Goal: Task Accomplishment & Management: Complete application form

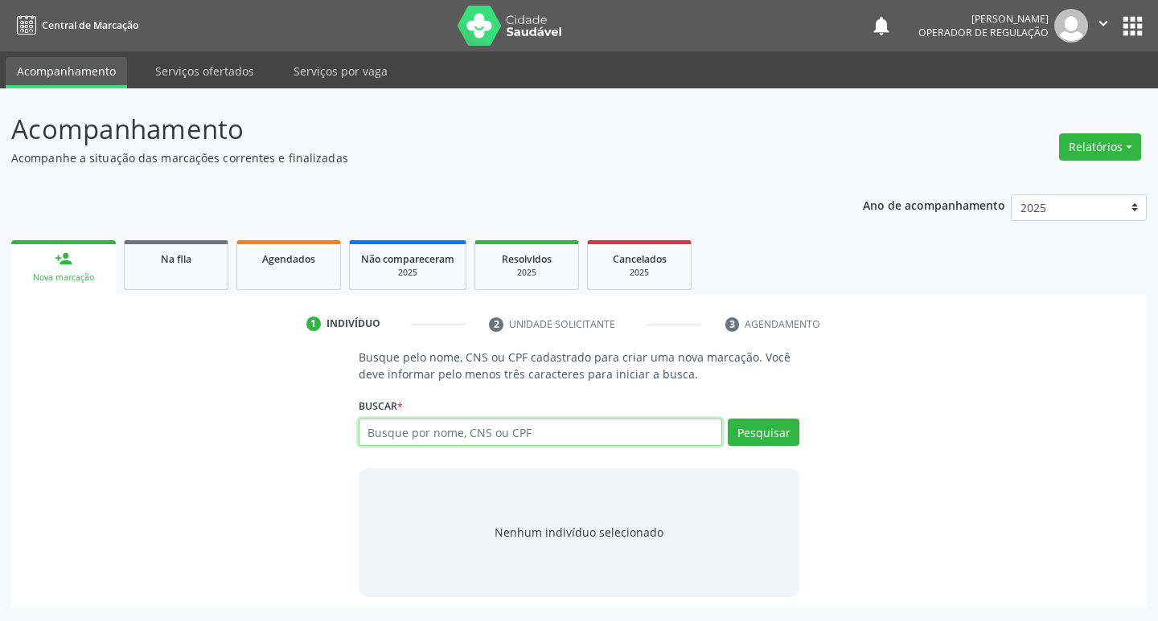
click at [588, 422] on input "text" at bounding box center [541, 432] width 364 height 27
type input "705209513553878"
click at [752, 437] on button "Pesquisar" at bounding box center [764, 432] width 72 height 27
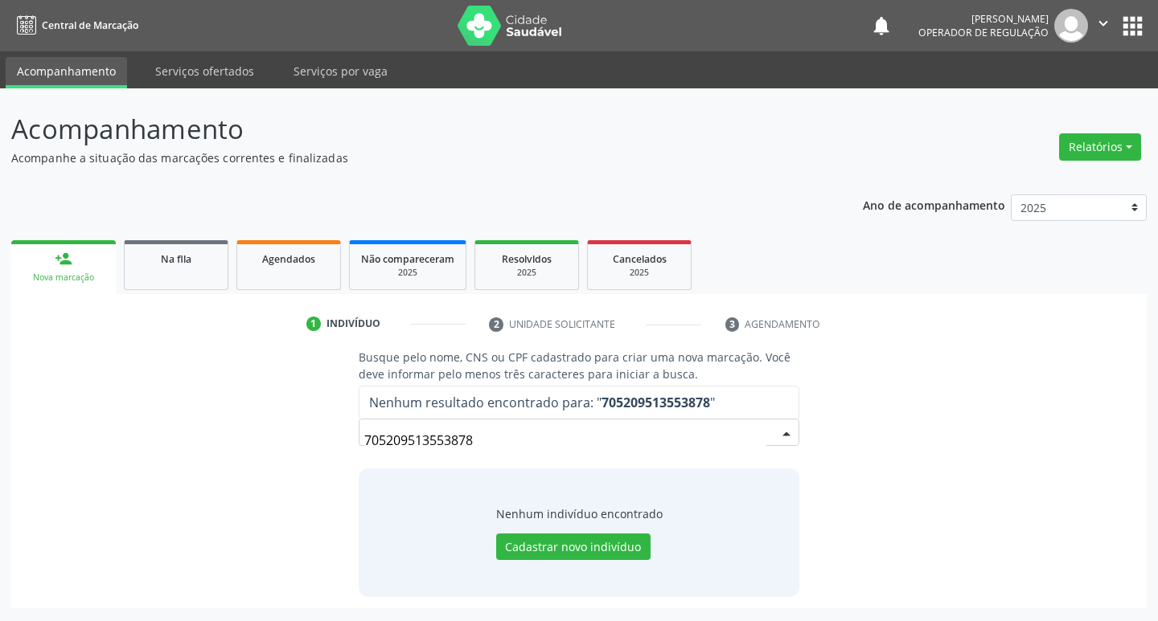
click at [413, 437] on input "705209513553878" at bounding box center [565, 440] width 403 height 32
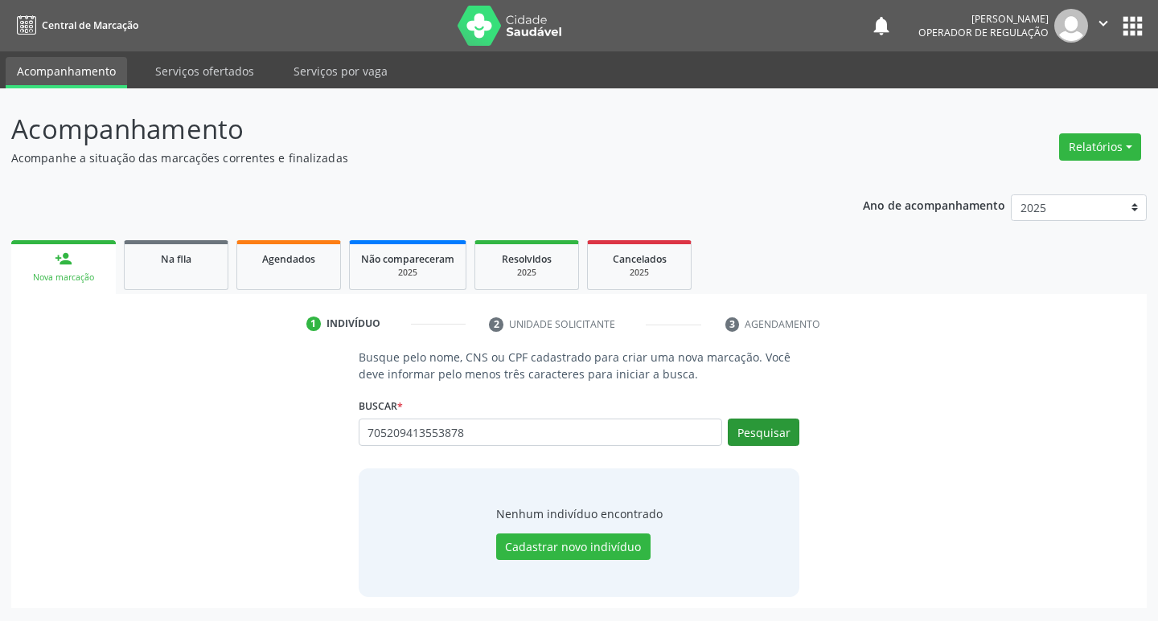
type input "705209413553878"
click at [779, 436] on button "Pesquisar" at bounding box center [764, 432] width 72 height 27
click at [652, 439] on input "705209413553878" at bounding box center [541, 432] width 364 height 27
click at [719, 433] on input "705209413553878" at bounding box center [541, 432] width 364 height 27
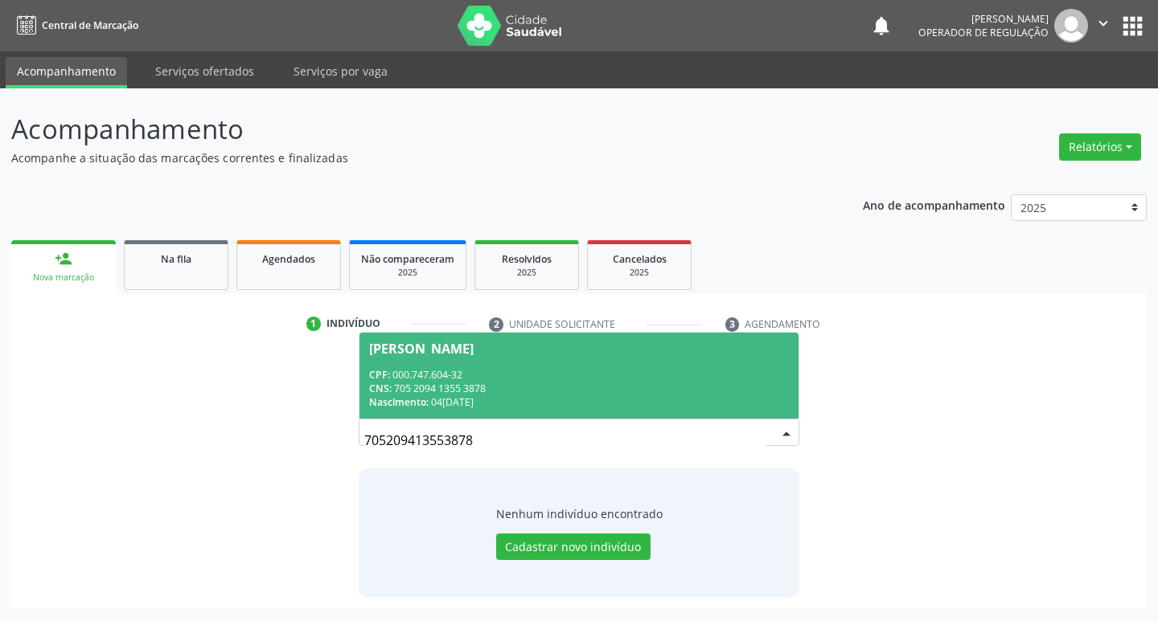
click at [670, 416] on span "Marinalva Ulisses da Silva CPF: 000.747.604-32 CNS: 705 2094 1355 3878 Nascimen…" at bounding box center [579, 376] width 440 height 86
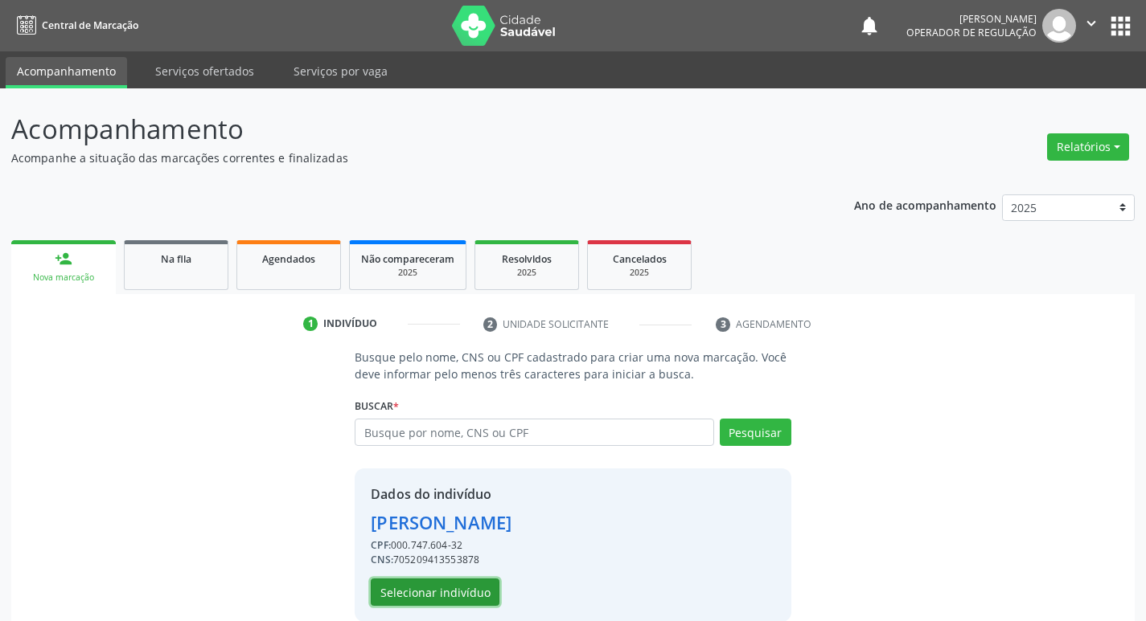
click at [467, 587] on button "Selecionar indivíduo" at bounding box center [435, 592] width 129 height 27
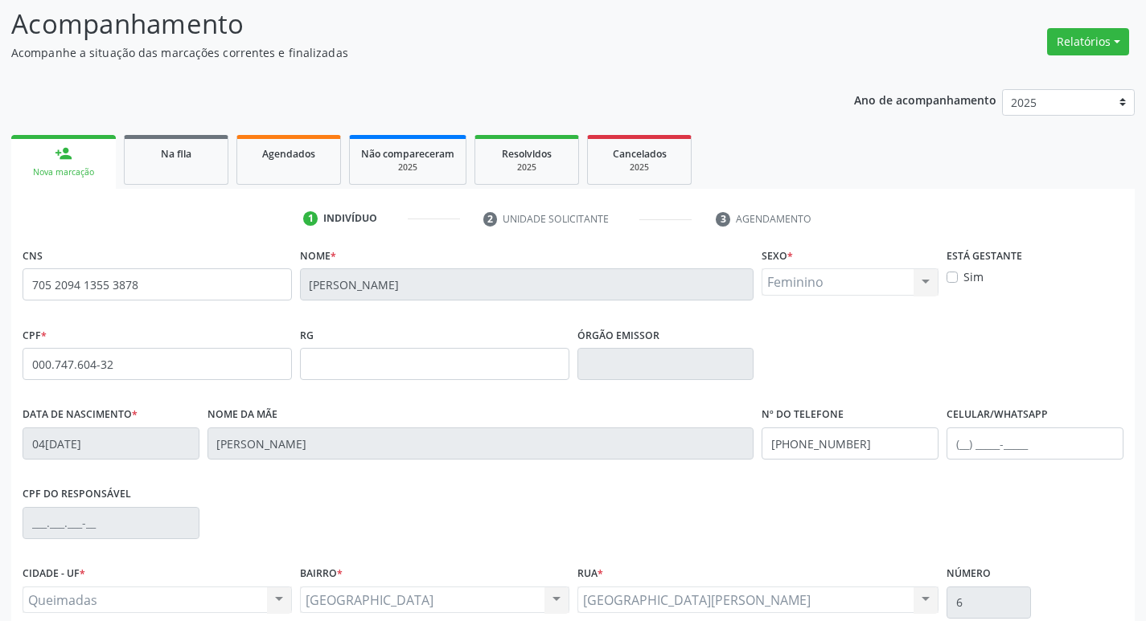
scroll to position [250, 0]
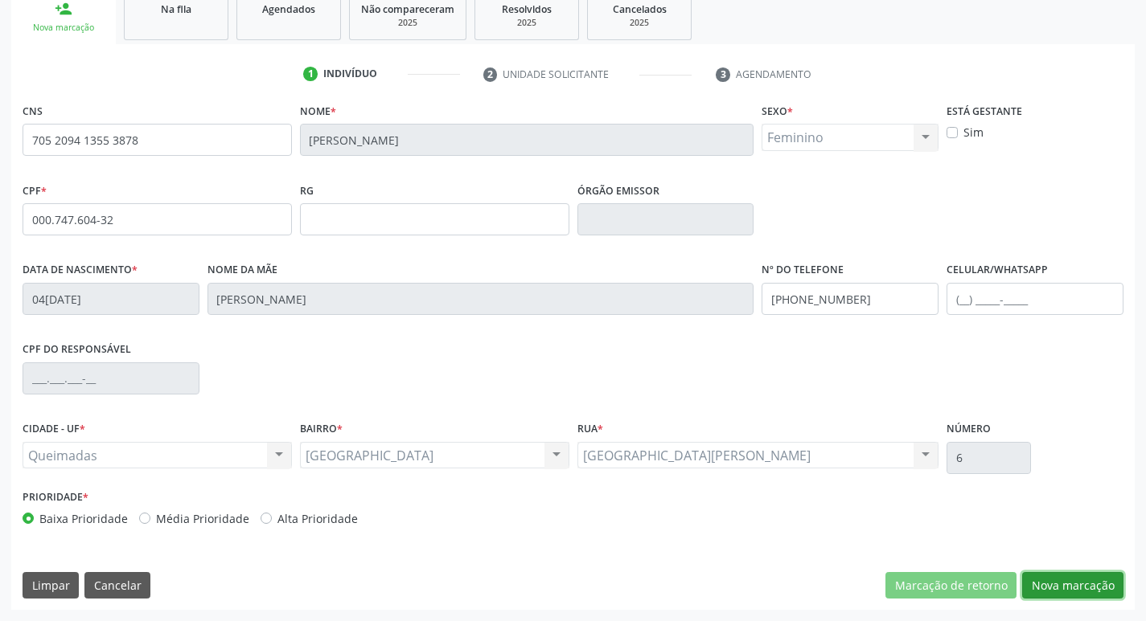
click at [1042, 589] on button "Nova marcação" at bounding box center [1072, 585] width 101 height 27
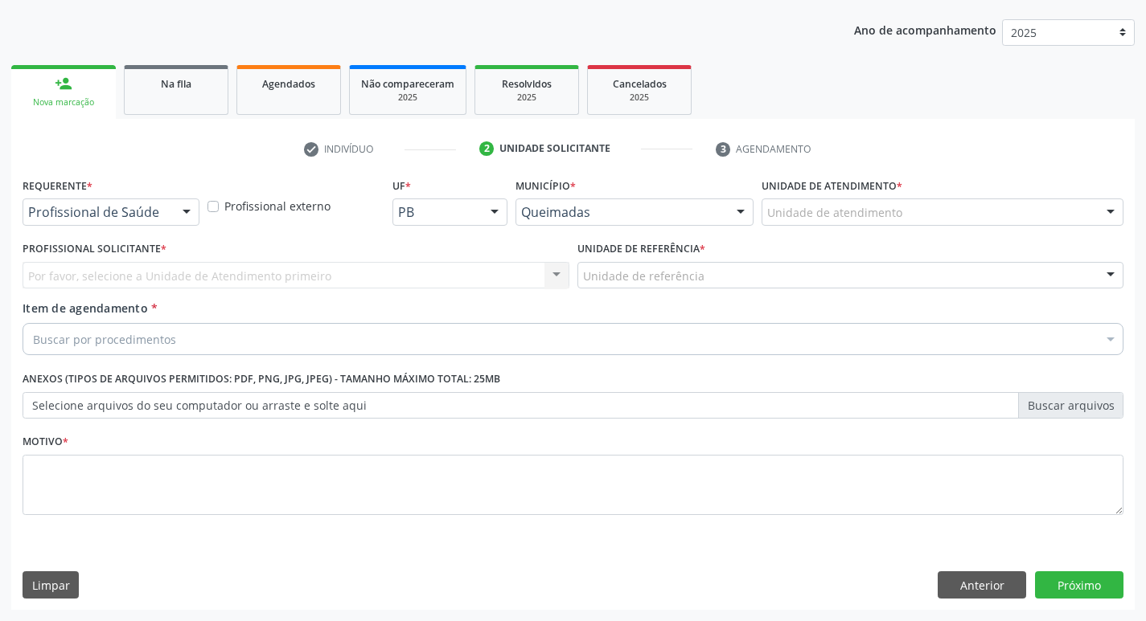
scroll to position [175, 0]
click at [171, 206] on div "Profissional de Saúde Profissional de Saúde Paciente Nenhum resultado encontrad…" at bounding box center [111, 212] width 177 height 27
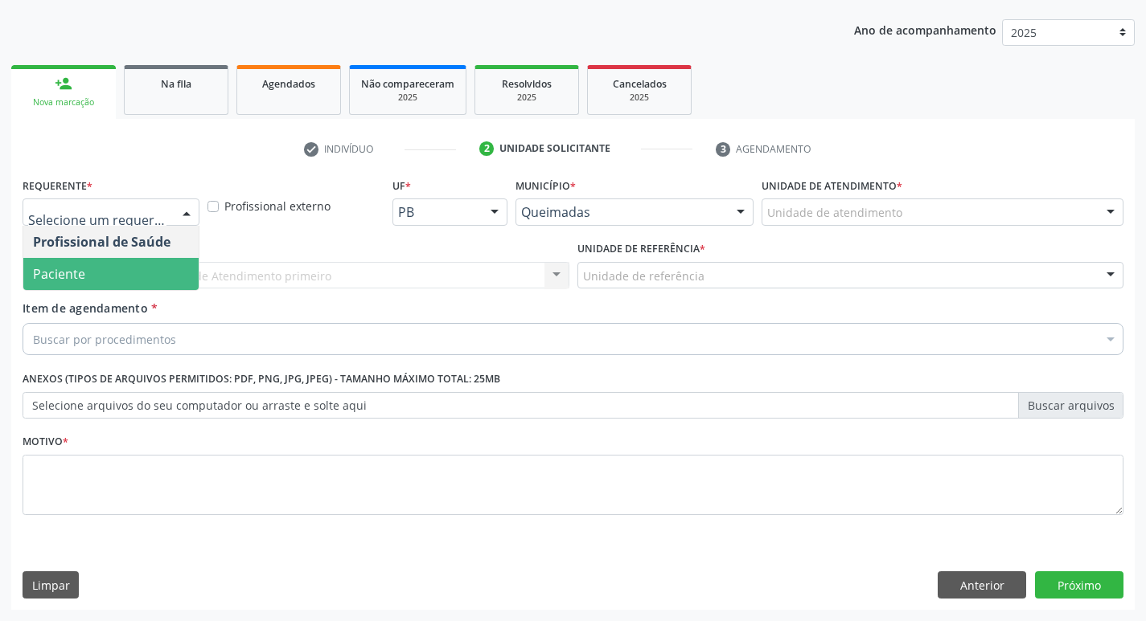
click at [151, 284] on span "Paciente" at bounding box center [110, 274] width 175 height 32
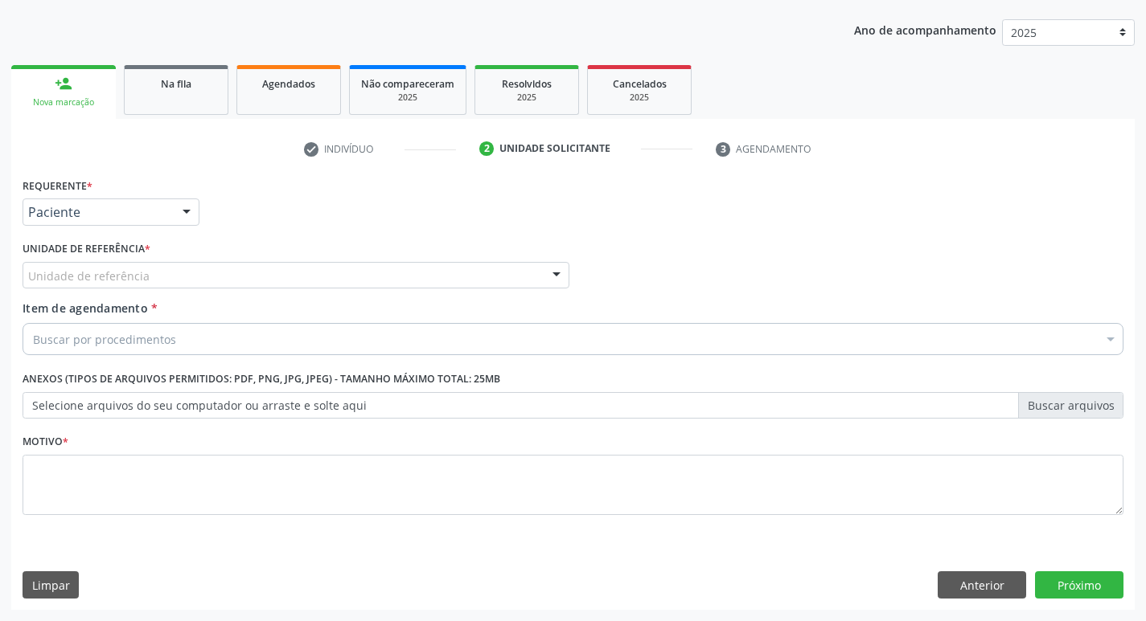
click at [166, 274] on div "Unidade de referência" at bounding box center [296, 275] width 547 height 27
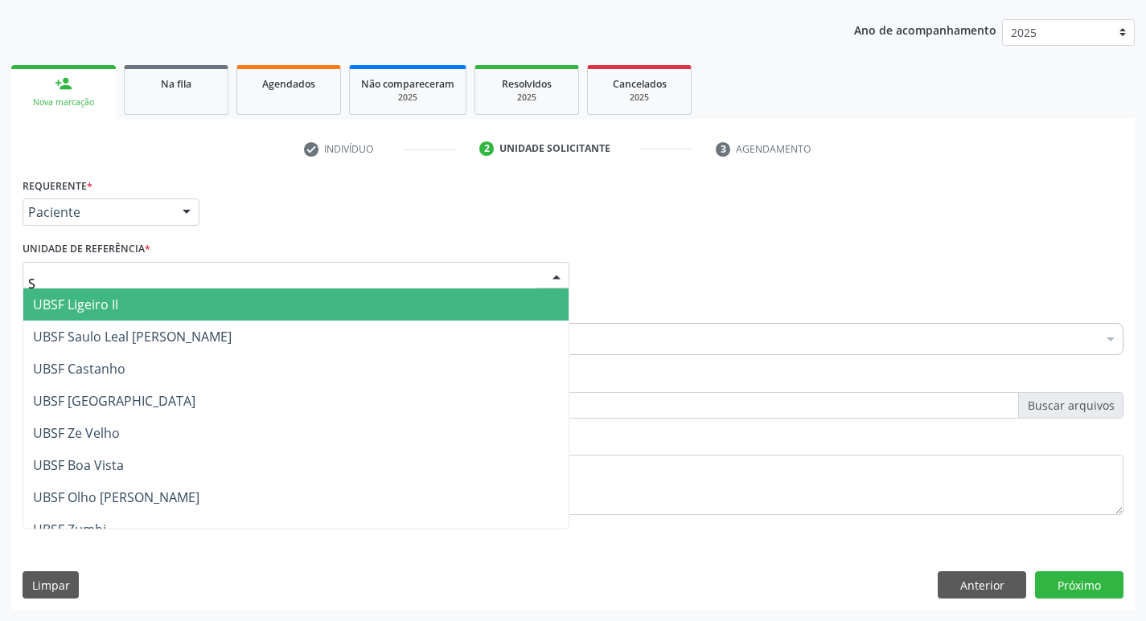
type input "SA"
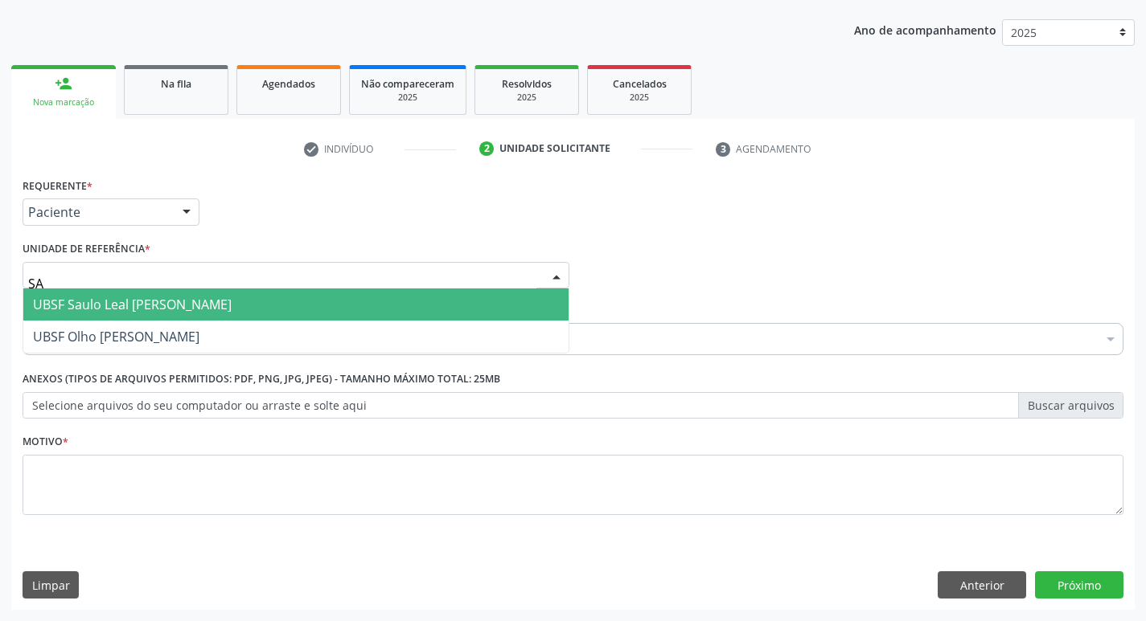
click at [166, 307] on span "UBSF Saulo Leal [PERSON_NAME]" at bounding box center [132, 305] width 199 height 18
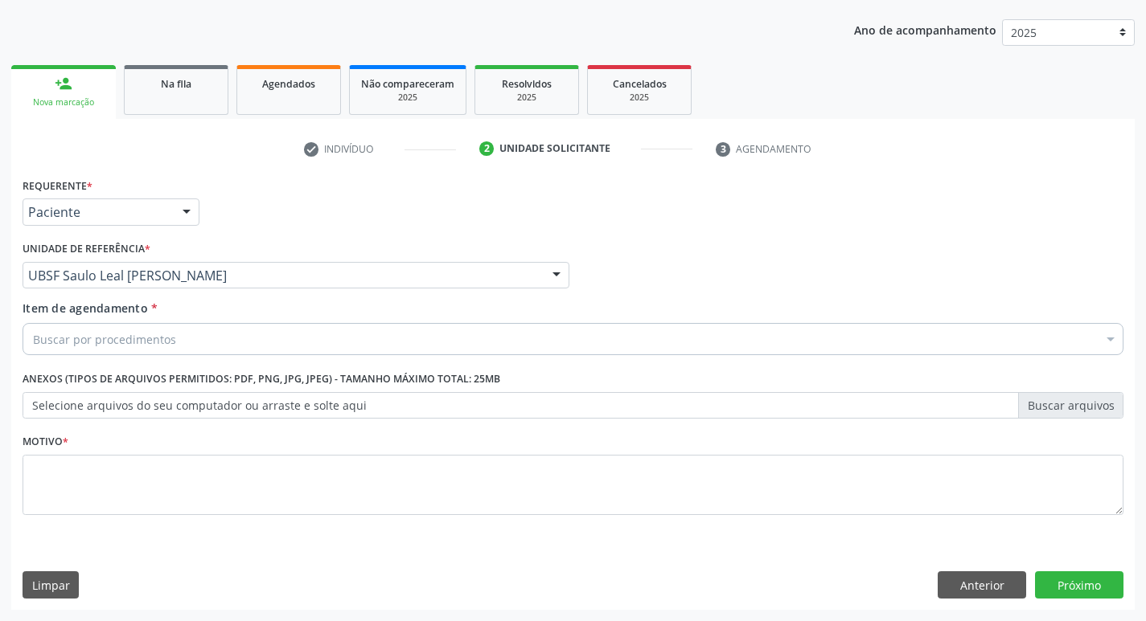
click at [183, 341] on div "Buscar por procedimentos" at bounding box center [573, 339] width 1101 height 32
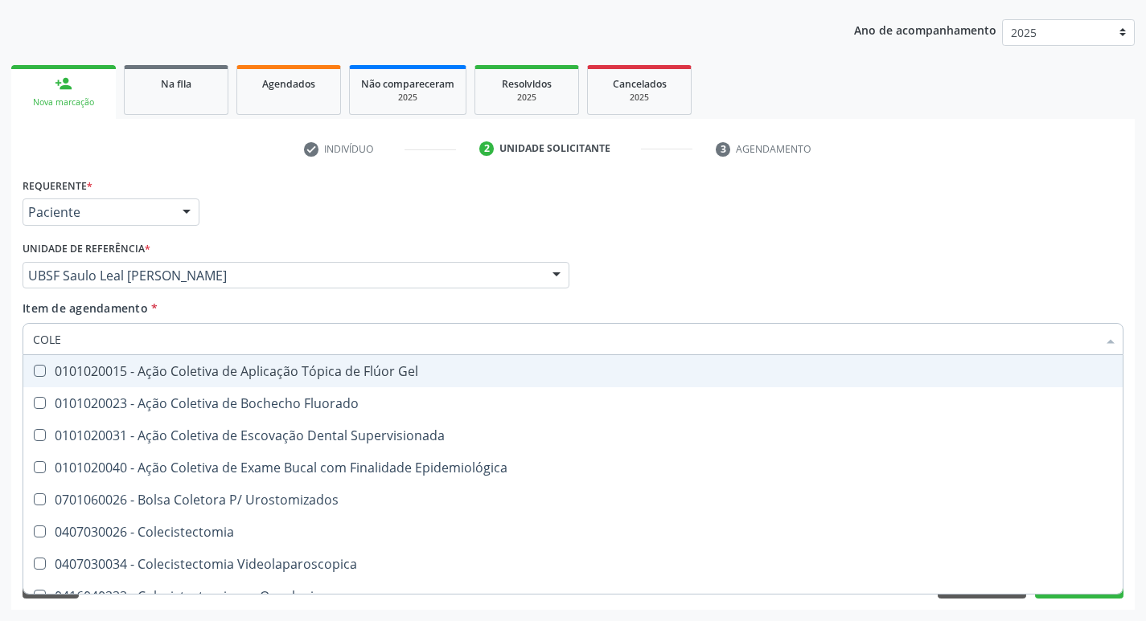
type input "COLES"
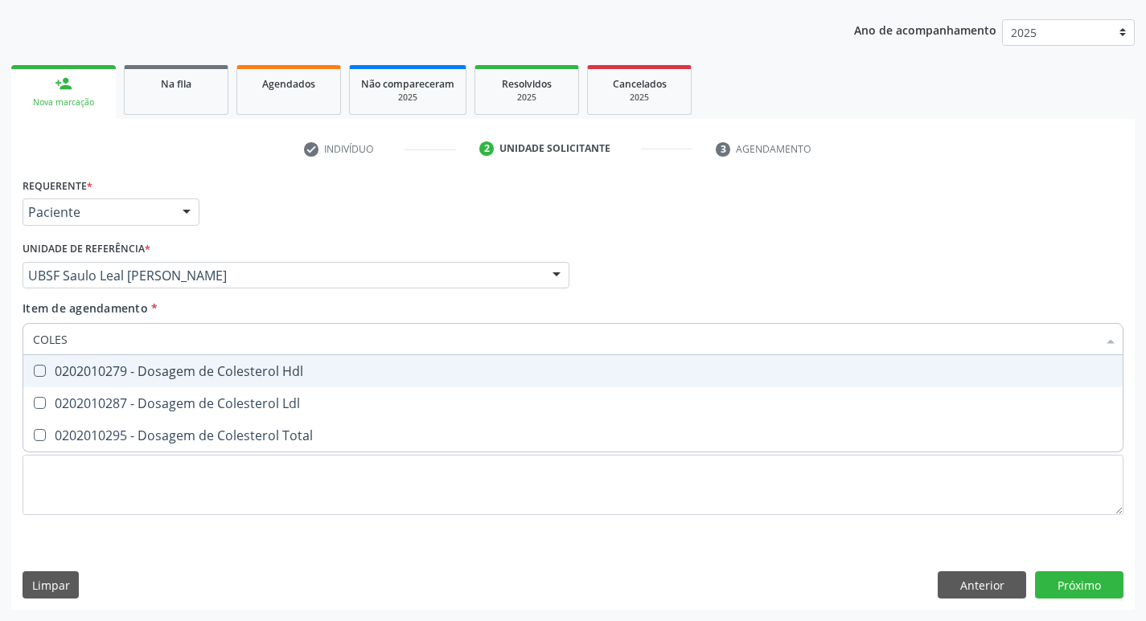
click at [203, 374] on div "0202010279 - Dosagem de Colesterol Hdl" at bounding box center [573, 371] width 1080 height 13
checkbox Hdl "true"
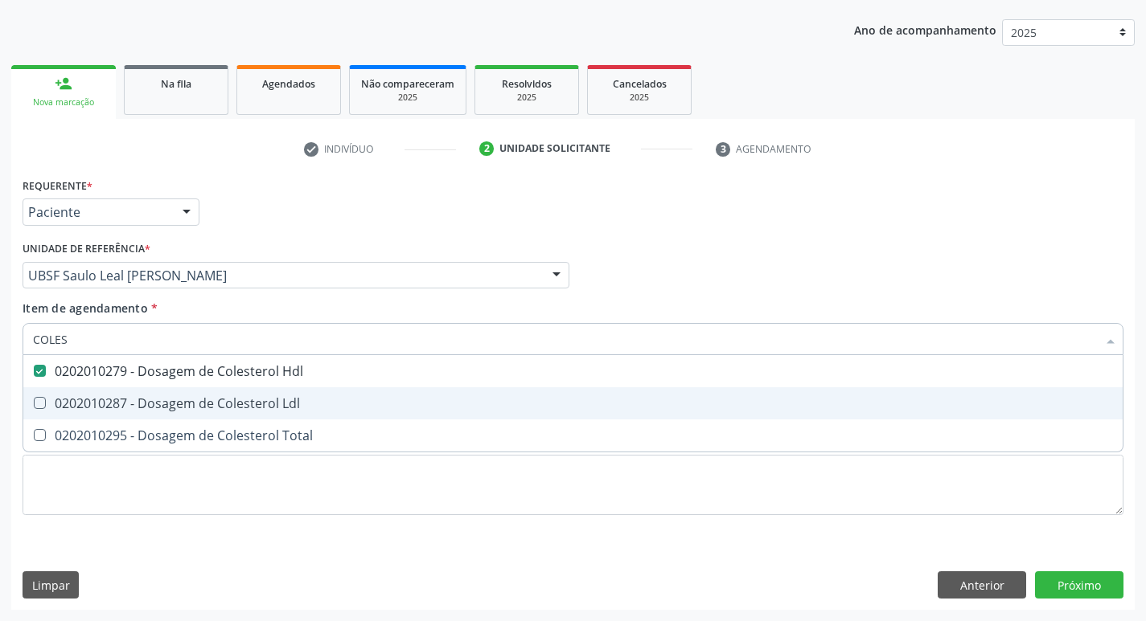
click at [216, 409] on div "0202010287 - Dosagem de Colesterol Ldl" at bounding box center [573, 403] width 1080 height 13
checkbox Ldl "true"
type input "COLE"
checkbox Hdl "false"
checkbox Ldl "false"
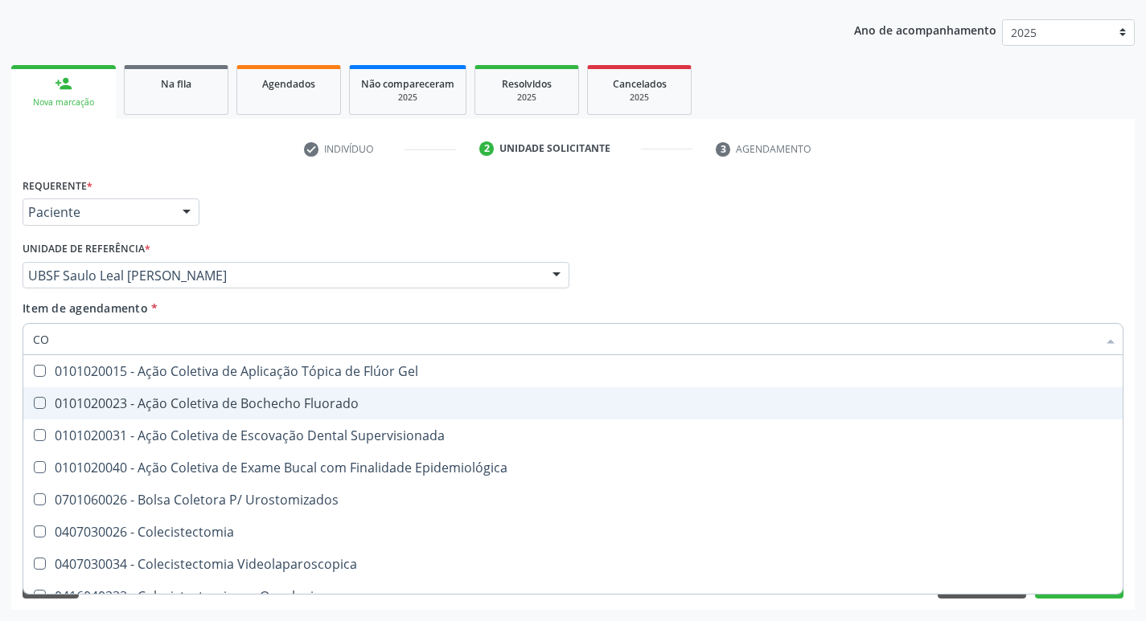
type input "C"
checkbox Hdl "false"
checkbox Ldl "false"
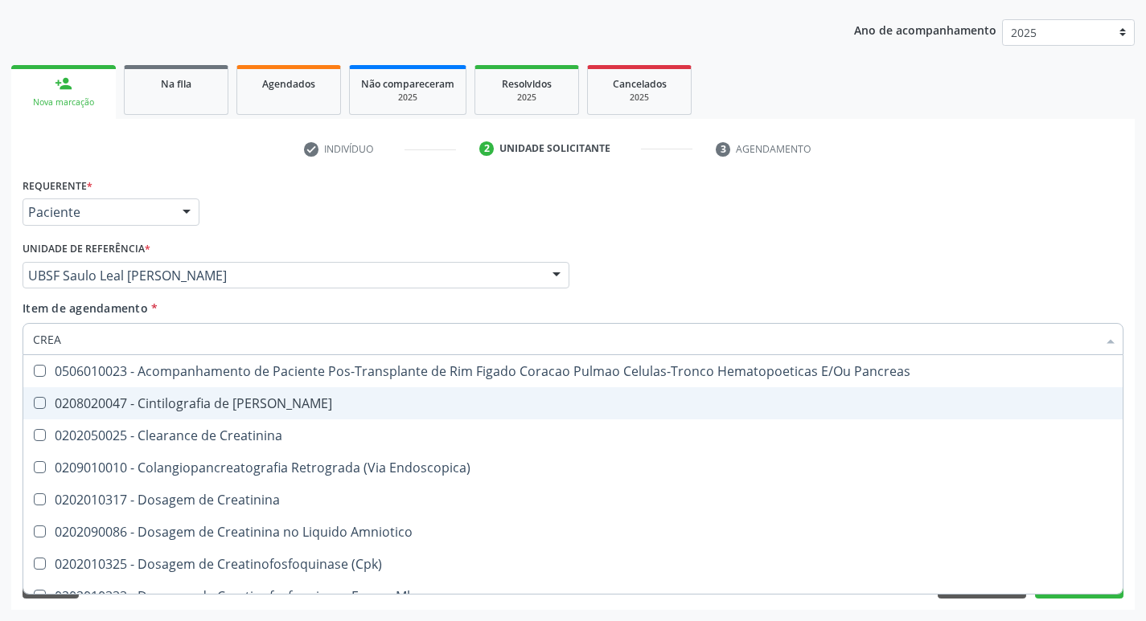
type input "CREAT"
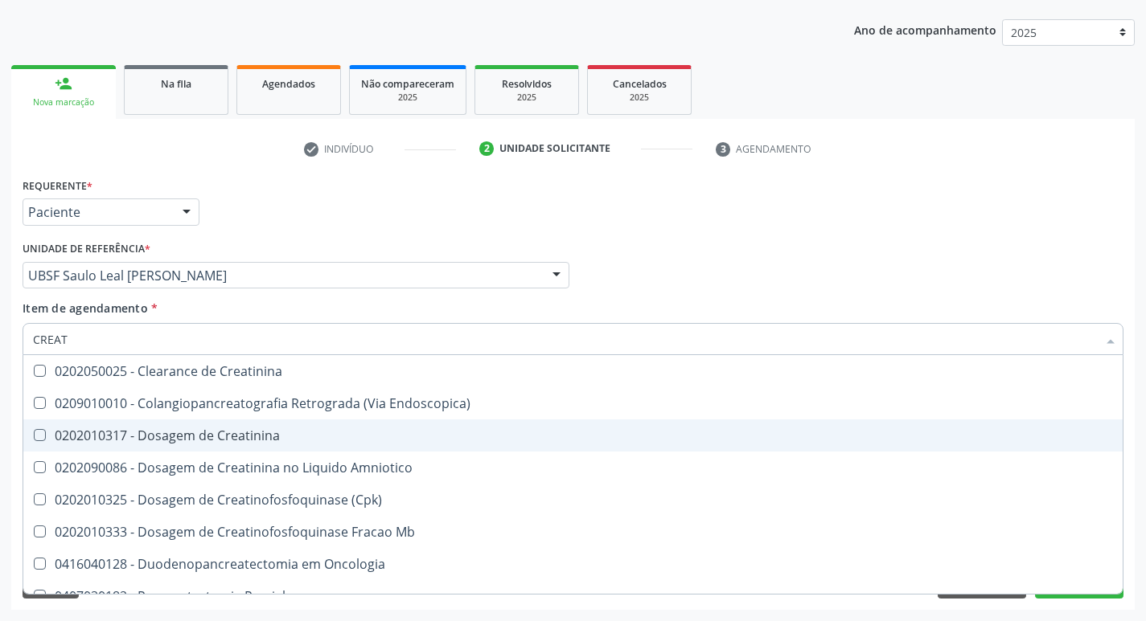
click at [223, 447] on span "0202010317 - Dosagem de Creatinina" at bounding box center [572, 436] width 1099 height 32
checkbox Creatinina "true"
type input "CREA"
checkbox Creatinina "false"
checkbox \(Cpk\) "true"
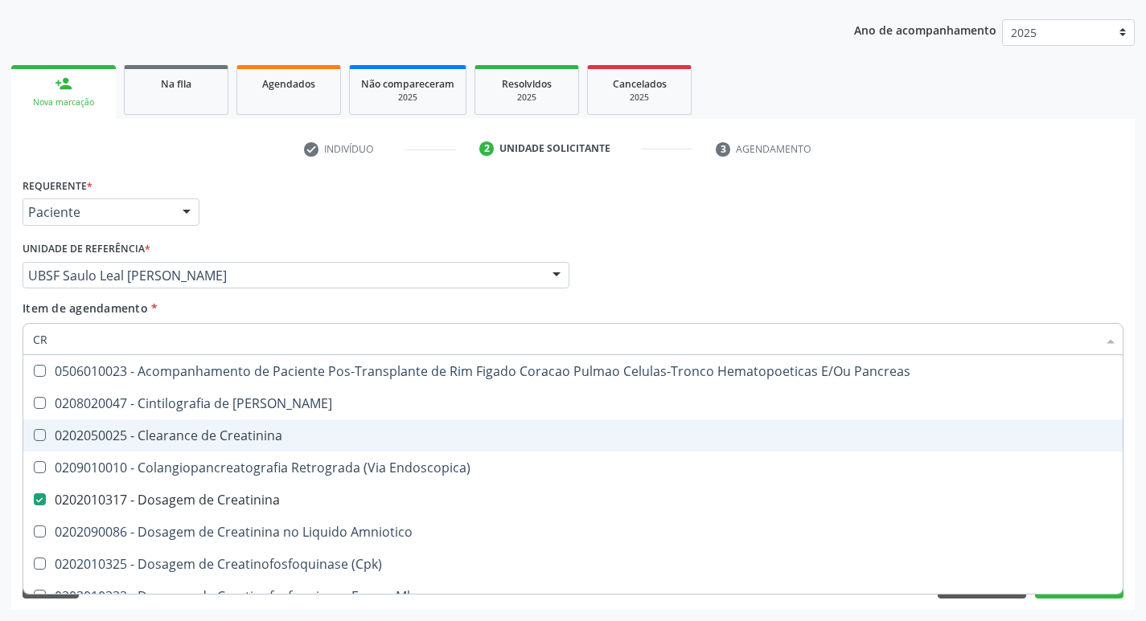
type input "C"
checkbox Creatinina "false"
checkbox Oncologia "false"
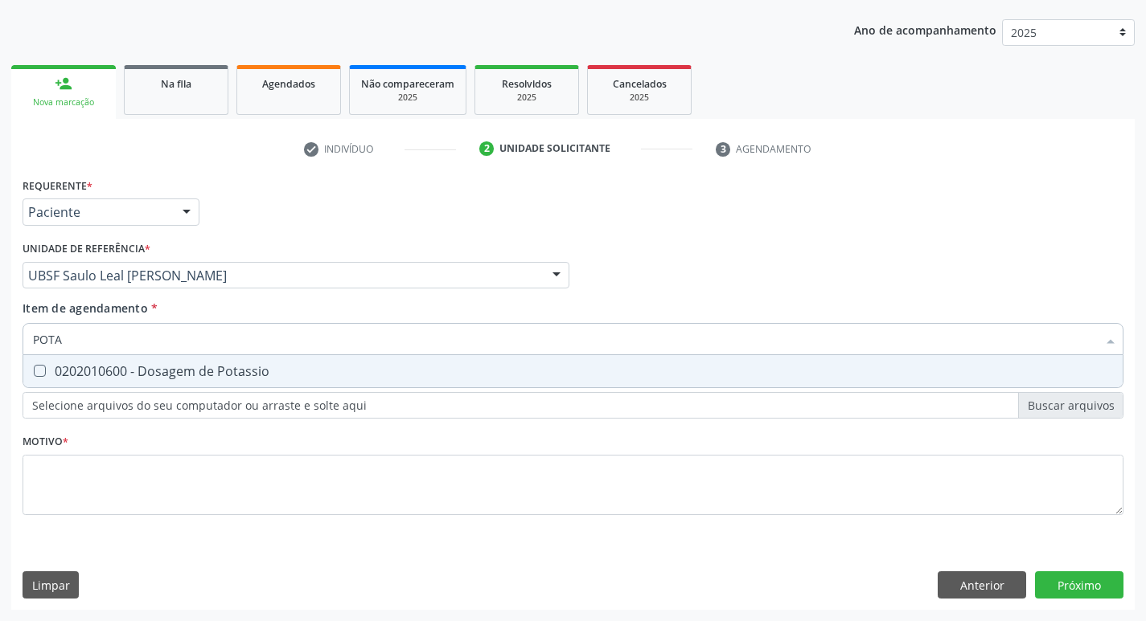
type input "POTAS"
click at [227, 372] on div "0202010600 - Dosagem de Potassio" at bounding box center [573, 371] width 1080 height 13
checkbox Potassio "true"
type input "P"
checkbox Potassio "false"
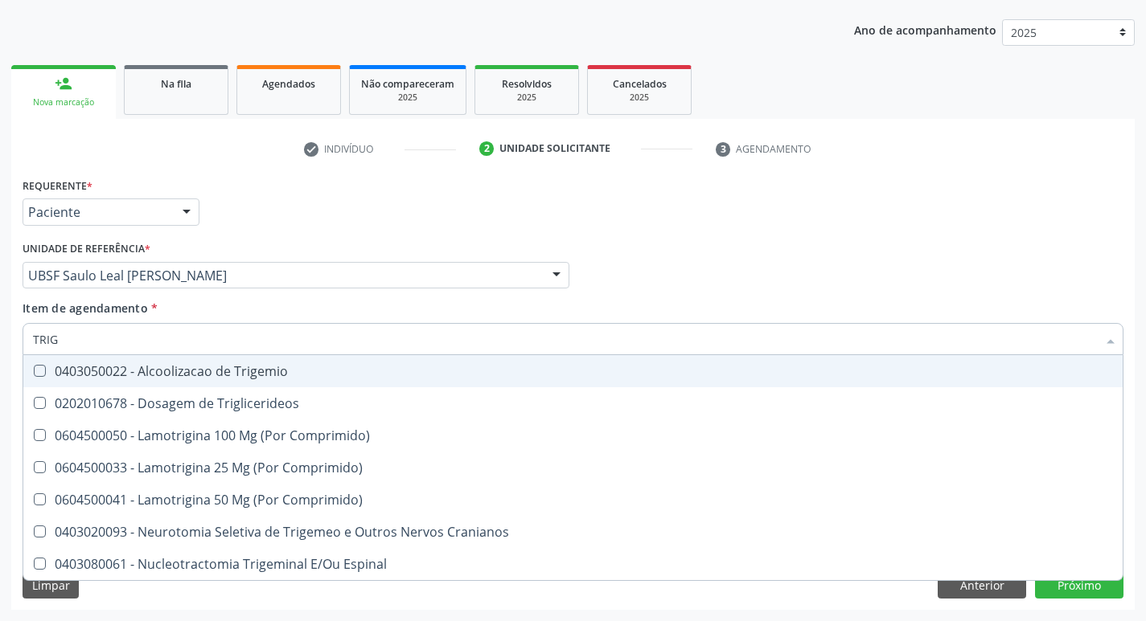
type input "TRIGL"
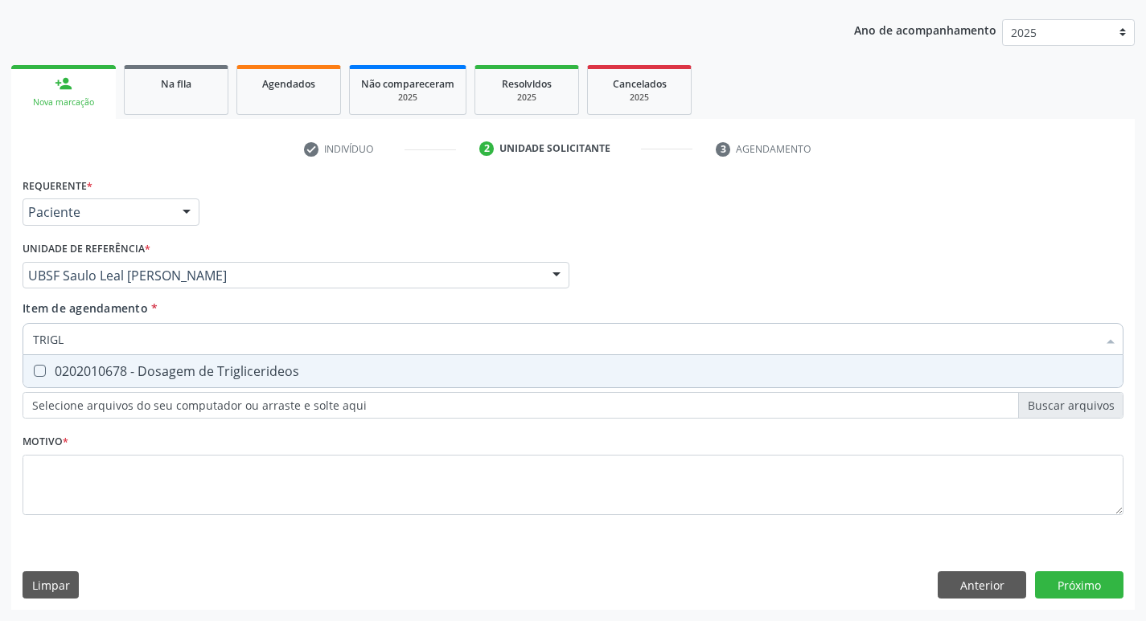
click at [227, 372] on div "0202010678 - Dosagem de Triglicerideos" at bounding box center [573, 371] width 1080 height 13
checkbox Triglicerideos "true"
type input "TRIG"
checkbox Triglicerideos "false"
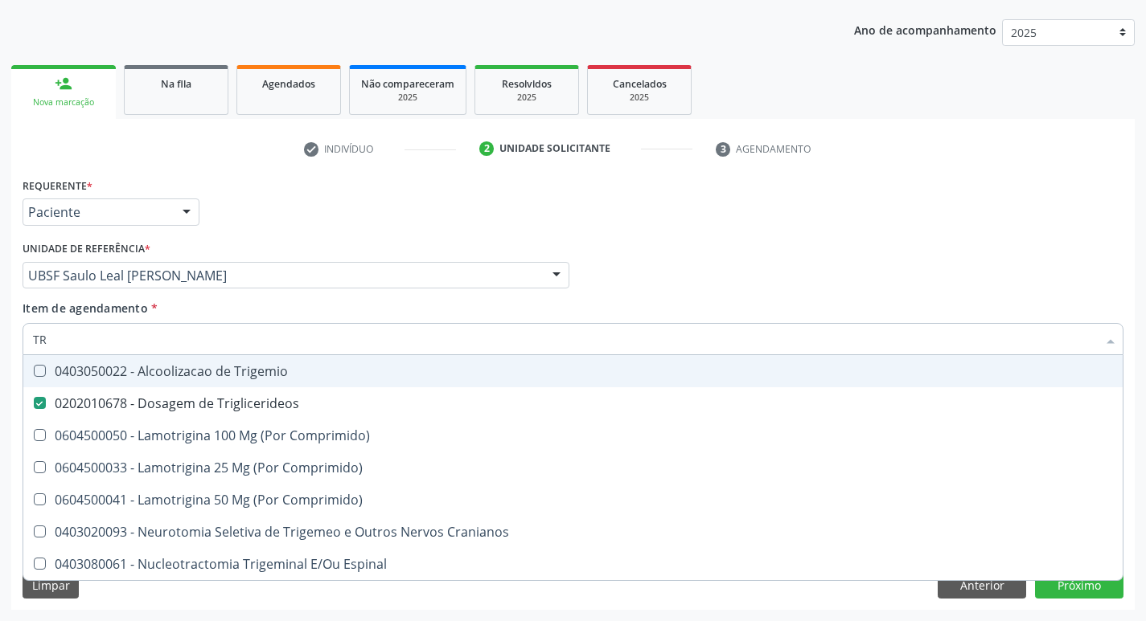
type input "T"
checkbox Triglicerideos "false"
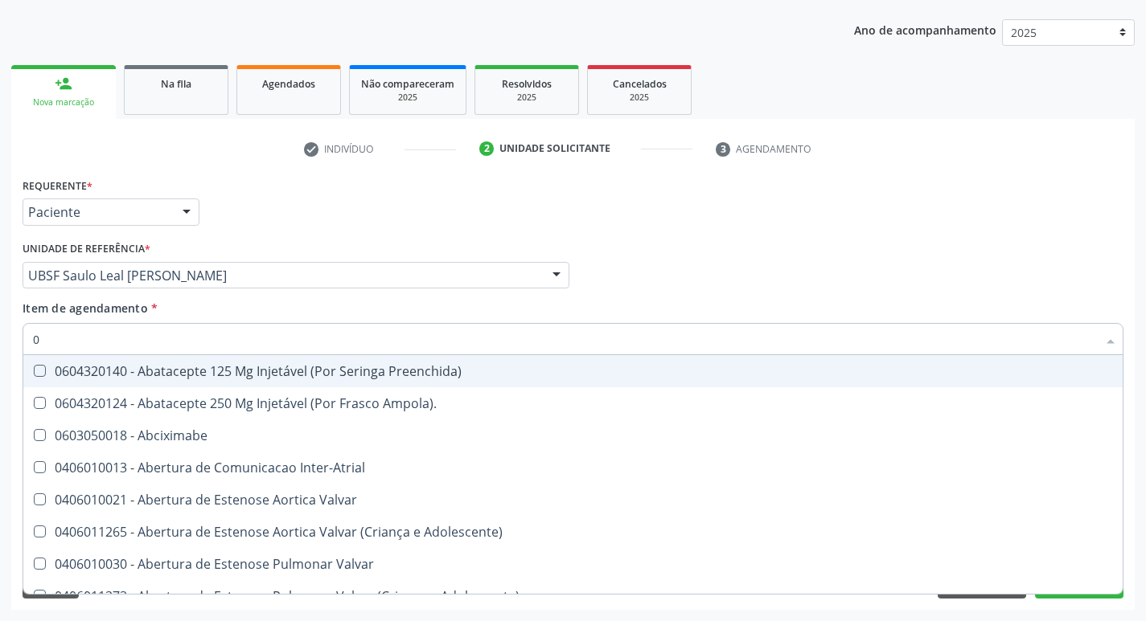
type input "02"
checkbox Pancreas "true"
checkbox Paratireoides "true"
checkbox 67 "true"
checkbox Redome\) "true"
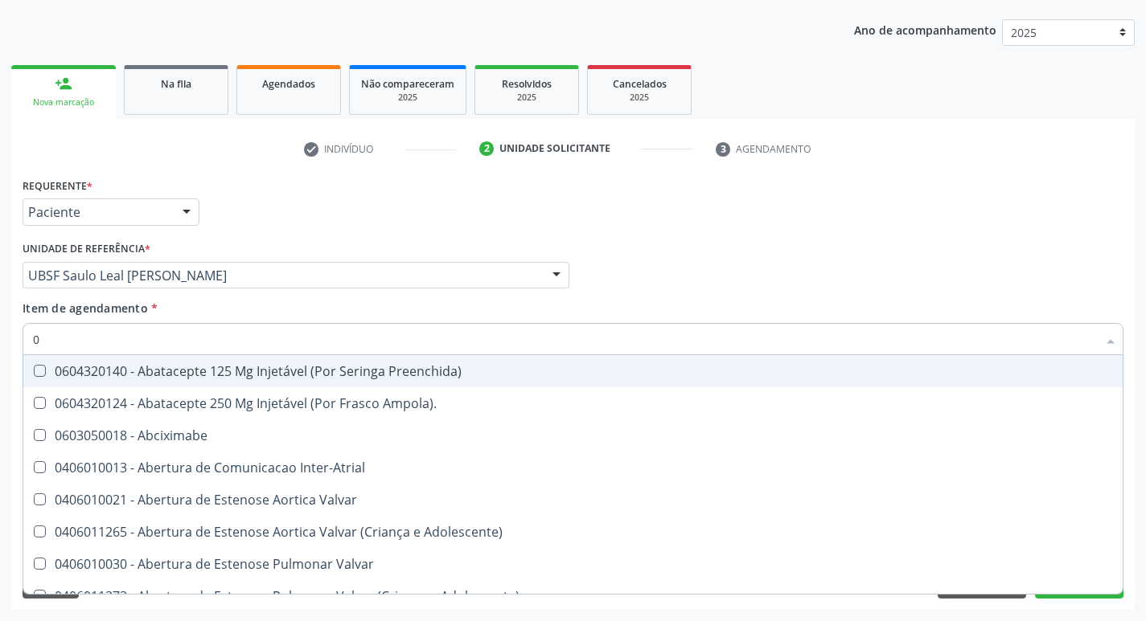
checkbox Anterior "true"
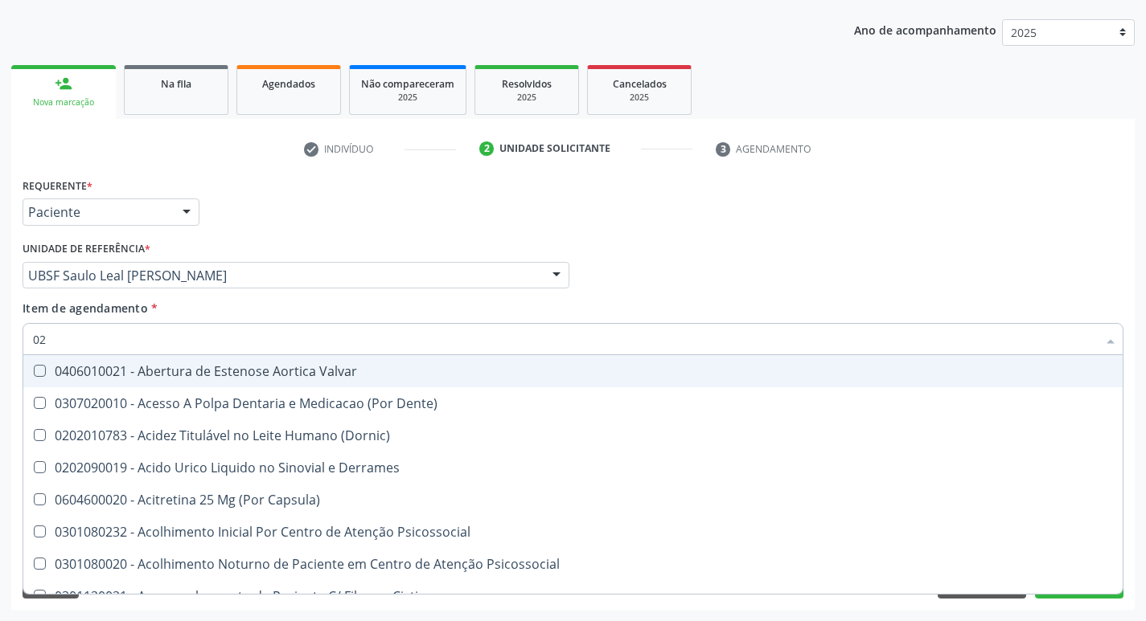
type input "020"
checkbox \(Pos-Pasteurização\) "true"
checkbox Debridamento "true"
checkbox Dacriocistografia "true"
checkbox Bloqueio "true"
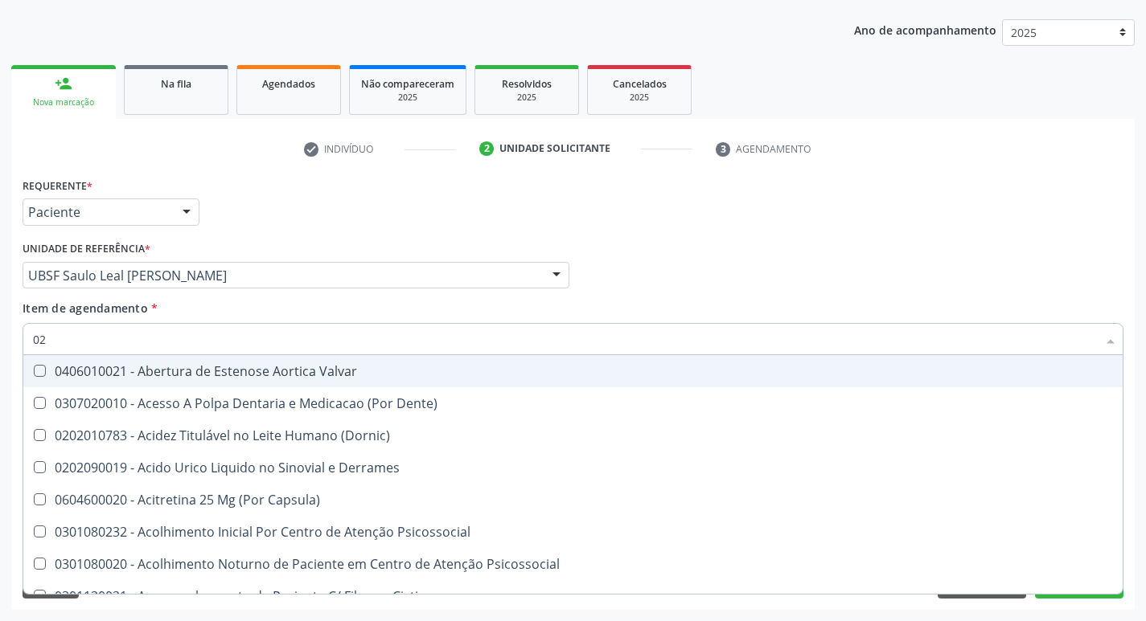
checkbox Acetona "true"
checkbox Hdl "false"
checkbox Ldl "false"
checkbox Creatinina "false"
checkbox Potassio "false"
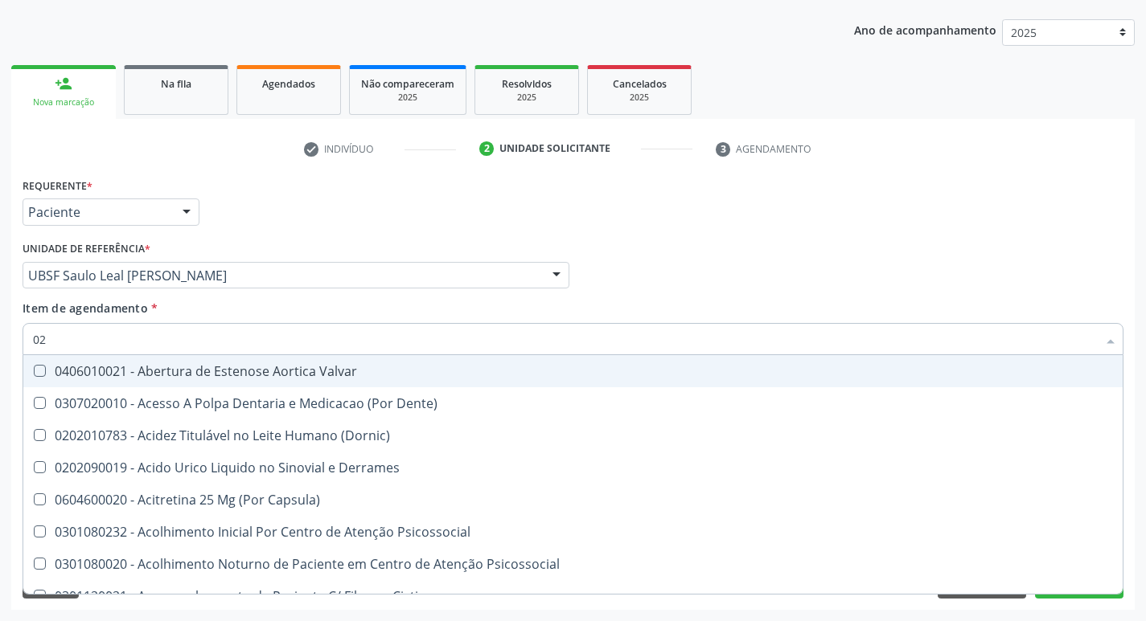
checkbox Triglicerideos "false"
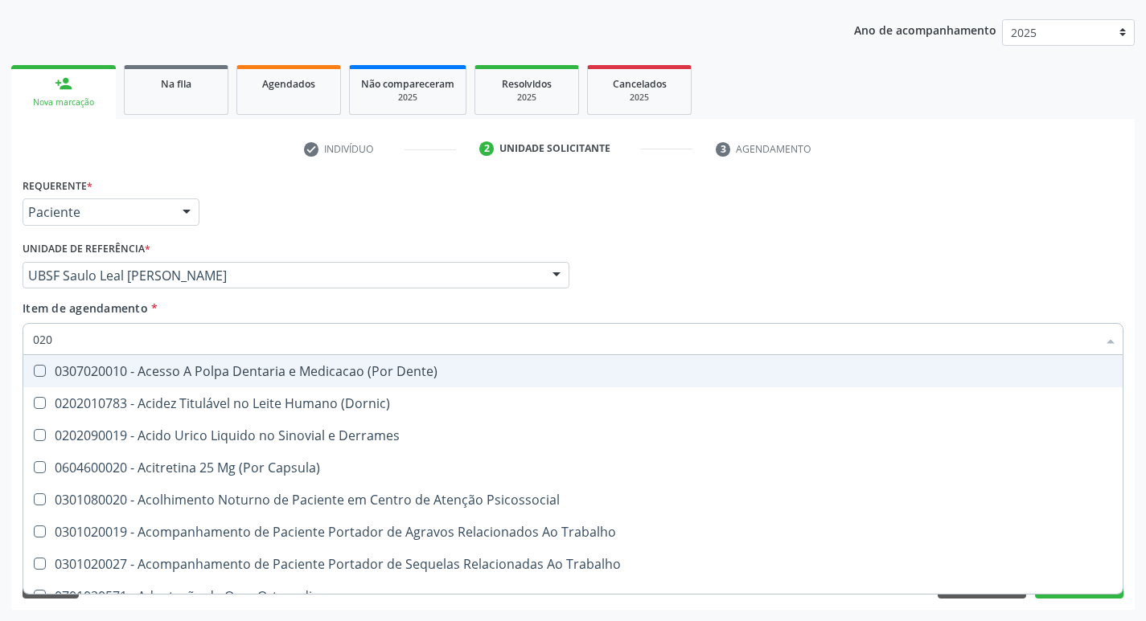
type input "0202"
checkbox Ocular "true"
checkbox Aberto\) "true"
checkbox Gastro-Esofagico "true"
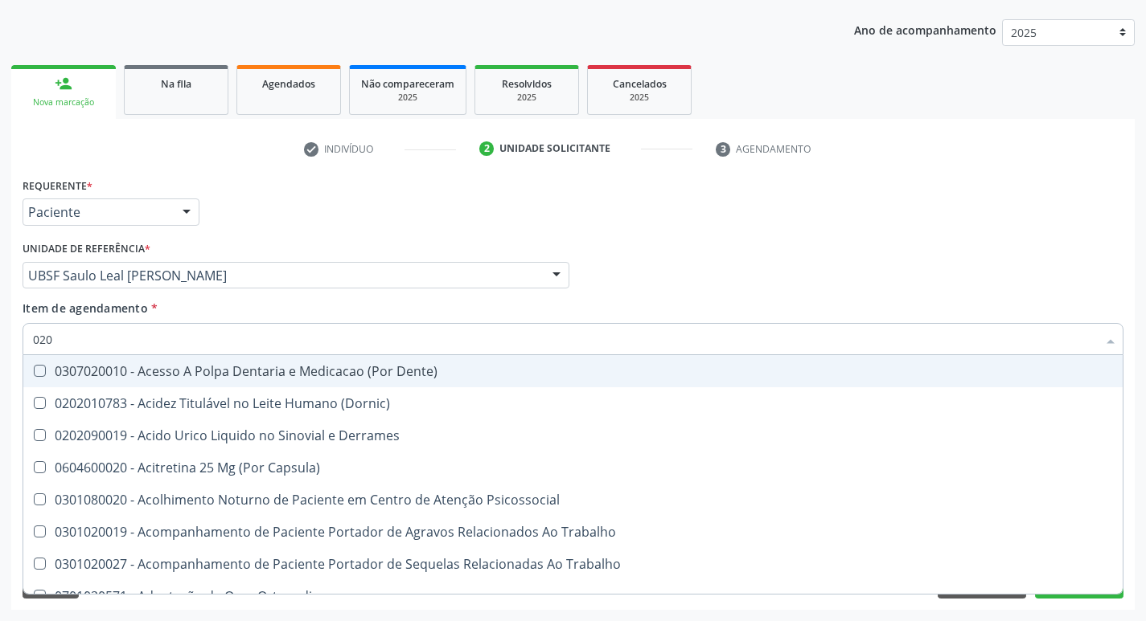
checkbox Projecoes\) "true"
checkbox Hdl "false"
checkbox Ldl "false"
checkbox Creatinina "false"
type input "02020"
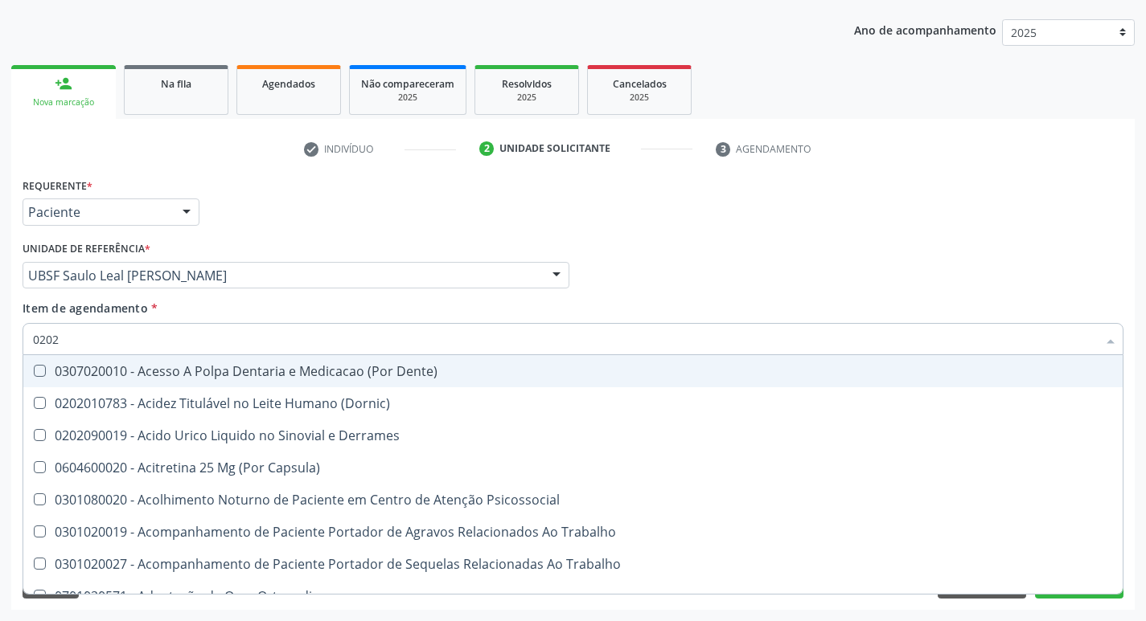
checkbox Anal "true"
checkbox Aspiracao "true"
checkbox Cornea "true"
checkbox Ocular "false"
checkbox Aberto\) "false"
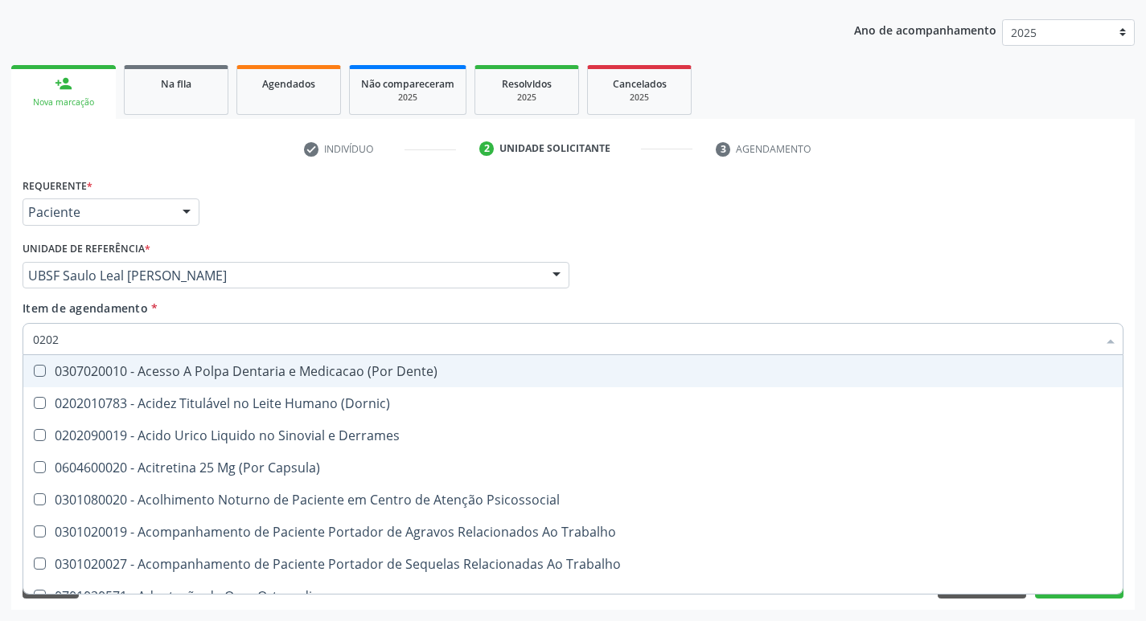
checkbox Aberto\) "false"
checkbox Continua "true"
checkbox Gastro-Esofagico "false"
checkbox Quantitativa\) "true"
checkbox Projecoes\) "false"
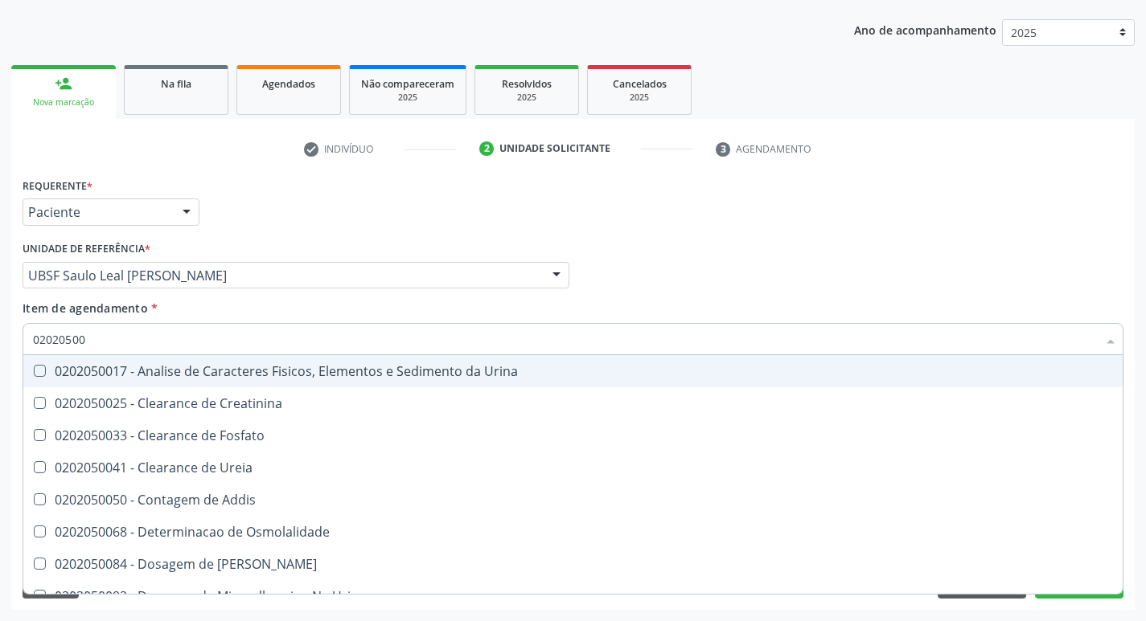
type input "020205001"
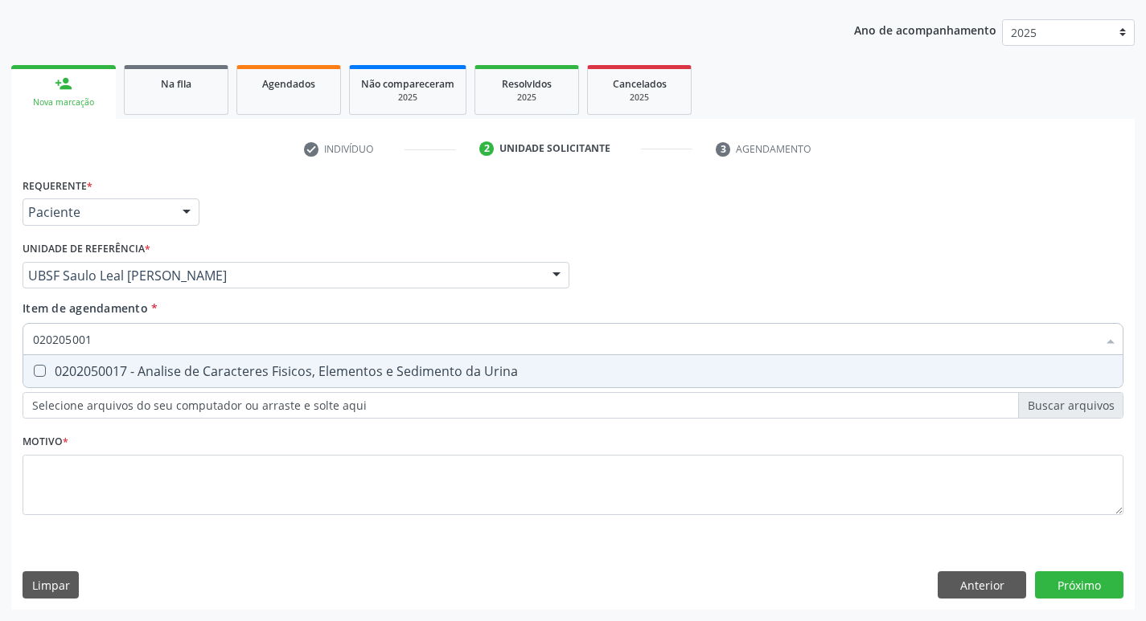
click at [227, 372] on div "0202050017 - Analise de Caracteres Fisicos, Elementos e Sedimento da Urina" at bounding box center [573, 371] width 1080 height 13
checkbox Urina "true"
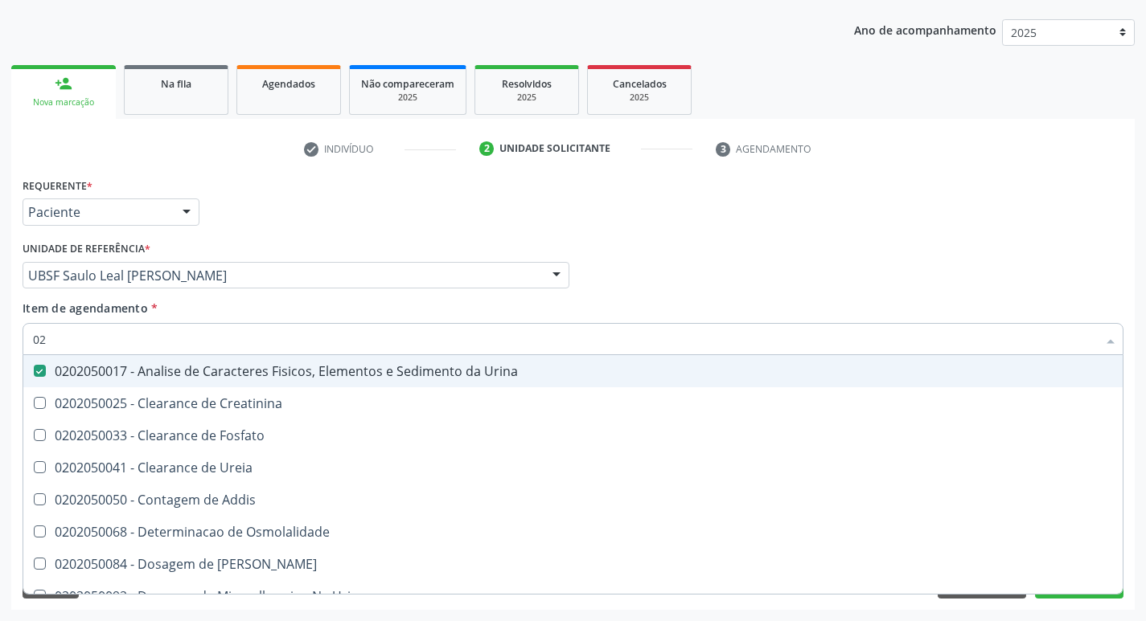
type input "0"
checkbox Urina "false"
checkbox Ureia "false"
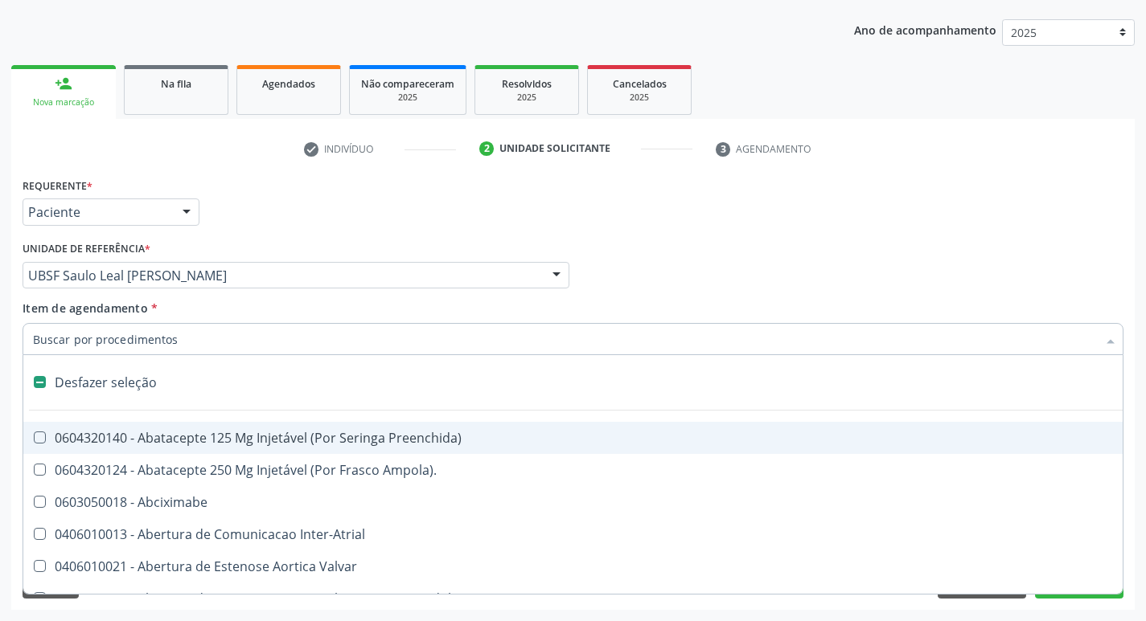
type input "G"
checkbox Urina "false"
checkbox Comprimido\) "true"
checkbox Sanitária "true"
checkbox Criança "true"
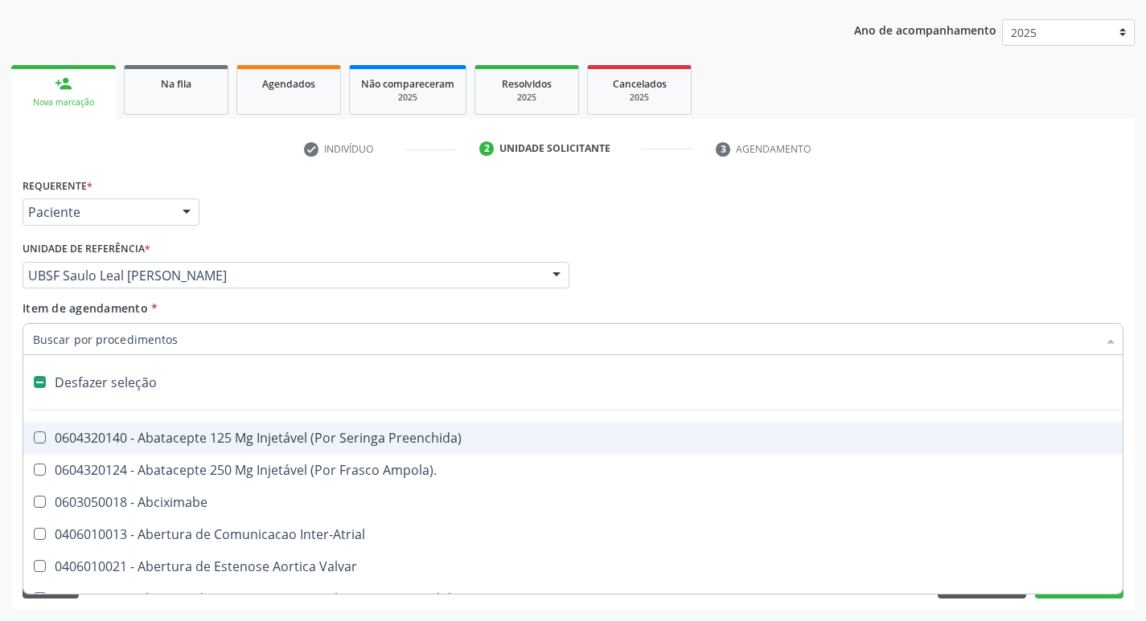
checkbox Capsula\) "true"
checkbox Osso "true"
type input "GL"
checkbox Paciente\/Mês "true"
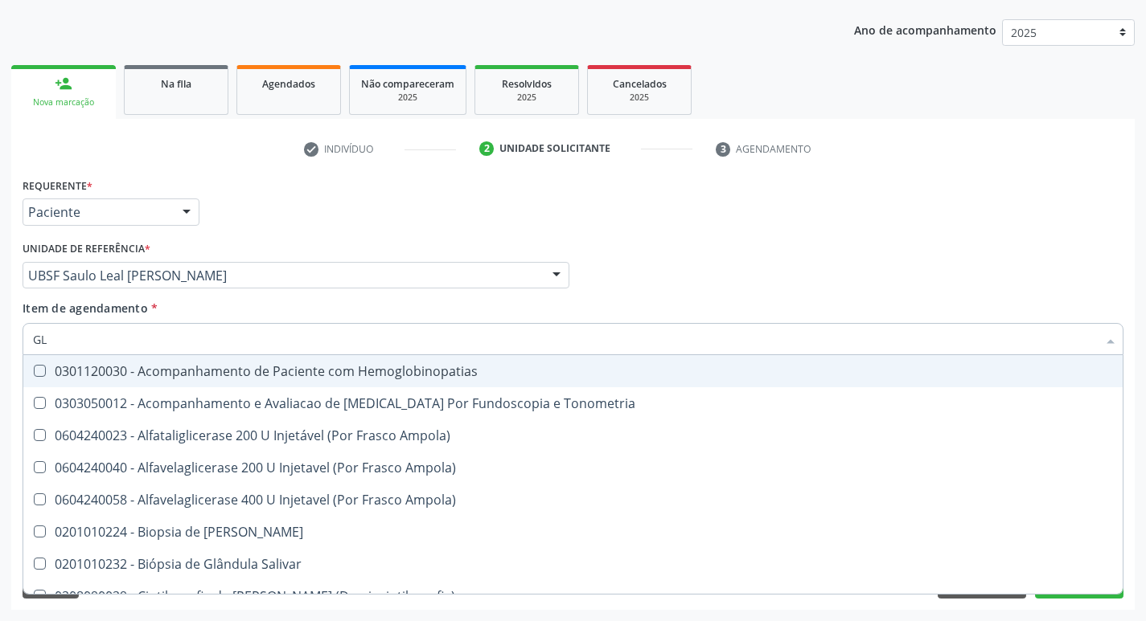
type input "GLI"
checkbox Dosagens\) "true"
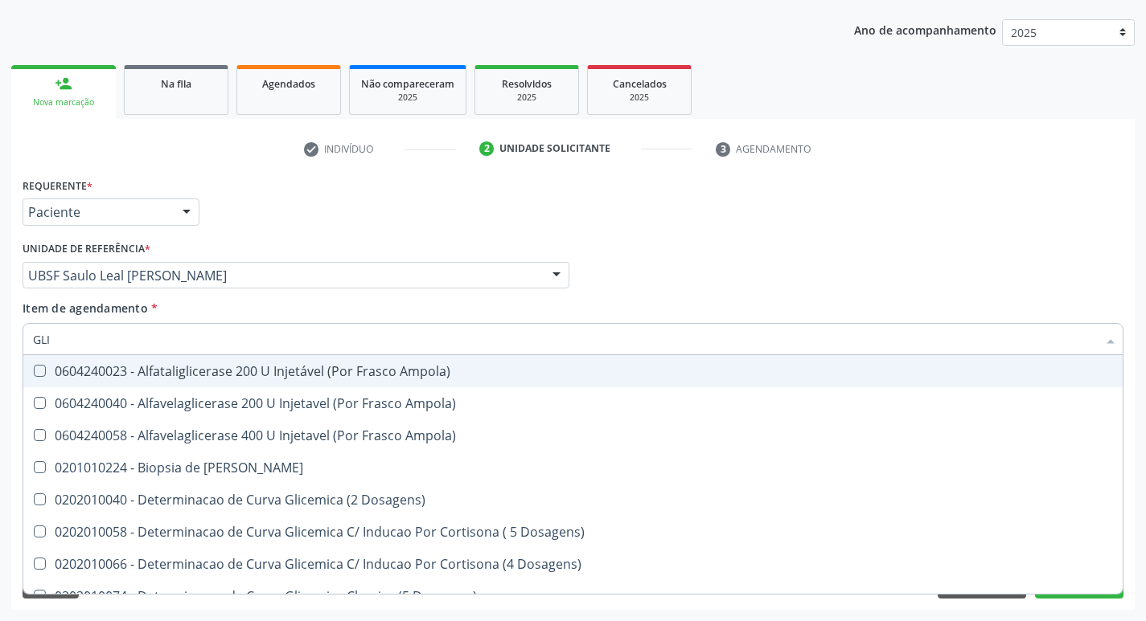
type input "GLIC"
checkbox Glicosilada "true"
checkbox Triglicerideos "false"
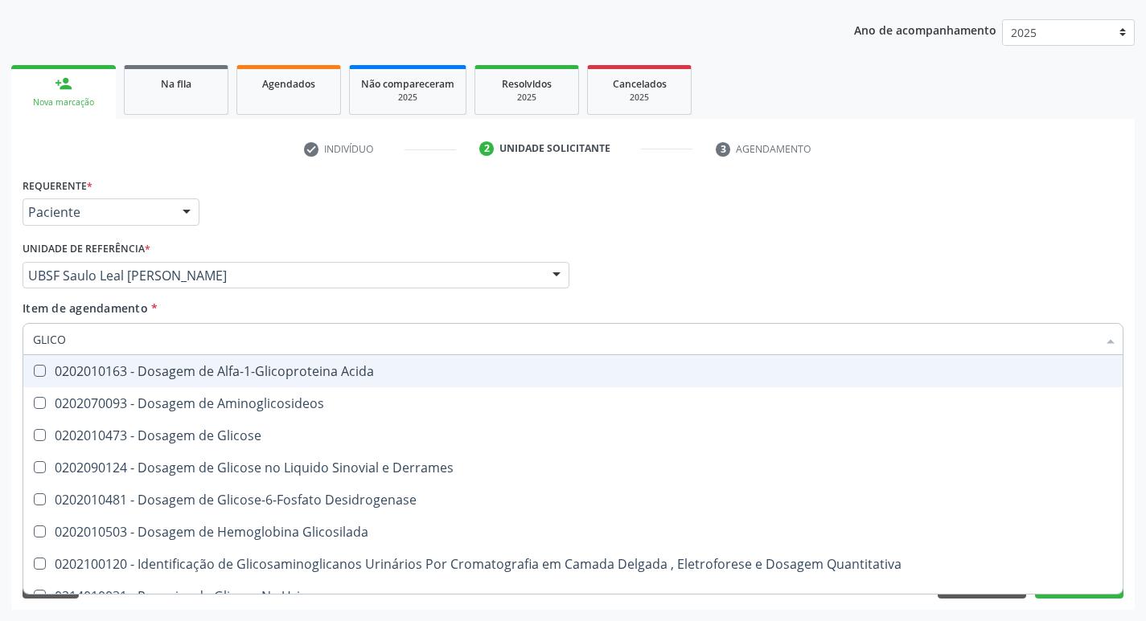
type input "GLICOS"
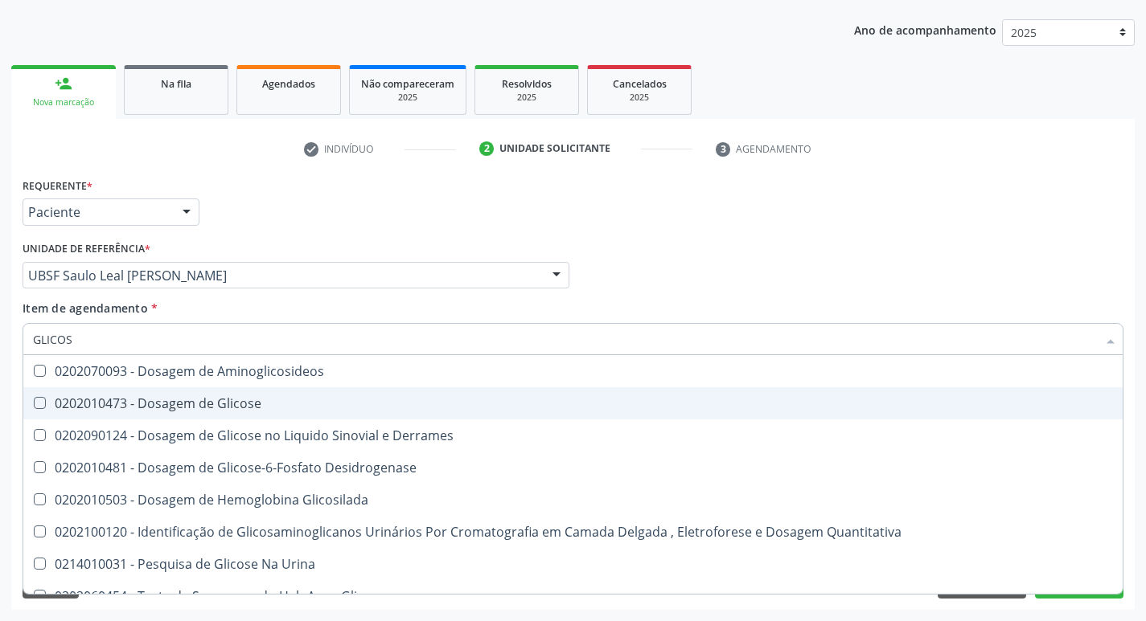
click at [228, 398] on div "0202010473 - Dosagem de Glicose" at bounding box center [573, 403] width 1080 height 13
checkbox Glicose "true"
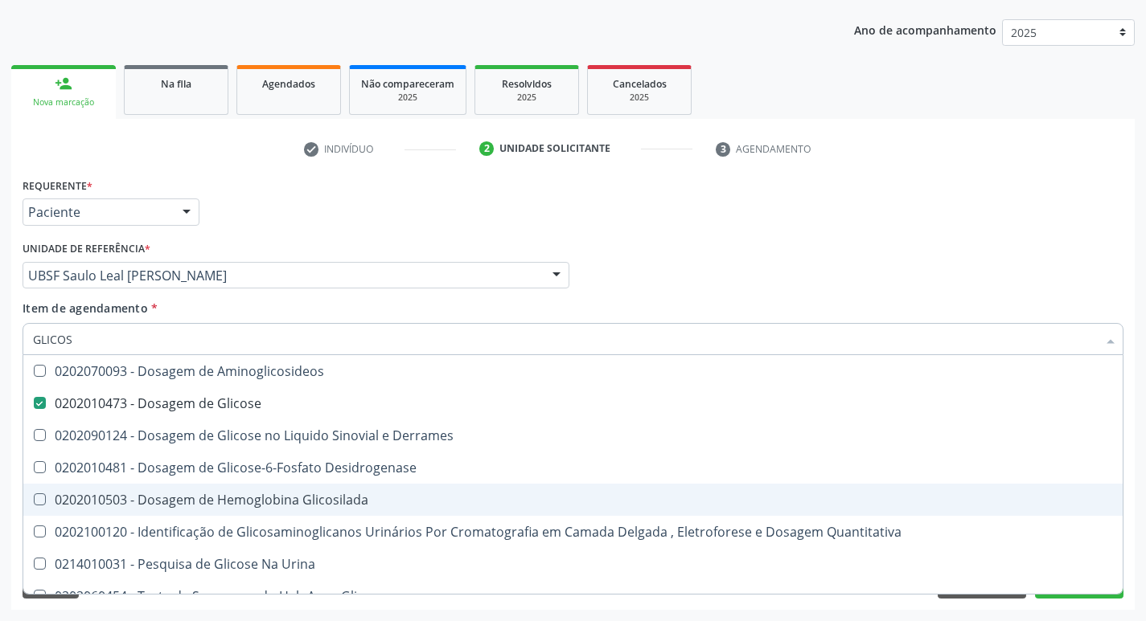
click at [277, 494] on div "0202010503 - Dosagem de Hemoglobina Glicosilada" at bounding box center [573, 500] width 1080 height 13
checkbox Glicosilada "true"
type input "GLICO"
checkbox Glicose "false"
checkbox Derrames "true"
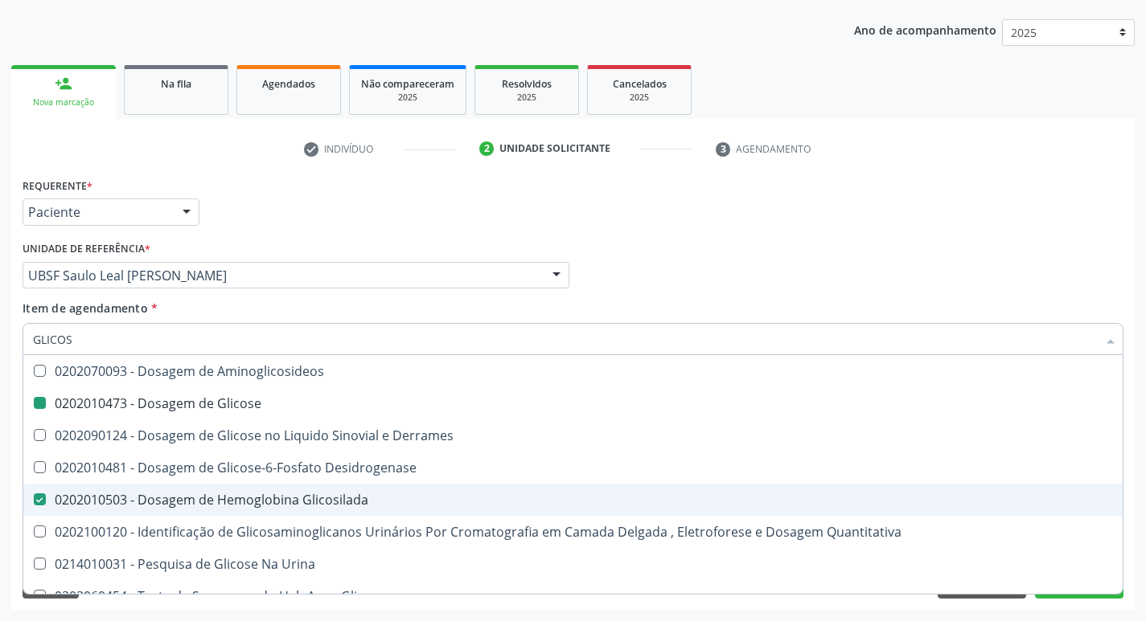
checkbox Glicosilada "false"
checkbox Quantitativa "true"
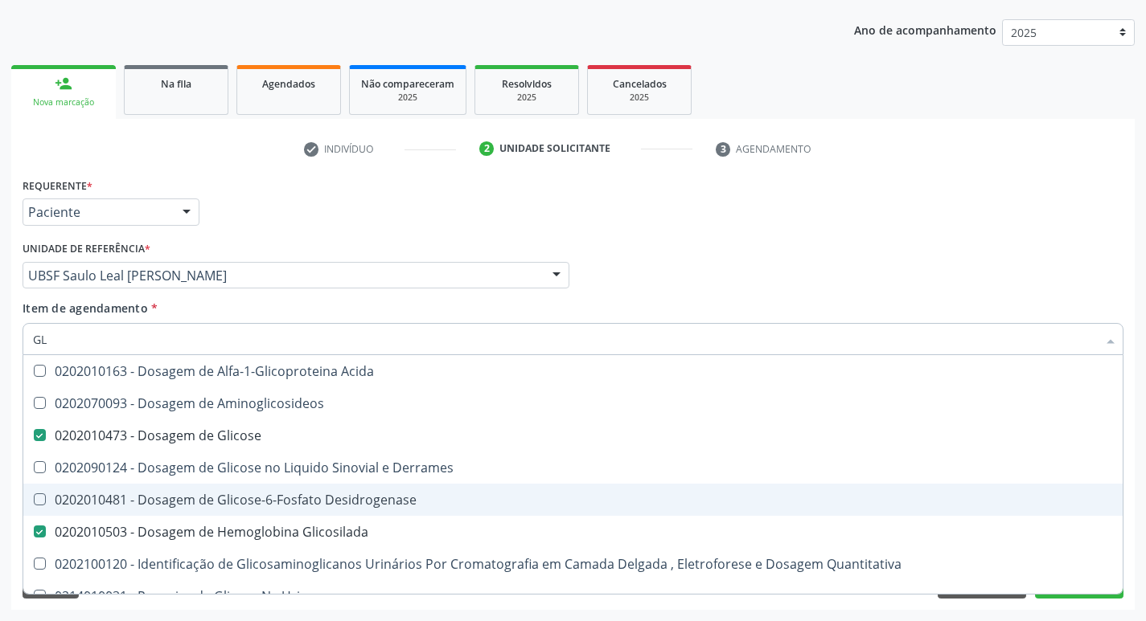
type input "G"
checkbox Glicose "false"
checkbox Glicosilada "false"
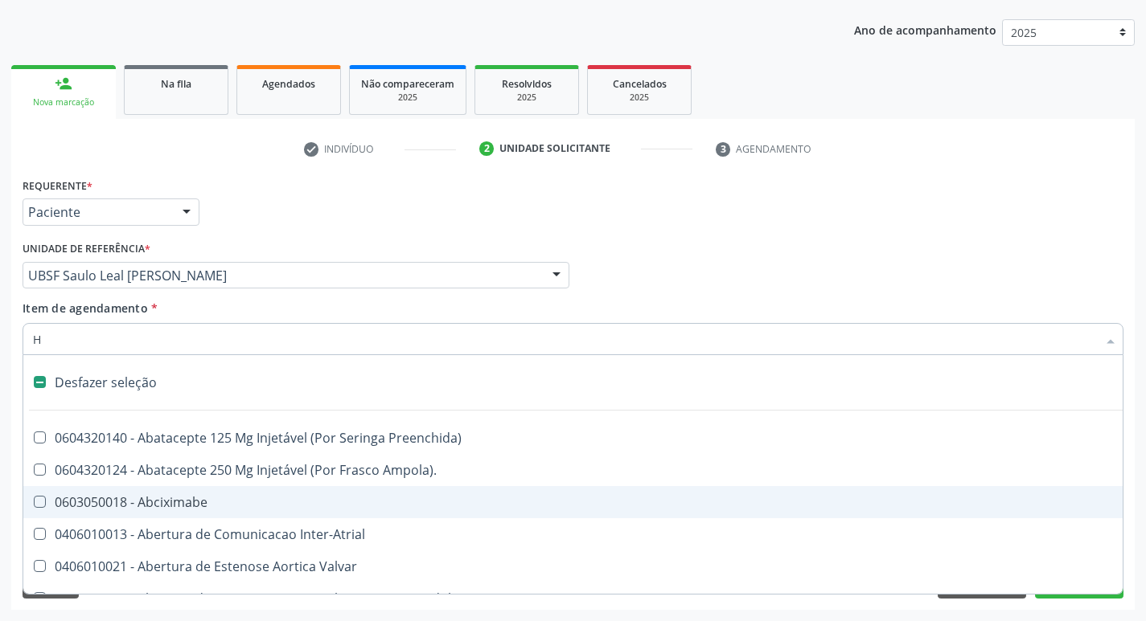
type input "HE"
checkbox Alternativa "true"
checkbox Urina "false"
checkbox Lactente\) "false"
checkbox A "false"
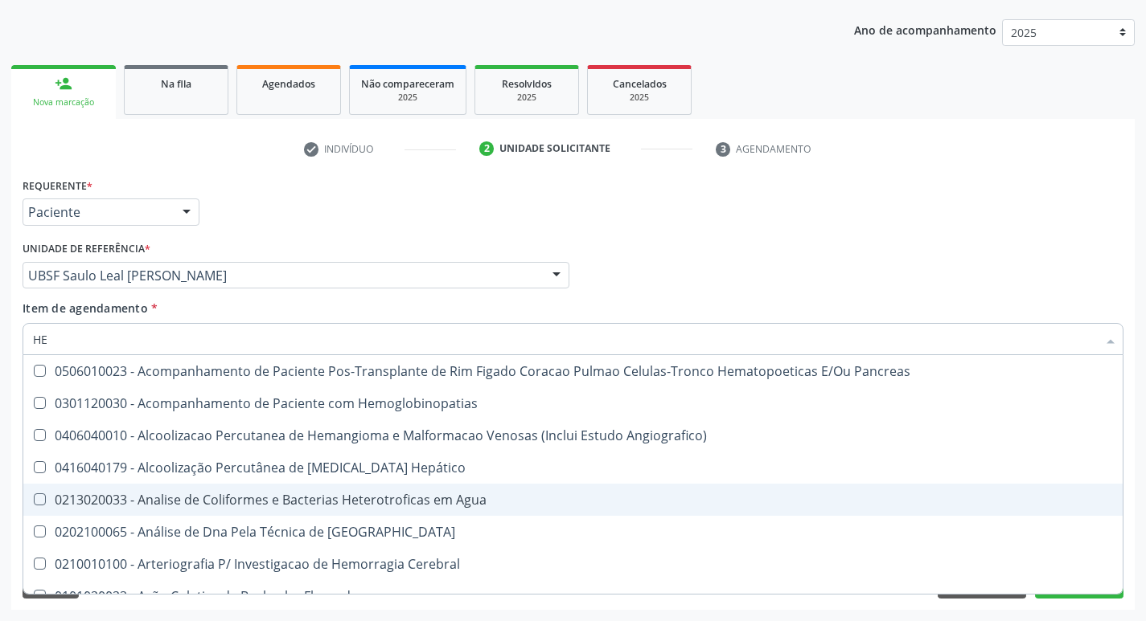
type input "HEM"
checkbox Radiosotopos\) "true"
checkbox Glicosilada "false"
type input "HEMO"
checkbox Fase "true"
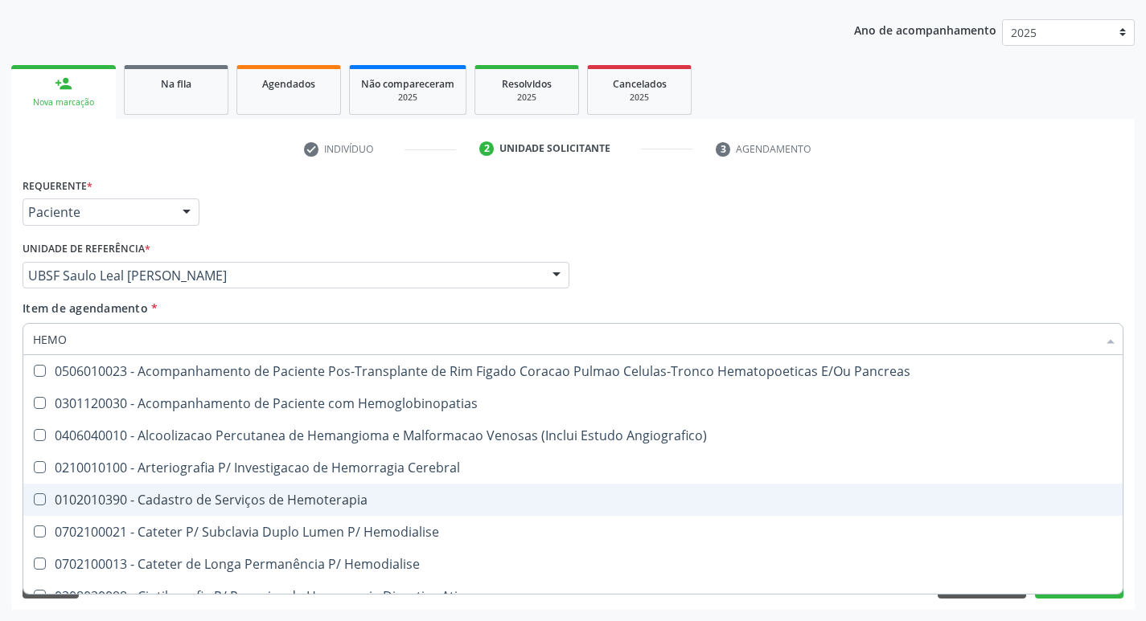
checkbox Glicosilada "false"
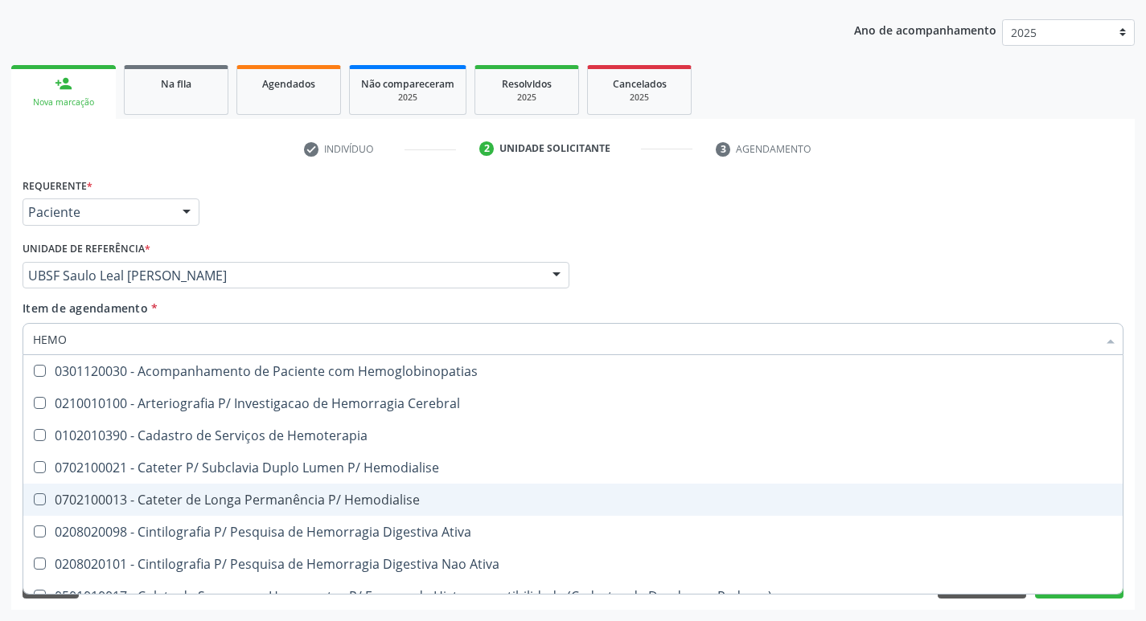
type input "HEMOG"
checkbox \(Confirmatorio\) "true"
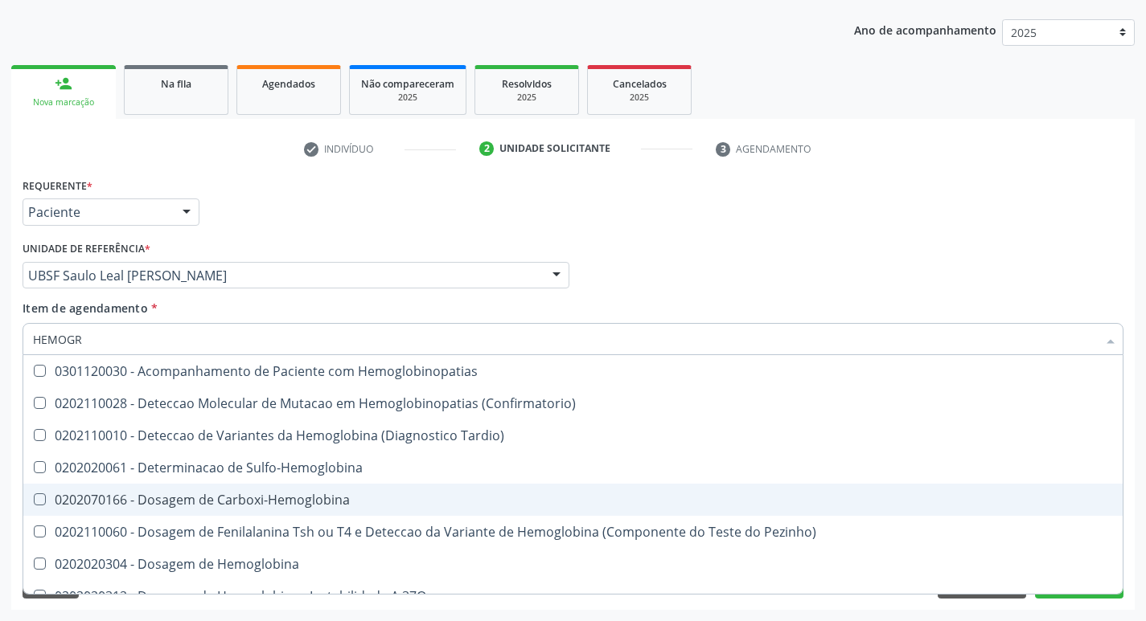
type input "HEMOGRA"
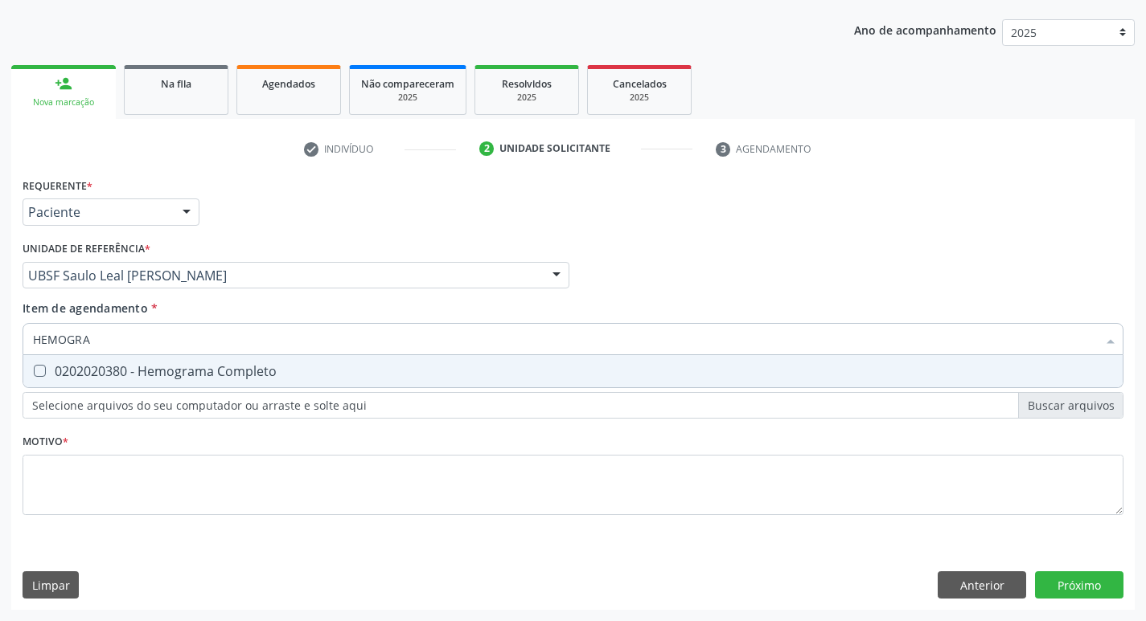
click at [258, 378] on div "0202020380 - Hemograma Completo" at bounding box center [573, 371] width 1080 height 13
checkbox Completo "true"
type input "H"
checkbox Completo "false"
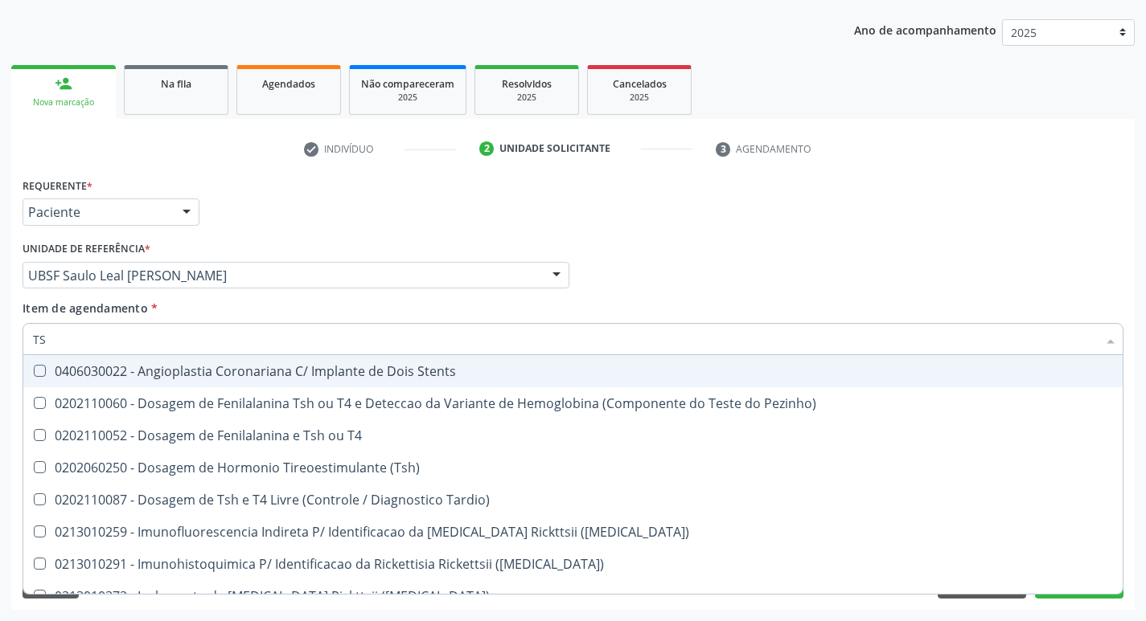
type input "TSH"
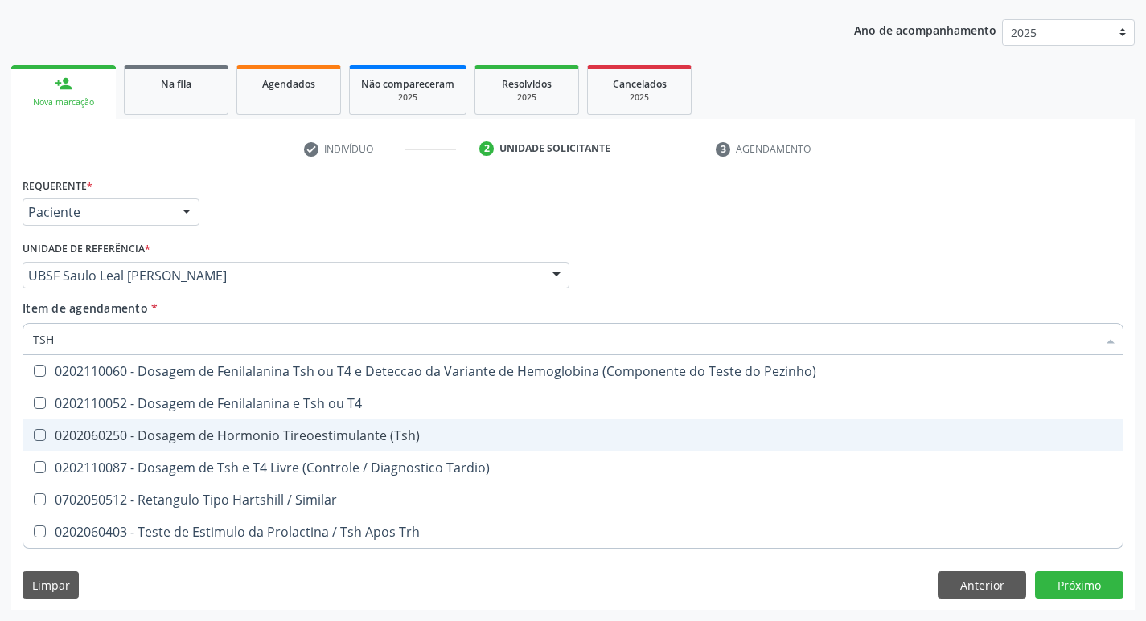
click at [267, 439] on div "0202060250 - Dosagem de Hormonio Tireoestimulante (Tsh)" at bounding box center [573, 435] width 1080 height 13
checkbox \(Tsh\) "true"
type input "TS"
checkbox \(Tsh\) "false"
checkbox Tardio\) "true"
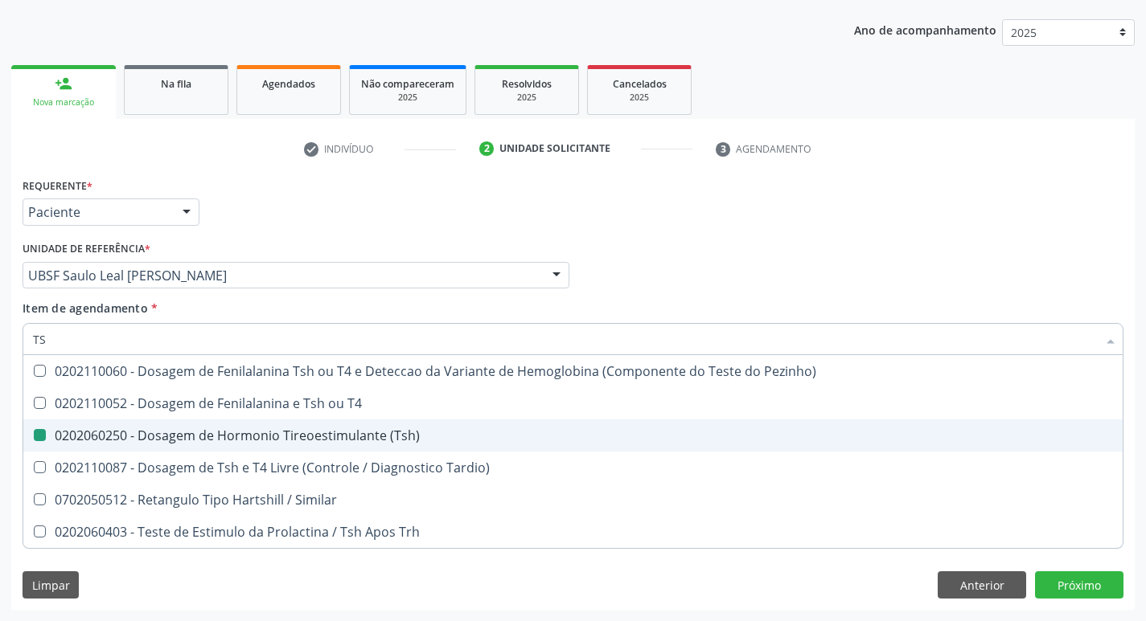
type input "T"
checkbox Tardio\) "false"
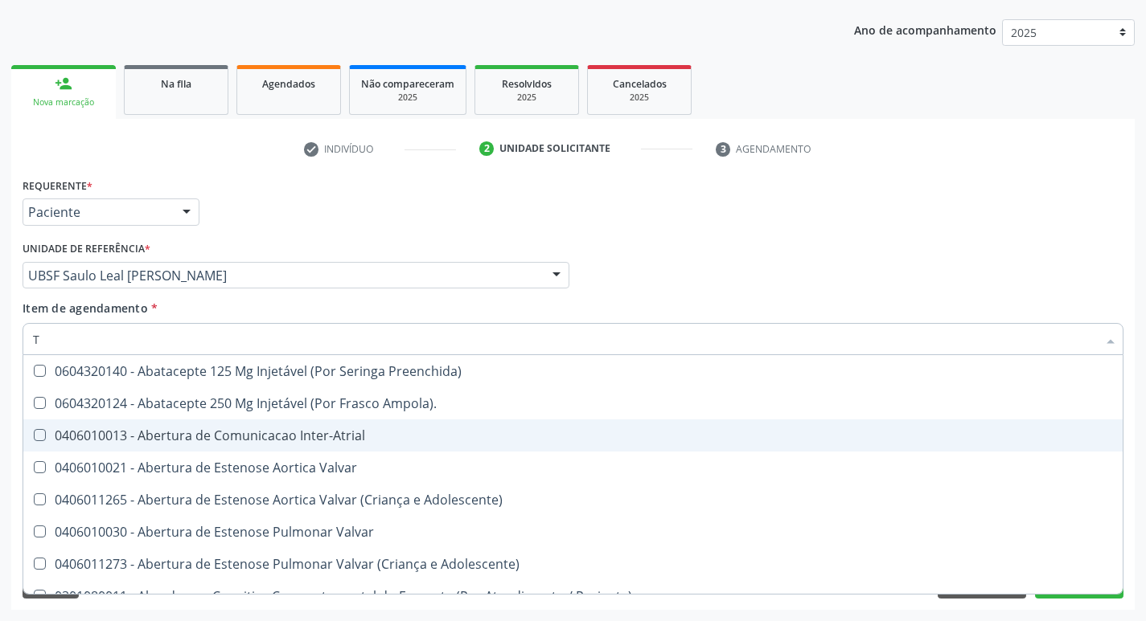
type input "T4"
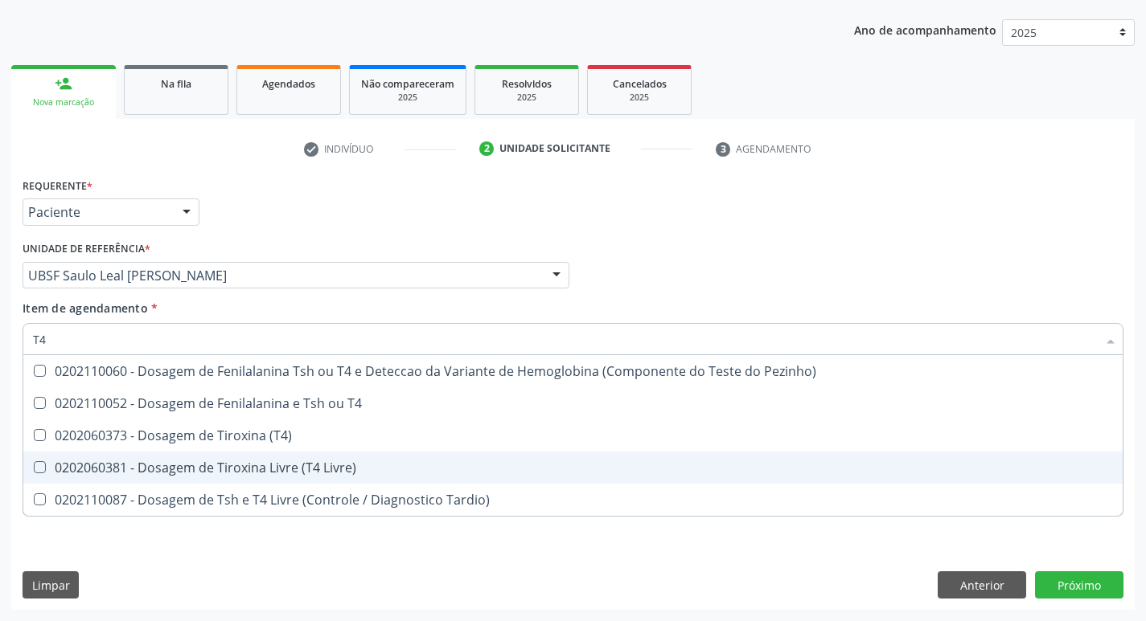
click at [274, 465] on div "0202060381 - Dosagem de Tiroxina Livre (T4 Livre)" at bounding box center [573, 467] width 1080 height 13
checkbox Livre\) "true"
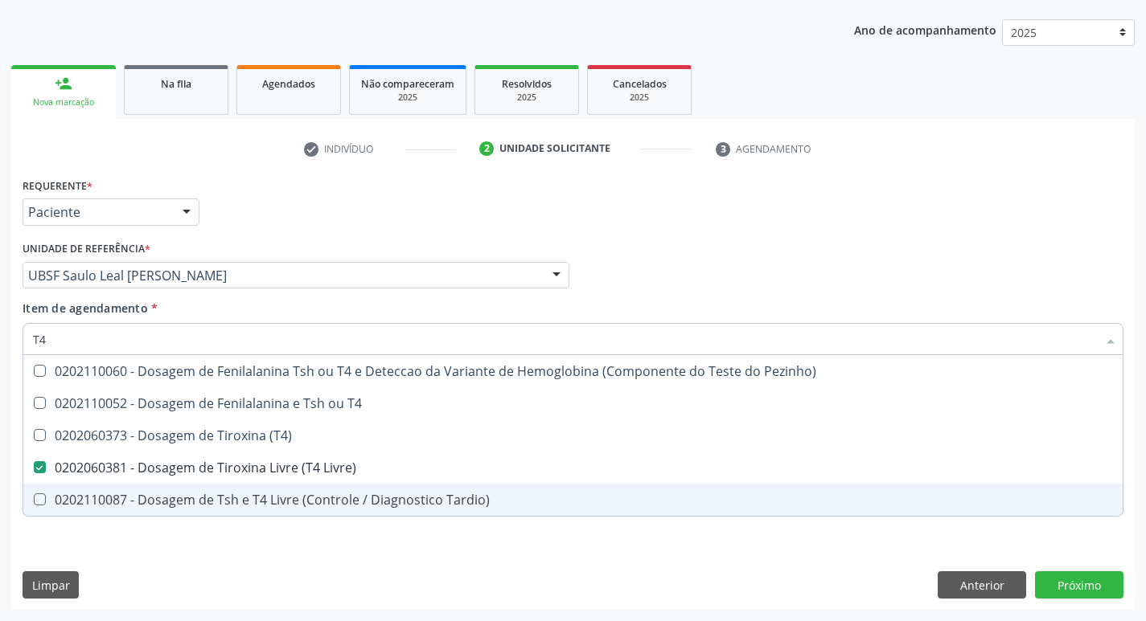
click at [274, 543] on div "Requerente * Paciente Profissional de Saúde Paciente Nenhum resultado encontrad…" at bounding box center [572, 392] width 1123 height 437
checkbox T4 "true"
checkbox \(T4\) "true"
checkbox Tardio\) "true"
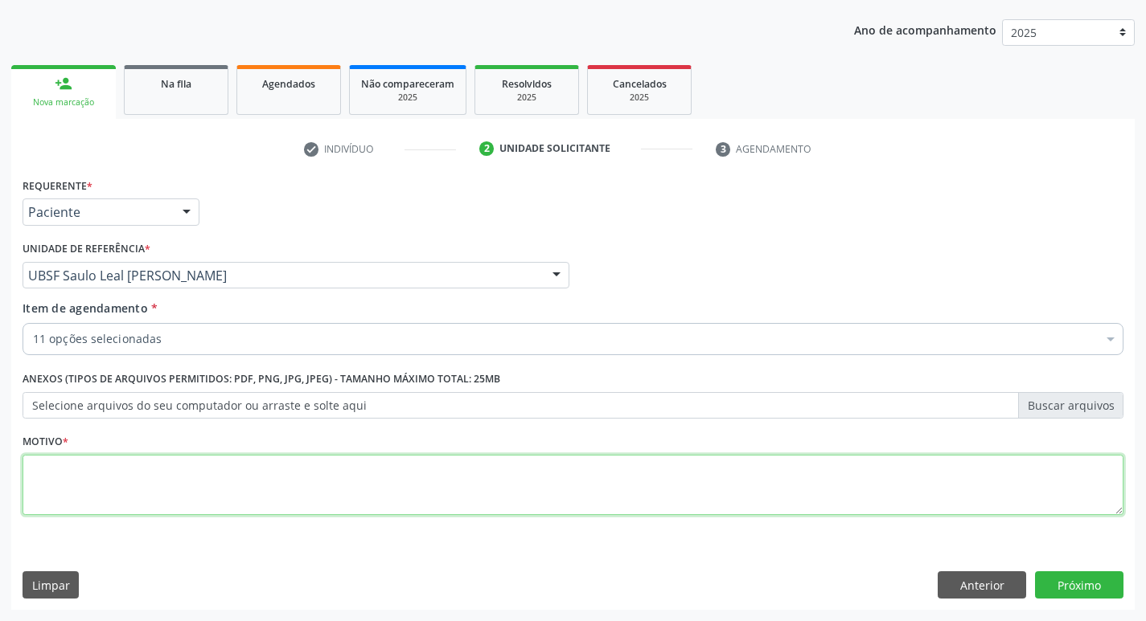
click at [292, 494] on textarea at bounding box center [573, 485] width 1101 height 61
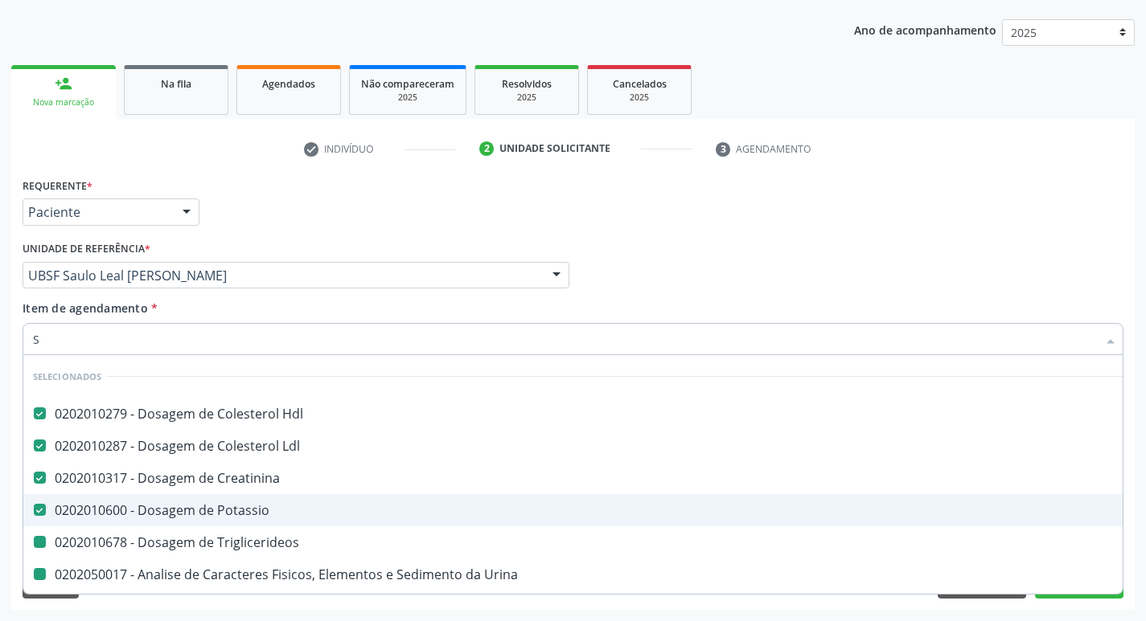
type input "SI"
checkbox Triglicerideos "false"
checkbox Urina "false"
checkbox Glicose "false"
checkbox Glicosilada "false"
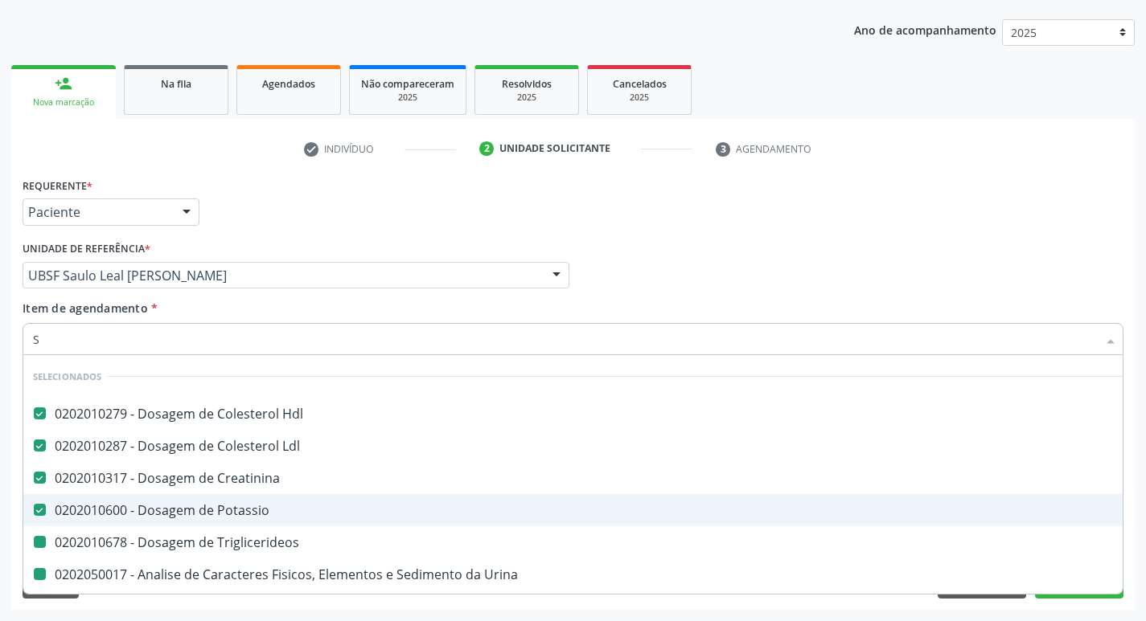
checkbox \(Tsh\) "false"
checkbox Livre\) "false"
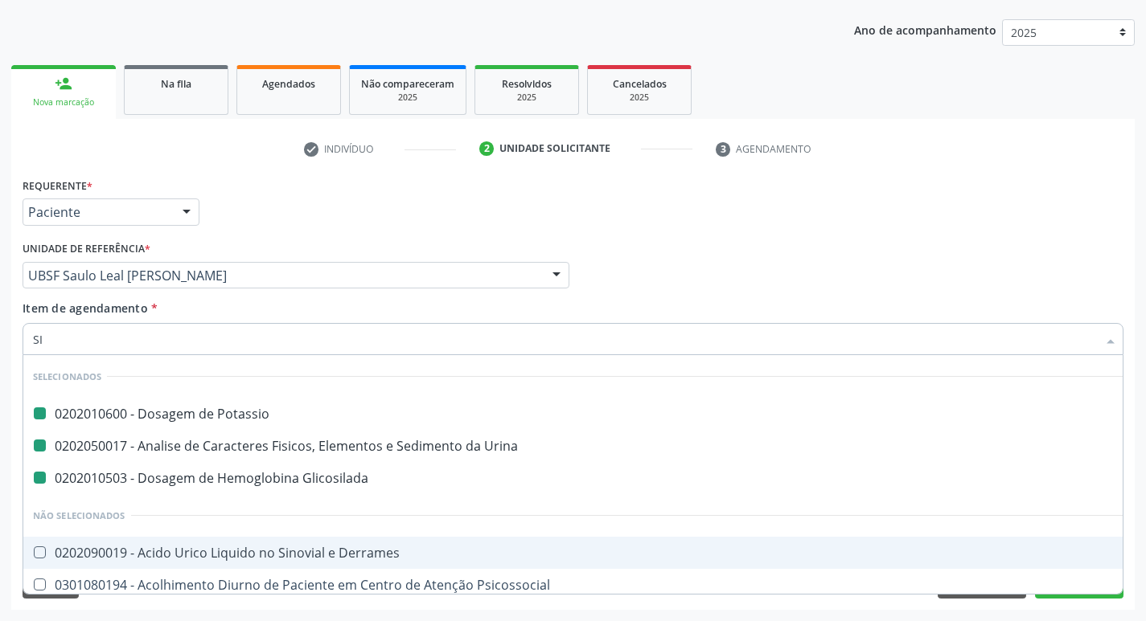
type input "SIF"
checkbox Potassio "false"
checkbox Urina "false"
checkbox Glicosilada "false"
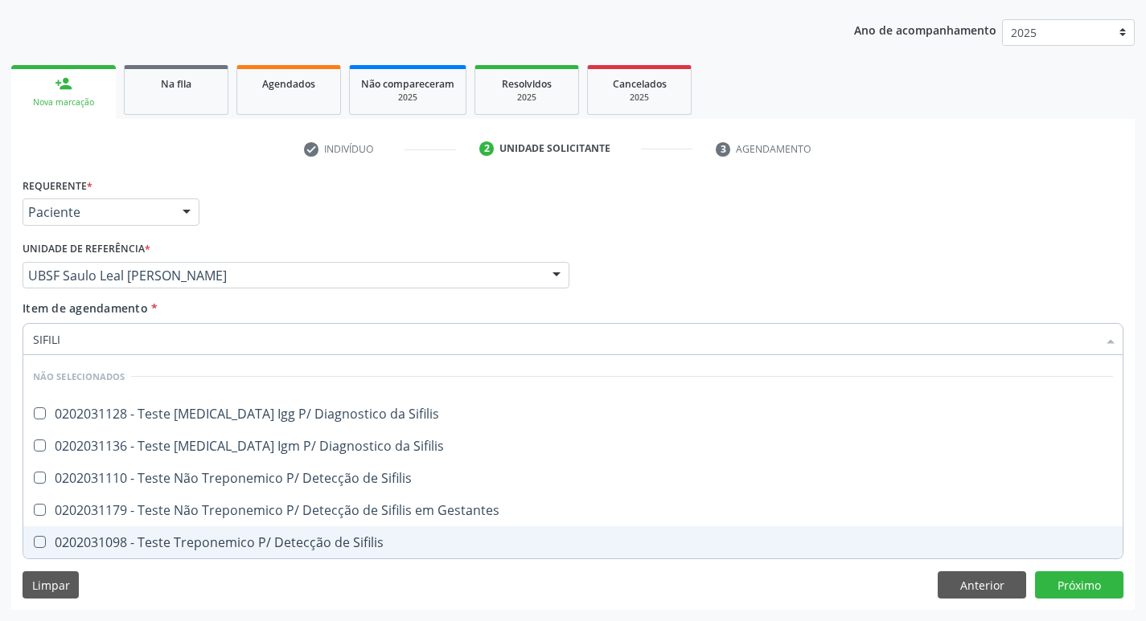
type input "SIFILIS"
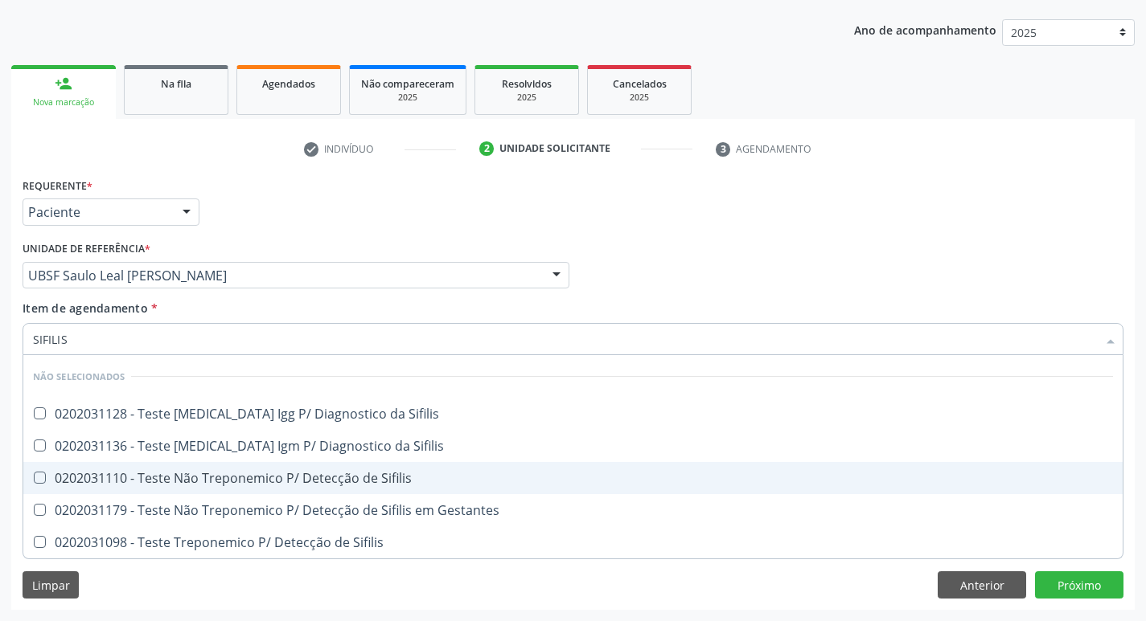
click at [404, 482] on div "0202031110 - Teste Não Treponemico P/ Detecção de Sifilis" at bounding box center [573, 478] width 1080 height 13
checkbox Sifilis "true"
type input "S"
checkbox Sifilis "true"
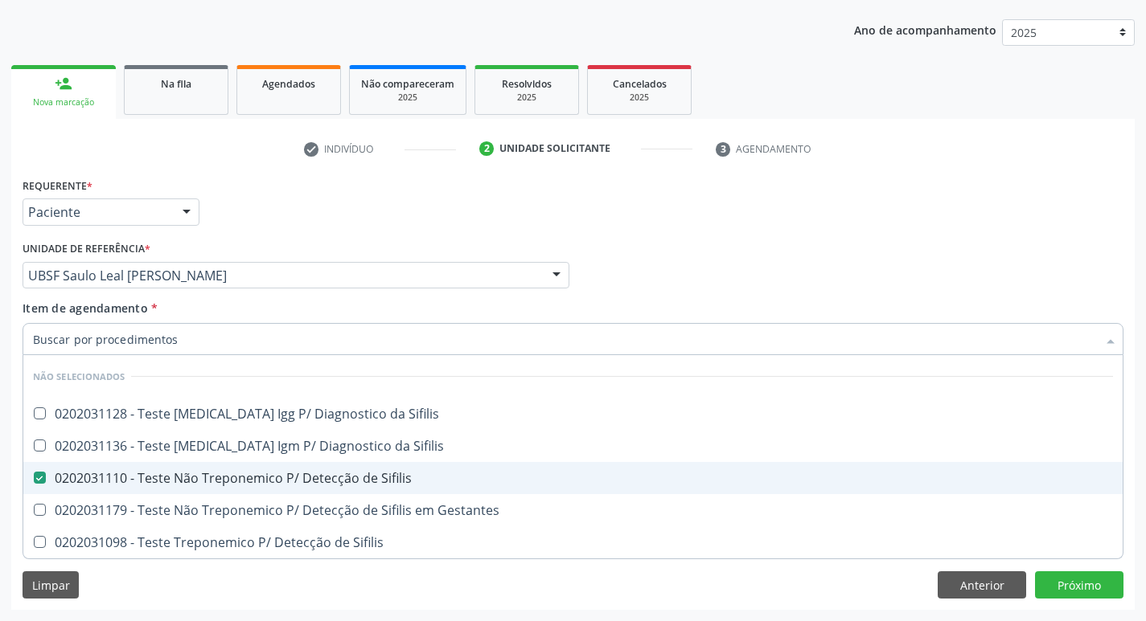
checkbox Sifilis "true"
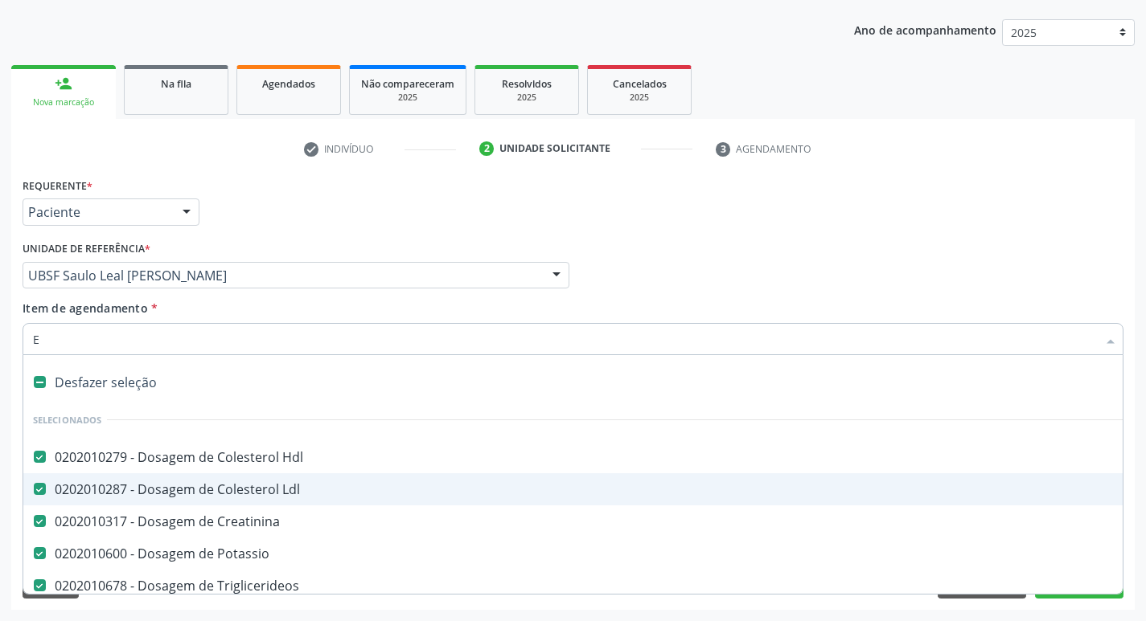
type input "EL"
checkbox Creatinina "false"
checkbox Triglicerideos "false"
checkbox Urina "false"
checkbox Glicose "false"
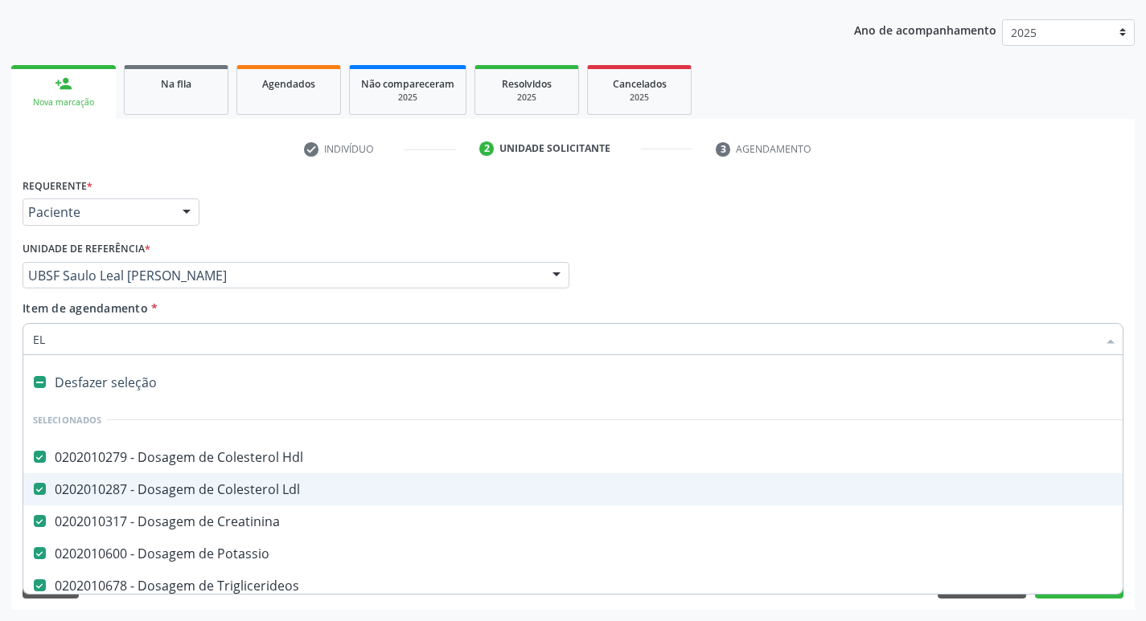
checkbox Glicosilada "false"
checkbox Completo "false"
checkbox \(Tsh\) "false"
checkbox Livre\) "false"
checkbox Potassio "false"
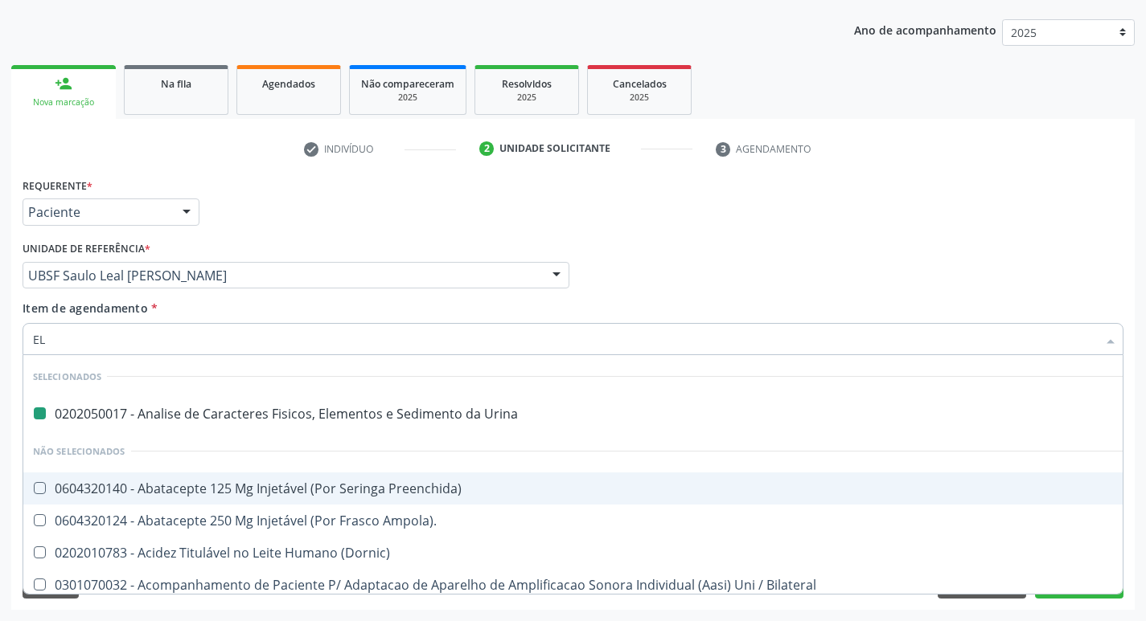
type input "ELI"
checkbox Urina "false"
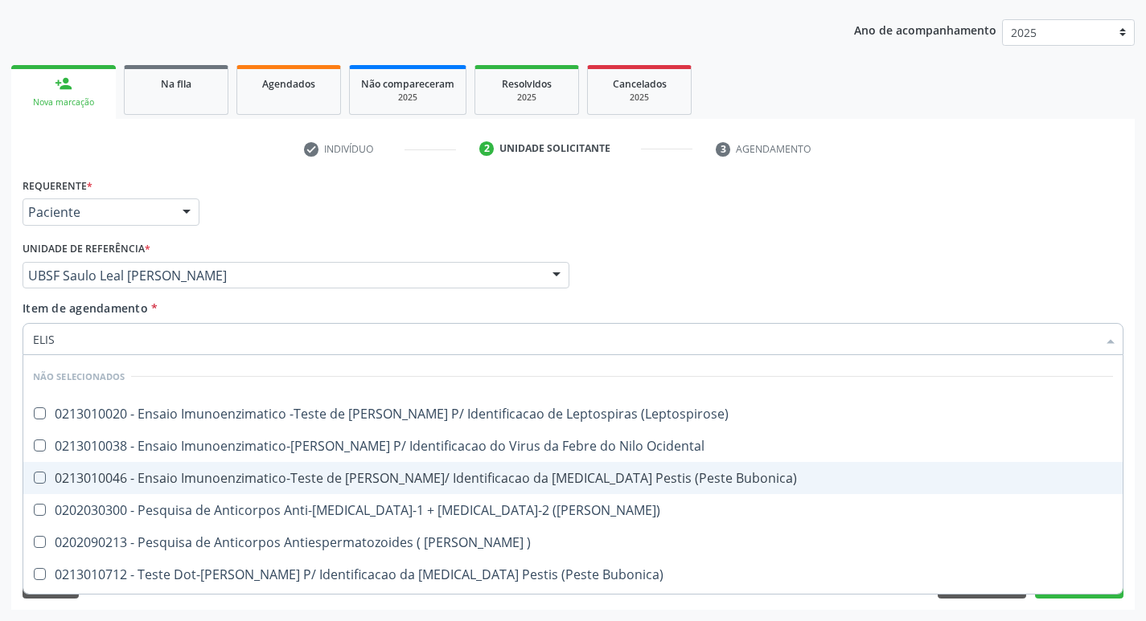
type input "ELISA"
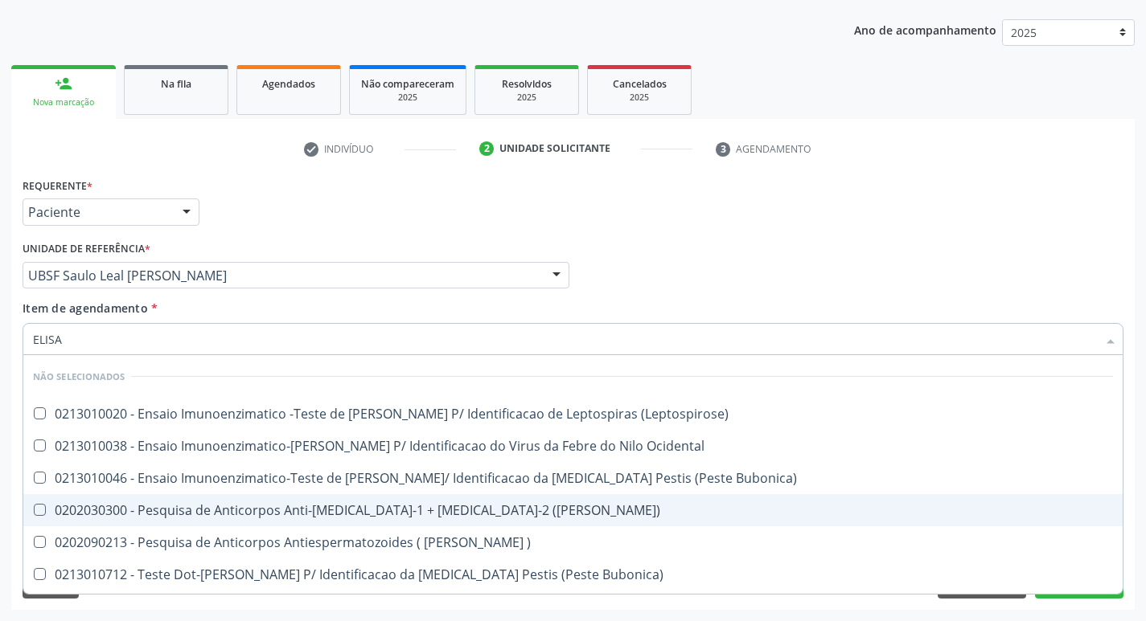
click at [359, 497] on span "0202030300 - Pesquisa de Anticorpos Anti-[MEDICAL_DATA]-1 + [MEDICAL_DATA]-2 ([…" at bounding box center [572, 510] width 1099 height 32
checkbox \(Elisa\) "true"
type input "E"
checkbox \(Leptospirose\) "true"
checkbox Bubonica\) "true"
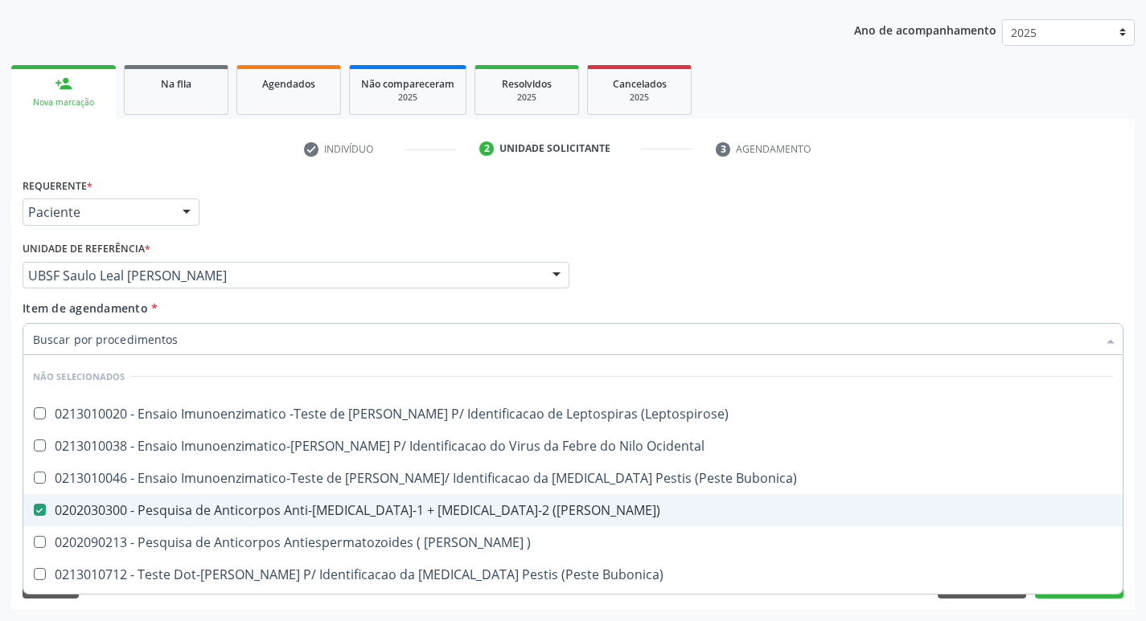
checkbox \) "true"
checkbox Bubonica\) "true"
checkbox \(Parvovirose\) "true"
checkbox \(Toxoplasmose\) "true"
checkbox Sarampo "true"
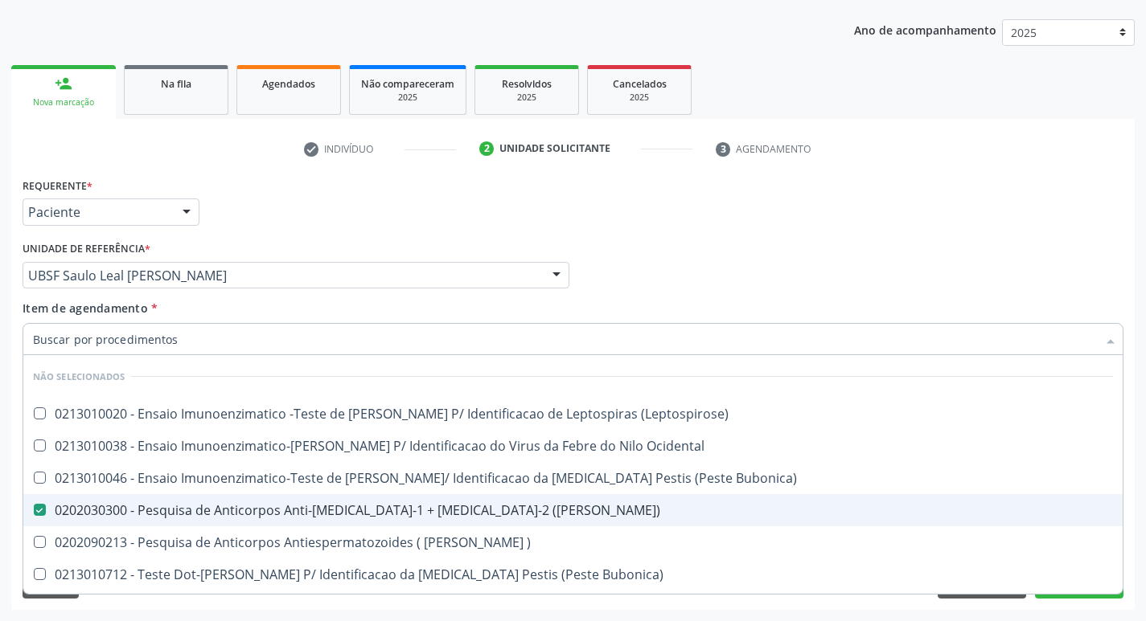
checkbox \(Shiguelose\) "true"
checkbox \(Parvovirose\) "true"
checkbox \(Elisa\) "true"
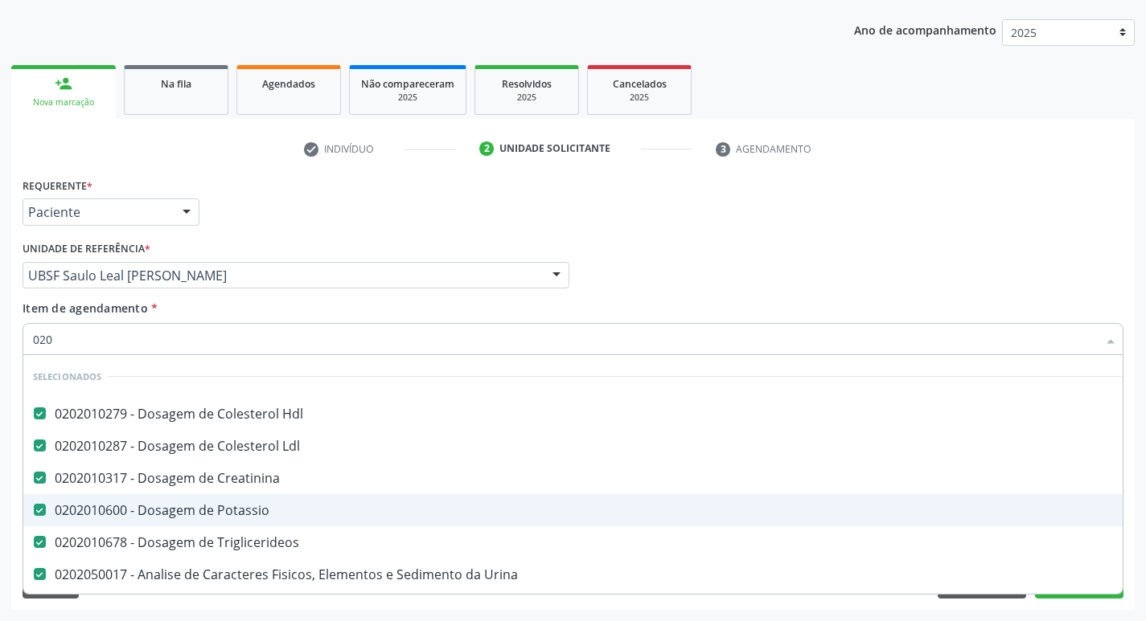
type input "0202"
checkbox Coronario "true"
checkbox Cloreto "true"
type input "02020"
checkbox Colon "true"
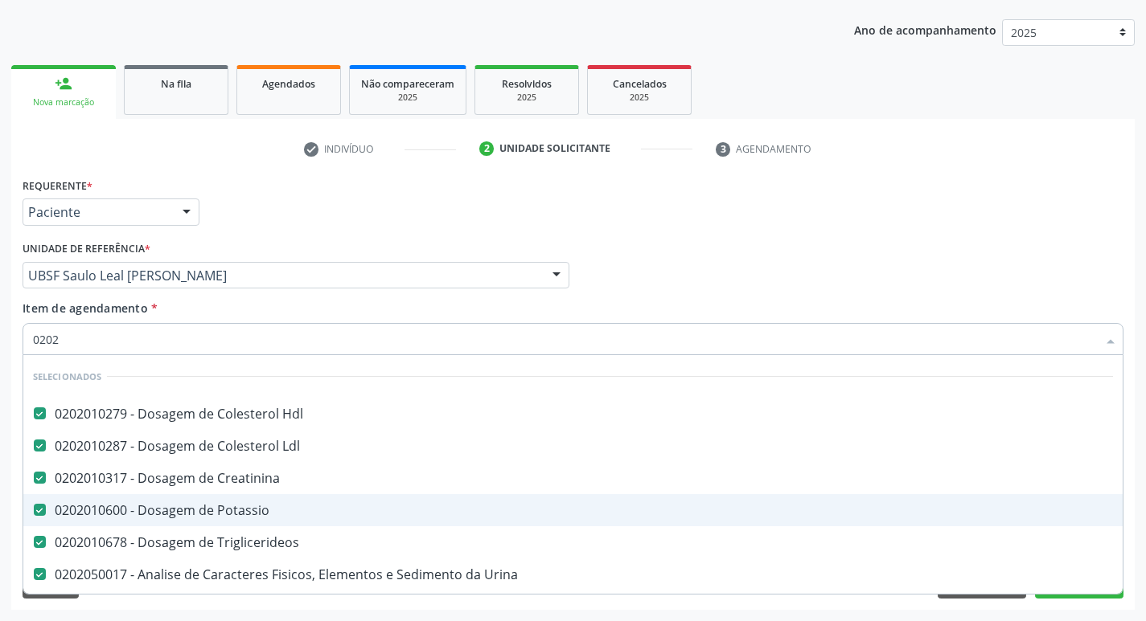
checkbox \(Elisa\) "false"
checkbox Oxiura\) "true"
type input "020203"
checkbox Creatinina "false"
checkbox Triglicerideos "false"
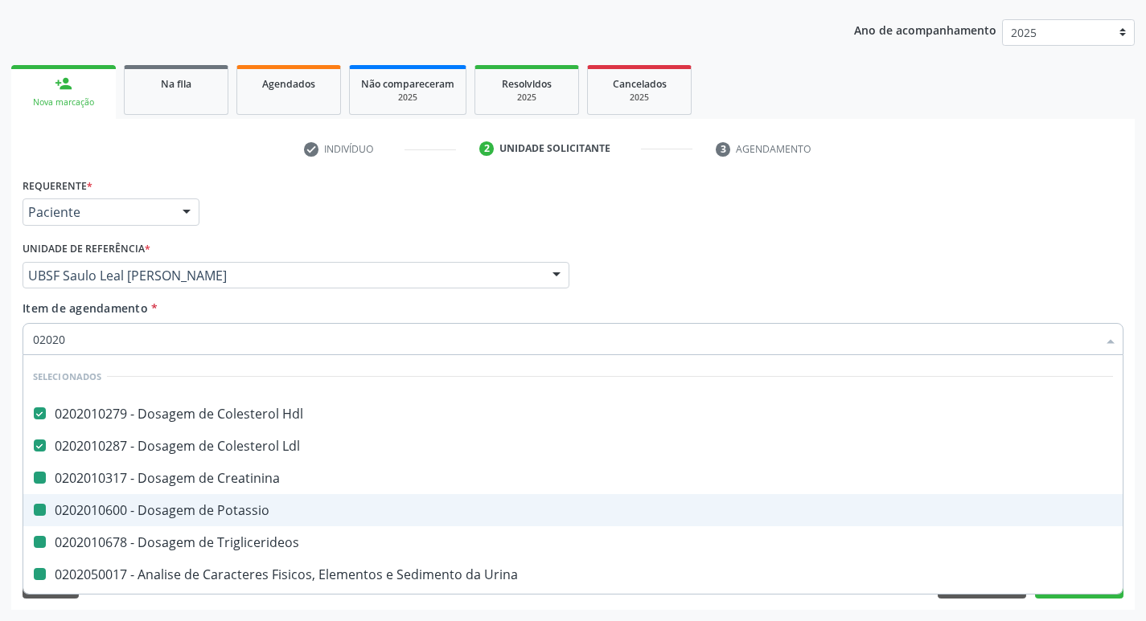
checkbox Urina "false"
checkbox Glicose "false"
checkbox Glicosilada "false"
checkbox Completo "false"
checkbox \(Tsh\) "false"
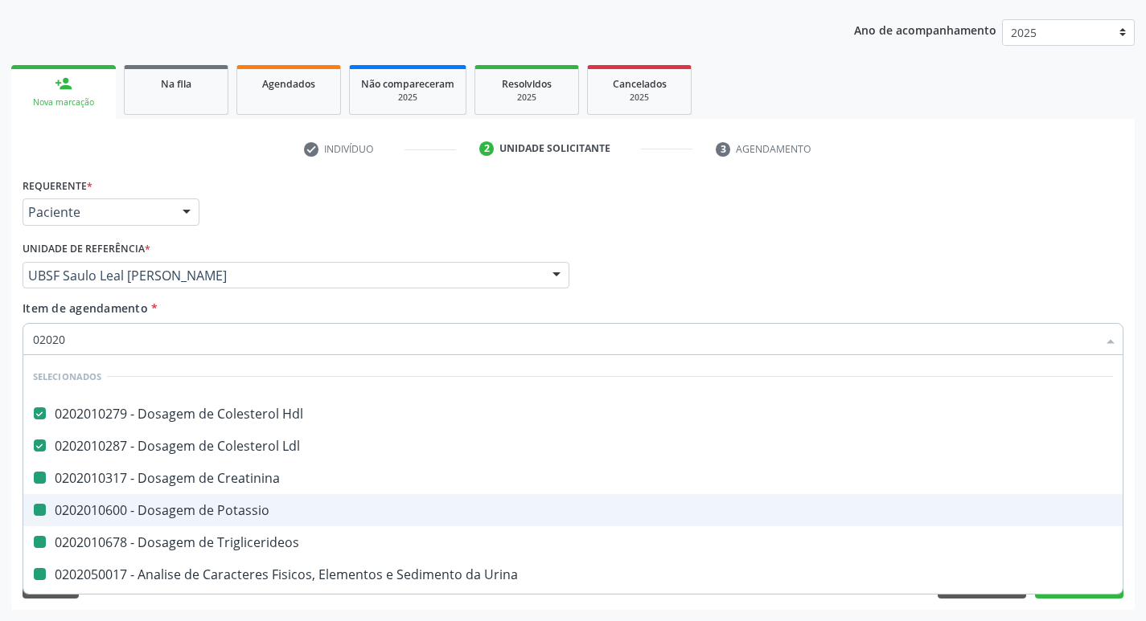
checkbox Livre\) "false"
checkbox Potassio "false"
checkbox Molecular "true"
checkbox Chumbo "true"
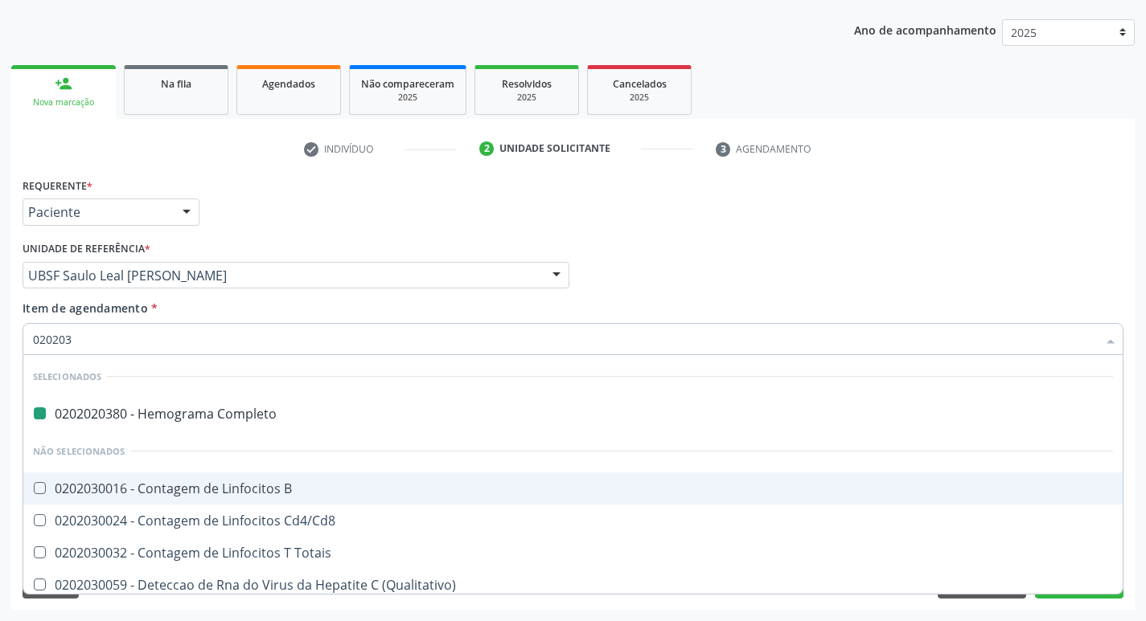
type input "0202030"
checkbox Completo "false"
checkbox Troponina "true"
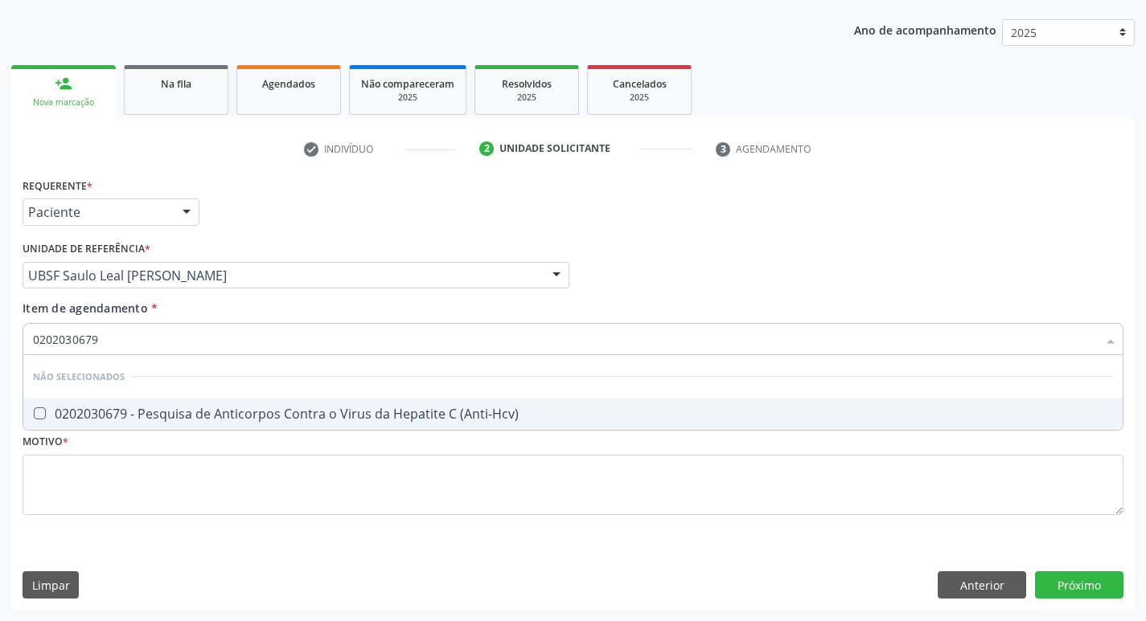
click at [373, 412] on div "0202030679 - Pesquisa de Anticorpos Contra o Virus da Hepatite C (Anti-Hcv)" at bounding box center [573, 414] width 1080 height 13
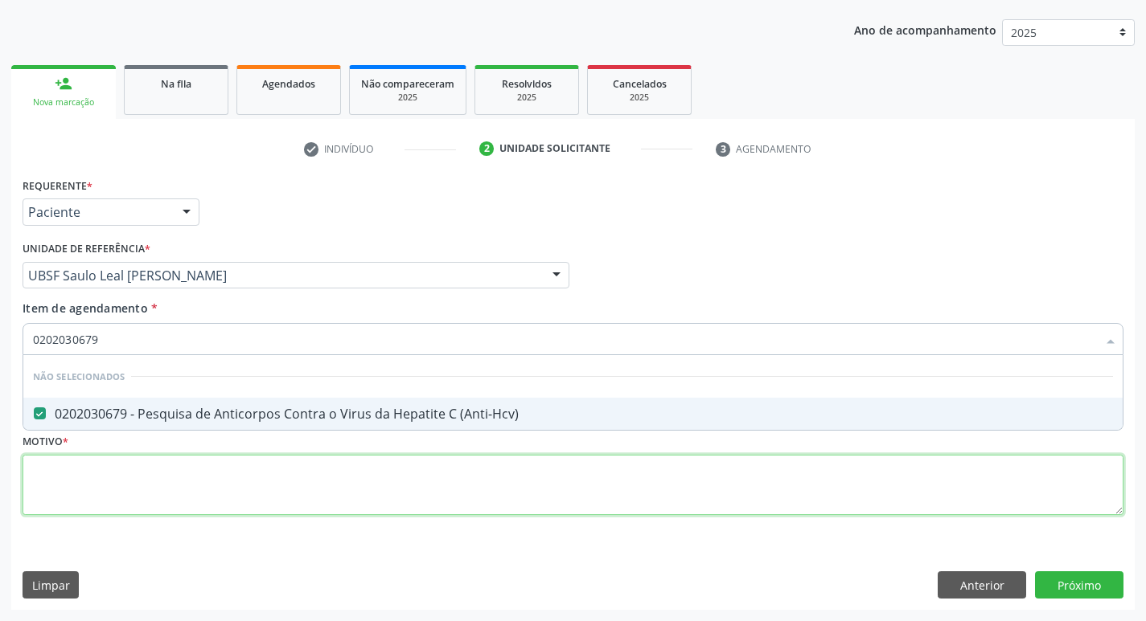
click at [367, 475] on div "Requerente * Paciente Profissional de Saúde Paciente Nenhum resultado encontrad…" at bounding box center [573, 356] width 1101 height 364
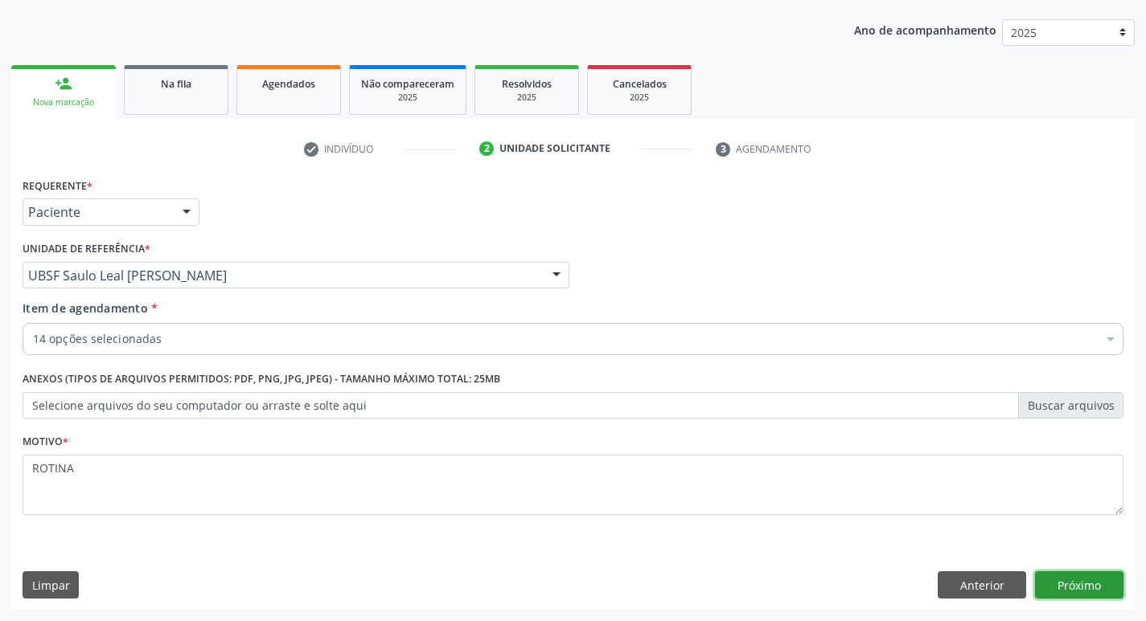
click at [1072, 587] on button "Próximo" at bounding box center [1079, 585] width 88 height 27
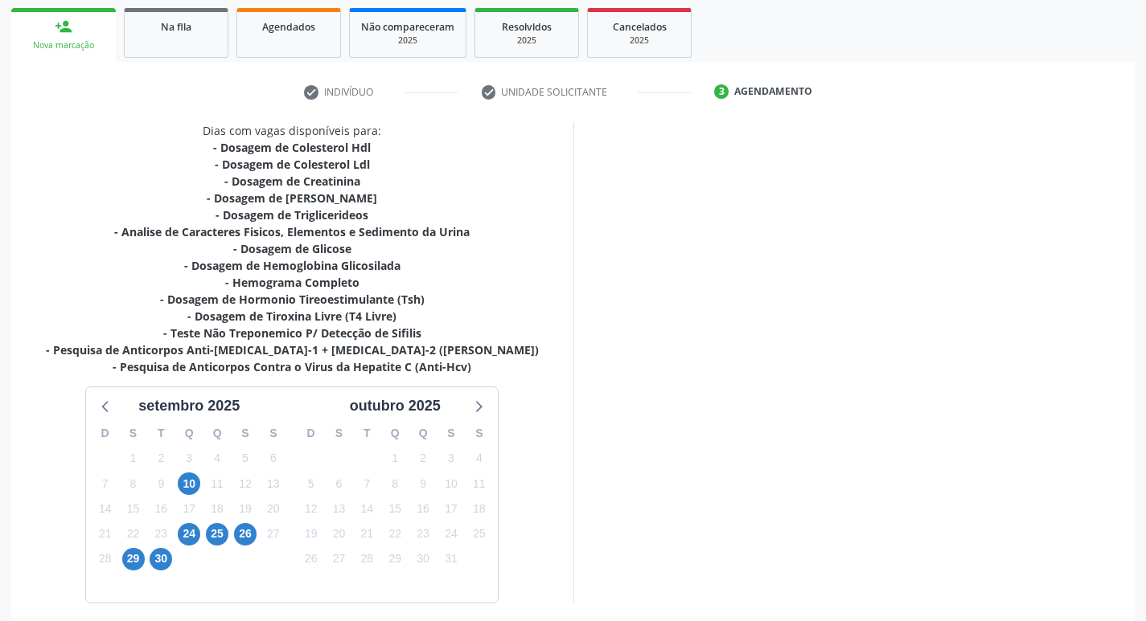
scroll to position [297, 0]
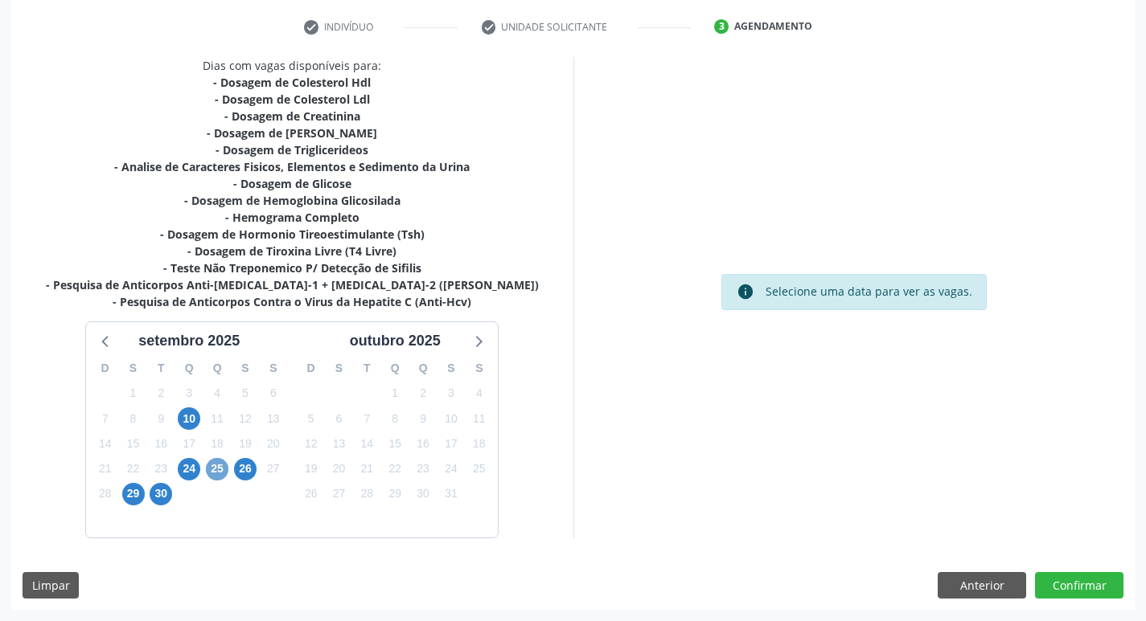
click at [222, 472] on span "25" at bounding box center [217, 469] width 23 height 23
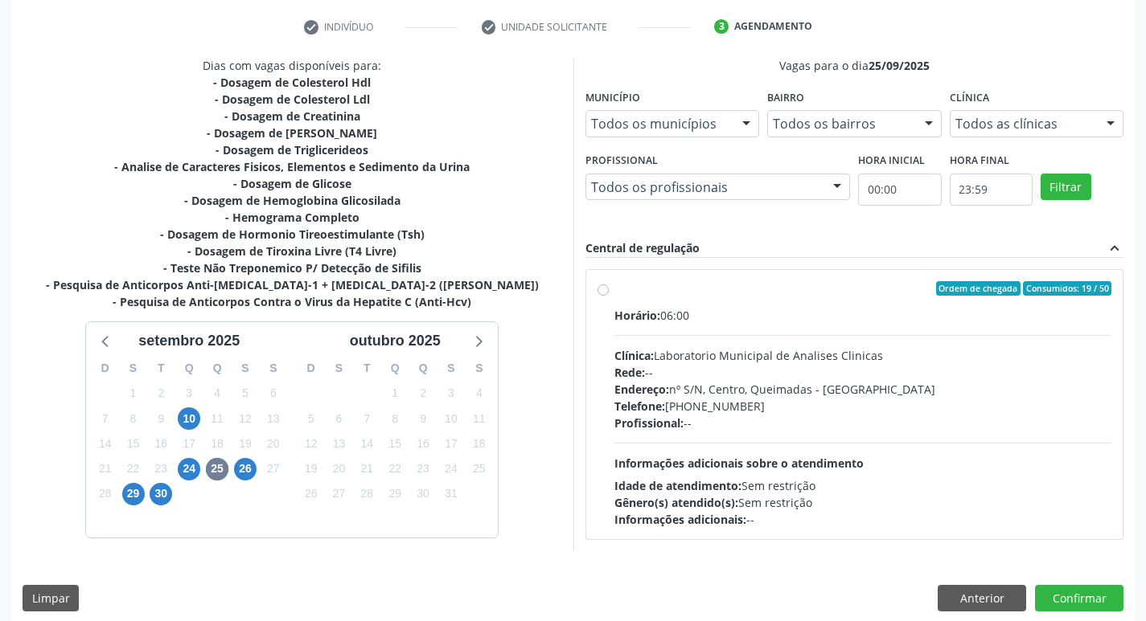
click at [842, 445] on div "Horário: 06:00 Clínica: Laboratorio Municipal de Analises Clinicas Rede: -- End…" at bounding box center [863, 417] width 498 height 221
click at [609, 296] on input "Ordem de chegada Consumidos: 19 / 50 Horário: 06:00 Clínica: Laboratorio Munici…" at bounding box center [602, 288] width 11 height 14
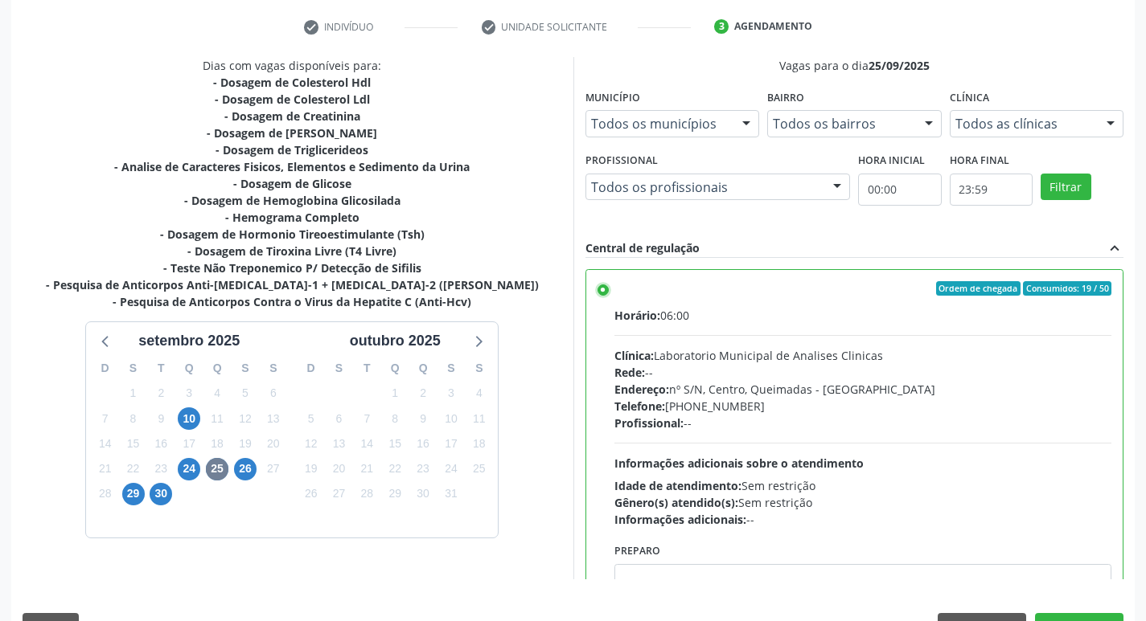
scroll to position [80, 0]
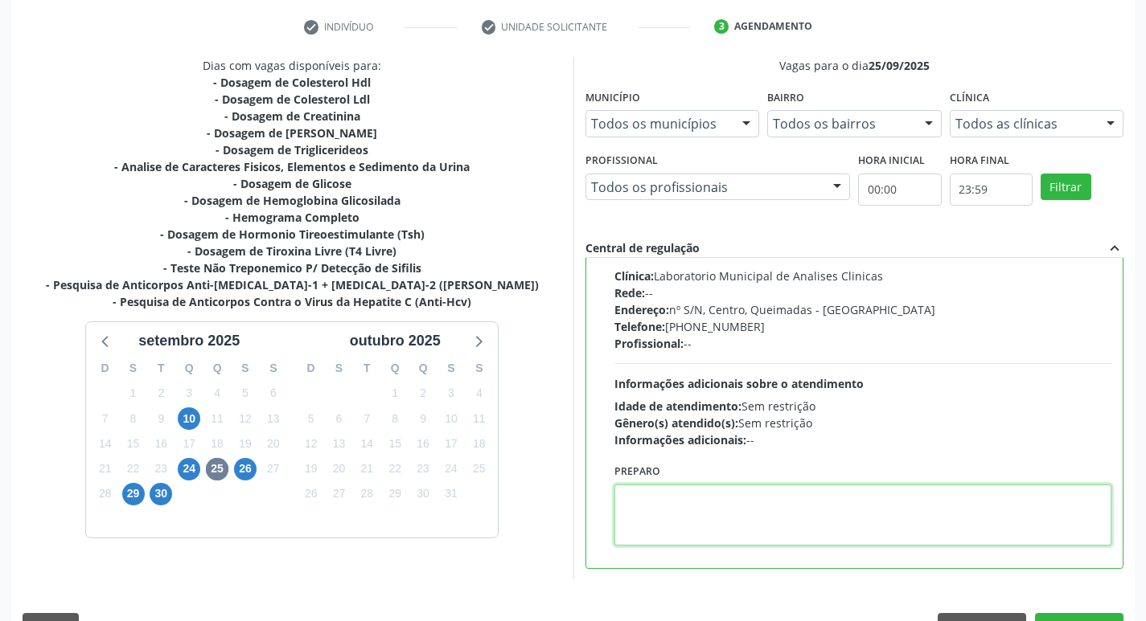
click at [734, 503] on textarea at bounding box center [863, 515] width 498 height 61
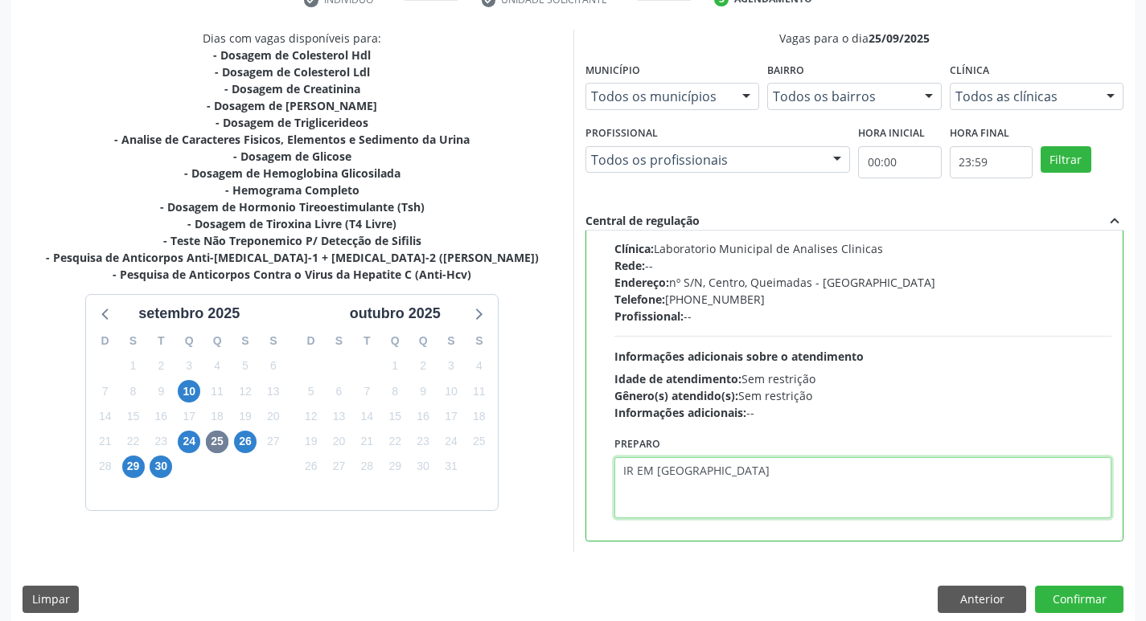
scroll to position [339, 0]
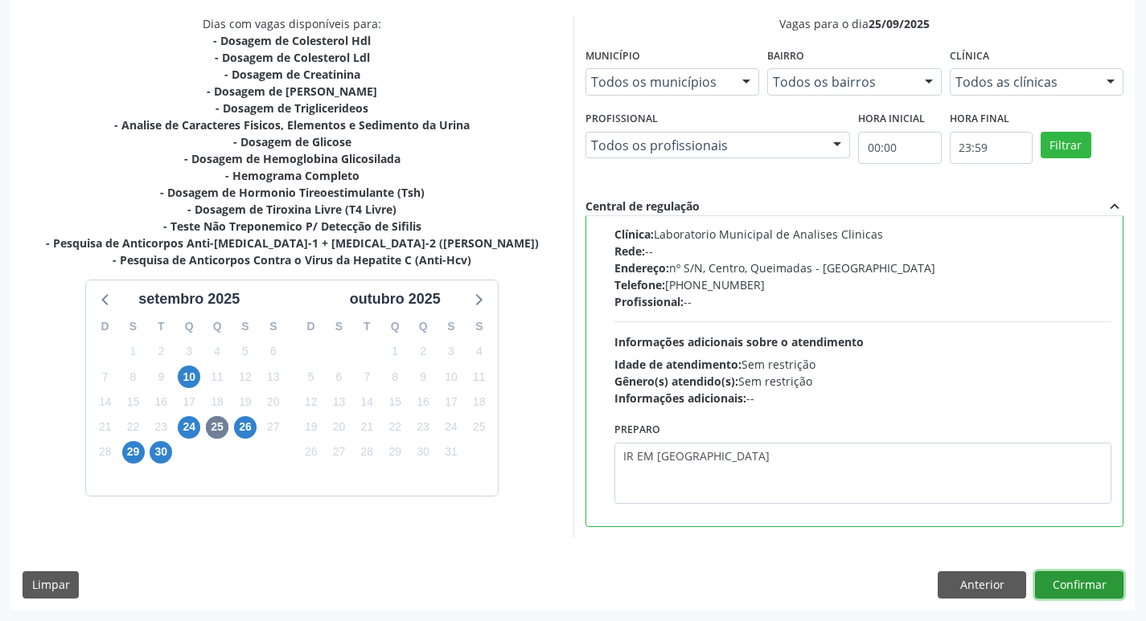
click at [1064, 587] on button "Confirmar" at bounding box center [1079, 585] width 88 height 27
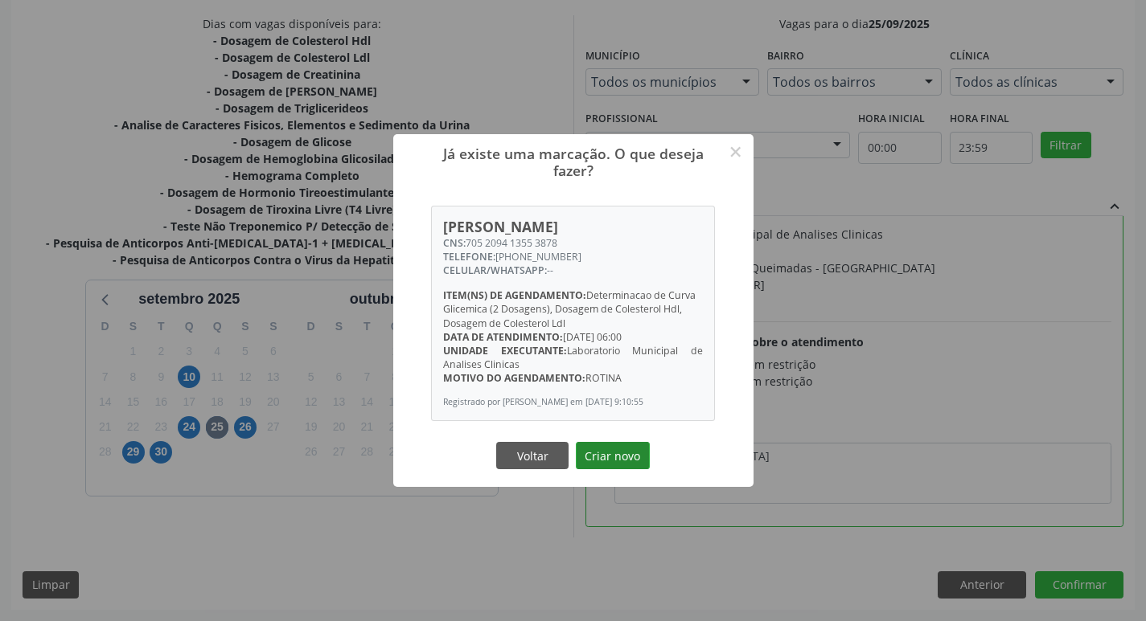
click at [593, 450] on button "Criar novo" at bounding box center [613, 455] width 74 height 27
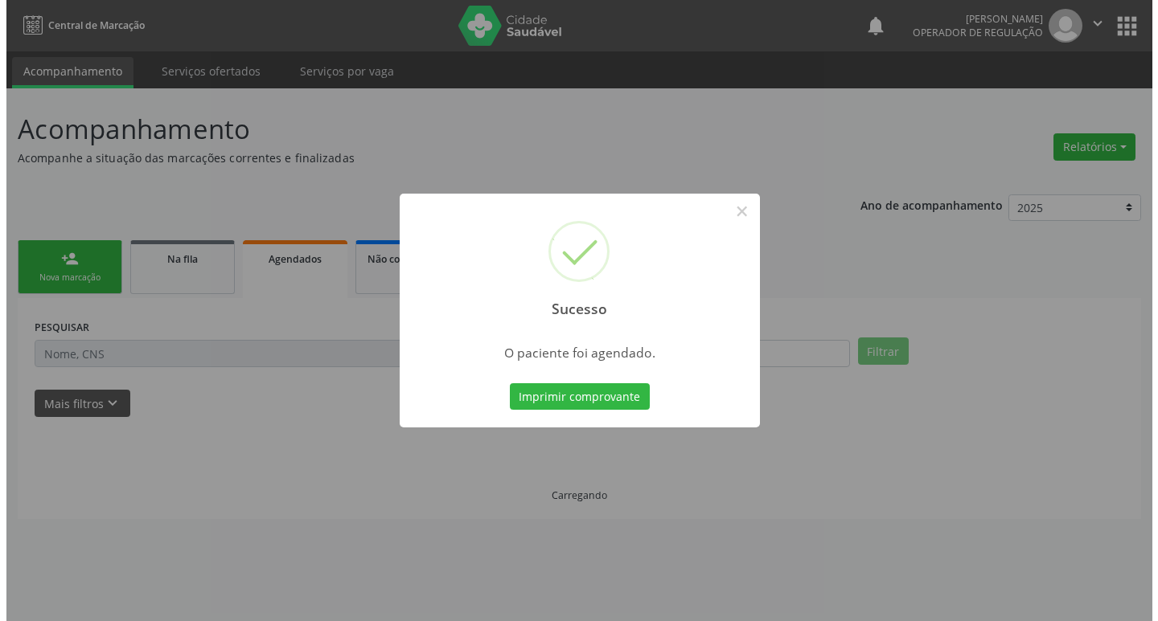
scroll to position [0, 0]
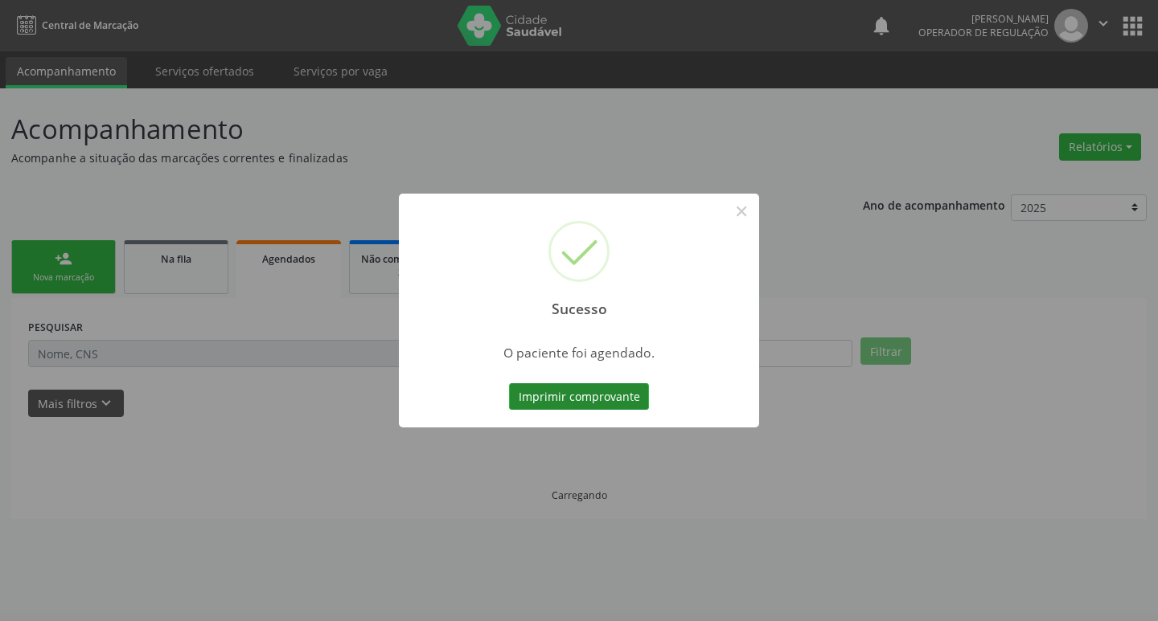
click at [606, 384] on button "Imprimir comprovante" at bounding box center [579, 396] width 140 height 27
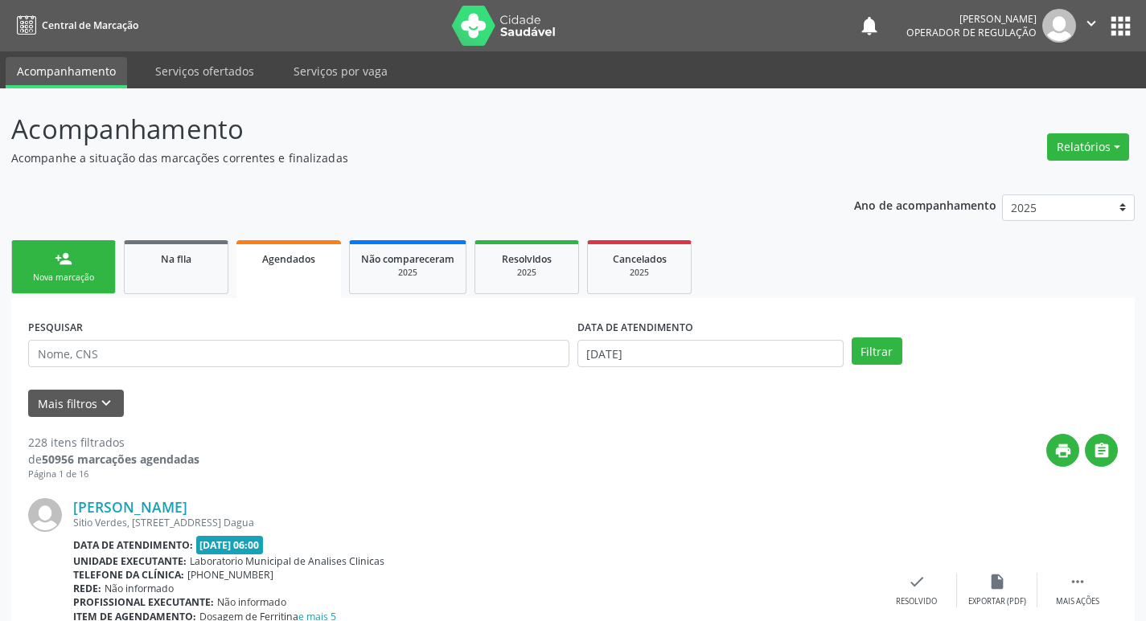
click at [85, 256] on link "person_add Nova marcação" at bounding box center [63, 267] width 105 height 54
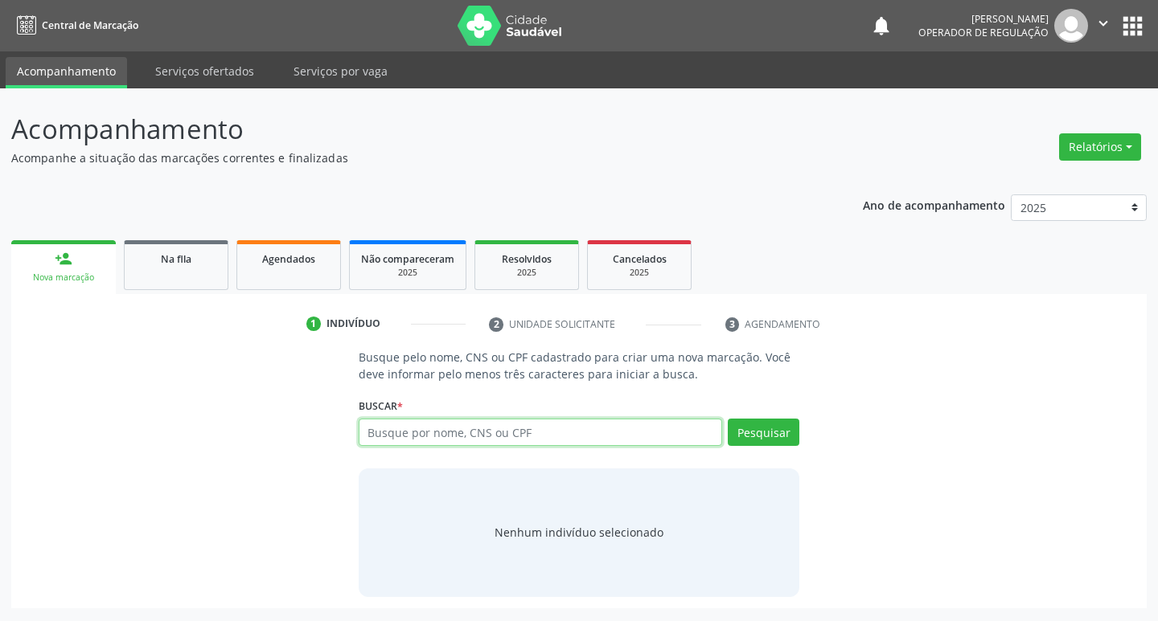
click at [495, 428] on input "text" at bounding box center [541, 432] width 364 height 27
type input "704605675940423"
click at [786, 444] on button "Pesquisar" at bounding box center [764, 432] width 72 height 27
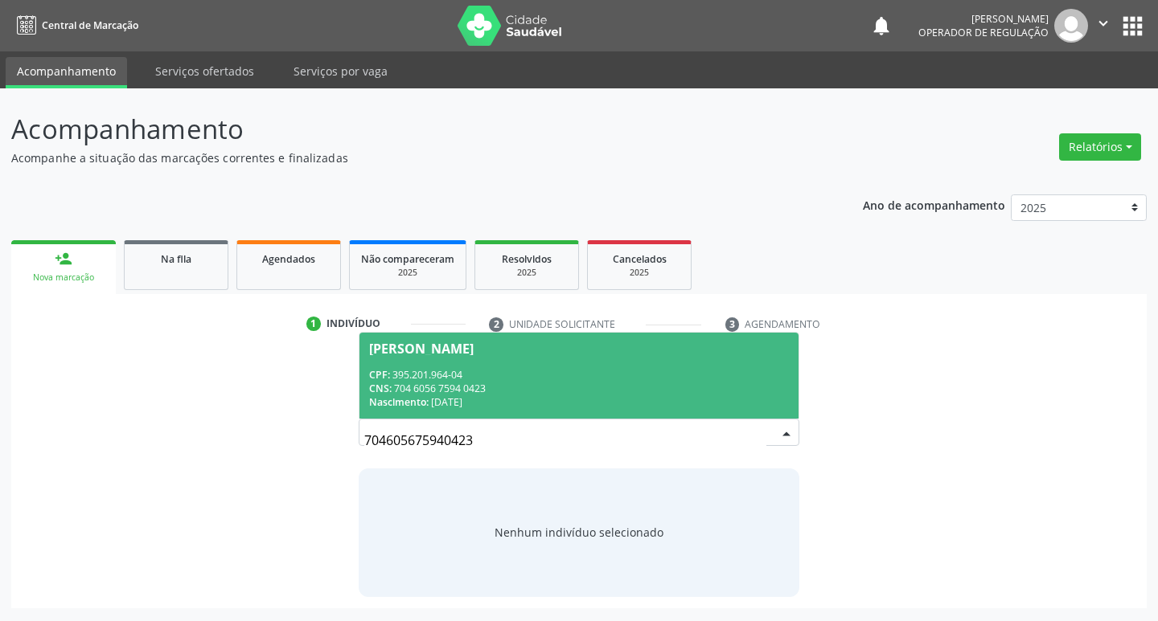
click at [671, 384] on div "CNS: 704 6056 7594 0423" at bounding box center [579, 389] width 420 height 14
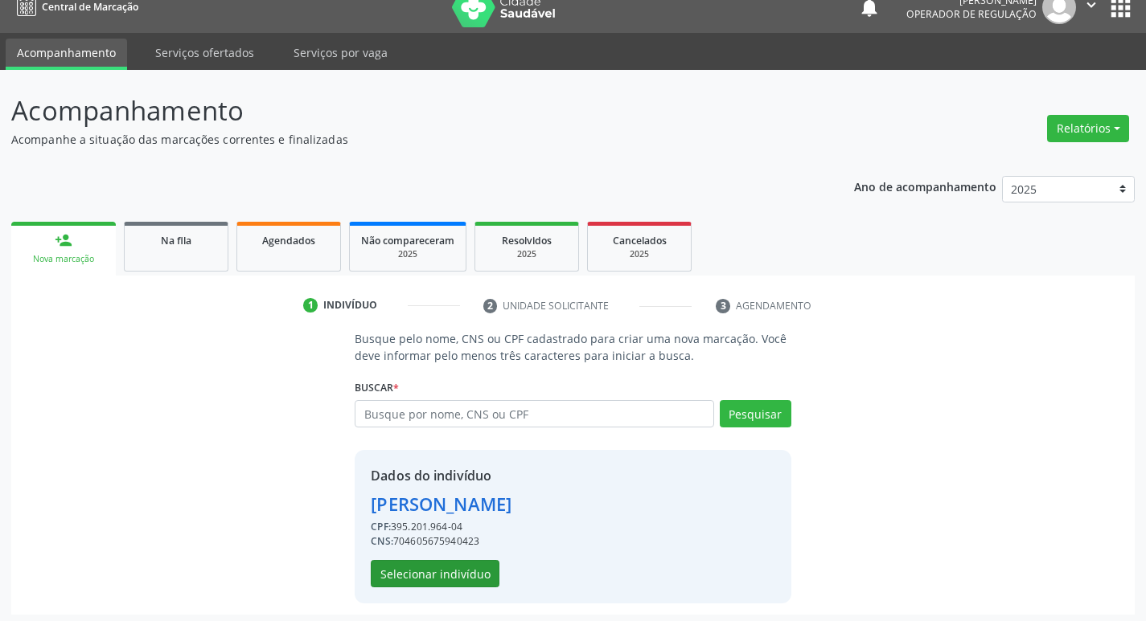
scroll to position [23, 0]
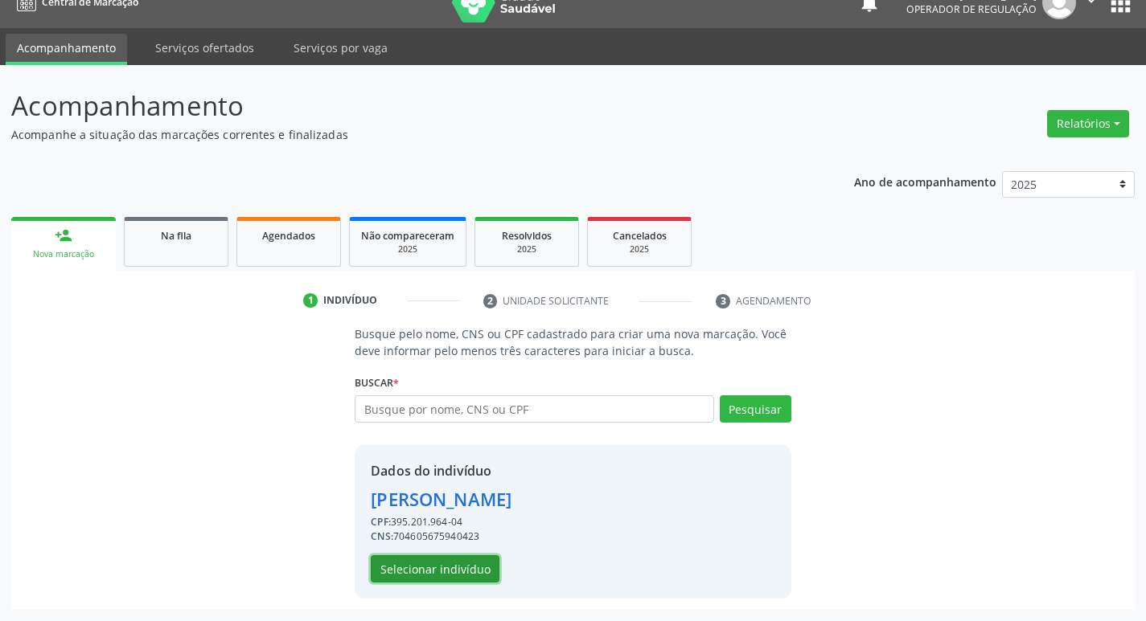
click at [455, 573] on button "Selecionar indivíduo" at bounding box center [435, 569] width 129 height 27
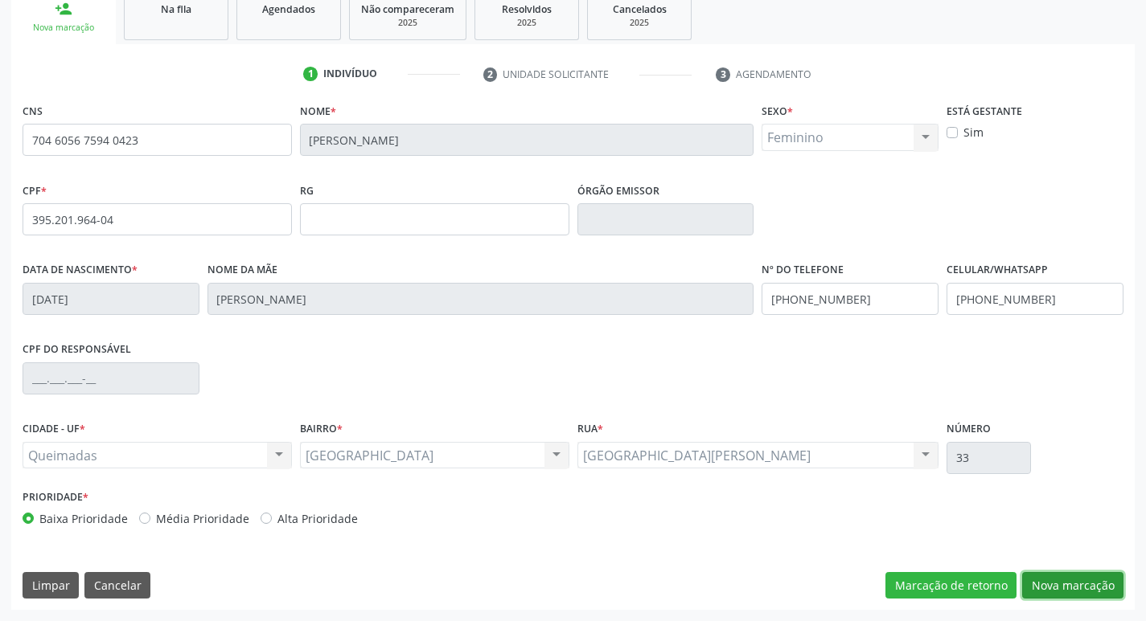
click at [1081, 591] on button "Nova marcação" at bounding box center [1072, 585] width 101 height 27
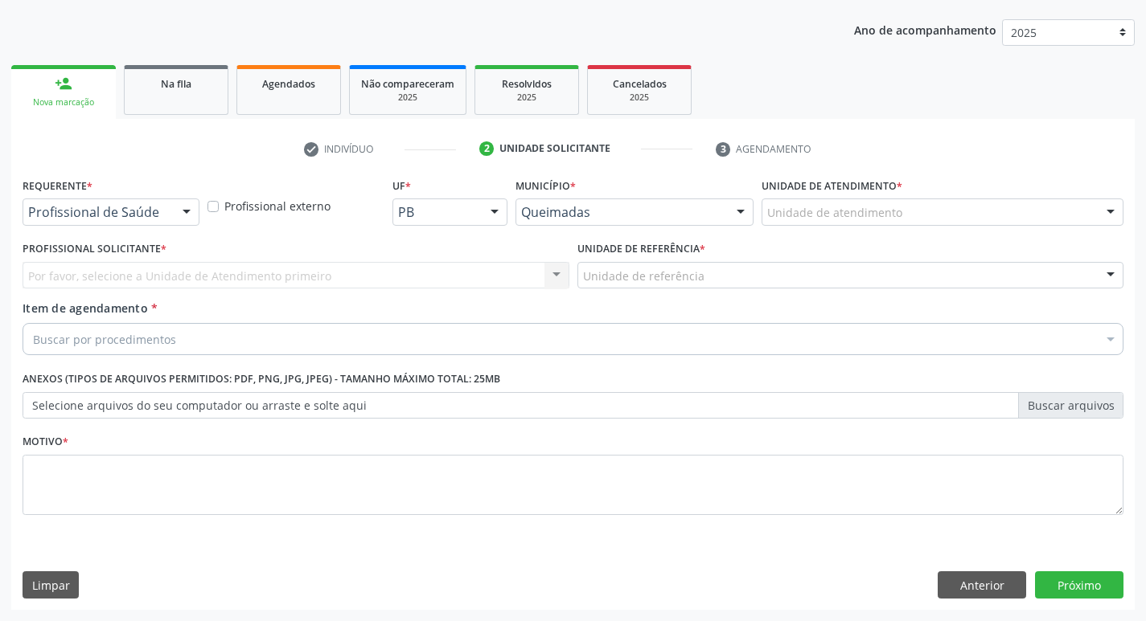
scroll to position [175, 0]
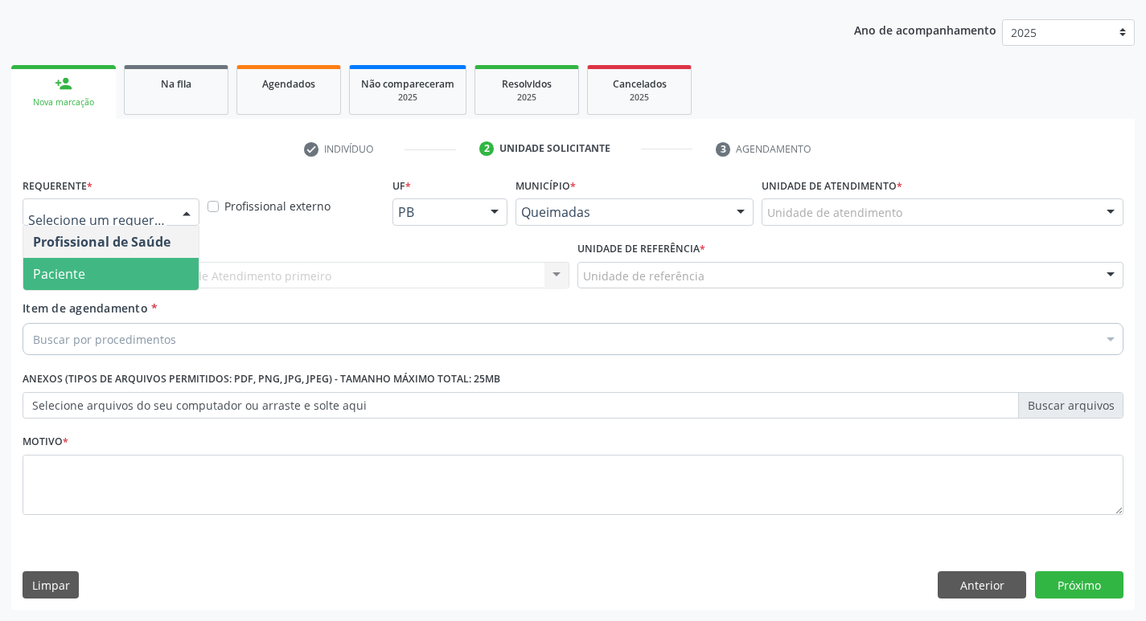
click at [139, 270] on span "Paciente" at bounding box center [110, 274] width 175 height 32
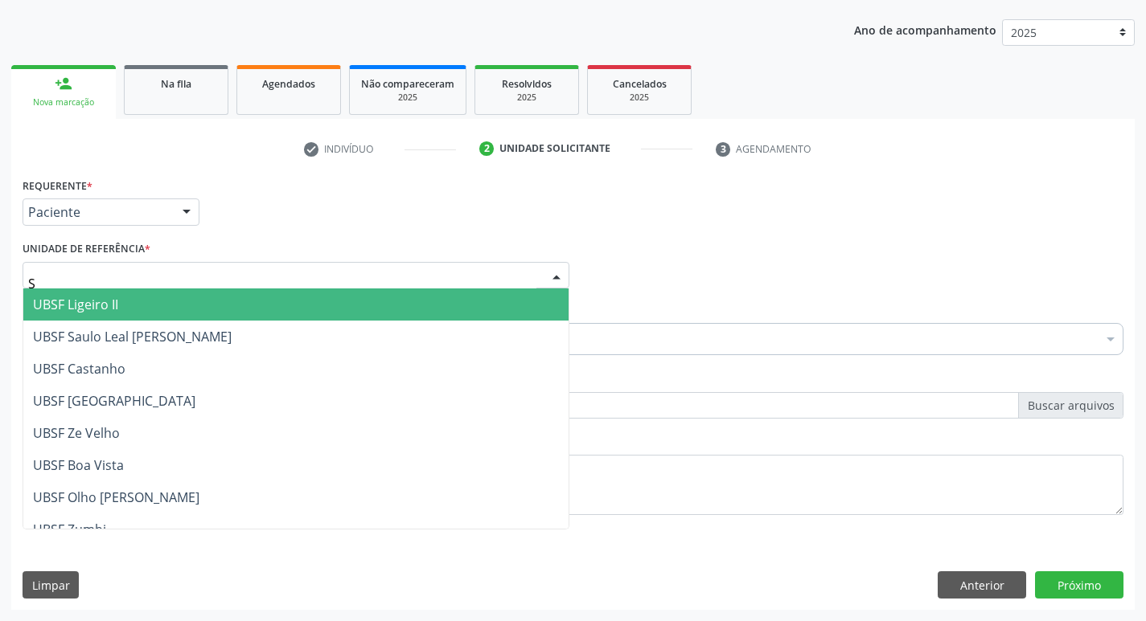
type input "SA"
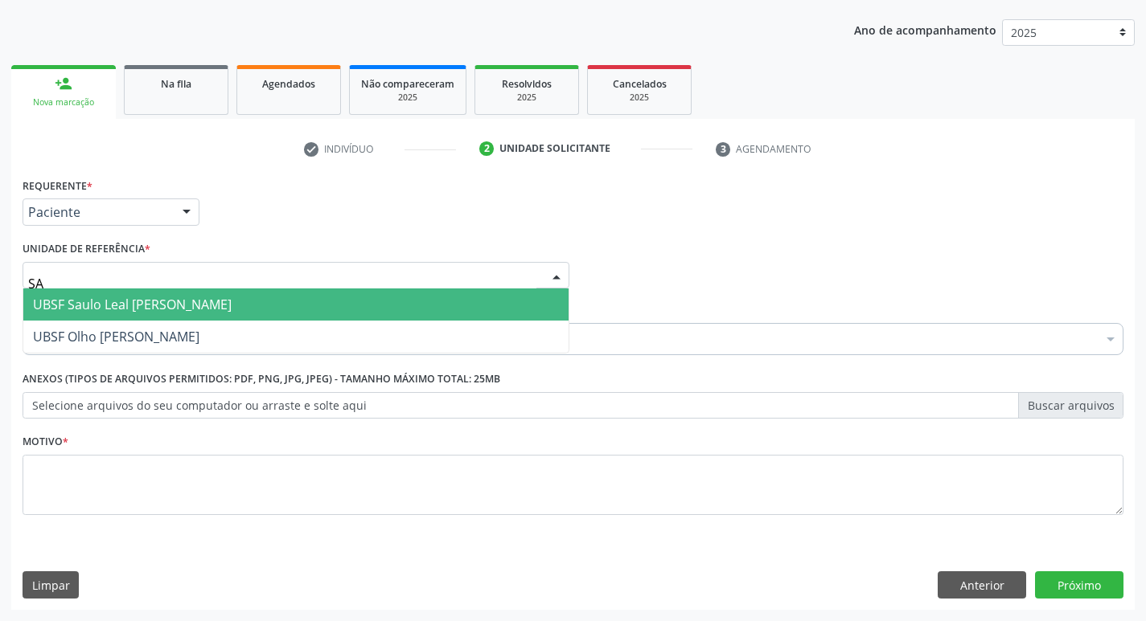
click at [149, 294] on span "UBSF Saulo Leal [PERSON_NAME]" at bounding box center [295, 305] width 545 height 32
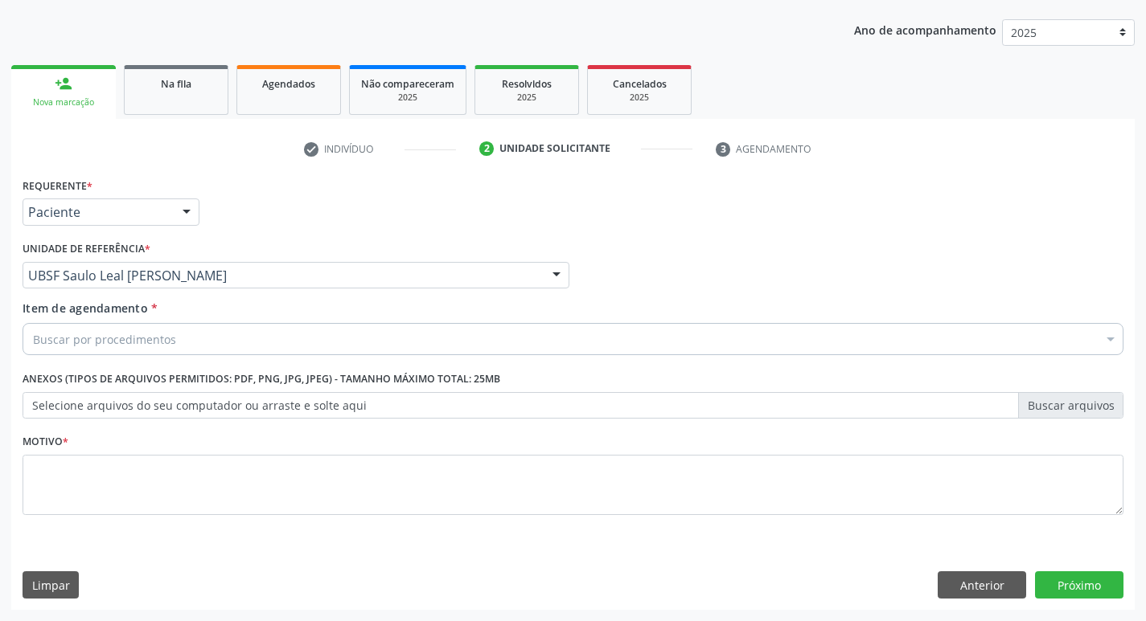
click at [191, 342] on div "Buscar por procedimentos" at bounding box center [573, 339] width 1101 height 32
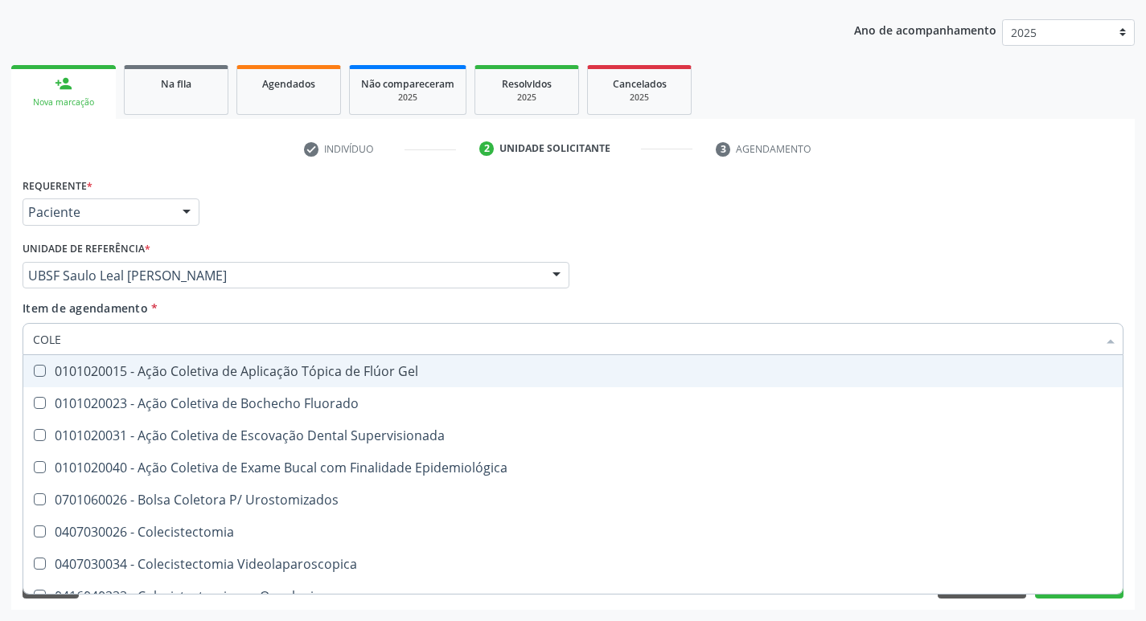
type input "COLES"
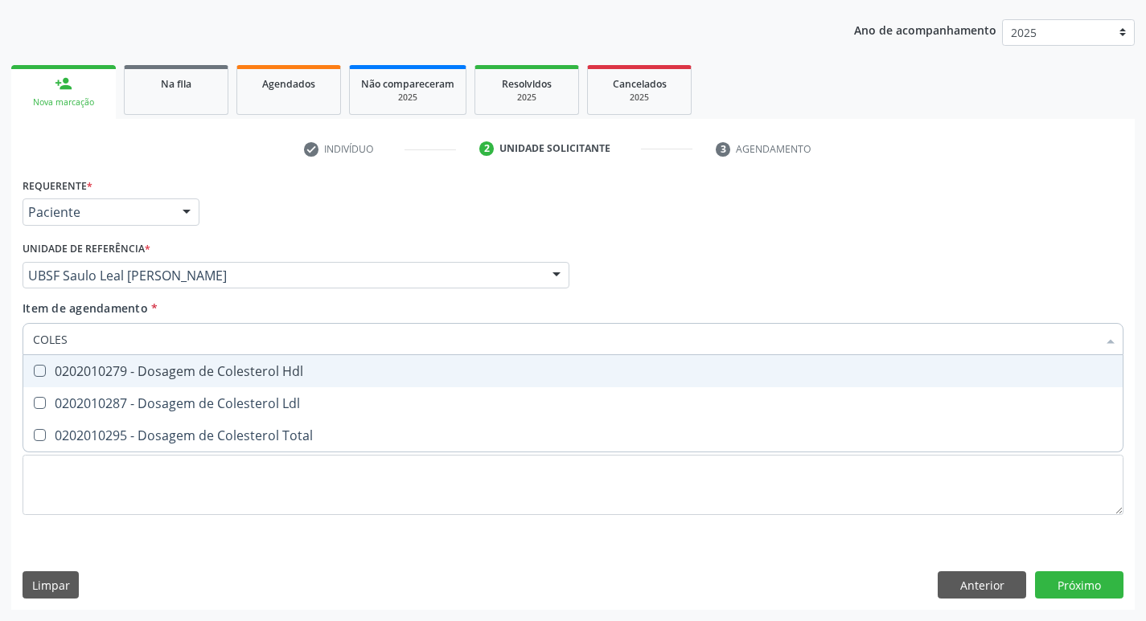
click at [207, 368] on div "0202010279 - Dosagem de Colesterol Hdl" at bounding box center [573, 371] width 1080 height 13
checkbox Hdl "true"
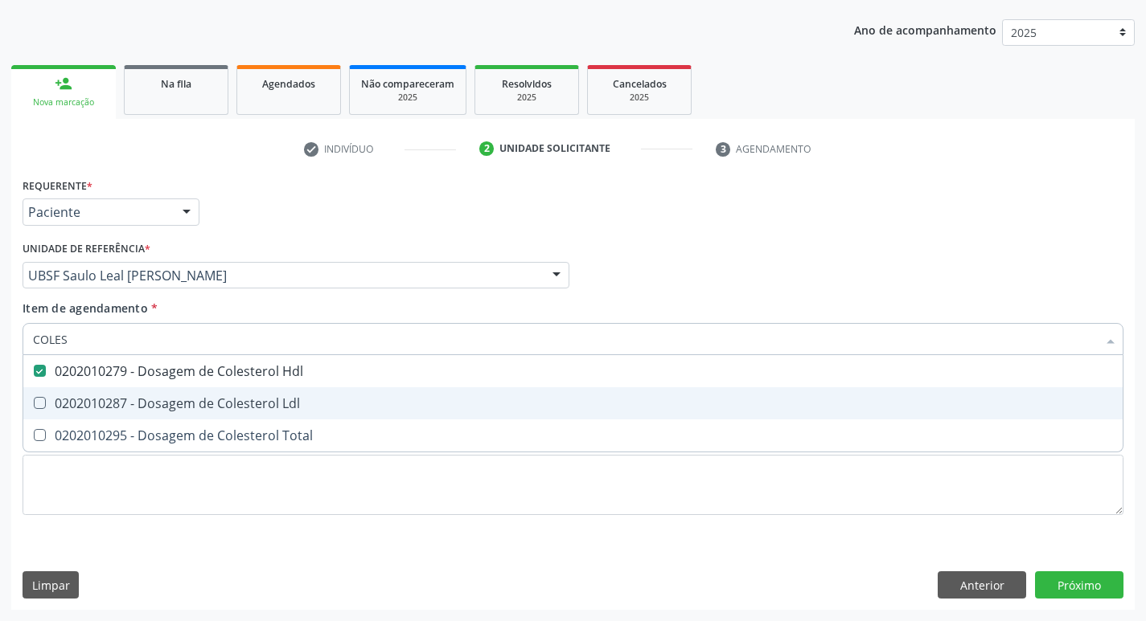
click at [203, 394] on span "0202010287 - Dosagem de Colesterol Ldl" at bounding box center [572, 403] width 1099 height 32
checkbox Ldl "true"
type input "COLE"
checkbox Hdl "false"
checkbox Ldl "false"
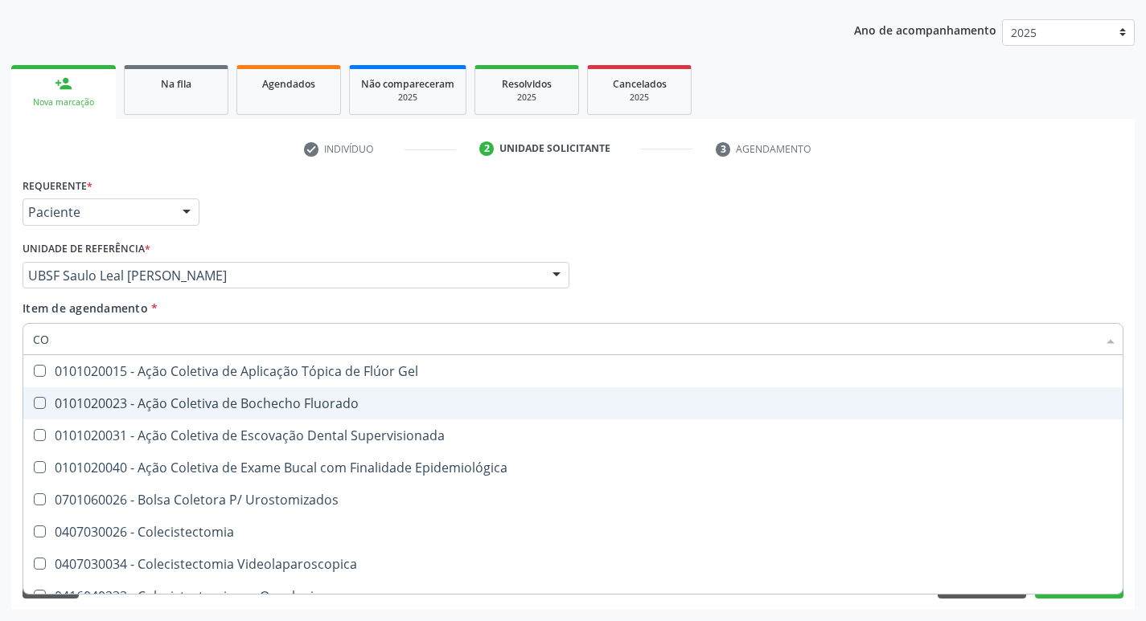
type input "C"
checkbox Hdl "false"
checkbox Ldl "false"
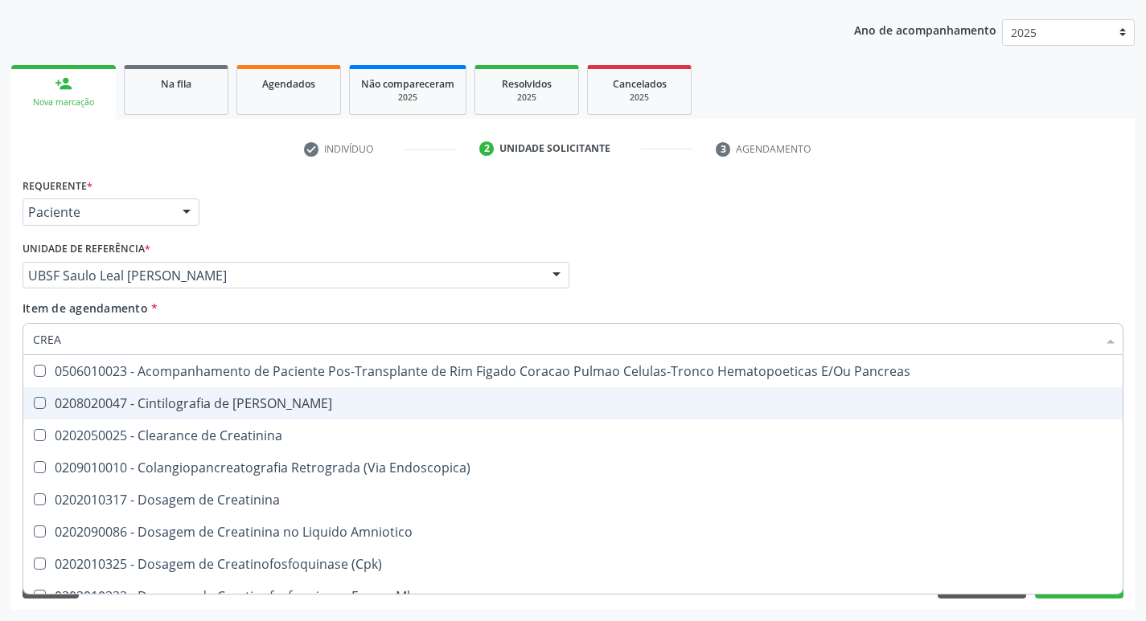
type input "CREAT"
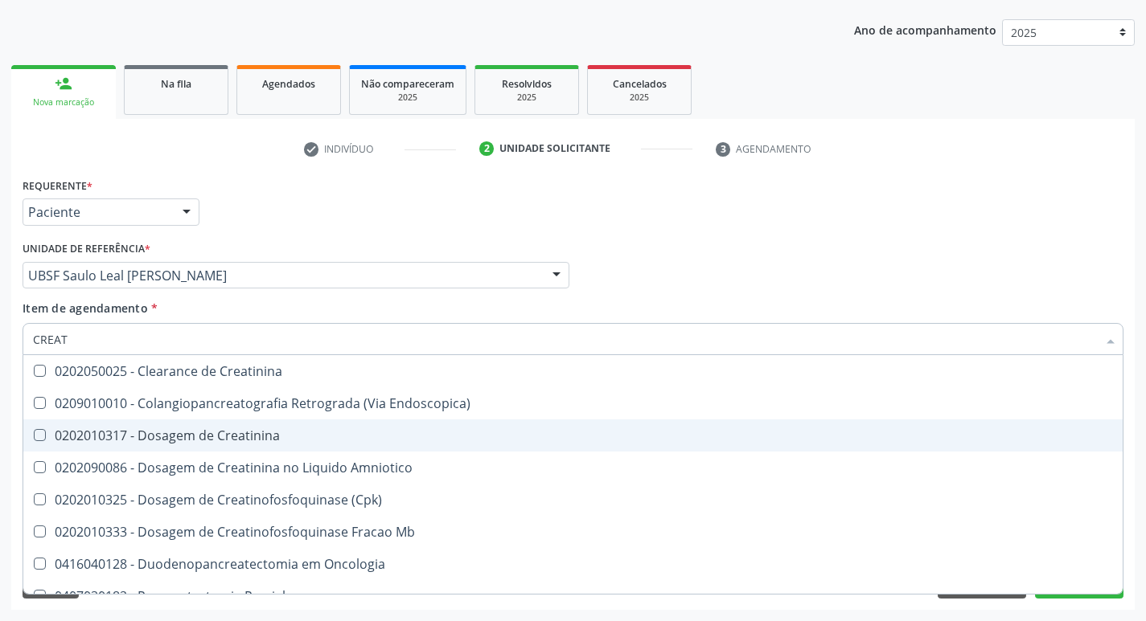
click at [223, 442] on div "0202010317 - Dosagem de Creatinina" at bounding box center [573, 435] width 1080 height 13
checkbox Creatinina "true"
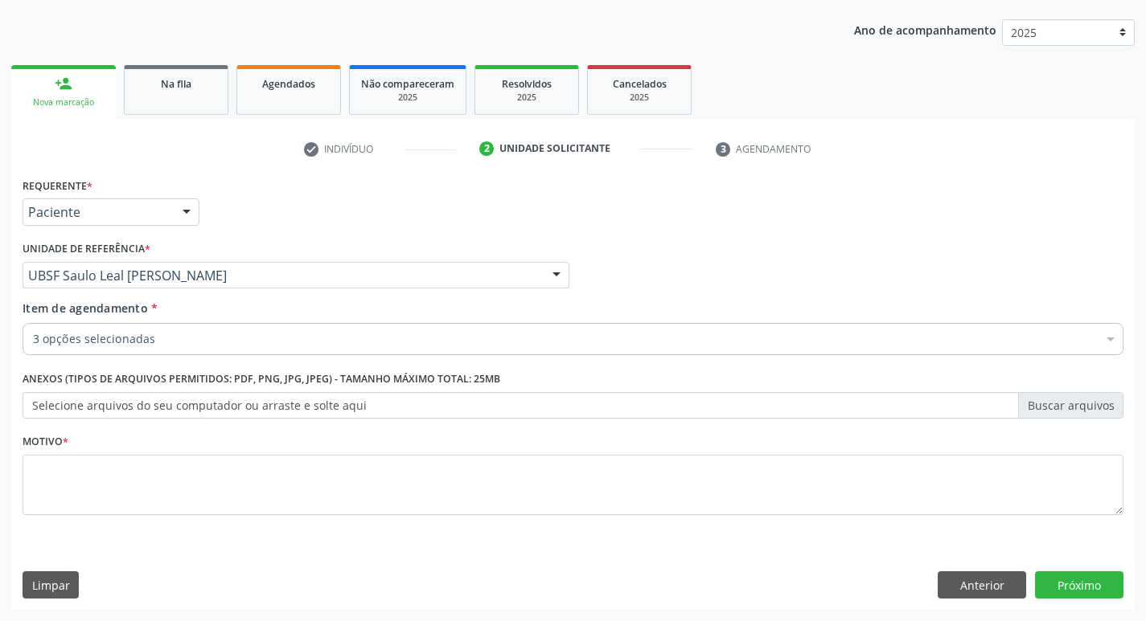
checkbox Hdl "true"
checkbox Creatinina "true"
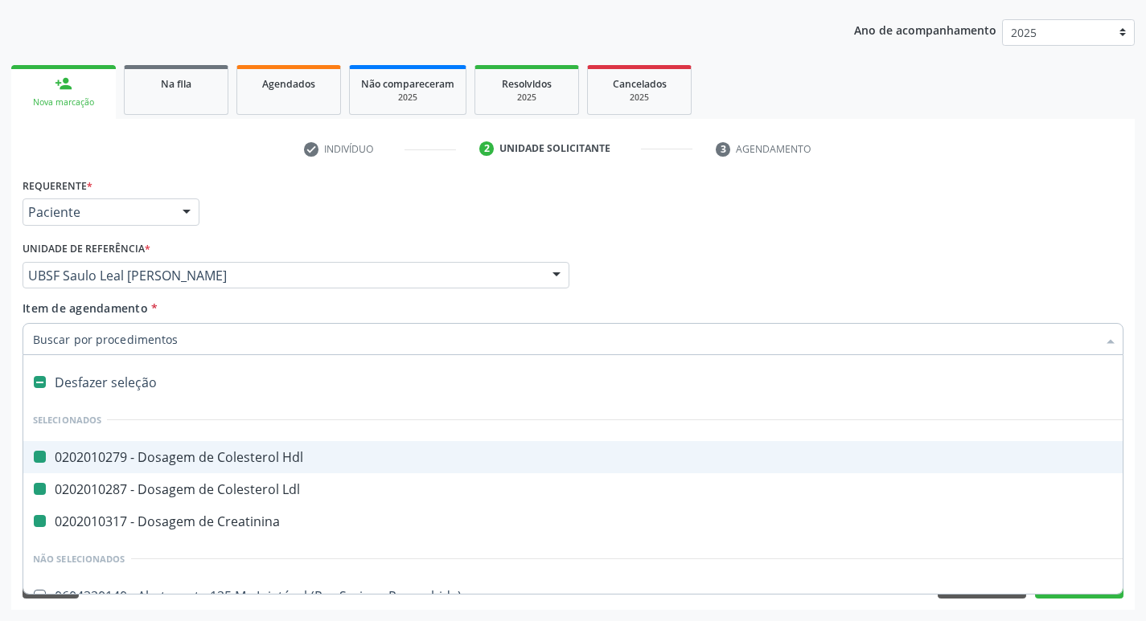
type input "P"
checkbox Hdl "false"
checkbox Ldl "false"
checkbox Creatinina "false"
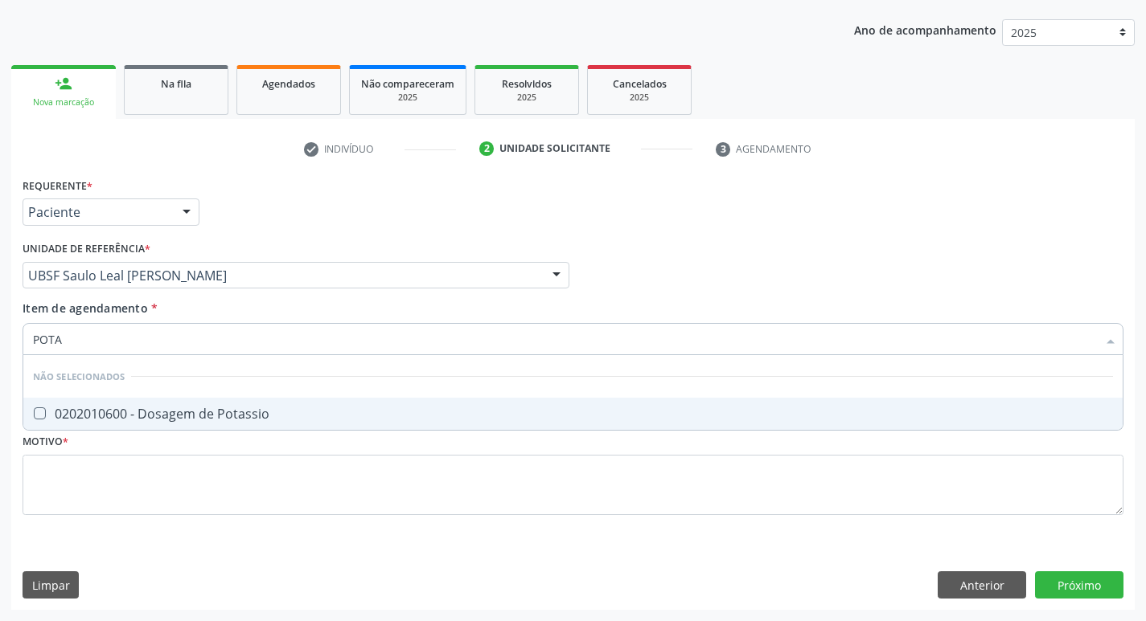
type input "POTAS"
click at [292, 404] on span "0202010600 - Dosagem de Potassio" at bounding box center [572, 414] width 1099 height 32
checkbox Potassio "true"
type input "P"
checkbox Potassio "true"
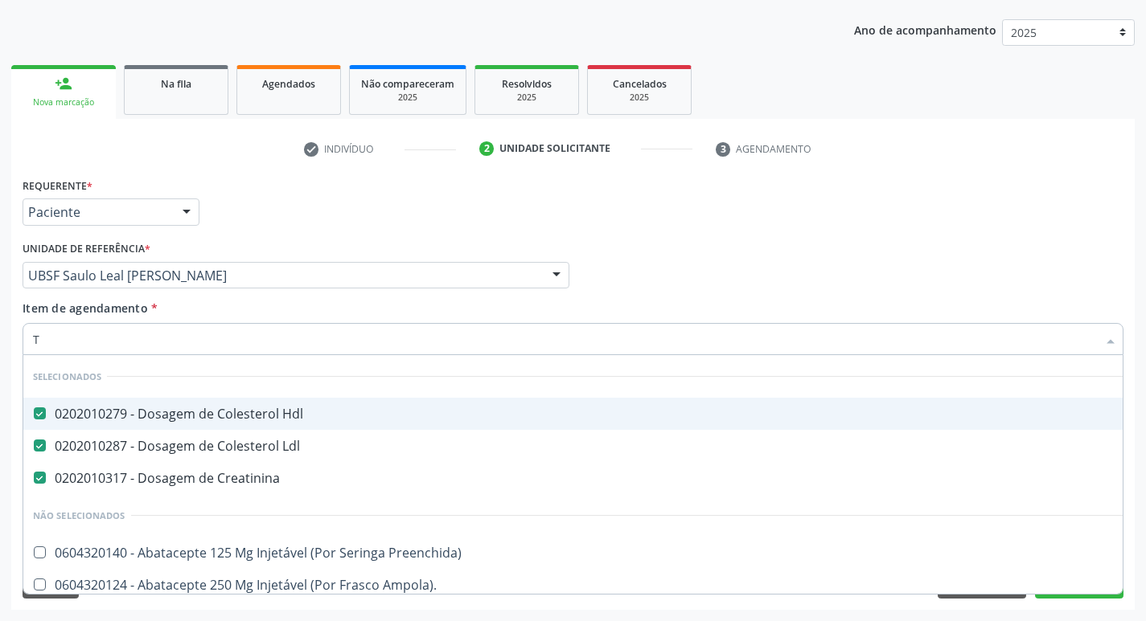
type input "TR"
checkbox Hdl "false"
checkbox Ldl "false"
checkbox Creatinina "false"
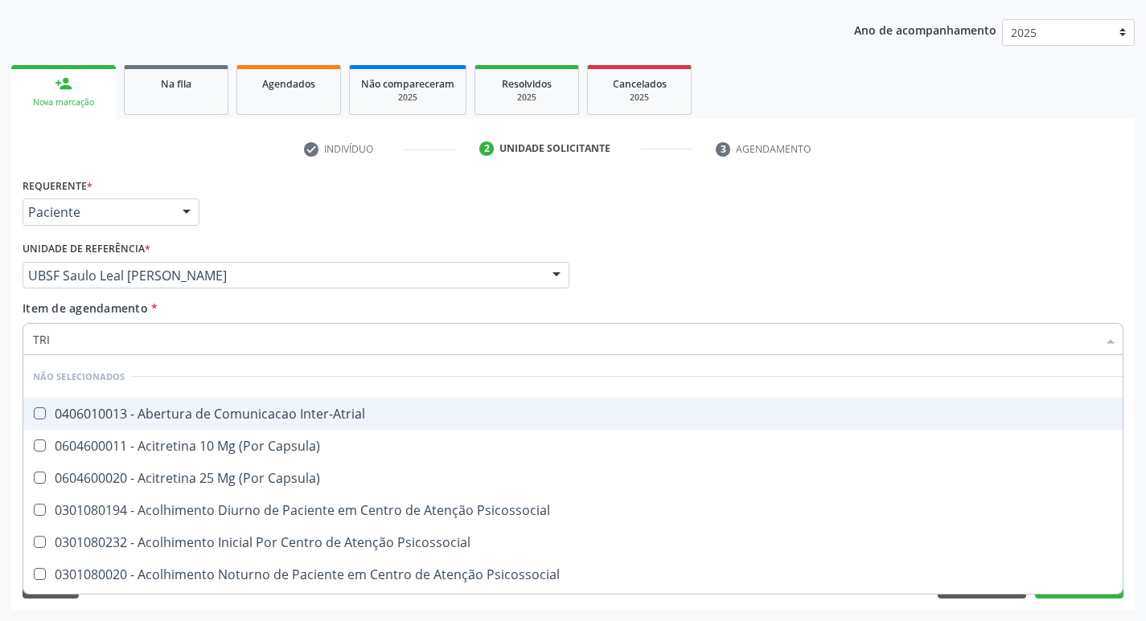
type input "TRIG"
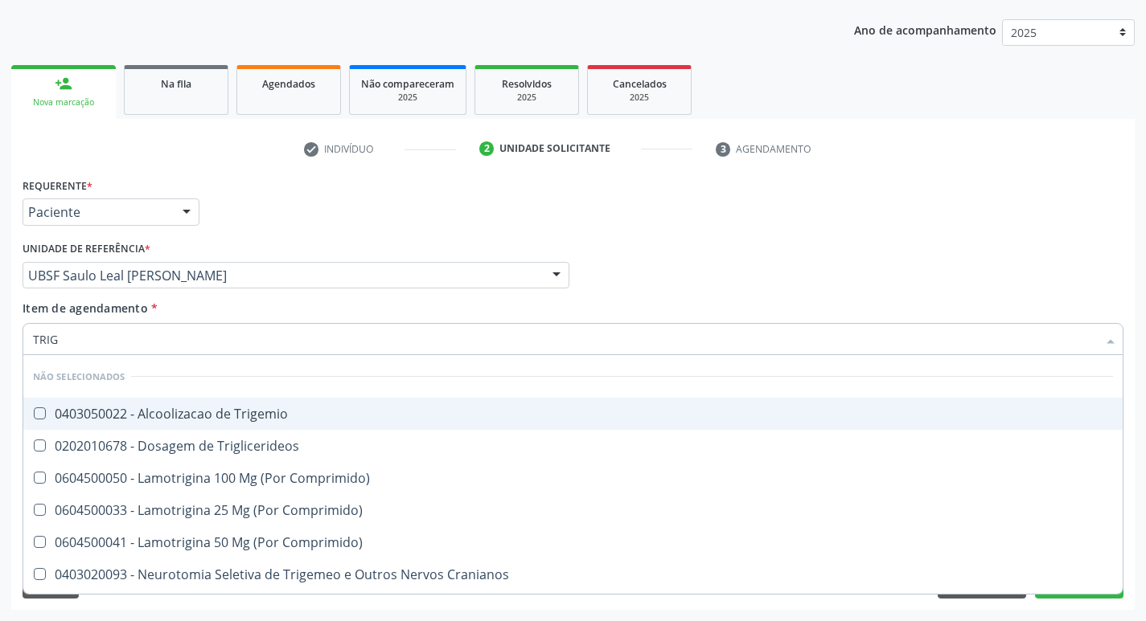
click at [295, 406] on span "0403050022 - Alcoolizacao de Trigemio" at bounding box center [572, 414] width 1099 height 32
checkbox Trigemio "false"
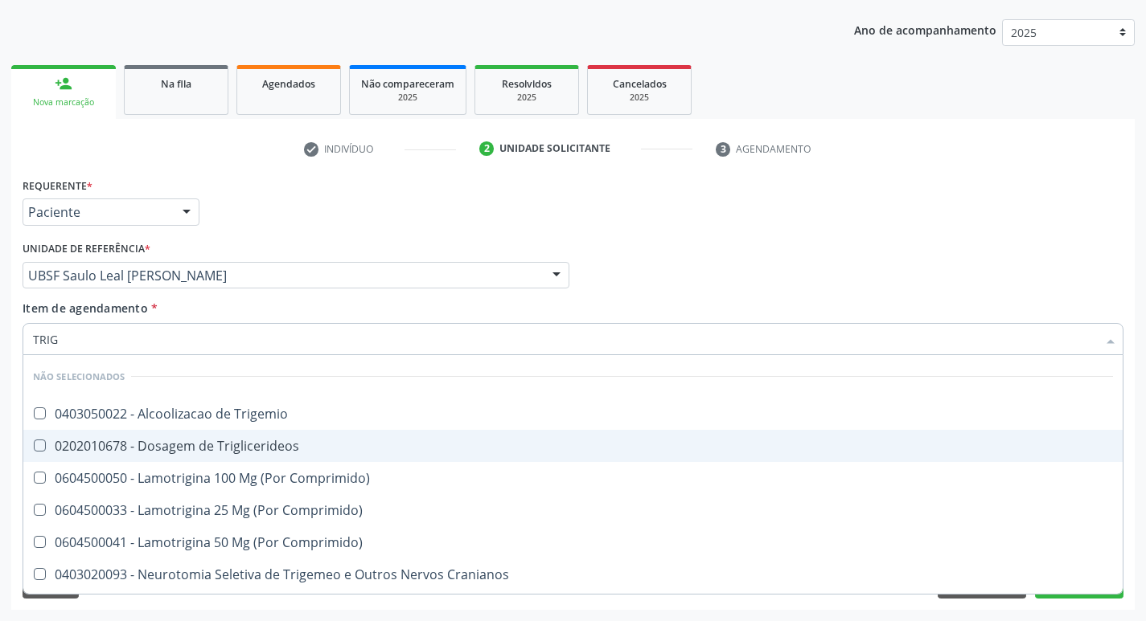
click at [290, 435] on span "0202010678 - Dosagem de Triglicerideos" at bounding box center [572, 446] width 1099 height 32
checkbox Triglicerideos "true"
type input "TRI"
checkbox Triglicerideos "false"
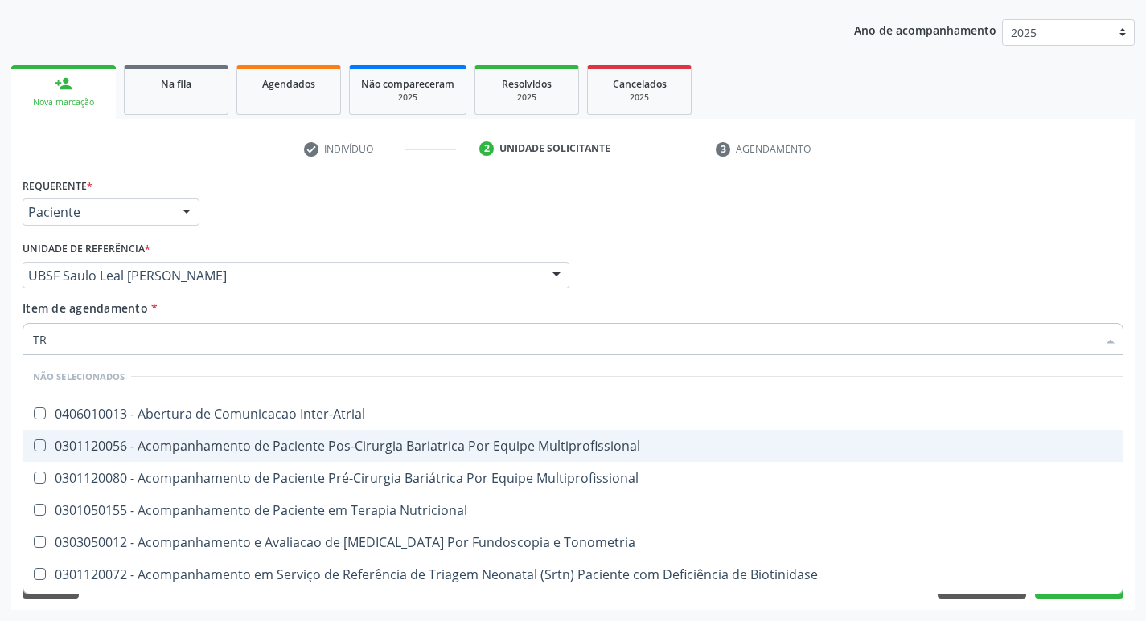
type input "T"
checkbox Inter-Atrial "true"
checkbox Multiprofissional "true"
checkbox Triglicerideos "false"
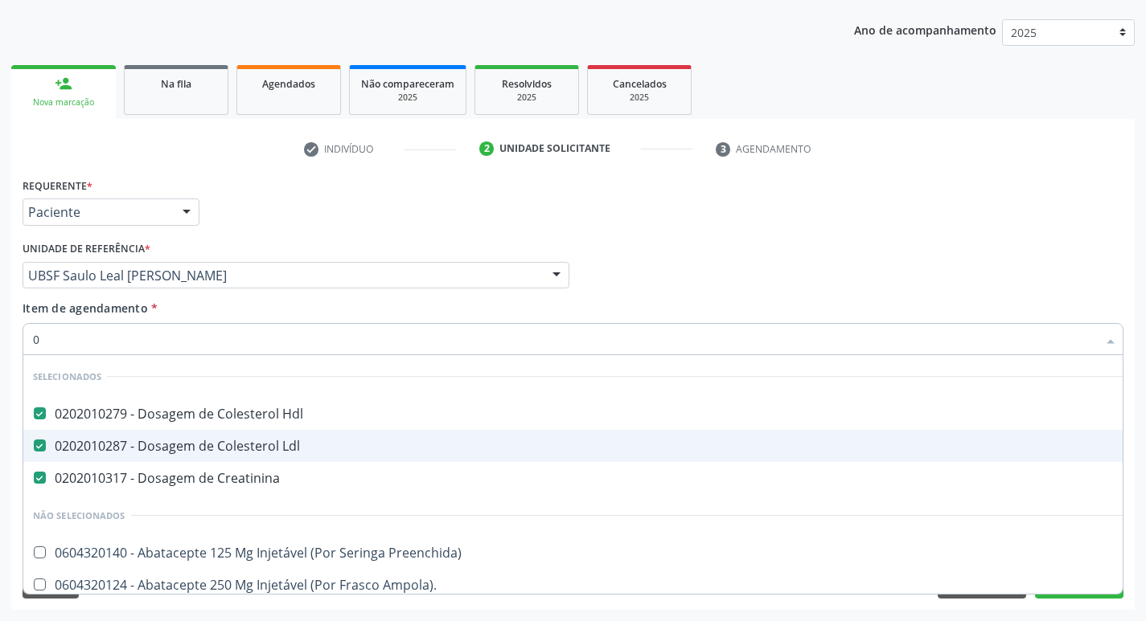
type input "02"
checkbox Automatica\) "true"
checkbox Colo "true"
type input "020"
checkbox Parafusos "true"
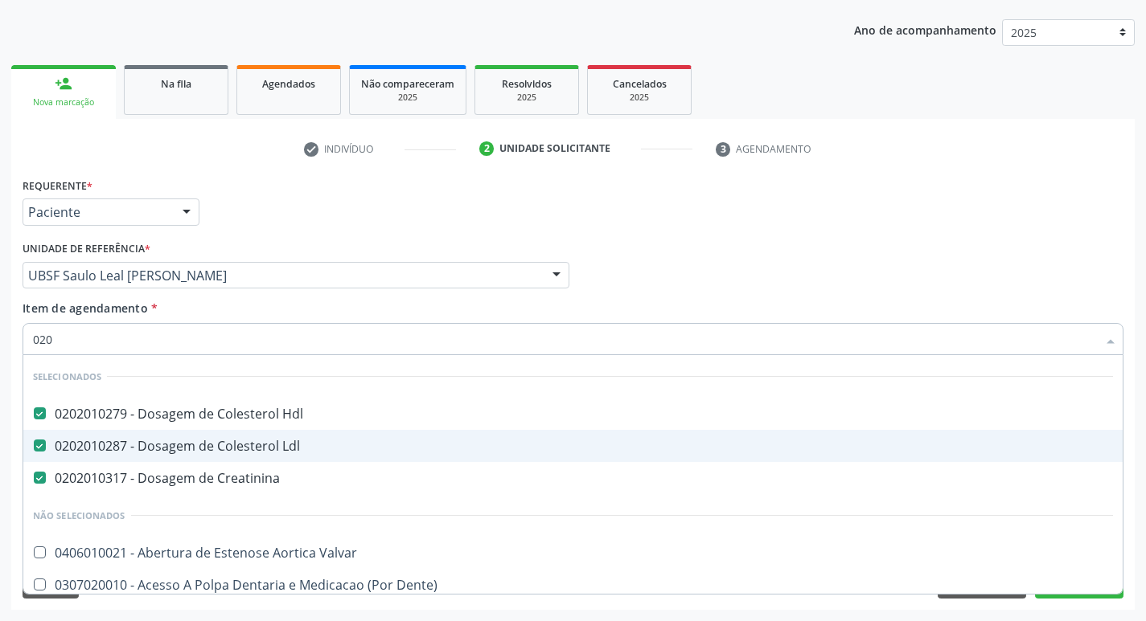
checkbox 17-Hidroxicorticosteroides "true"
checkbox Potassio "false"
checkbox Triglicerideos "false"
type input "0202"
checkbox Meckel "true"
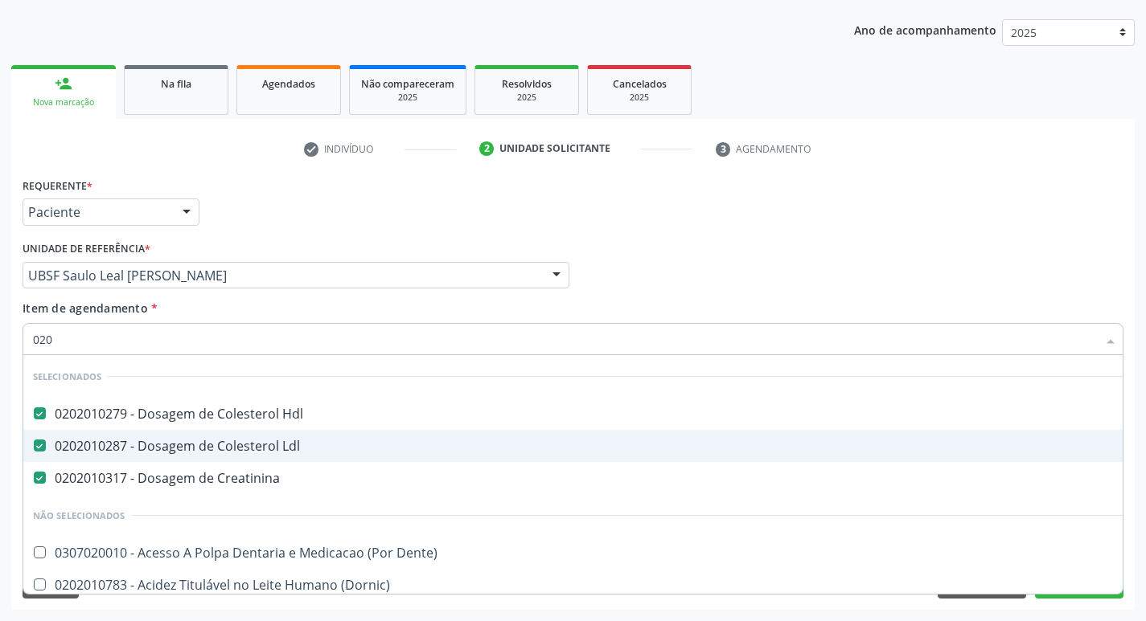
checkbox 67 "true"
type input "02020"
checkbox Isolado "true"
checkbox Meckel "false"
checkbox Inteiro "true"
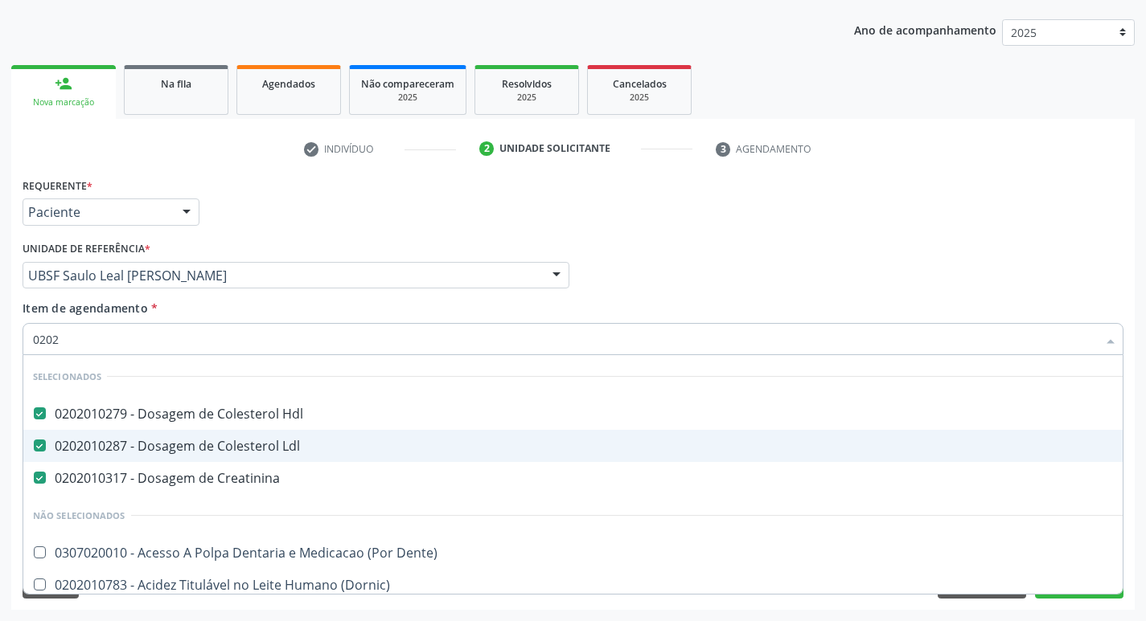
checkbox 67 "false"
type input "020205"
checkbox Hdl "false"
checkbox Ldl "false"
checkbox Creatinina "false"
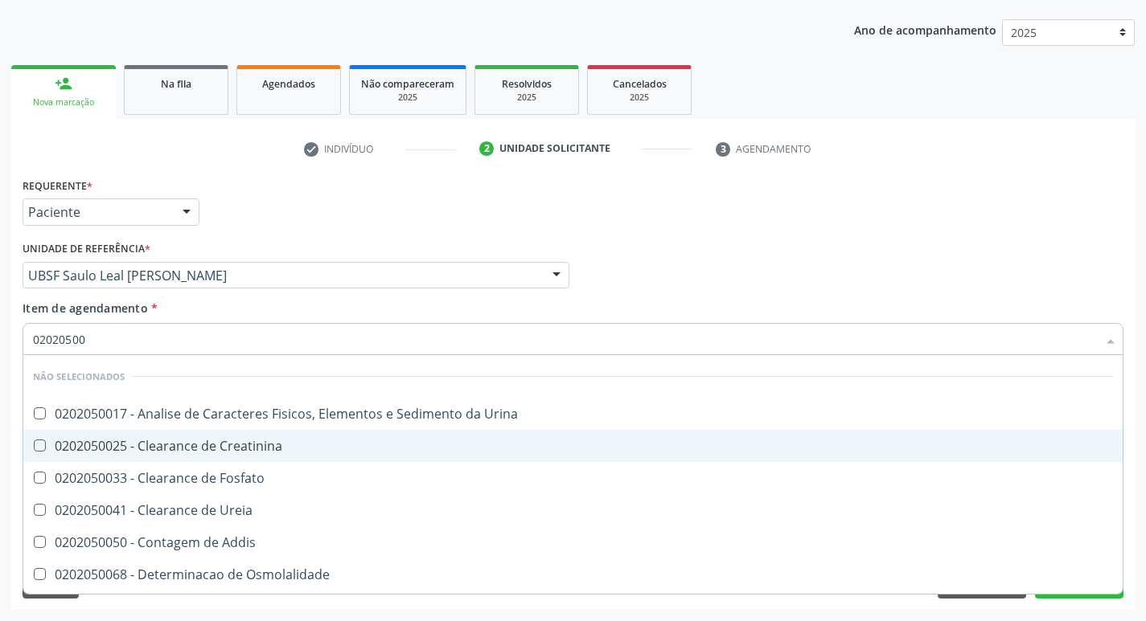
type input "020205001"
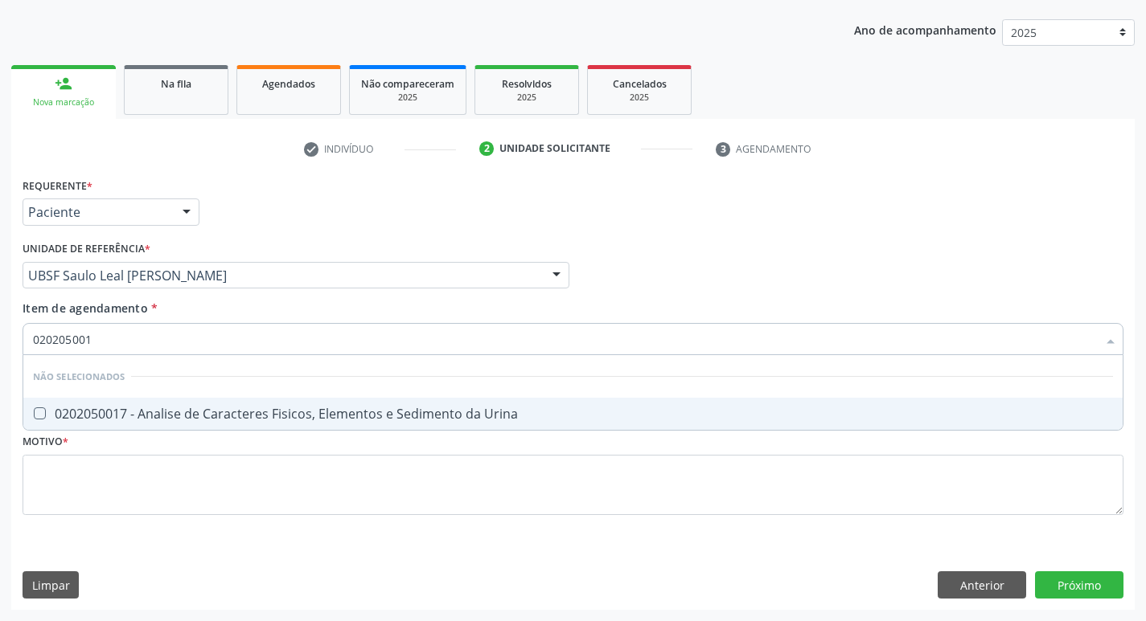
click at [310, 410] on div "0202050017 - Analise de Caracteres Fisicos, Elementos e Sedimento da Urina" at bounding box center [573, 414] width 1080 height 13
checkbox Urina "true"
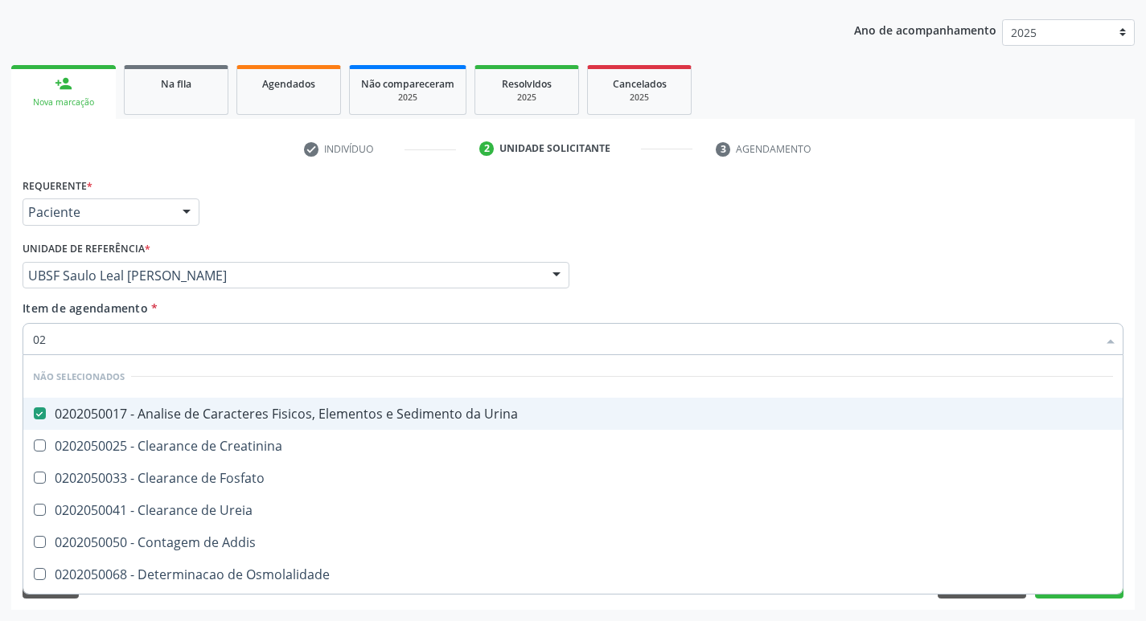
type input "0"
checkbox Creatinina "true"
checkbox Fosfato "true"
checkbox Urina "false"
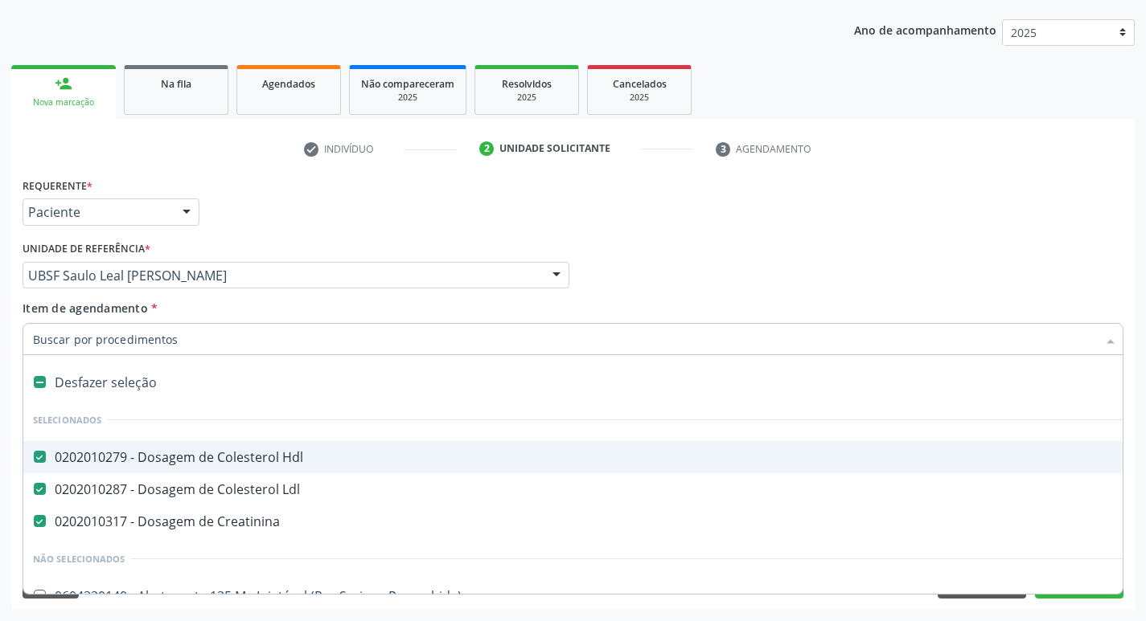
type input "G"
checkbox Urina "false"
type input "GL"
checkbox Hdl "false"
checkbox Ldl "false"
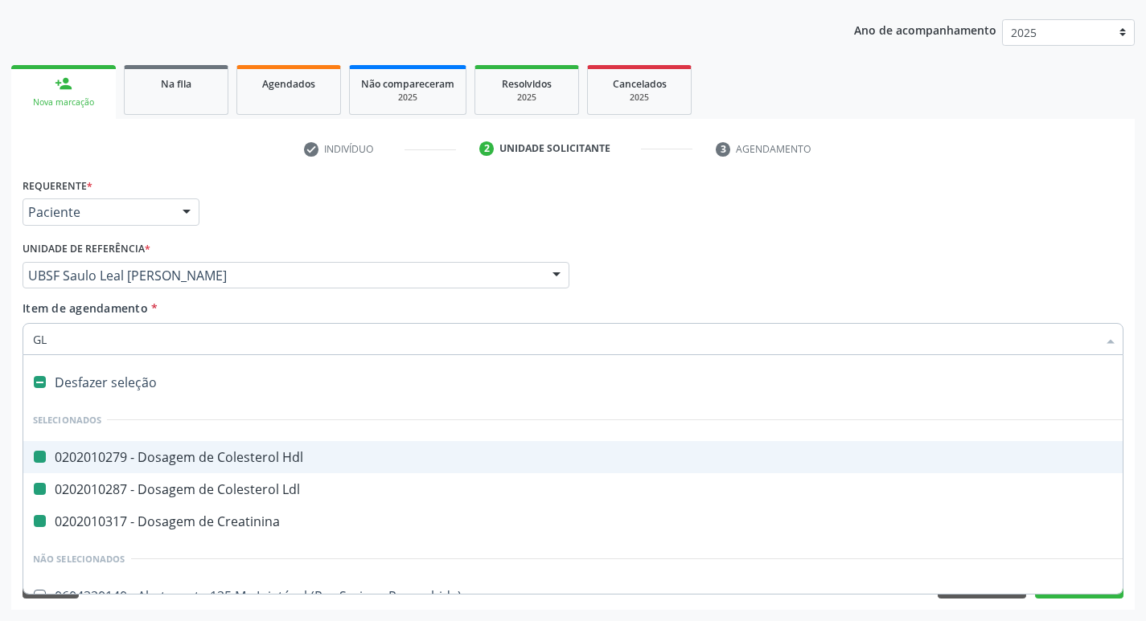
checkbox Creatinina "false"
checkbox Órgãos "true"
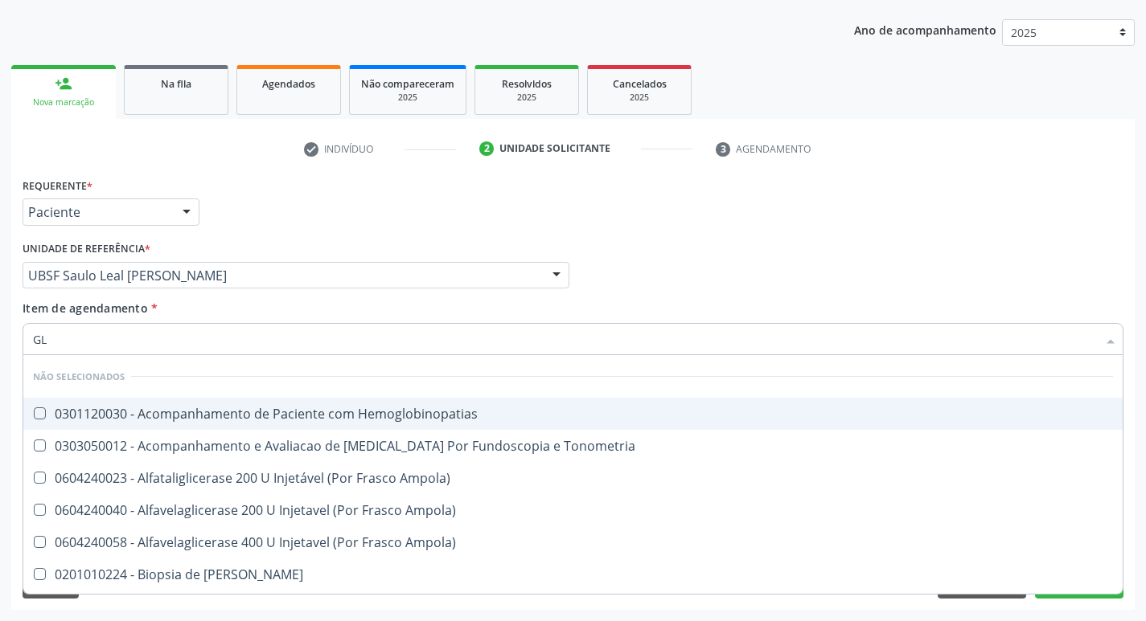
type input "GLI"
checkbox Dosagens\) "true"
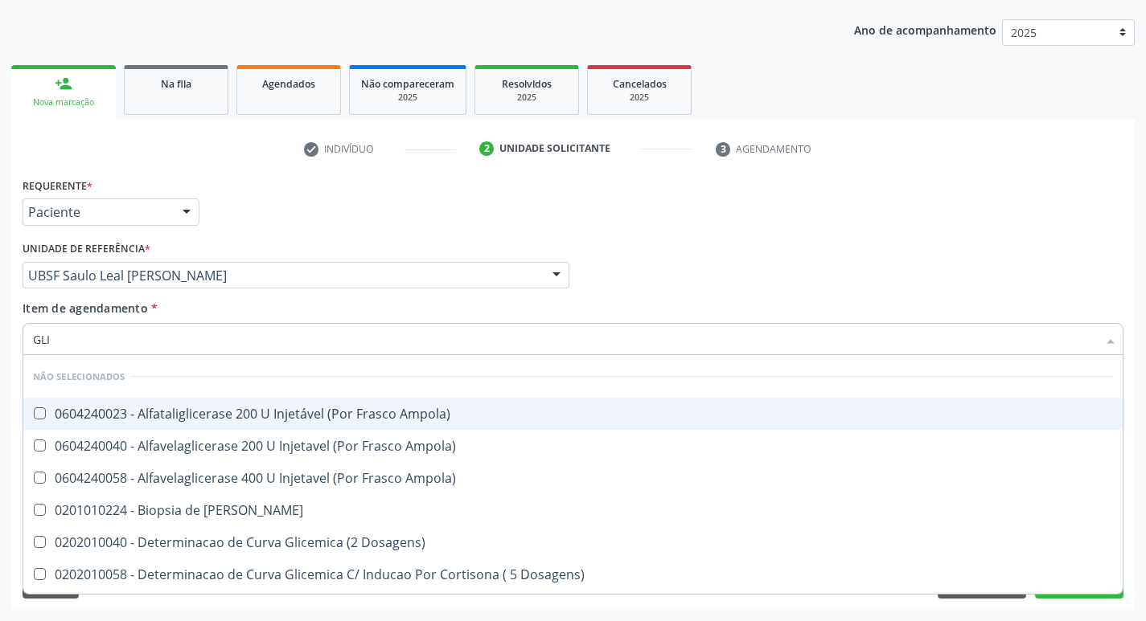
type input "GLIC"
checkbox Glicosilada "true"
checkbox Triglicerideos "false"
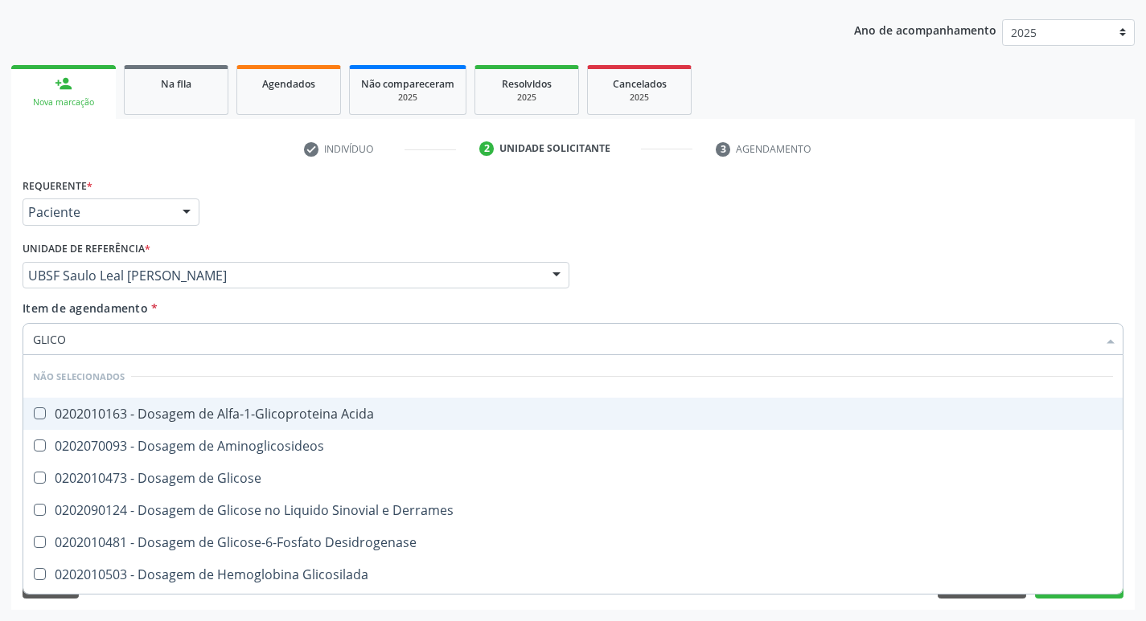
type input "GLICOS"
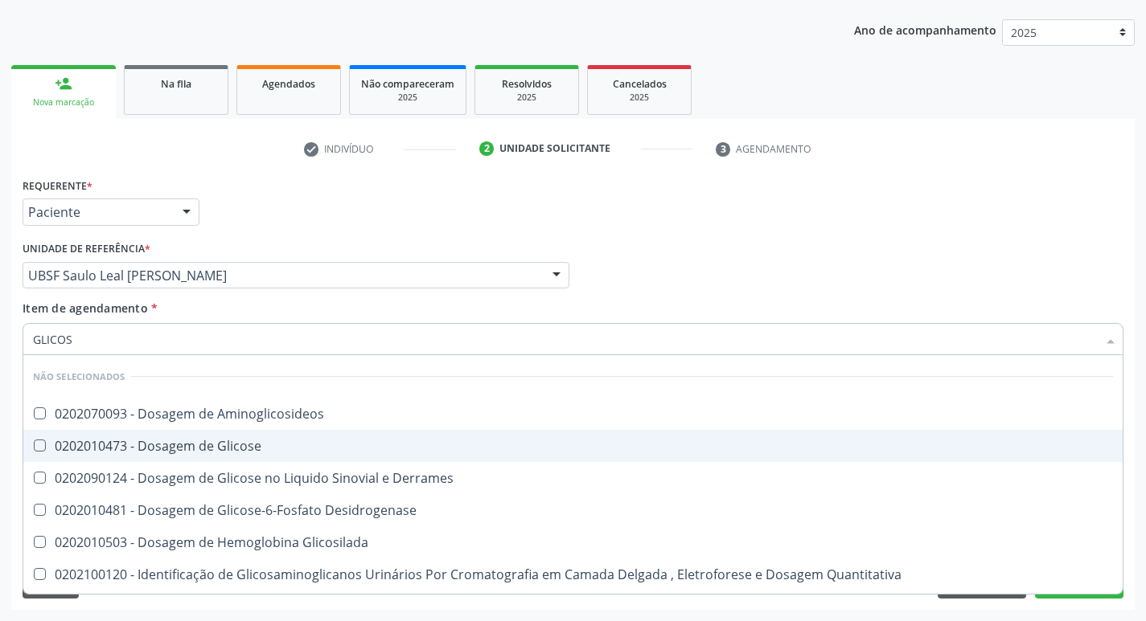
click at [284, 455] on span "0202010473 - Dosagem de Glicose" at bounding box center [572, 446] width 1099 height 32
checkbox Glicose "true"
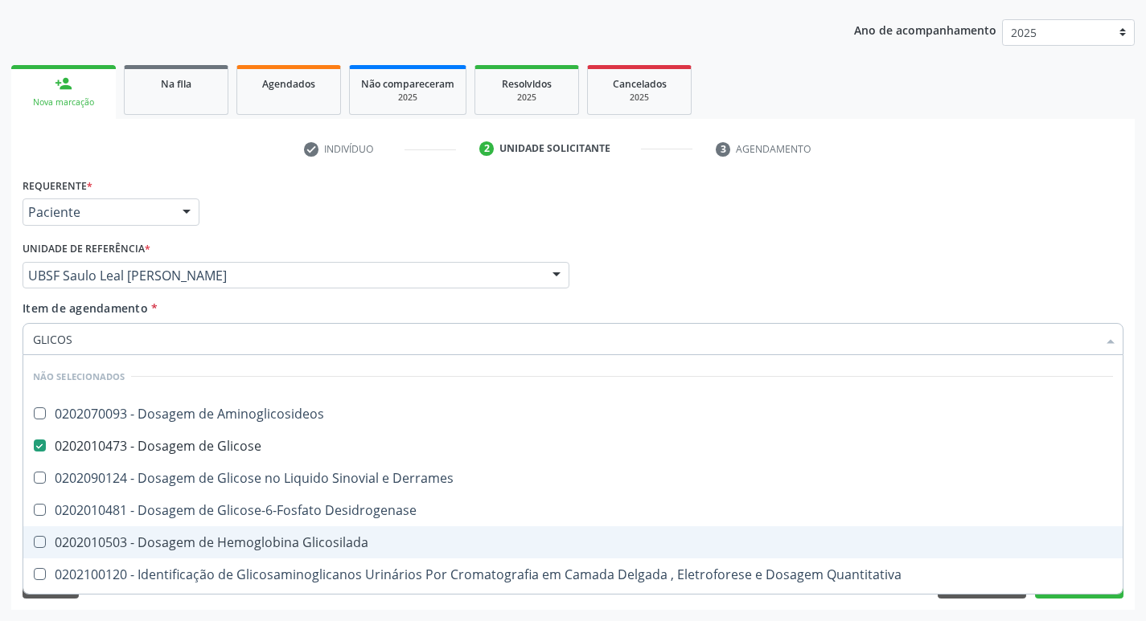
click at [282, 538] on div "0202010503 - Dosagem de Hemoglobina Glicosilada" at bounding box center [573, 542] width 1080 height 13
checkbox Glicosilada "true"
type input "GLICO"
checkbox Glicose "false"
checkbox Derrames "true"
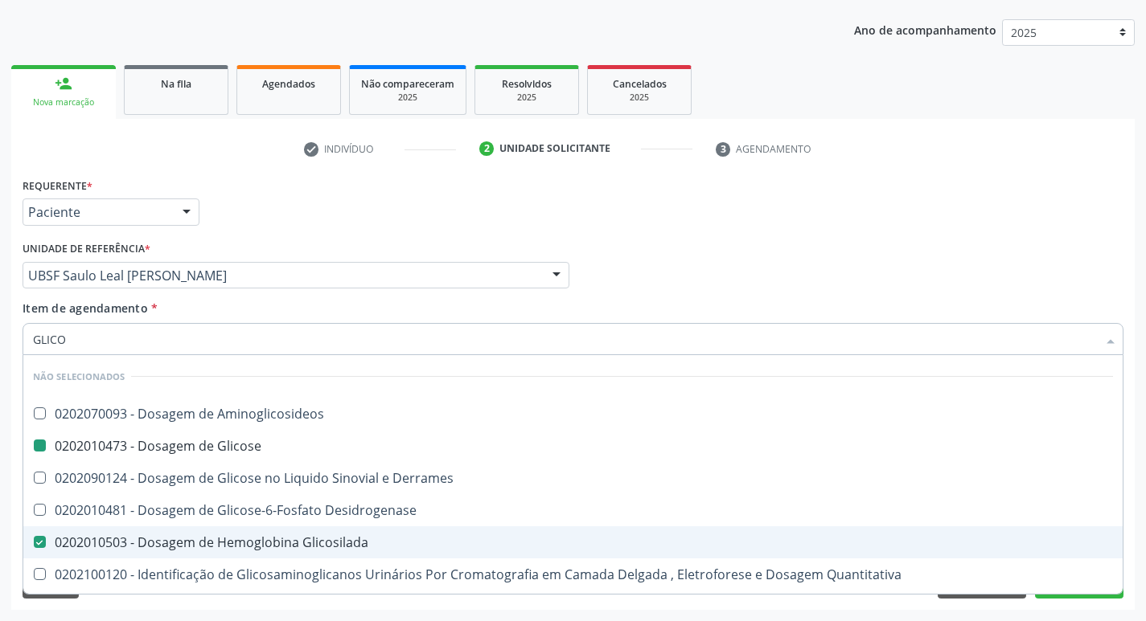
checkbox Glicosilada "false"
checkbox Quantitativa "true"
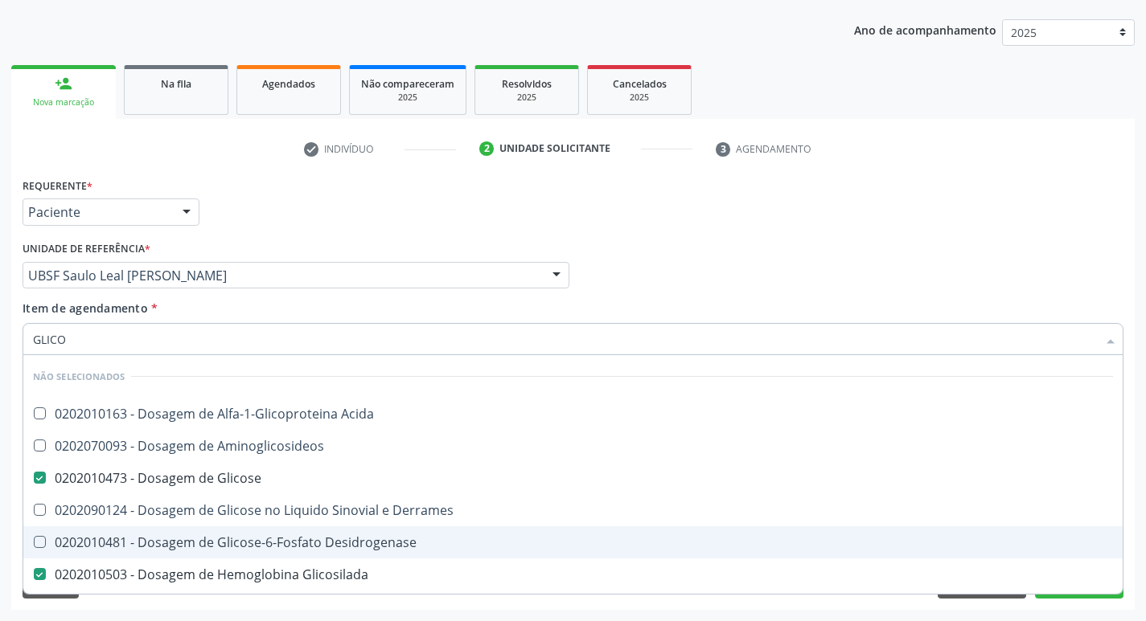
type input "GLIC"
checkbox Glicose "false"
checkbox Glicosilada "false"
type input "G"
checkbox Acida "true"
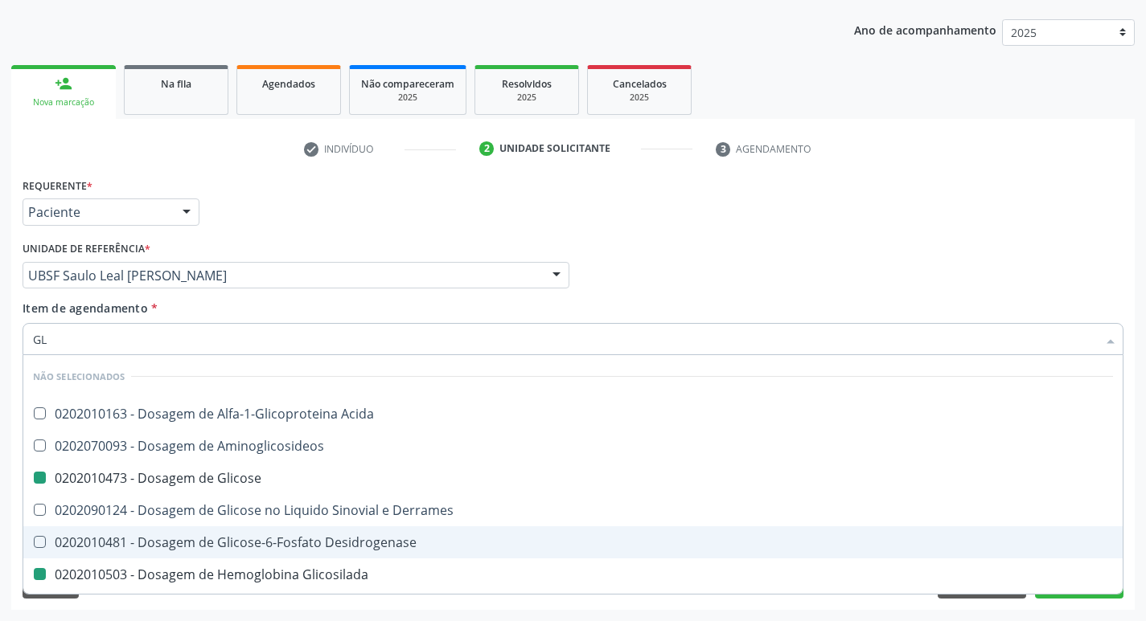
checkbox Aminoglicosideos "true"
checkbox Glicose "true"
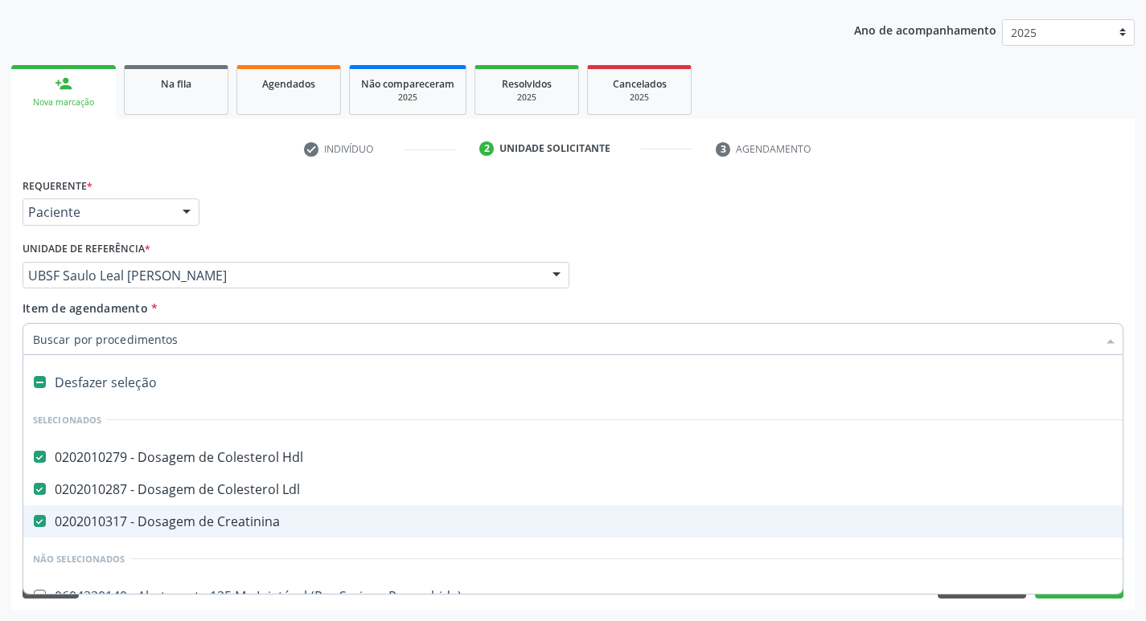
type input "H"
checkbox Creatinina "false"
checkbox Urina "false"
checkbox Fixo "true"
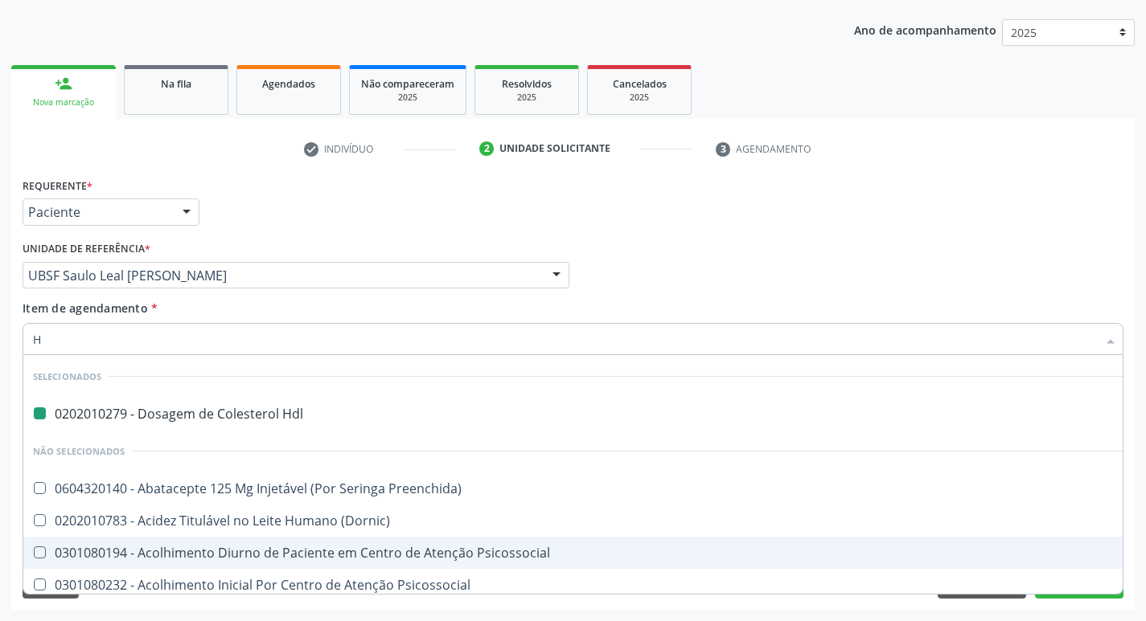
type input "HE"
checkbox Hdl "false"
checkbox Clinico "true"
checkbox Glicosilada "false"
type input "HEM"
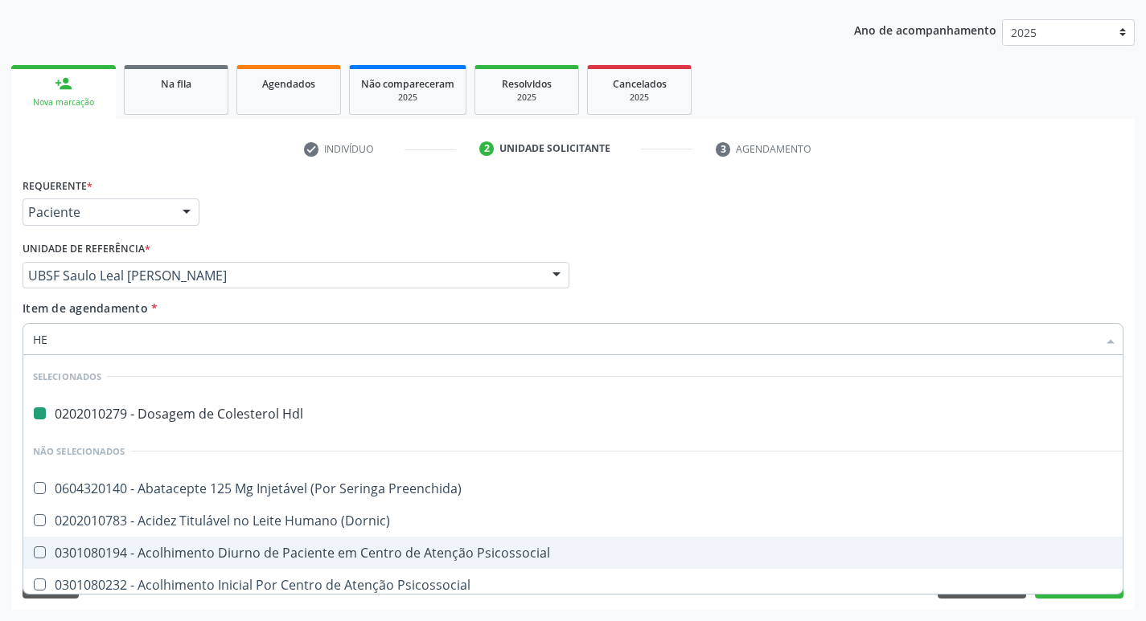
checkbox Terapeutica\) "true"
checkbox Clinico "false"
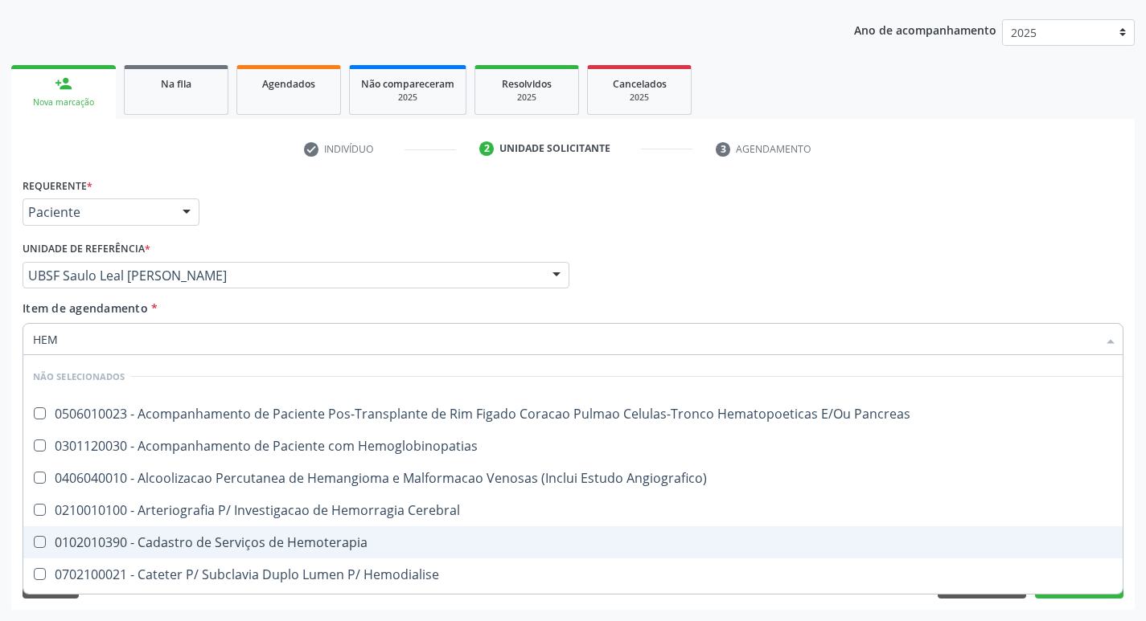
type input "HEMO"
checkbox Fase "true"
checkbox Glicosilada "false"
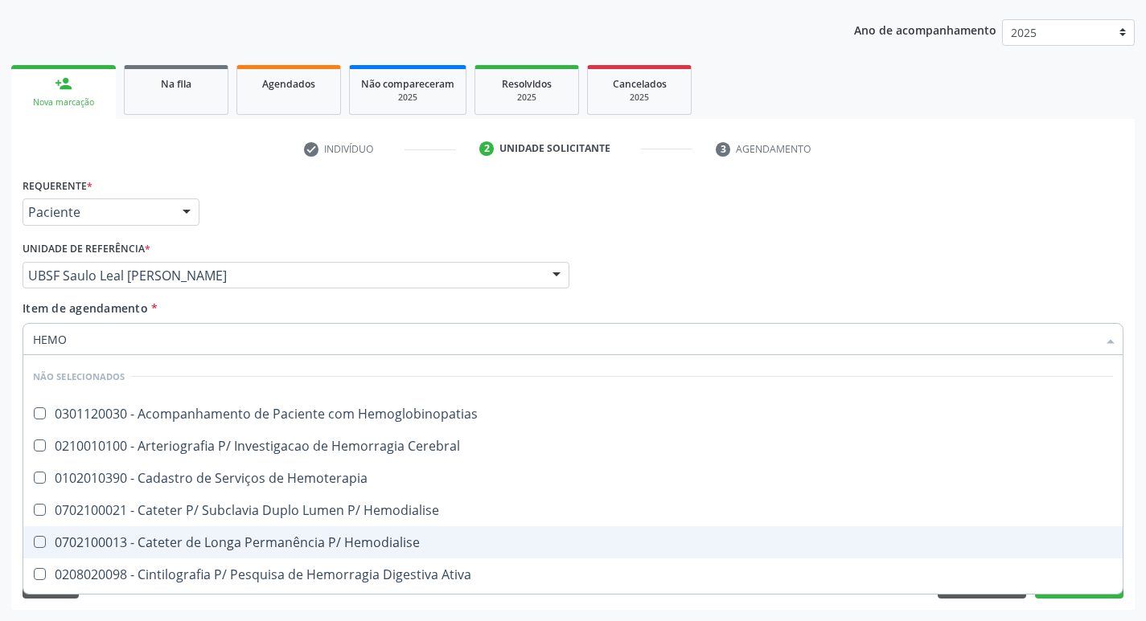
type input "HEMOG"
checkbox \(Confirmatorio\) "true"
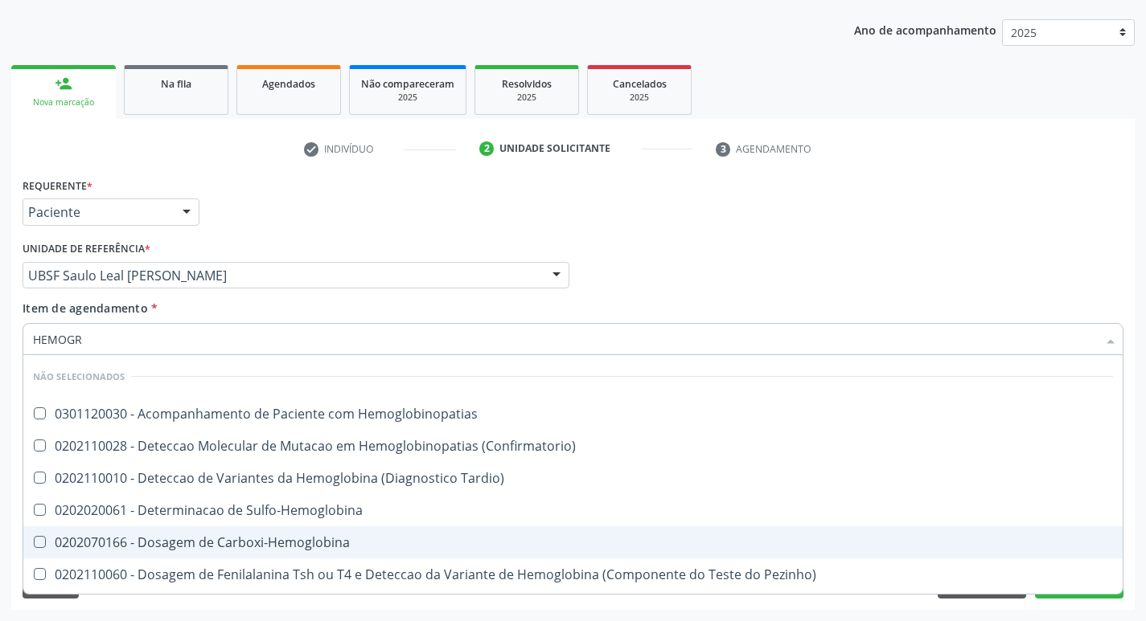
type input "HEMOGRA"
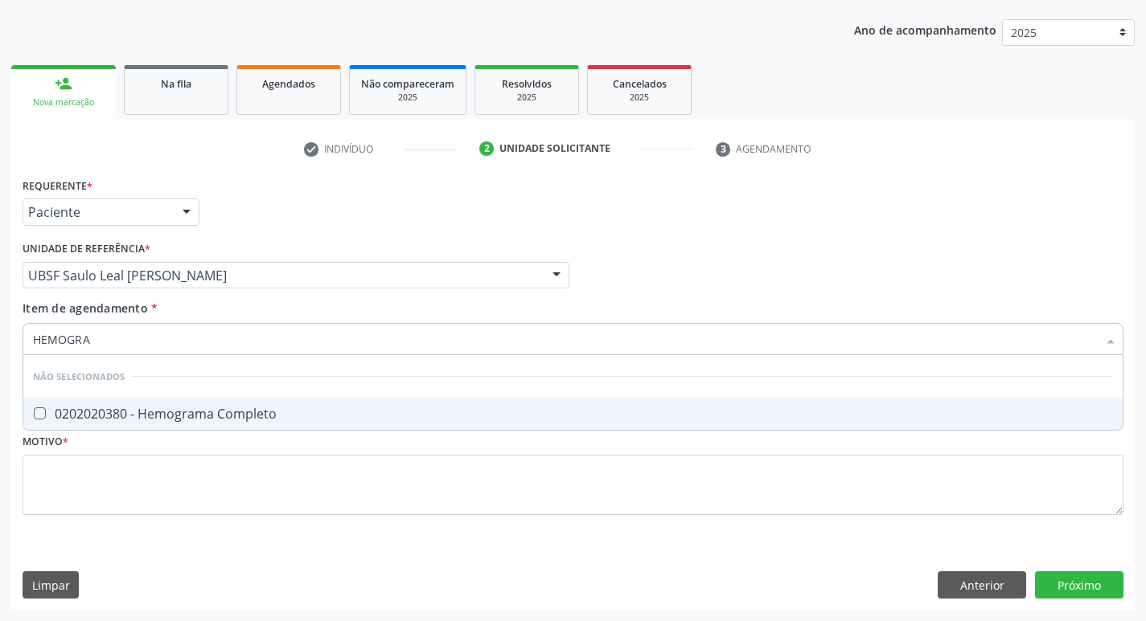
click at [330, 388] on li "Não selecionados" at bounding box center [572, 376] width 1099 height 43
click at [275, 420] on div "0202020380 - Hemograma Completo" at bounding box center [573, 414] width 1080 height 13
checkbox Completo "true"
type input "H"
checkbox Completo "true"
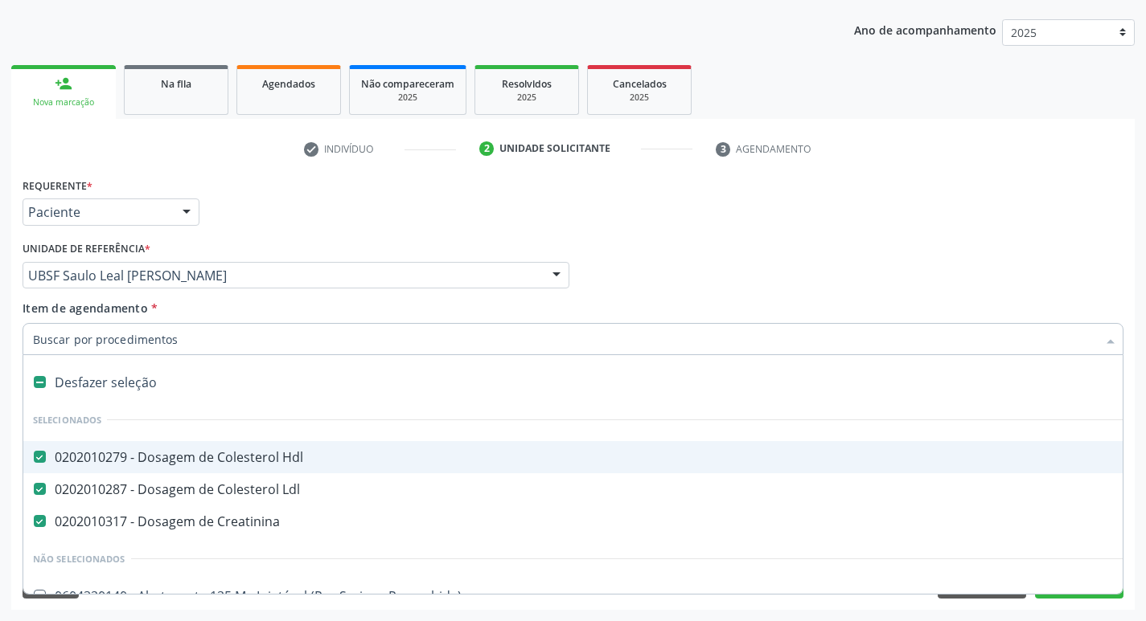
type input "V"
checkbox Hdl "false"
checkbox Ldl "false"
checkbox Creatinina "false"
checkbox Urina "false"
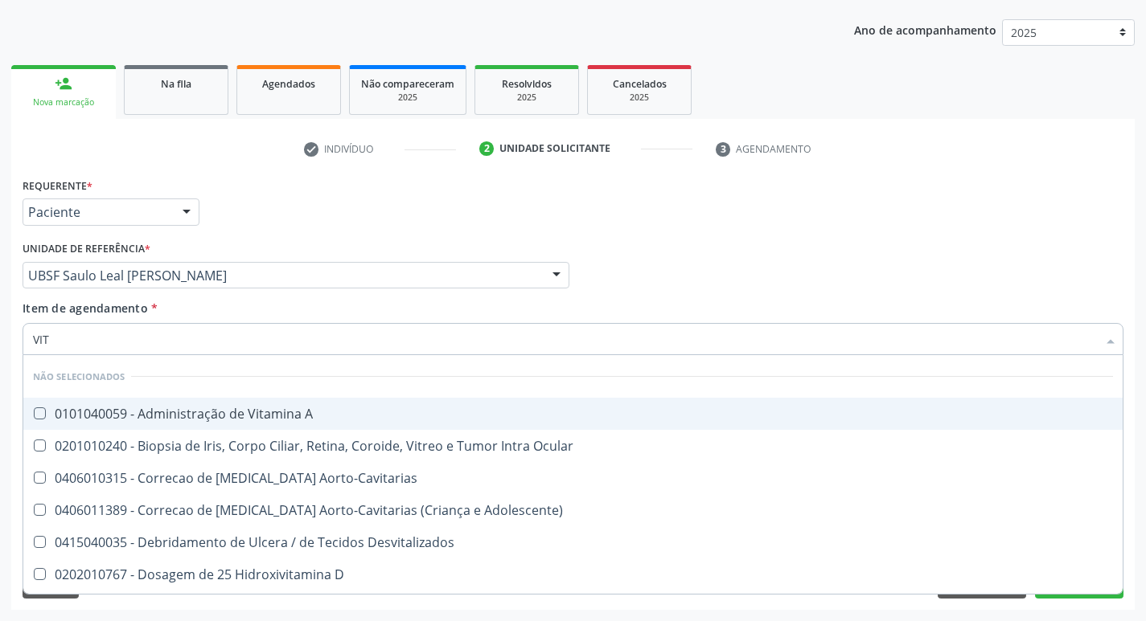
type input "VITA"
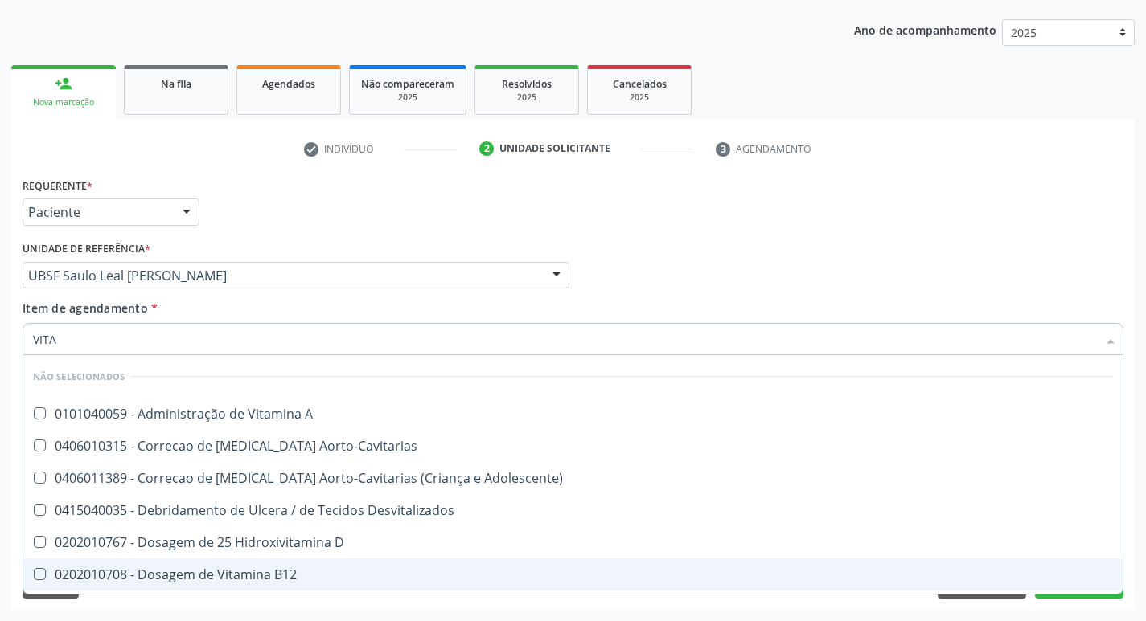
click at [297, 564] on span "0202010708 - Dosagem de Vitamina B12" at bounding box center [572, 575] width 1099 height 32
checkbox B12 "true"
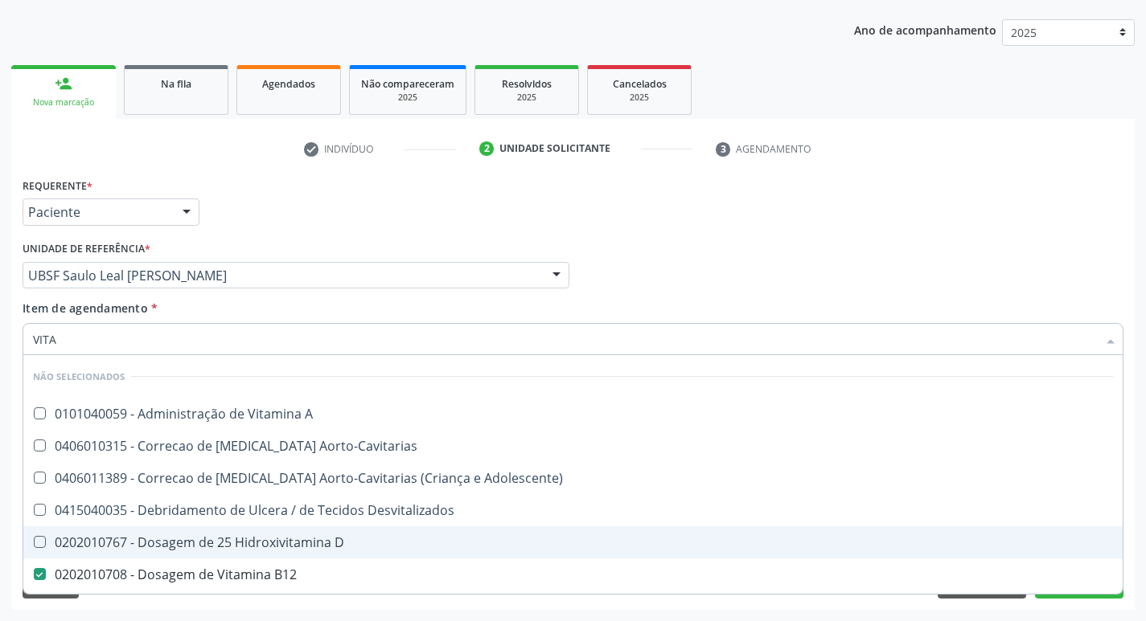
click at [305, 547] on div "0202010767 - Dosagem de 25 Hidroxivitamina D" at bounding box center [573, 542] width 1080 height 13
checkbox D "true"
type input "VIT"
checkbox D "false"
checkbox Cateterismo "true"
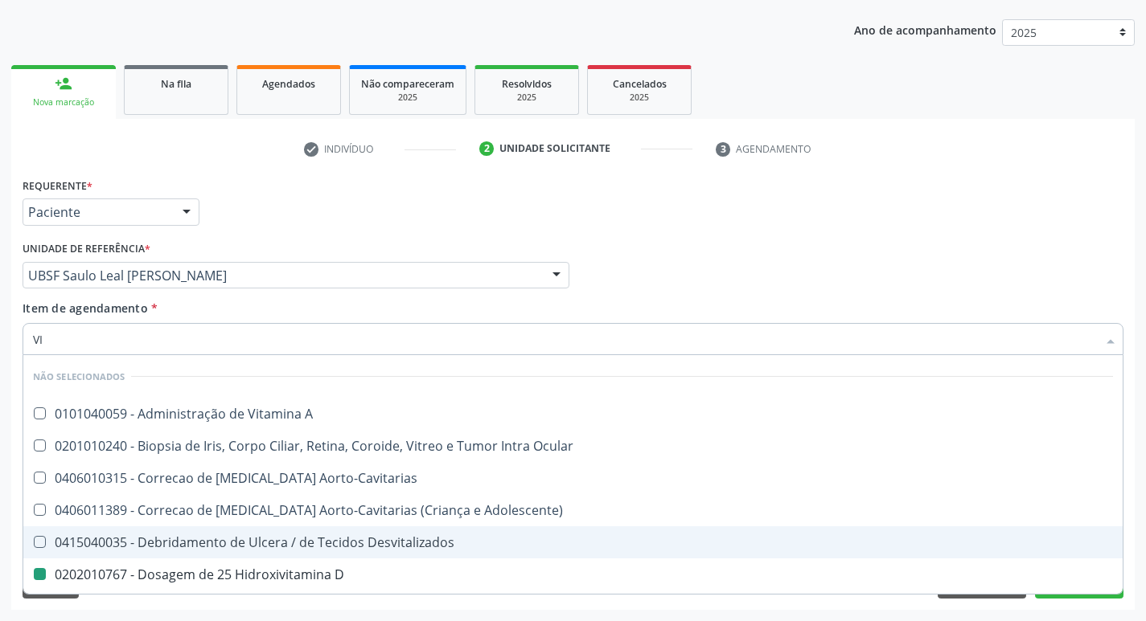
type input "V"
checkbox A "true"
checkbox Ocular "true"
checkbox Aorto-Cavitarias "true"
checkbox D "false"
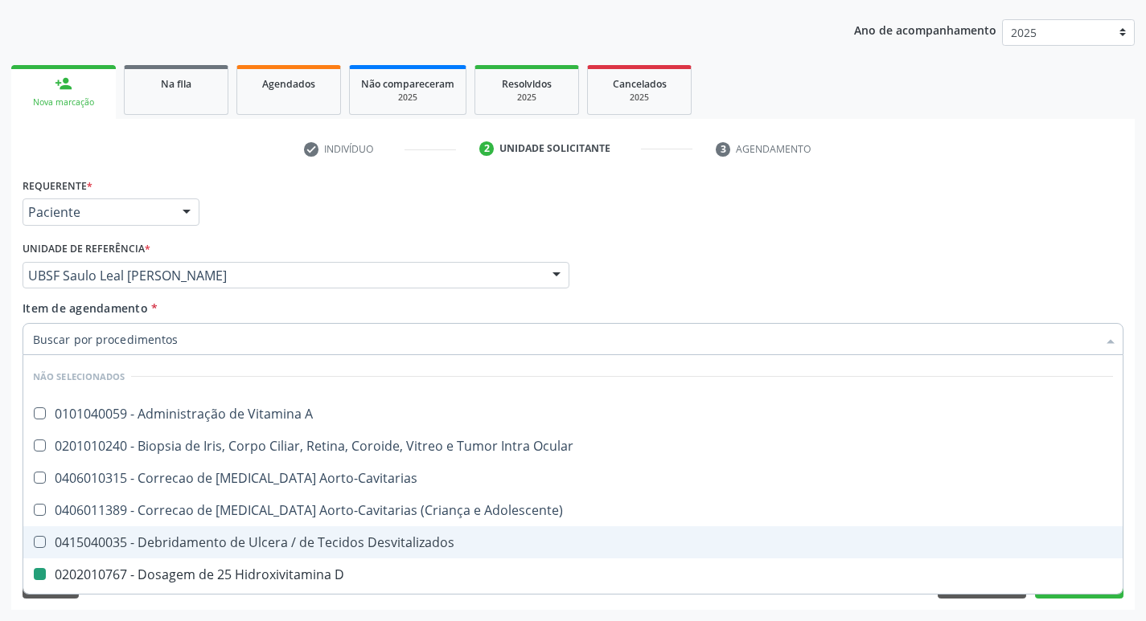
checkbox B12 "false"
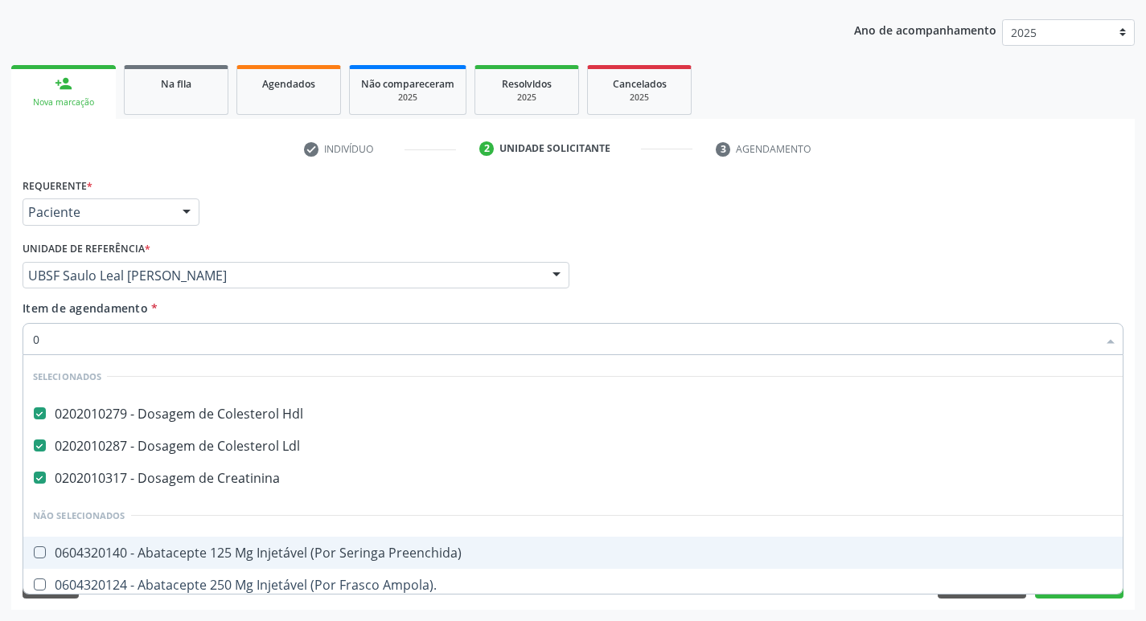
type input "02"
checkbox Psicossocial "true"
checkbox Urina "false"
checkbox \(Frasco\) "true"
checkbox Neurocirurgia "true"
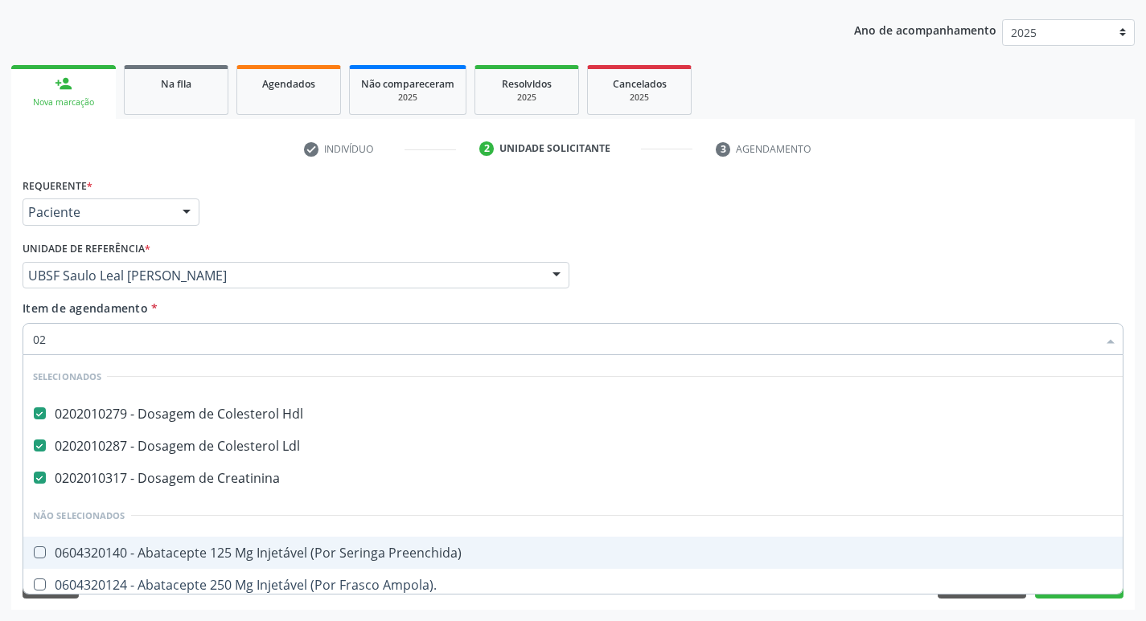
checkbox Comprimido\) "true"
checkbox Automatica\) "true"
checkbox Colo "true"
checkbox Grama\) "true"
type input "020"
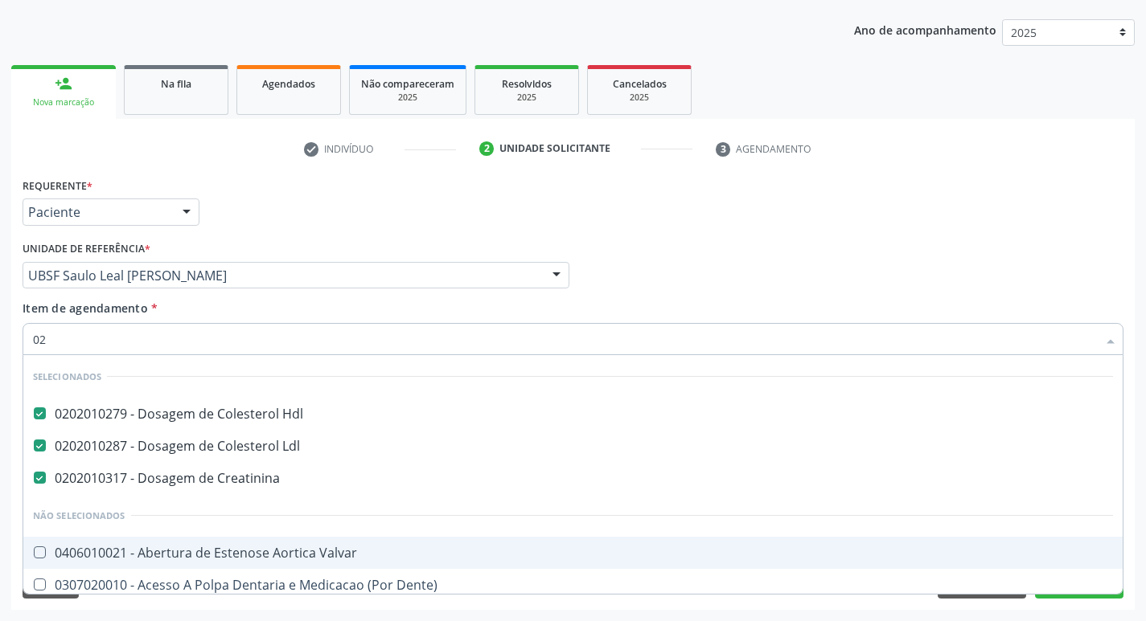
checkbox Frasco-Ampola\) "true"
checkbox Urina "false"
checkbox Cerebral "true"
checkbox Amniotico "true"
checkbox Coagulacao "true"
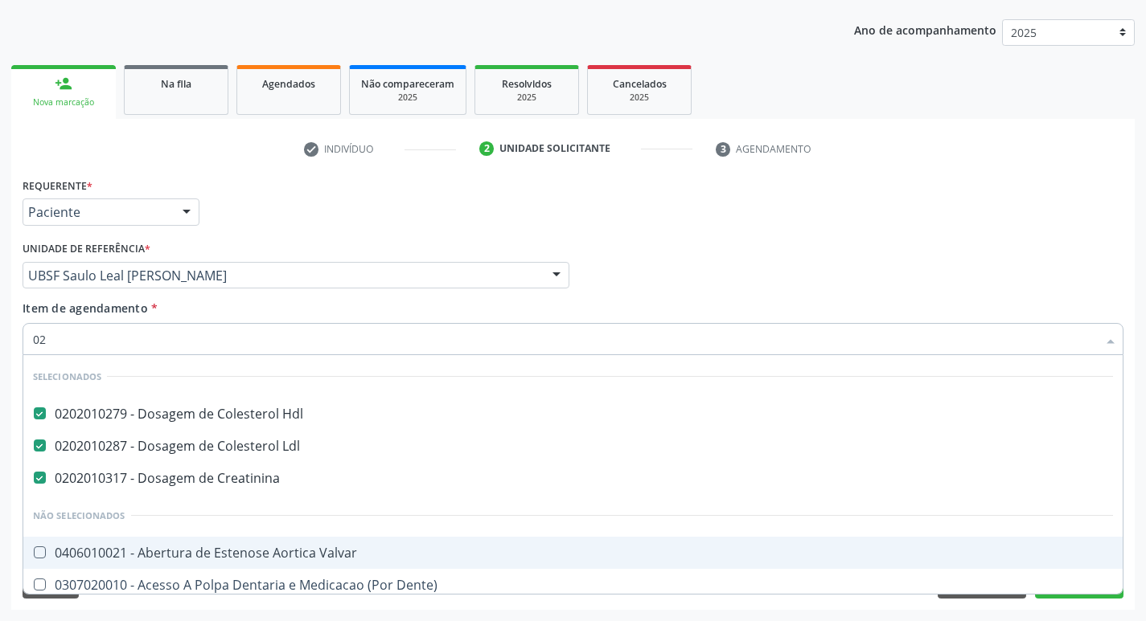
checkbox Parafusos "true"
checkbox 17-Hidroxicorticosteroides "true"
checkbox D "false"
checkbox Hipurico "true"
checkbox Glicose "false"
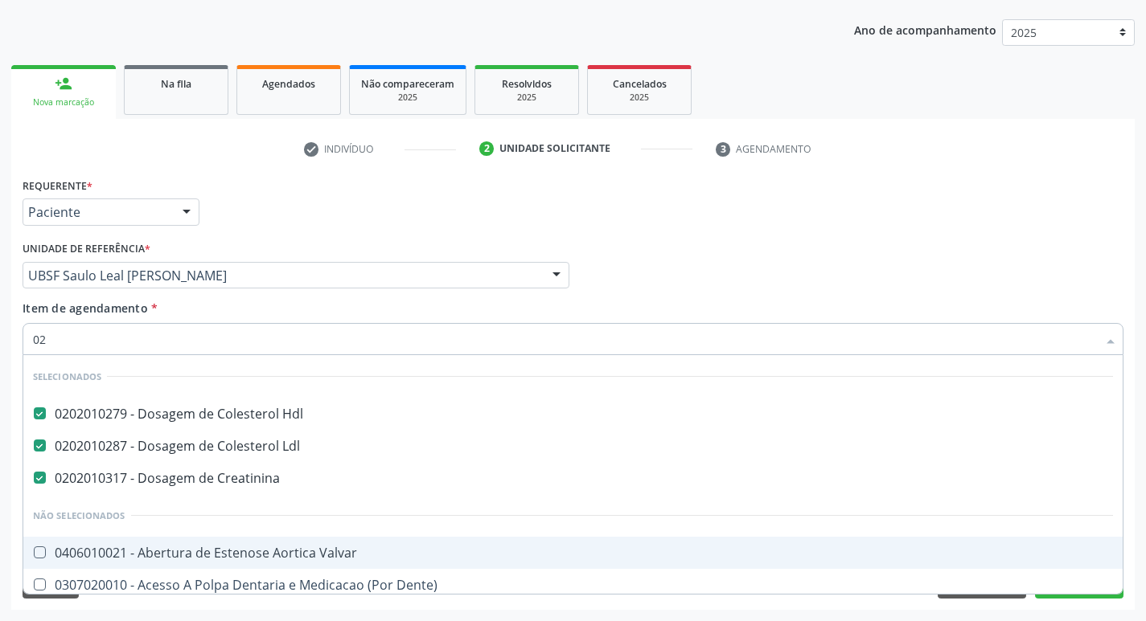
checkbox Glicosilada "false"
checkbox Potassio "false"
checkbox Triglicerideos "false"
checkbox B12 "false"
checkbox Eletro-Oculografia "true"
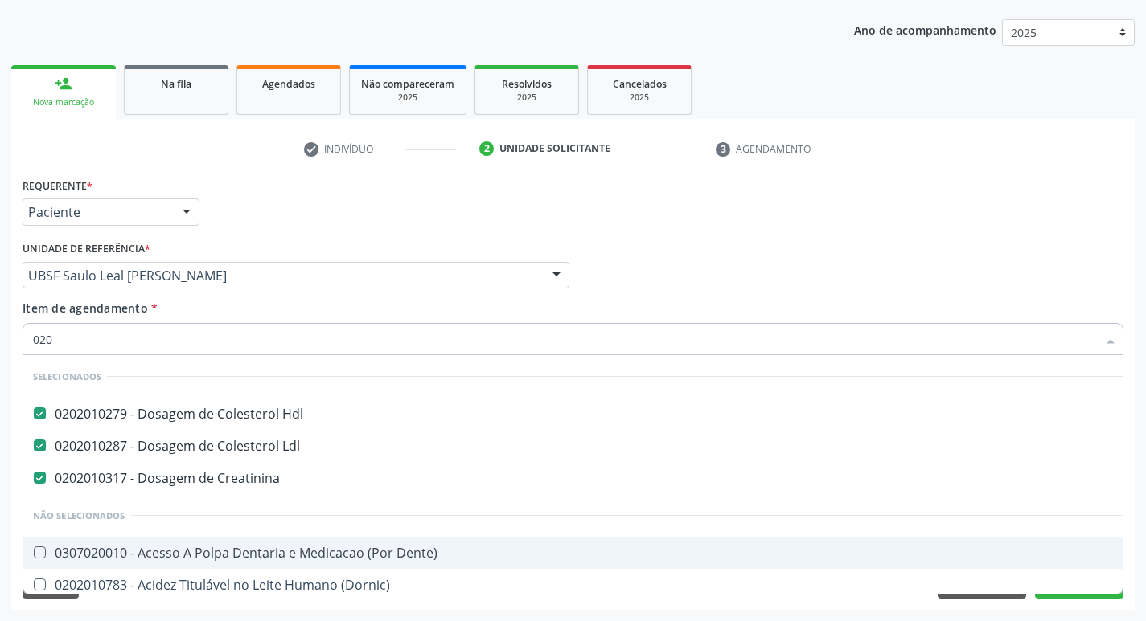
type input "0202"
checkbox Capsula\) "true"
checkbox Urina "false"
checkbox Esqueléticas "true"
checkbox Multi-Sitio "true"
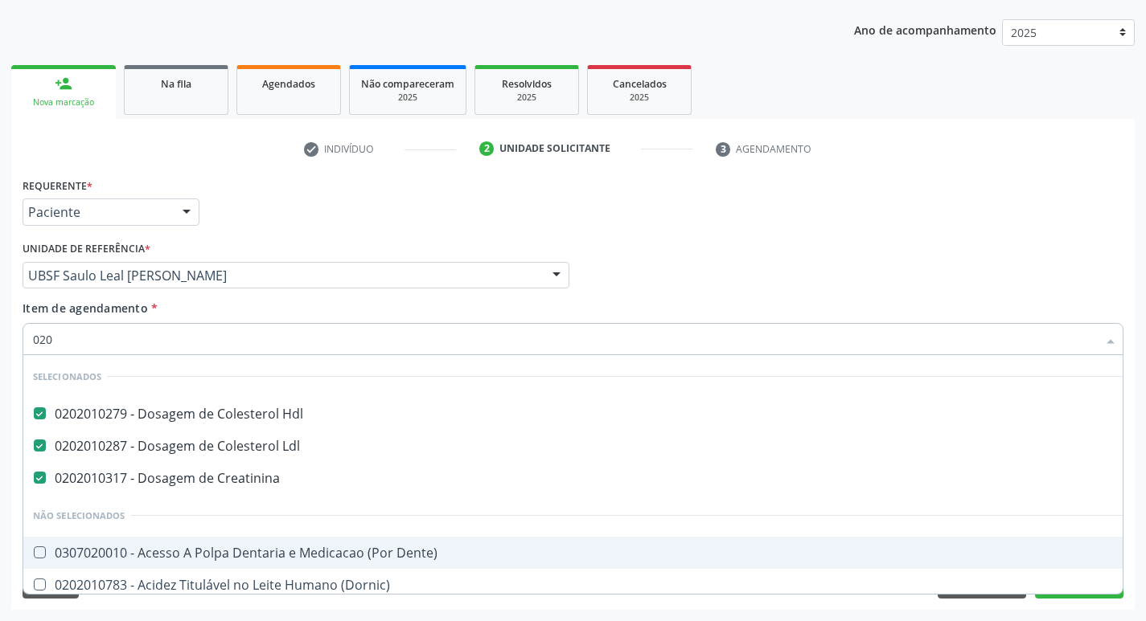
checkbox J "true"
checkbox Meckel "true"
checkbox 67 "true"
checkbox Escrotal "true"
checkbox Abdominal "true"
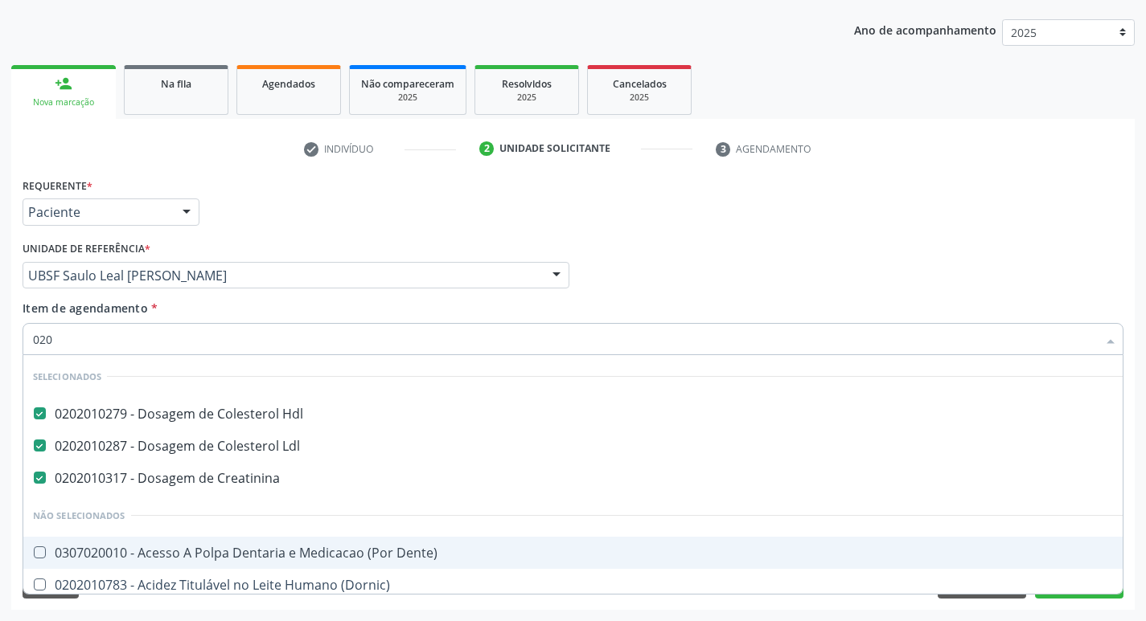
checkbox D "false"
type input "02020"
checkbox Ivy "true"
checkbox D "false"
checkbox Xiii "true"
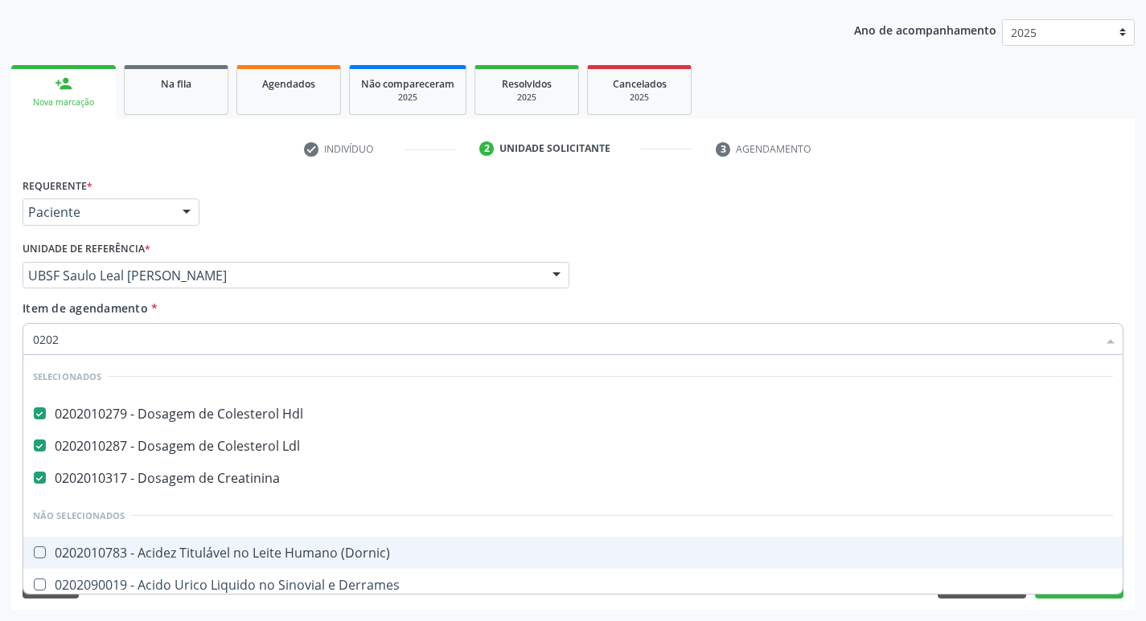
checkbox Formaldeido "true"
checkbox Glicose "false"
checkbox Glicosilada "false"
checkbox \(Igm\) "true"
checkbox Potassio "false"
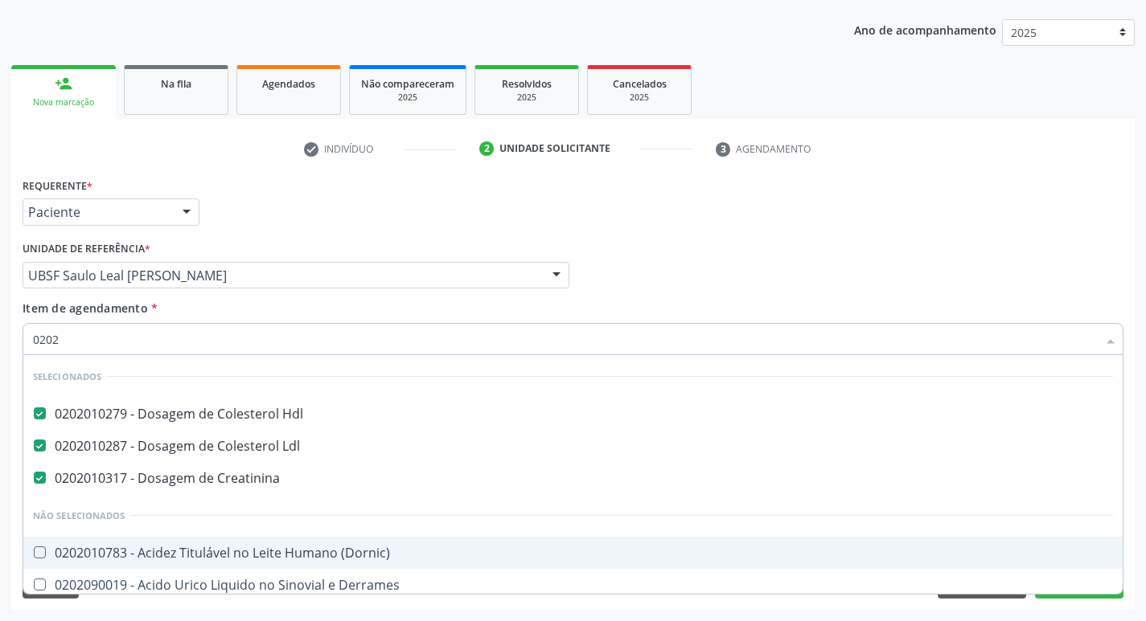
checkbox Horas\) "true"
checkbox Renina "true"
checkbox Triglicerideos "false"
checkbox B12 "false"
checkbox Zinco "true"
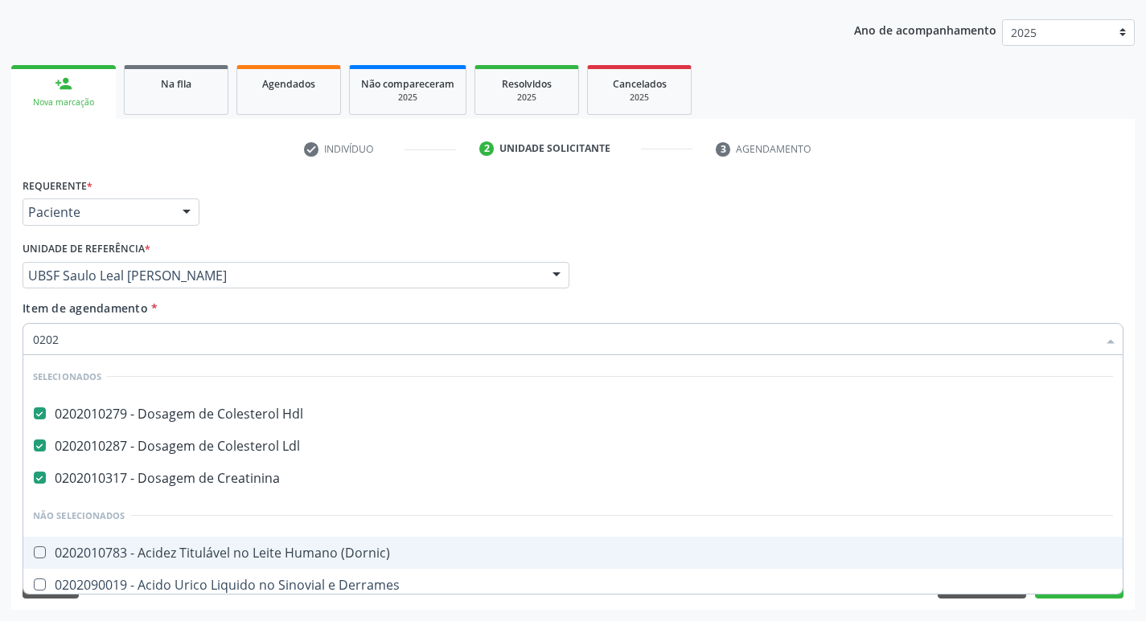
checkbox Completo "false"
type input "020203"
checkbox Hdl "false"
checkbox Ldl "false"
checkbox Creatinina "false"
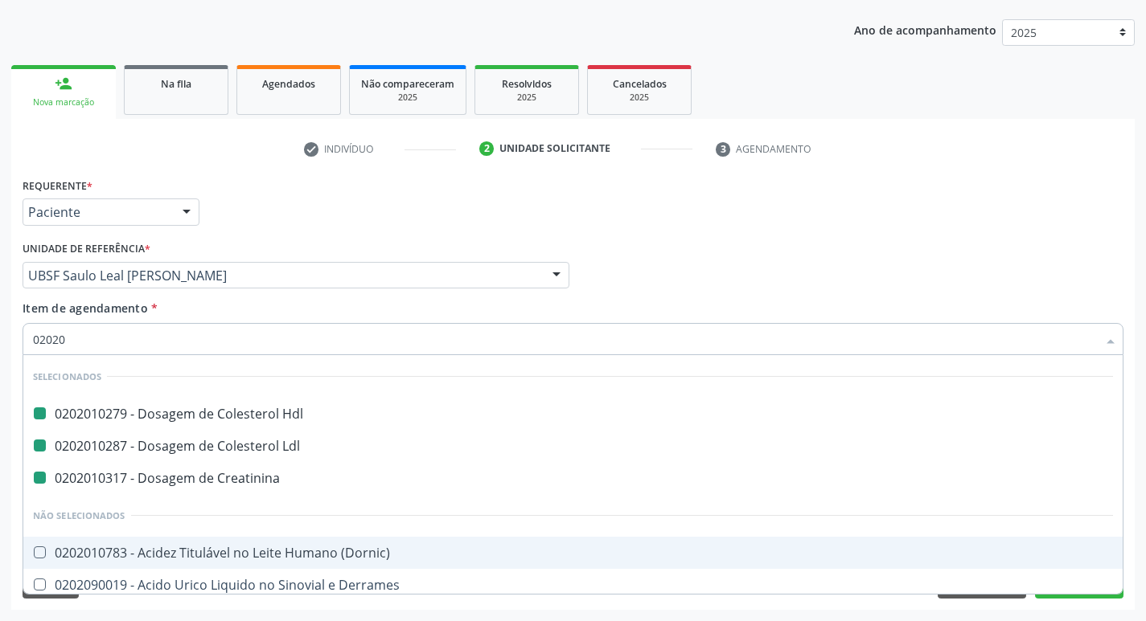
checkbox Urina "false"
checkbox Identificacao "true"
checkbox D "false"
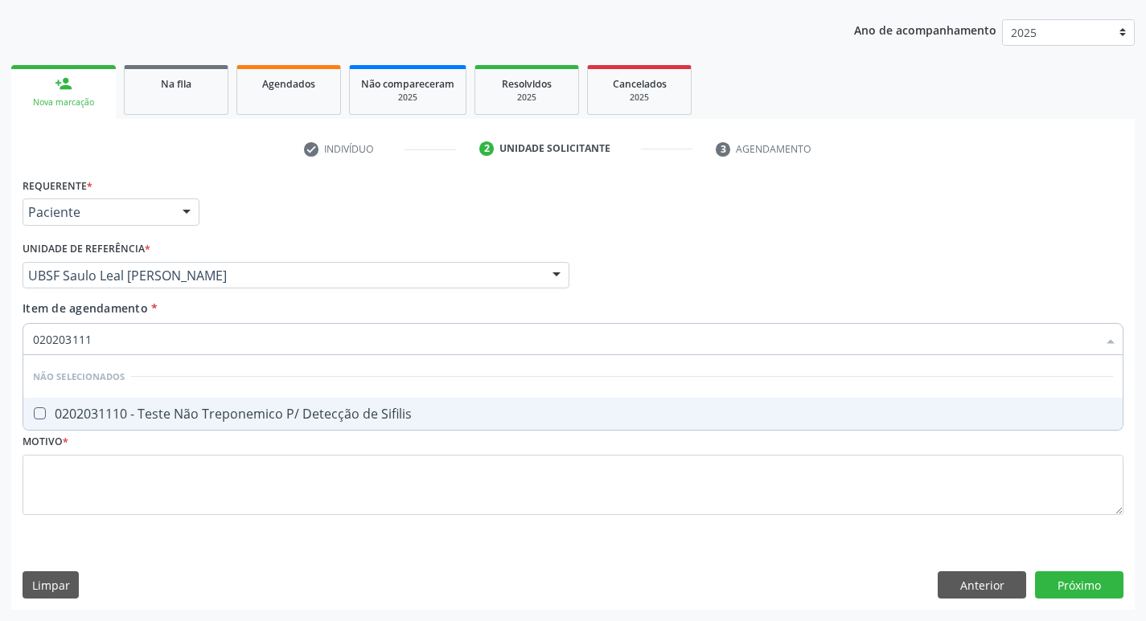
type input "0202031110"
click at [391, 417] on div "0202031110 - Teste Não Treponemico P/ Detecção de Sifilis" at bounding box center [573, 414] width 1080 height 13
checkbox Sifilis "true"
type input "0"
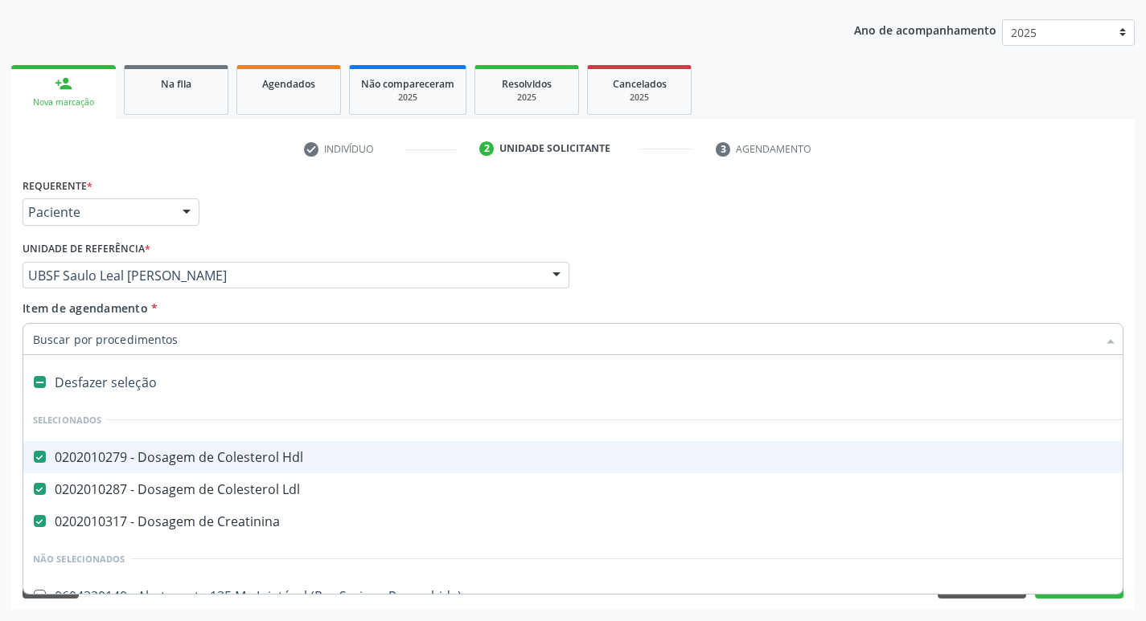
checkbox Hdl "true"
type input "E"
checkbox Voz "true"
checkbox Urina "false"
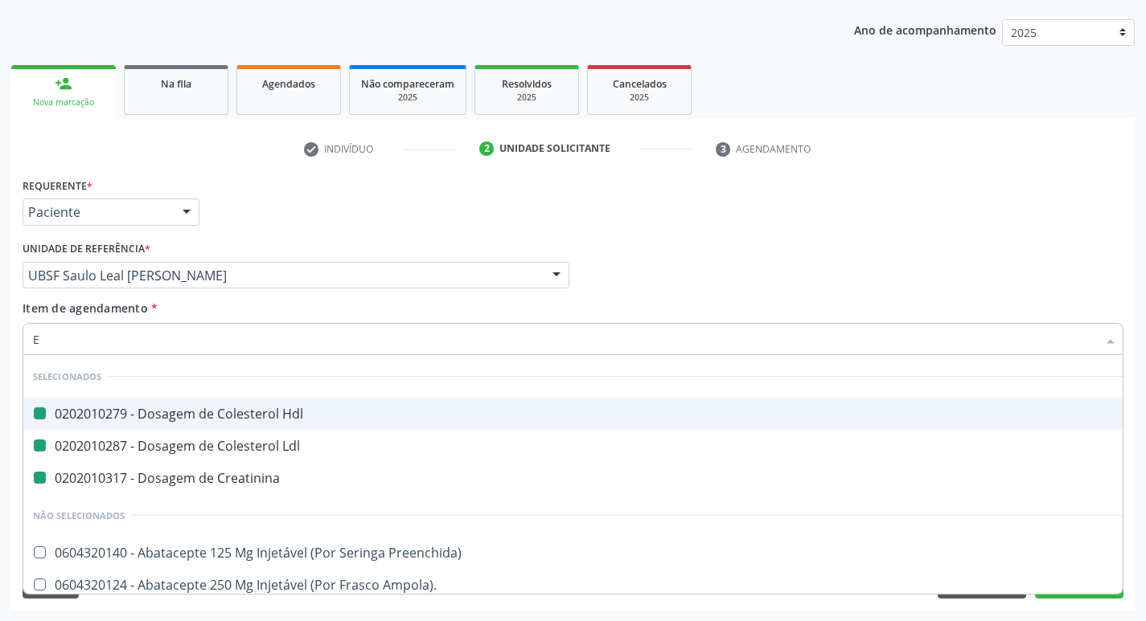
type input "EL"
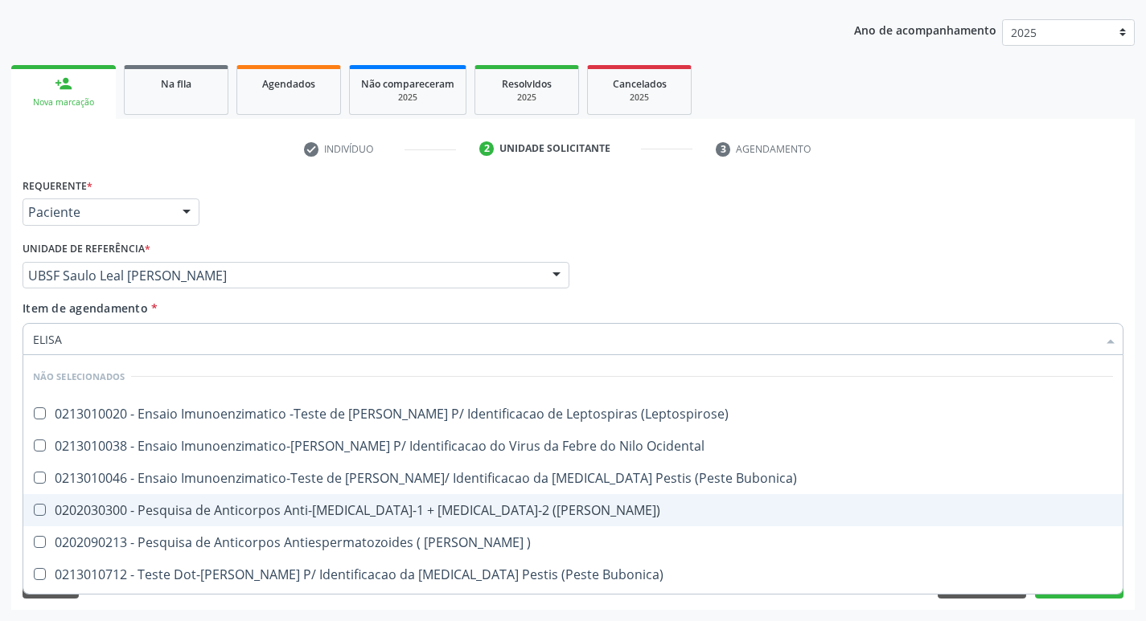
click at [375, 504] on div "0202030300 - Pesquisa de Anticorpos Anti-[MEDICAL_DATA]-1 + [MEDICAL_DATA]-2 ([…" at bounding box center [573, 510] width 1080 height 13
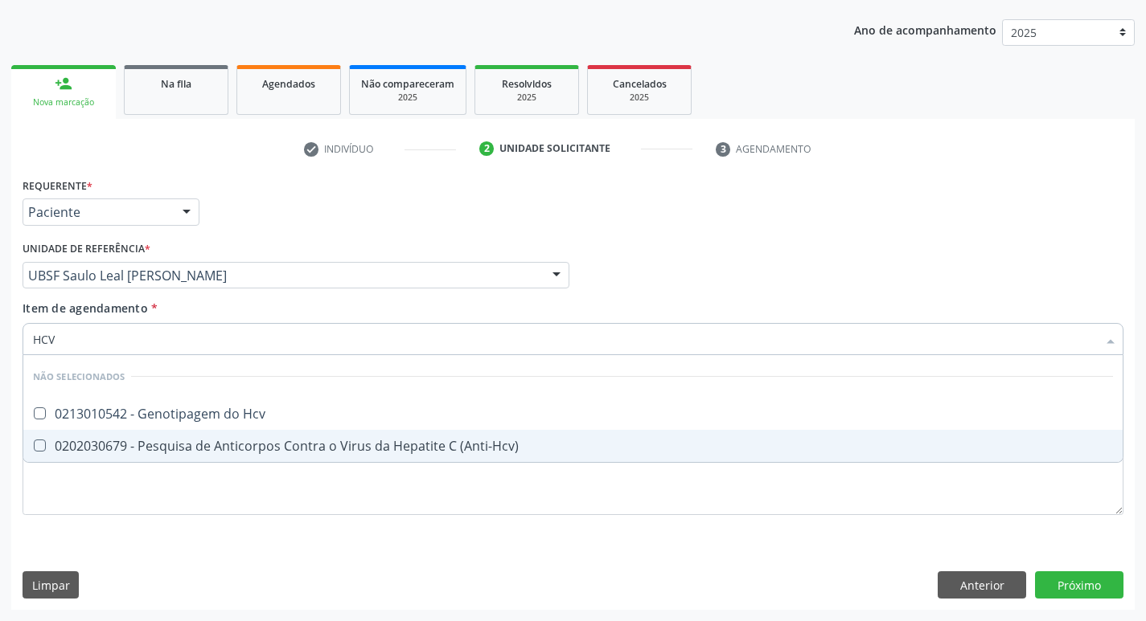
click at [385, 443] on div "0202030679 - Pesquisa de Anticorpos Contra o Virus da Hepatite C (Anti-Hcv)" at bounding box center [573, 446] width 1080 height 13
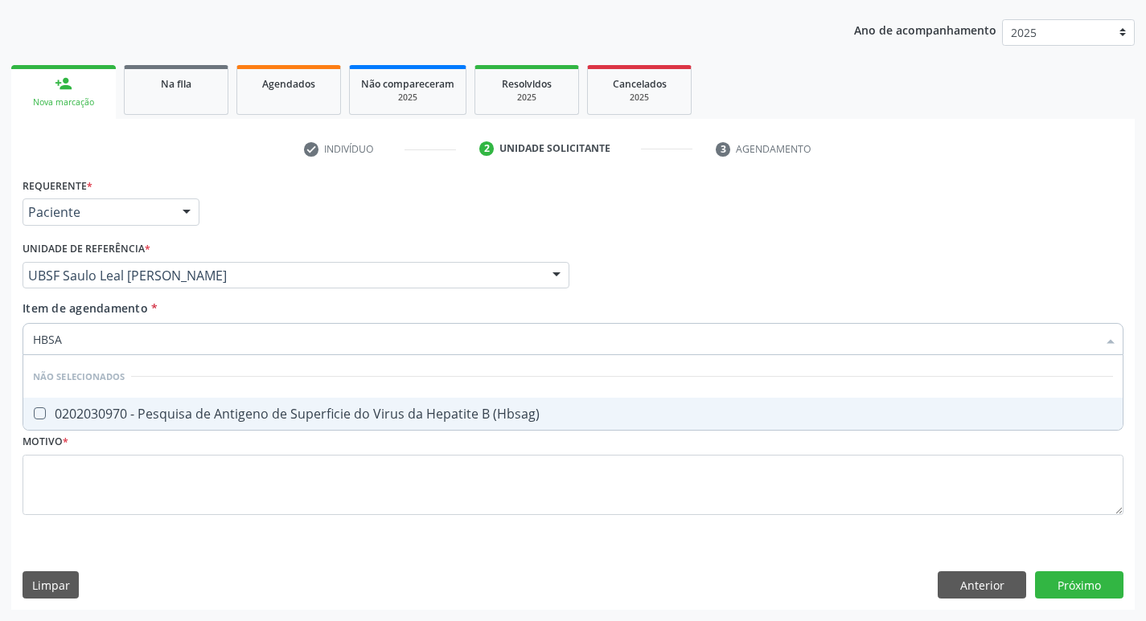
click at [416, 404] on span "0202030970 - Pesquisa de Antigeno de Superficie do Virus da Hepatite B (Hbsag)" at bounding box center [572, 414] width 1099 height 32
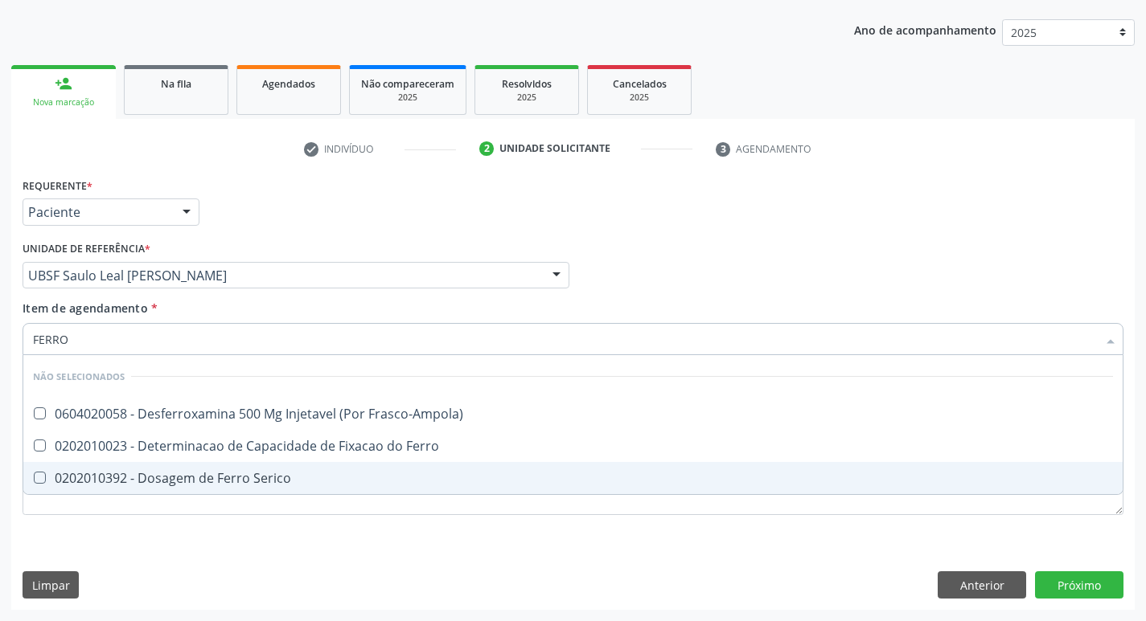
click at [326, 473] on div "0202010392 - Dosagem de Ferro Serico" at bounding box center [573, 478] width 1080 height 13
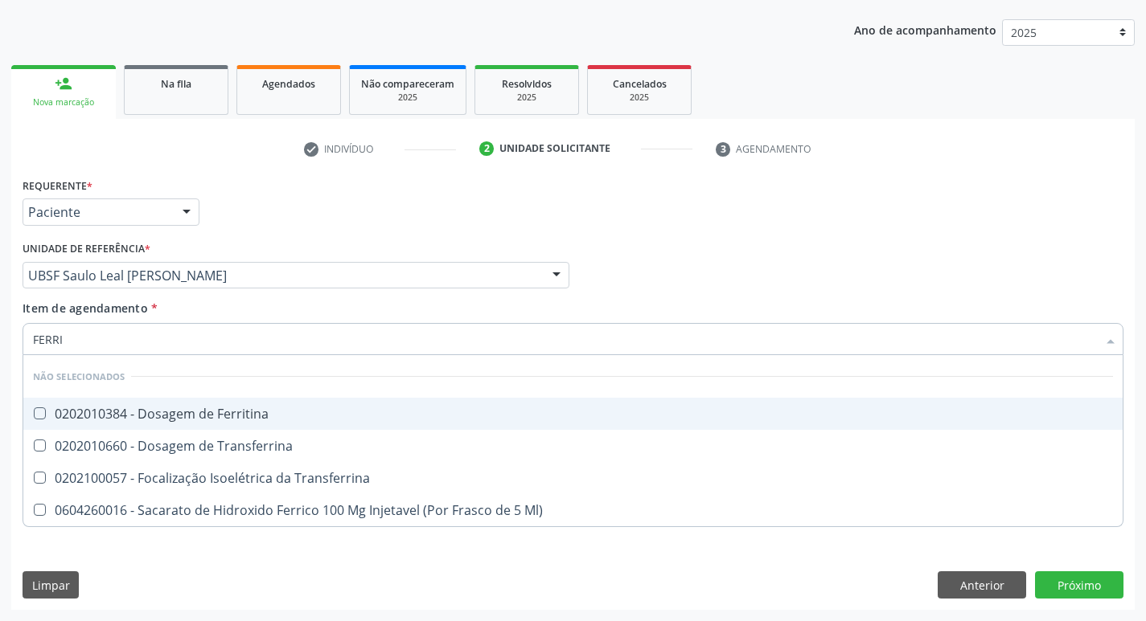
click at [312, 417] on div "0202010384 - Dosagem de Ferritina" at bounding box center [573, 414] width 1080 height 13
click at [477, 228] on div "Requerente * Paciente Profissional de Saúde Paciente Nenhum resultado encontrad…" at bounding box center [572, 205] width 1109 height 63
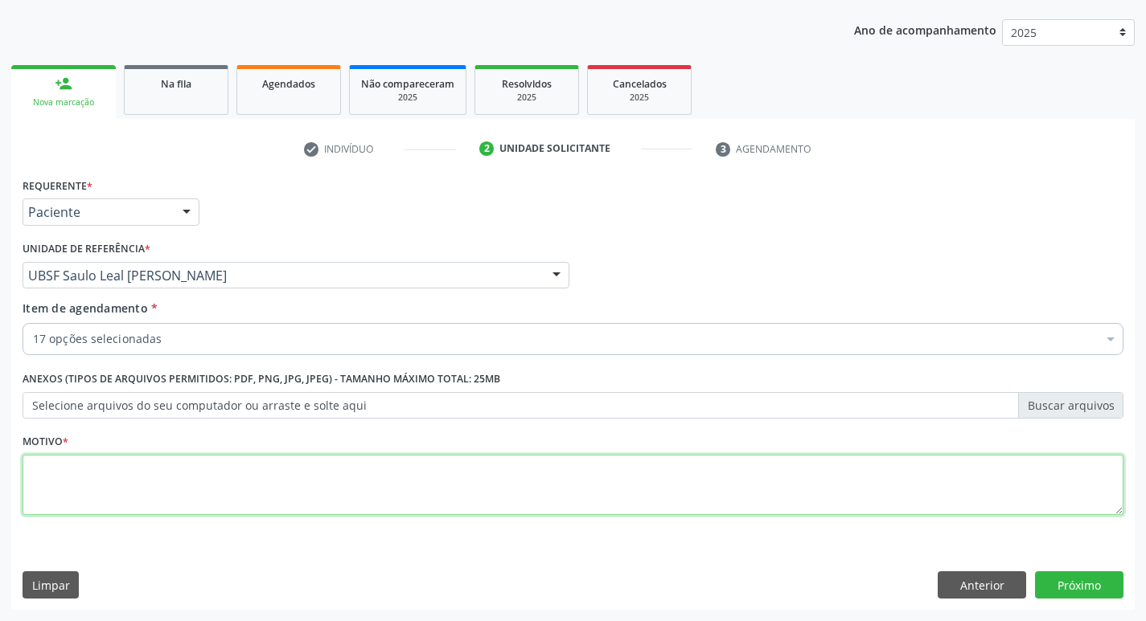
click at [396, 472] on textarea at bounding box center [573, 485] width 1101 height 61
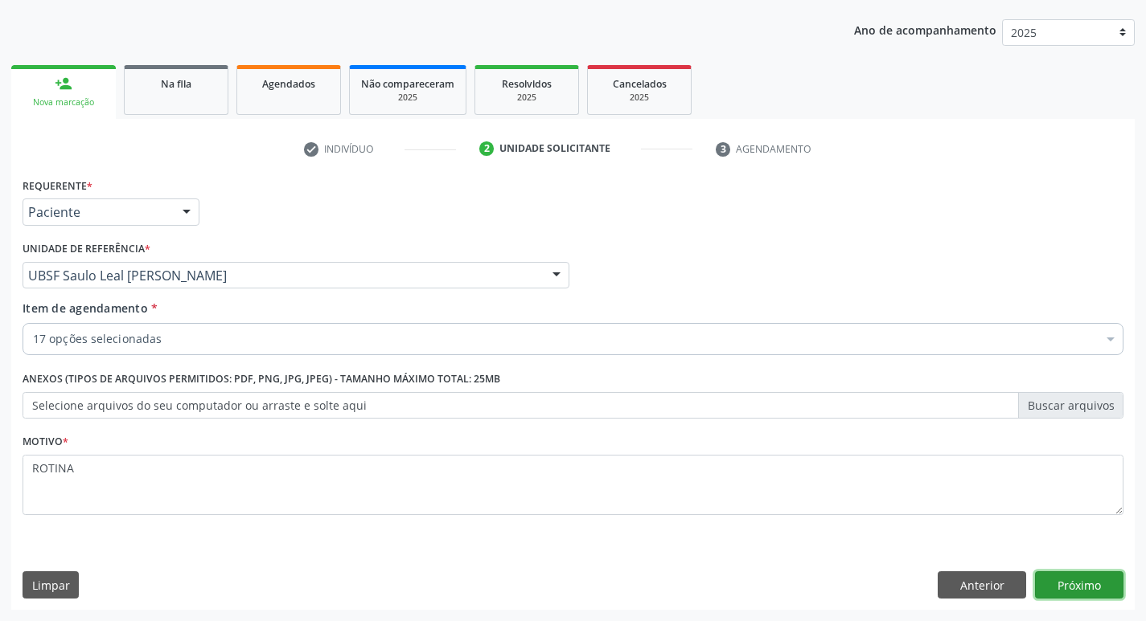
click at [1063, 595] on button "Próximo" at bounding box center [1079, 585] width 88 height 27
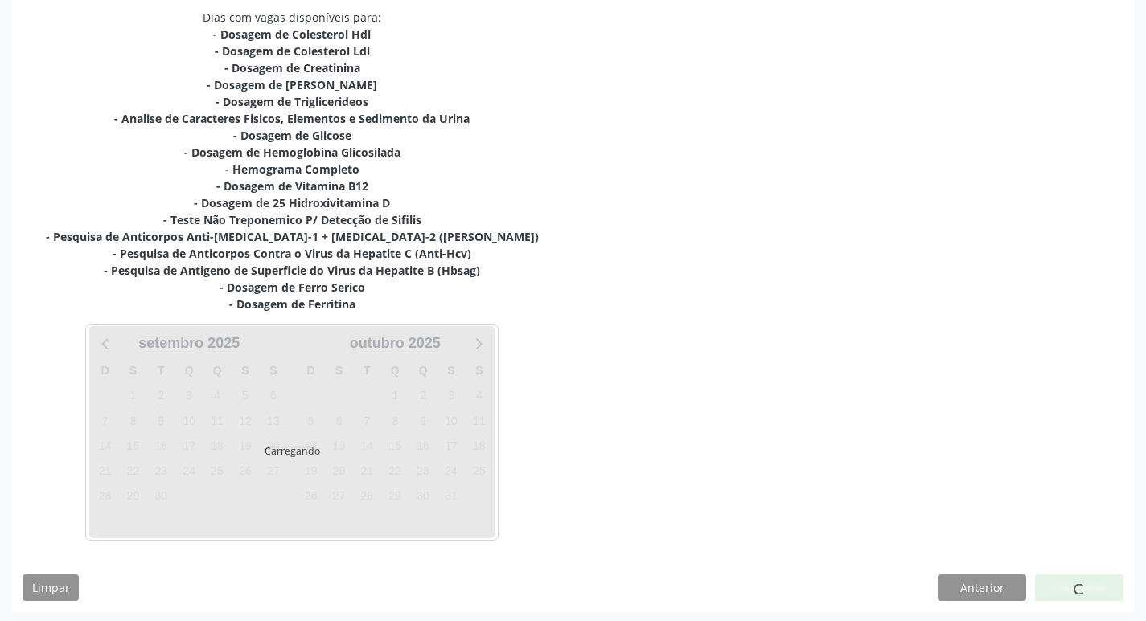
scroll to position [348, 0]
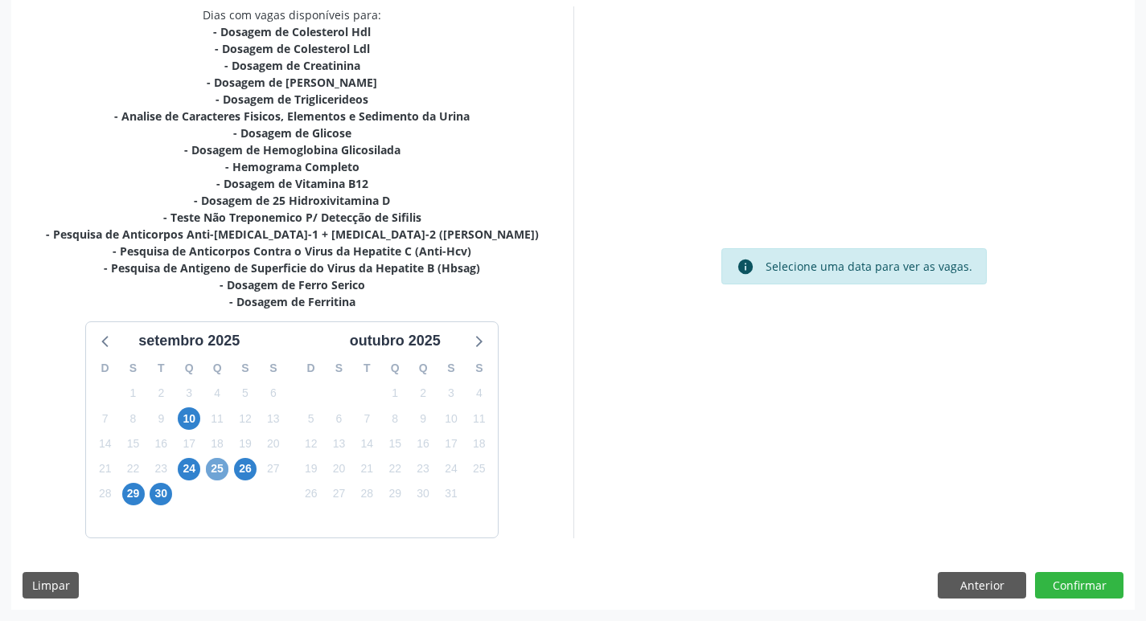
click at [211, 474] on span "25" at bounding box center [217, 469] width 23 height 23
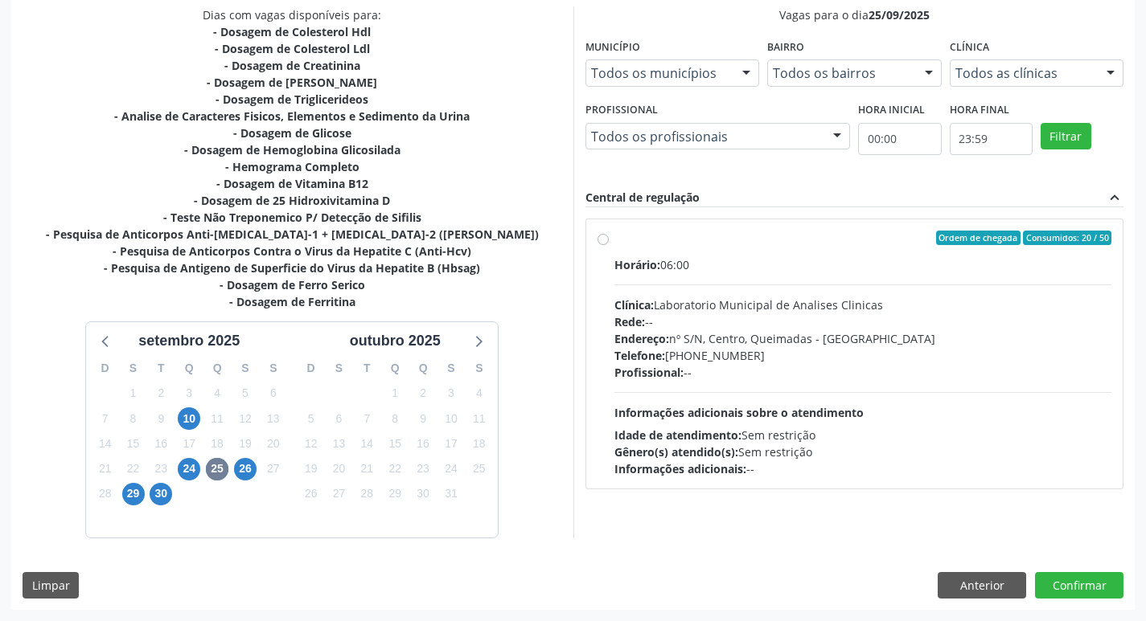
click at [723, 386] on div "Horário: 06:00 Clínica: Laboratorio Municipal de Analises Clinicas Rede: -- End…" at bounding box center [863, 366] width 498 height 221
click at [609, 245] on input "Ordem de chegada Consumidos: 20 / 50 Horário: 06:00 Clínica: Laboratorio Munici…" at bounding box center [602, 238] width 11 height 14
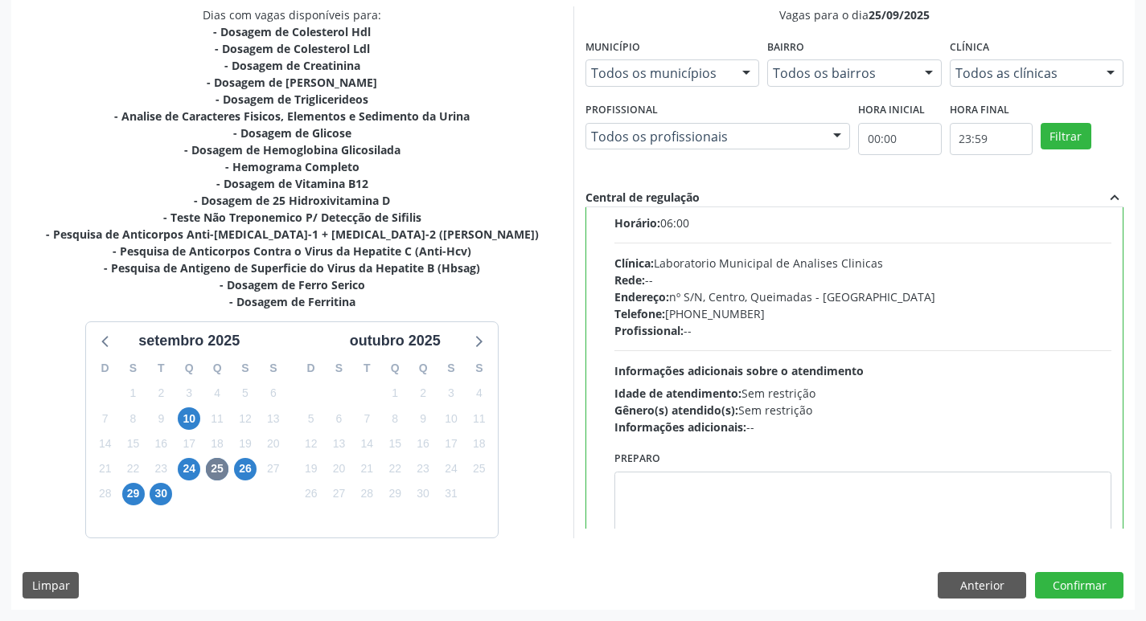
scroll to position [80, 0]
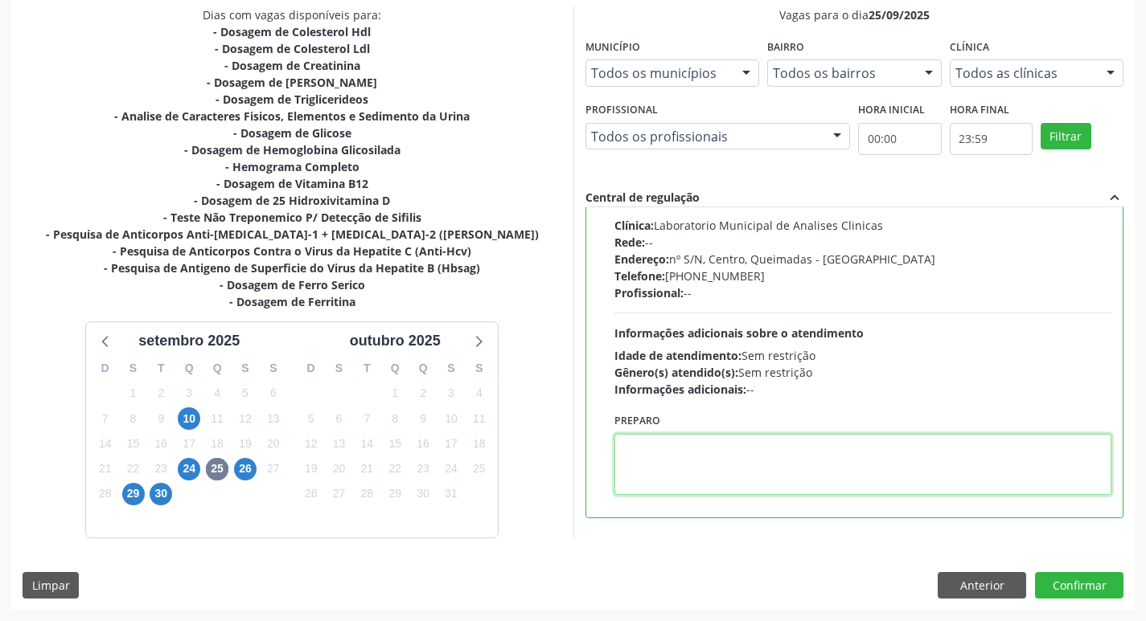
click at [680, 462] on textarea at bounding box center [863, 464] width 498 height 61
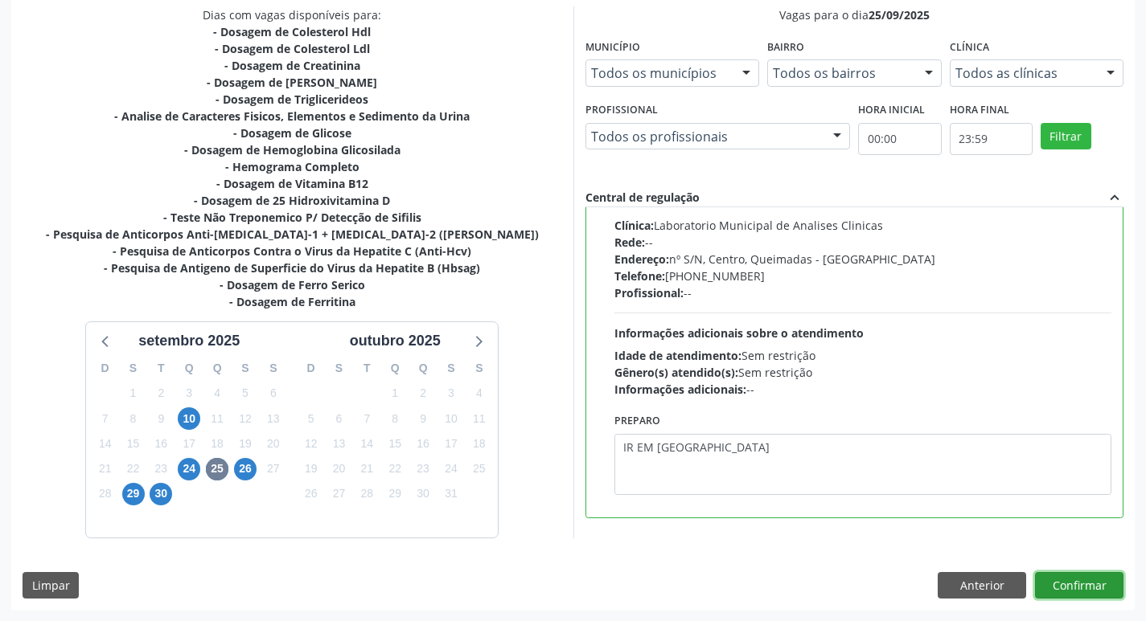
click at [1043, 586] on button "Confirmar" at bounding box center [1079, 585] width 88 height 27
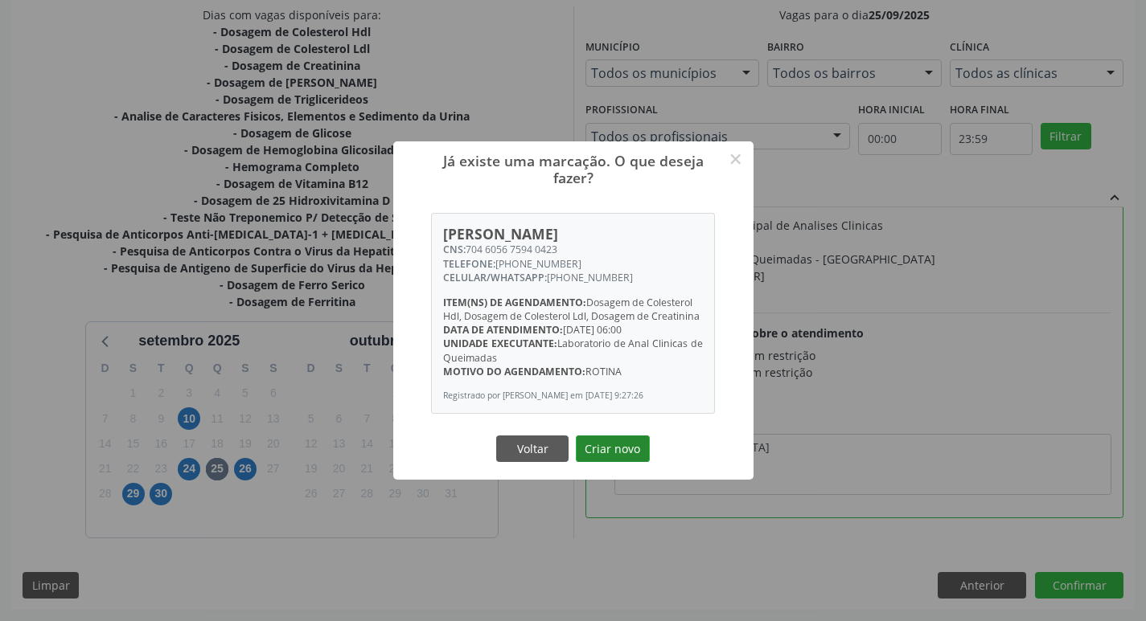
click at [600, 450] on button "Criar novo" at bounding box center [613, 449] width 74 height 27
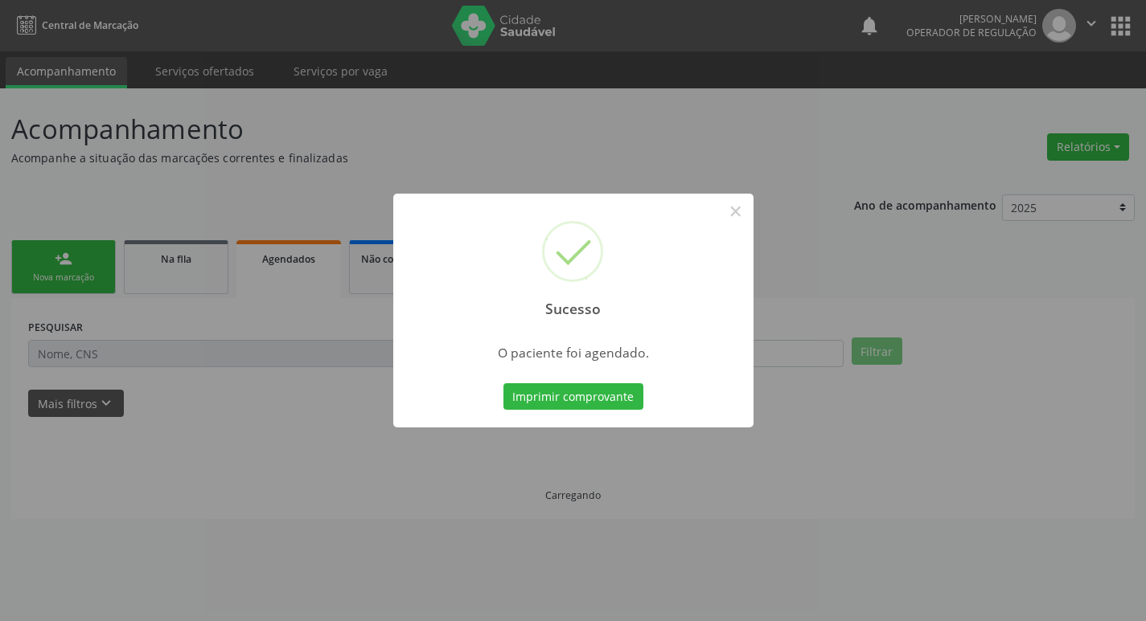
scroll to position [0, 0]
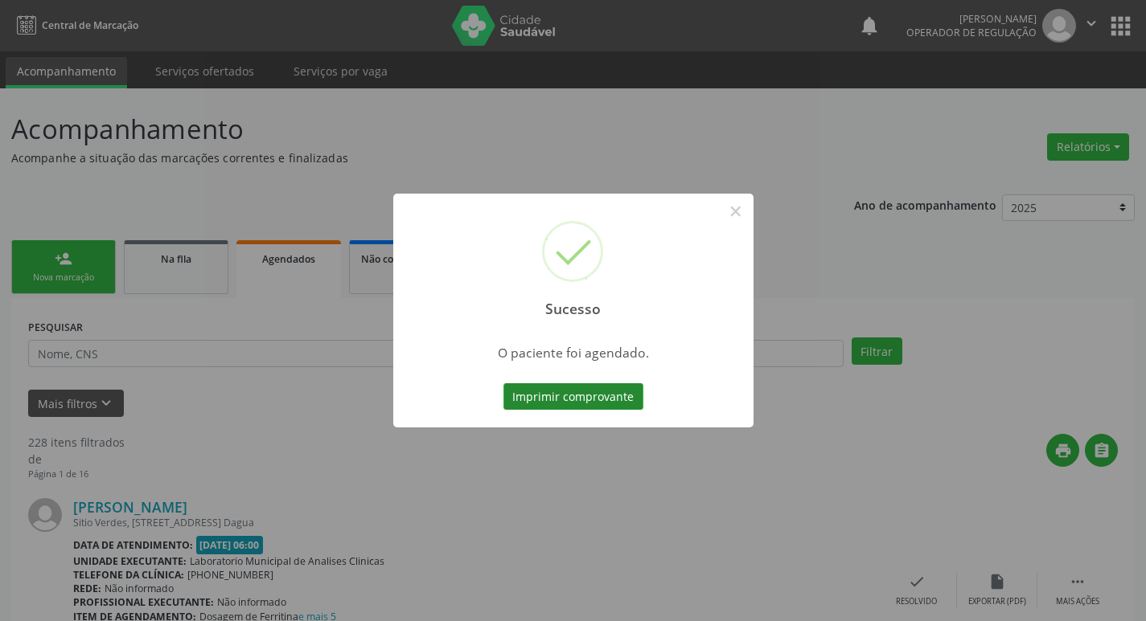
click at [589, 405] on button "Imprimir comprovante" at bounding box center [573, 396] width 140 height 27
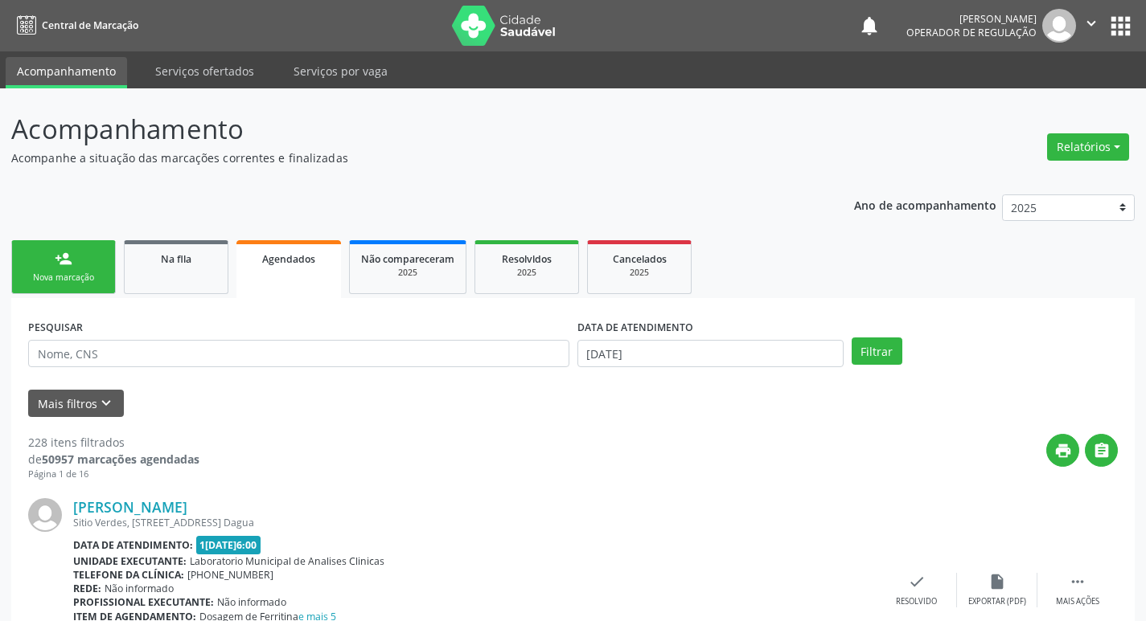
click at [91, 287] on link "person_add Nova marcação" at bounding box center [63, 267] width 105 height 54
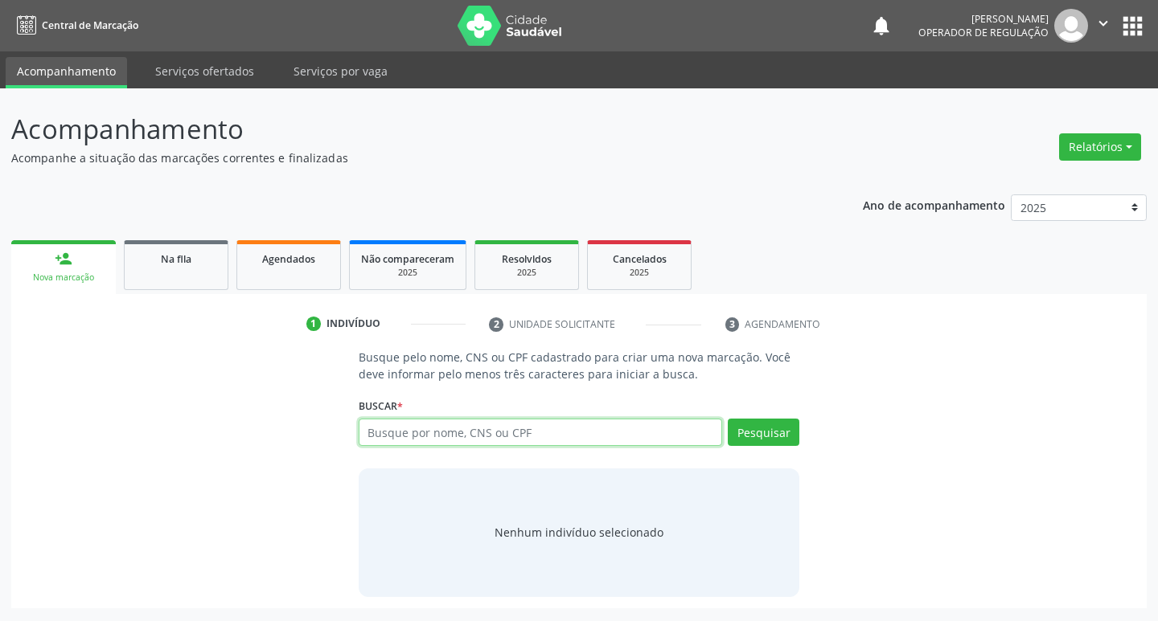
click at [406, 441] on input "text" at bounding box center [541, 432] width 364 height 27
type input "708001853355429"
click at [742, 441] on button "Pesquisar" at bounding box center [764, 432] width 72 height 27
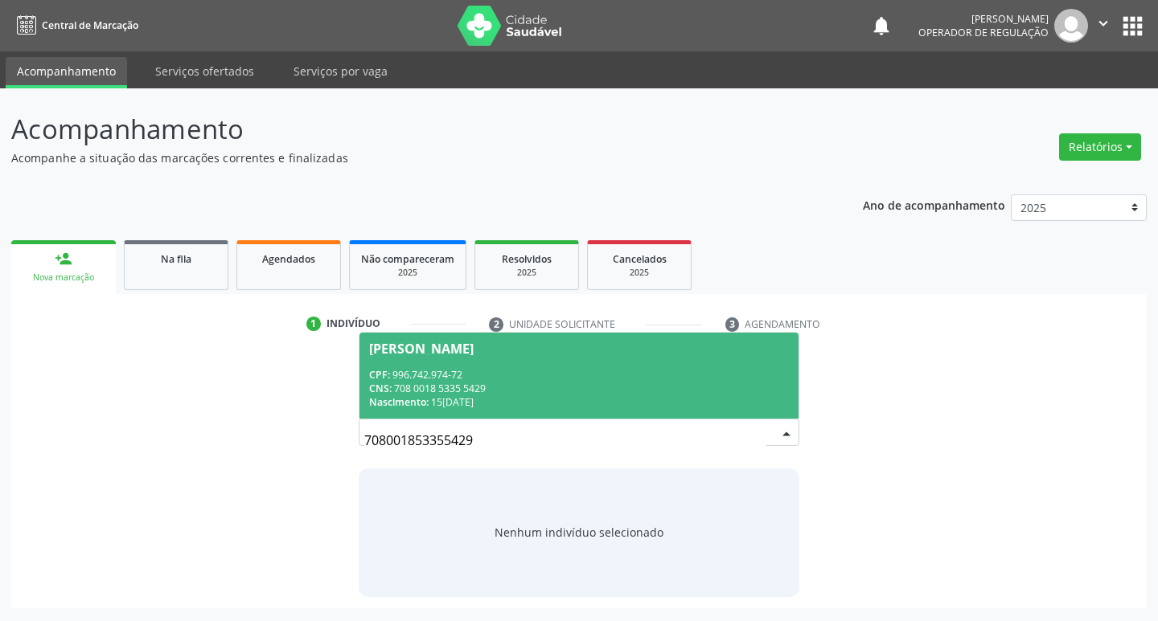
click at [636, 405] on div "Nascimento: 15/12/1973" at bounding box center [579, 403] width 420 height 14
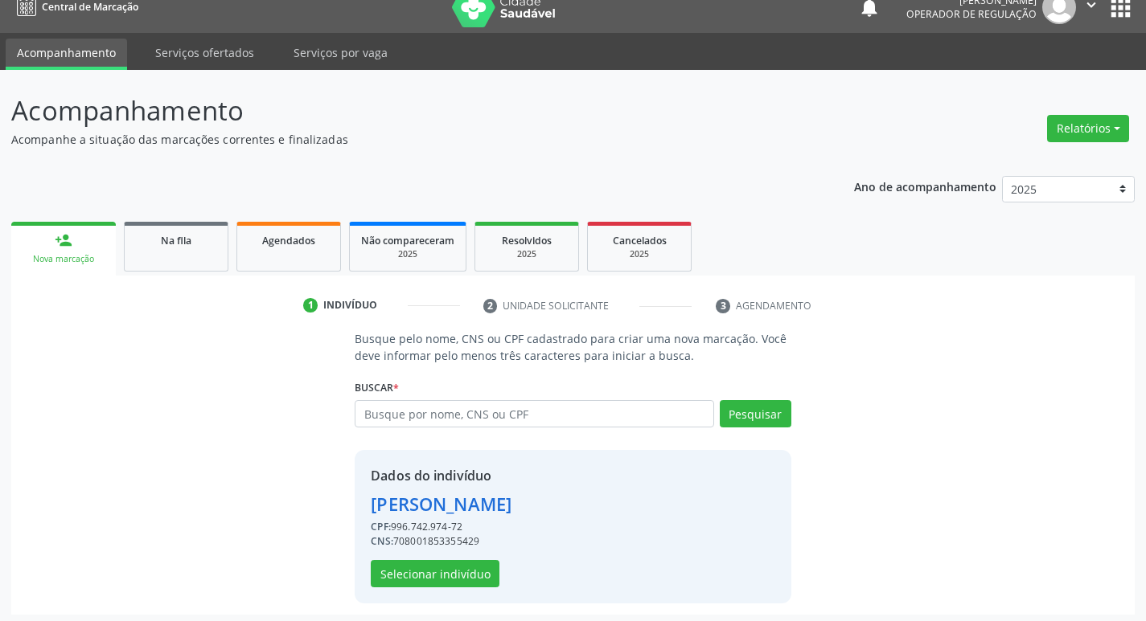
scroll to position [23, 0]
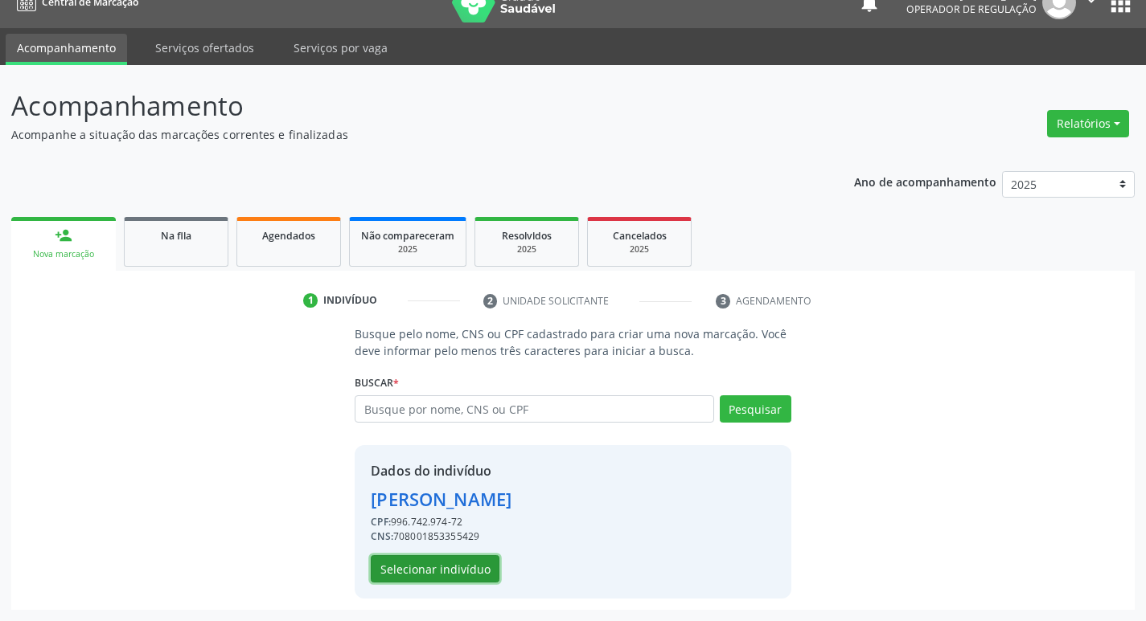
click at [420, 564] on button "Selecionar indivíduo" at bounding box center [435, 569] width 129 height 27
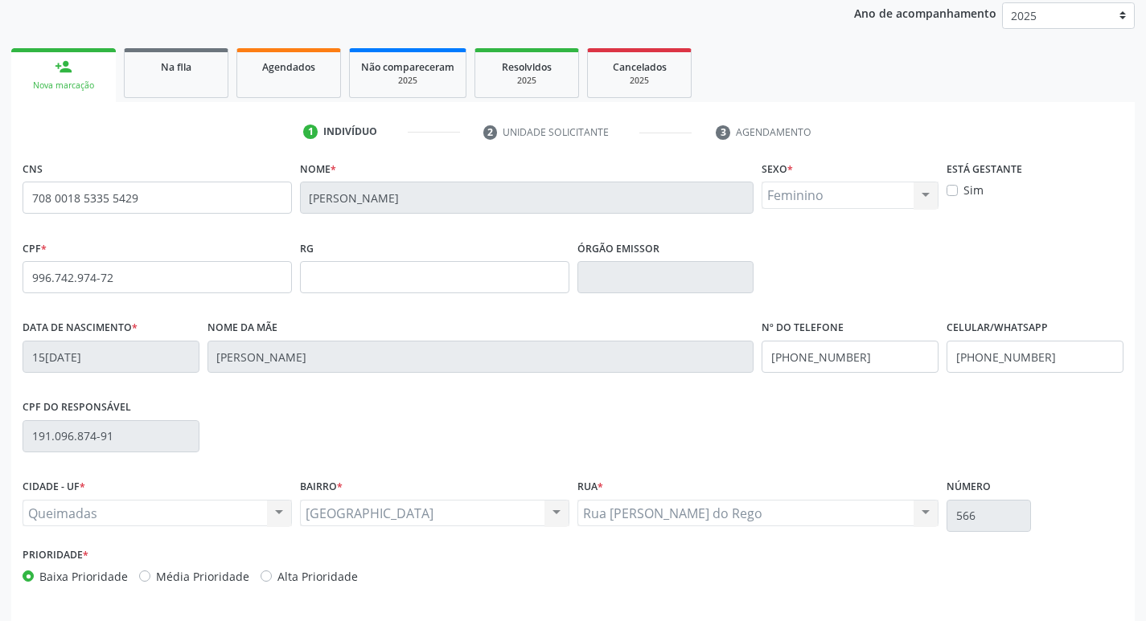
scroll to position [250, 0]
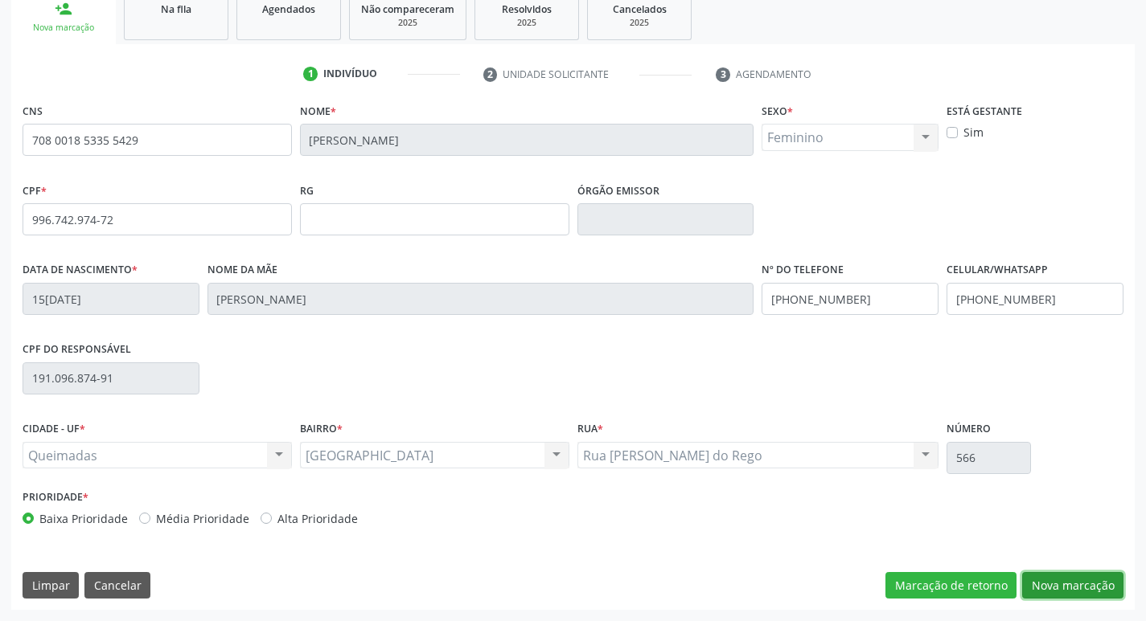
click at [1047, 591] on button "Nova marcação" at bounding box center [1072, 585] width 101 height 27
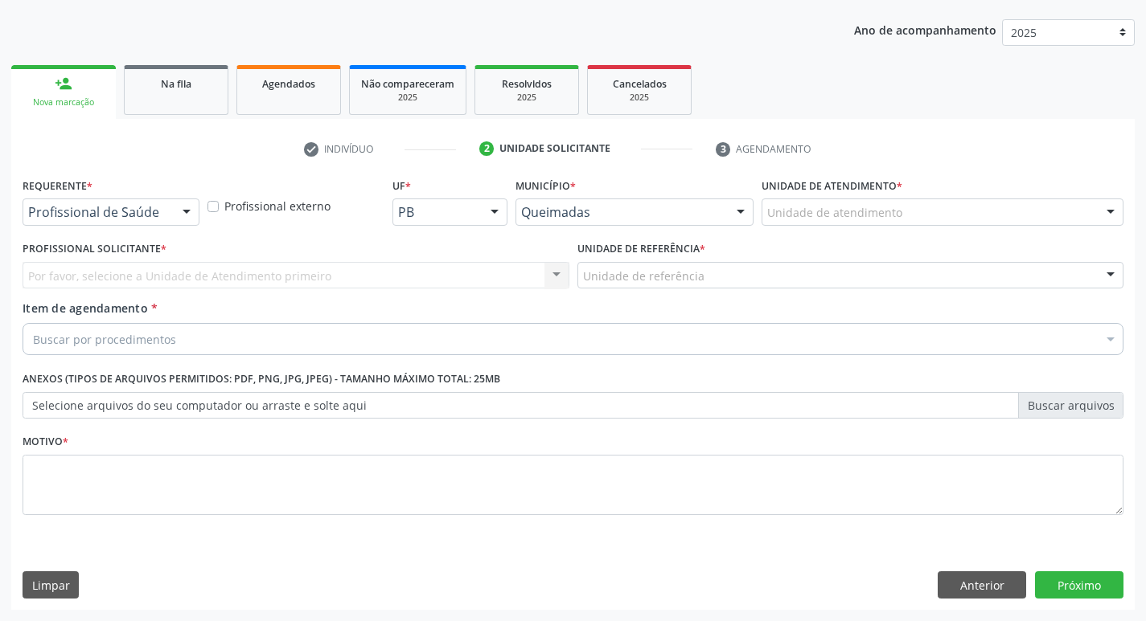
scroll to position [175, 0]
click at [170, 224] on div "Profissional de Saúde" at bounding box center [111, 212] width 177 height 27
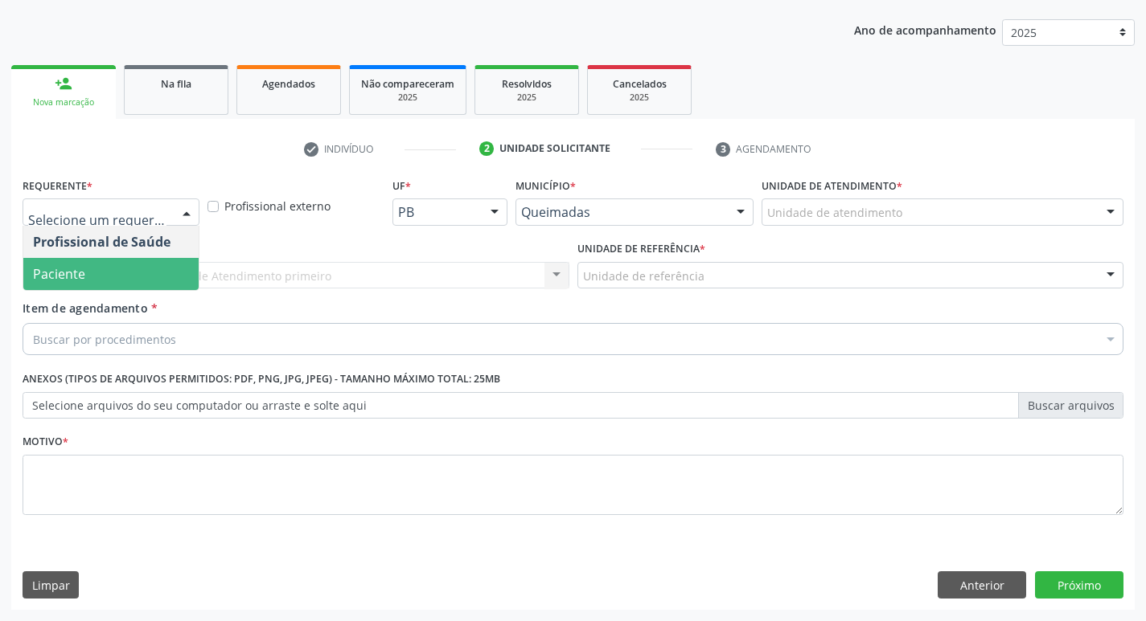
click at [162, 280] on span "Paciente" at bounding box center [110, 274] width 175 height 32
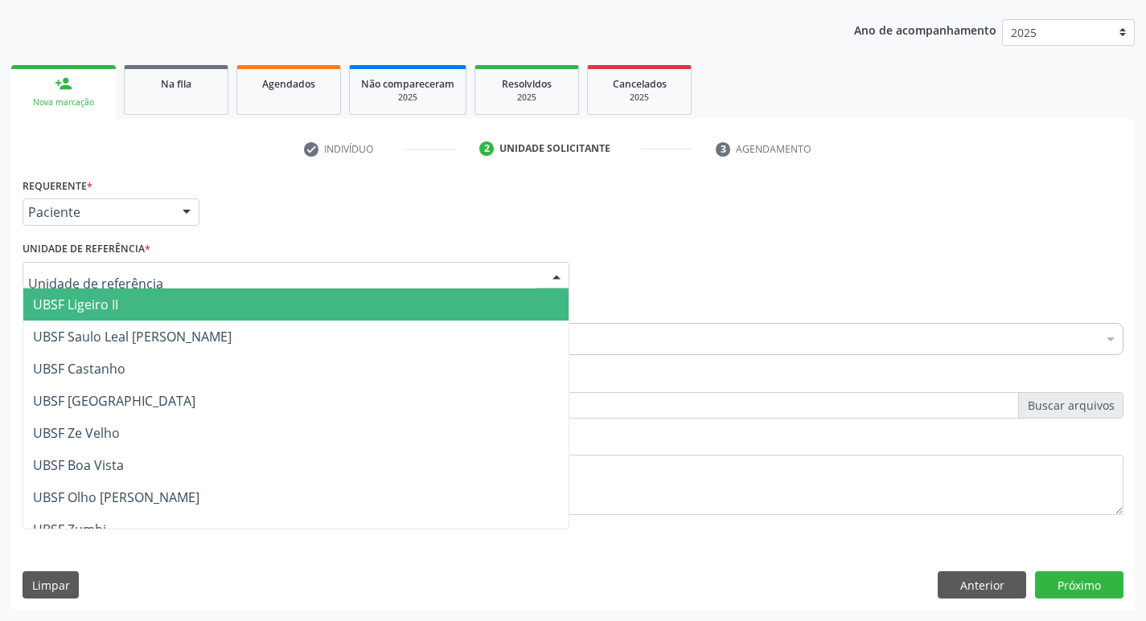
click at [167, 275] on div at bounding box center [296, 275] width 547 height 27
type input "SA"
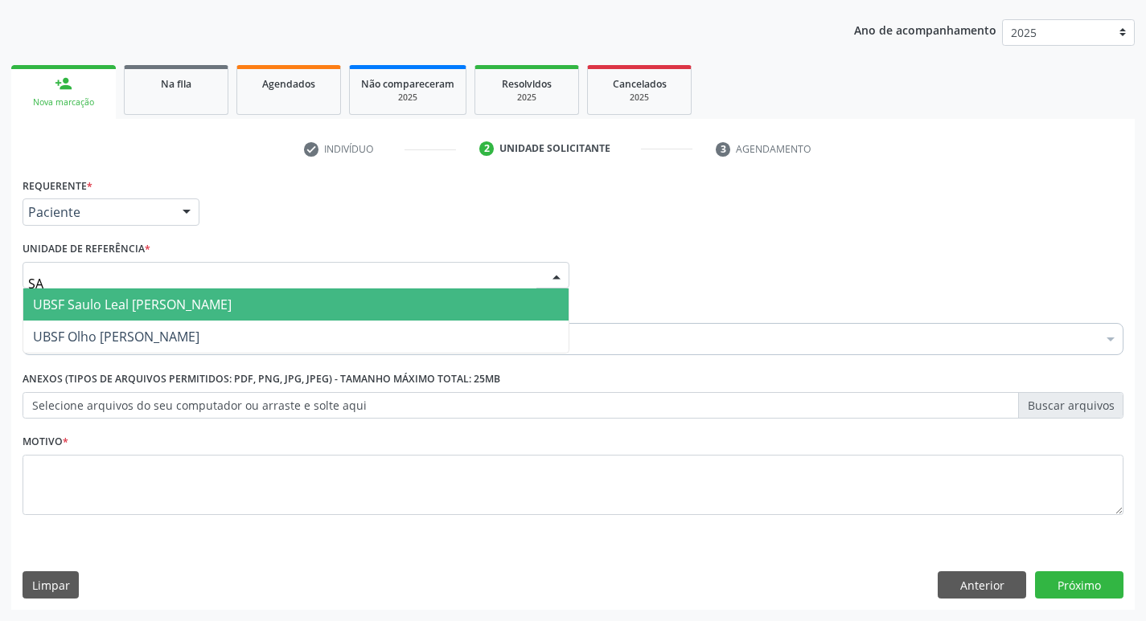
click at [168, 287] on input "SA" at bounding box center [282, 284] width 508 height 32
click at [174, 300] on span "UBSF Saulo Leal [PERSON_NAME]" at bounding box center [132, 305] width 199 height 18
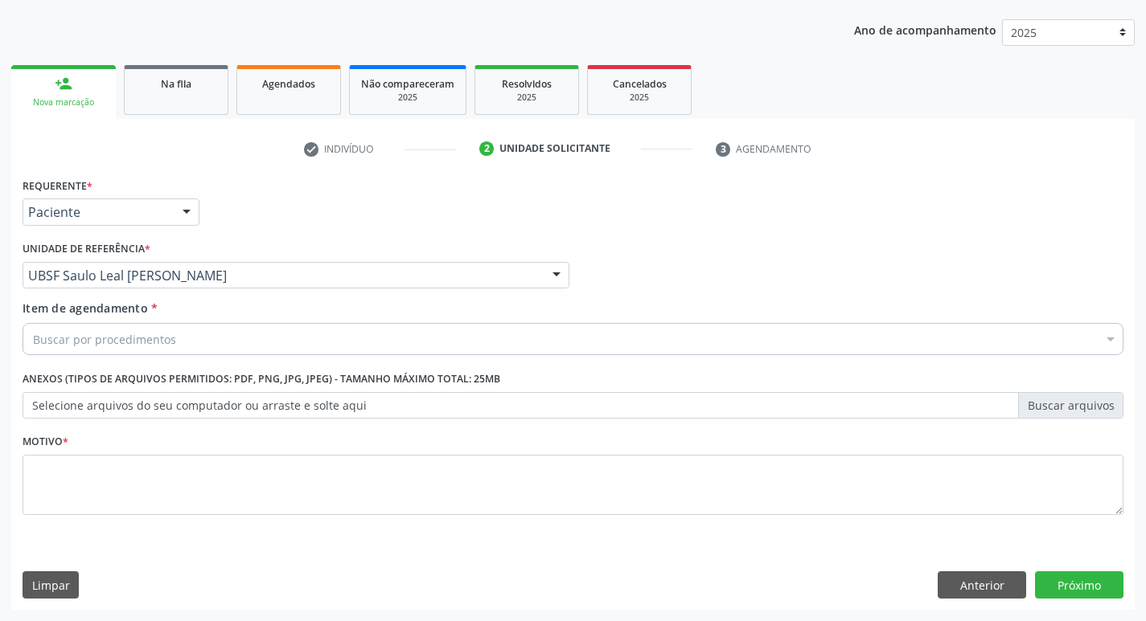
click at [179, 332] on div "Buscar por procedimentos" at bounding box center [573, 339] width 1101 height 32
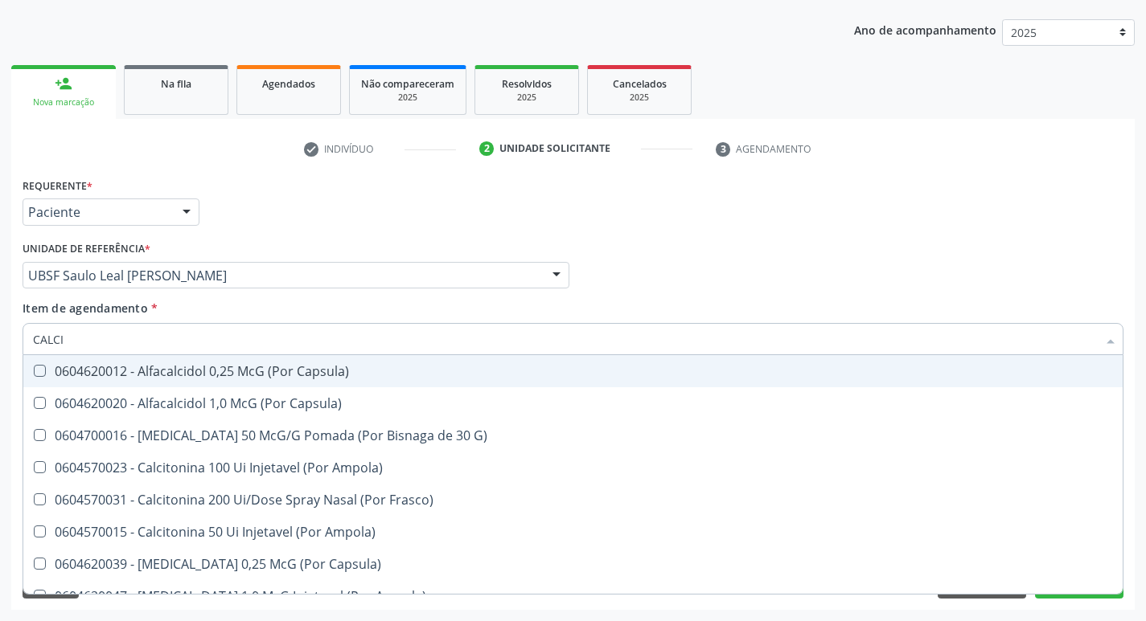
type input "CALCIO"
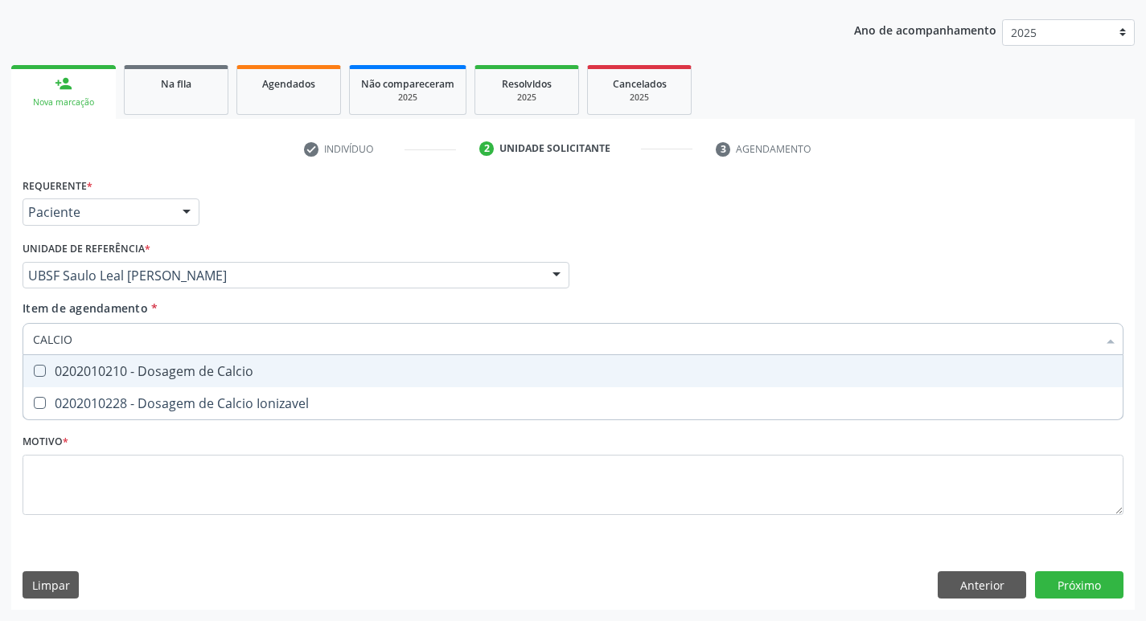
click at [182, 370] on div "0202010210 - Dosagem de Calcio" at bounding box center [573, 371] width 1080 height 13
checkbox Calcio "true"
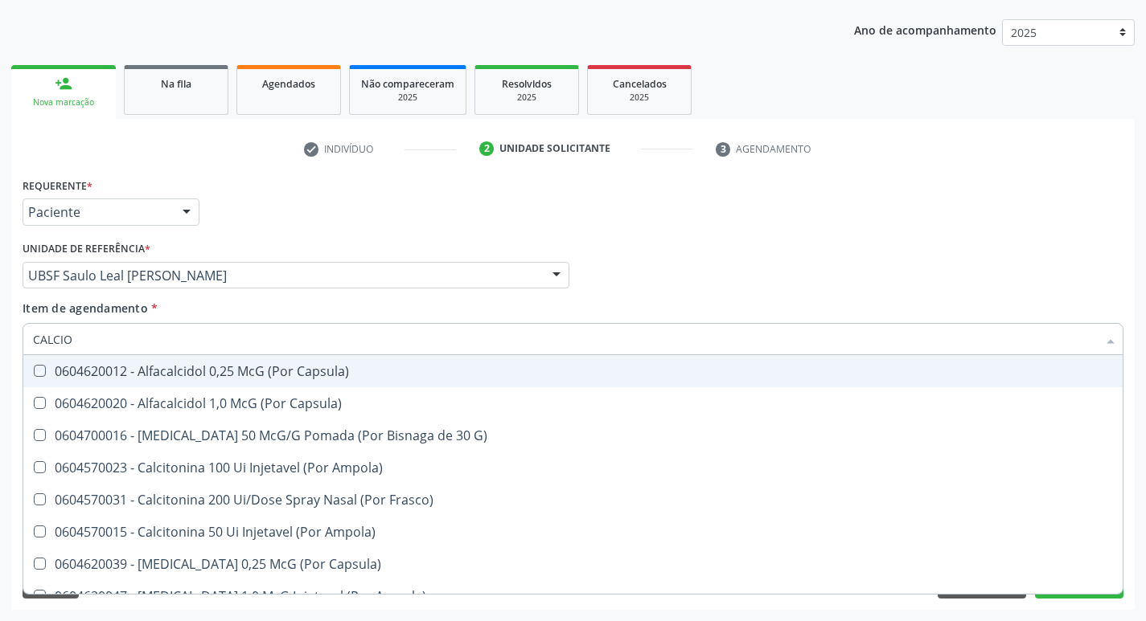
type input "CALCI"
checkbox Capsula\) "false"
type input "C"
checkbox Calcio "false"
checkbox Calcitonina "false"
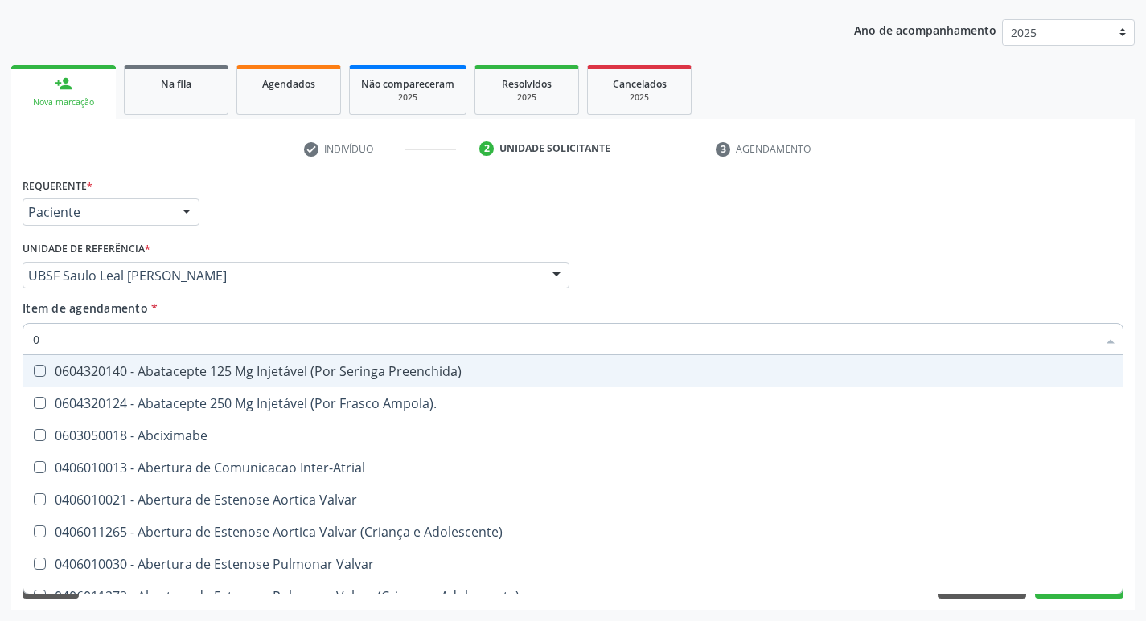
type input "02"
checkbox \(Ventriculografia\) "true"
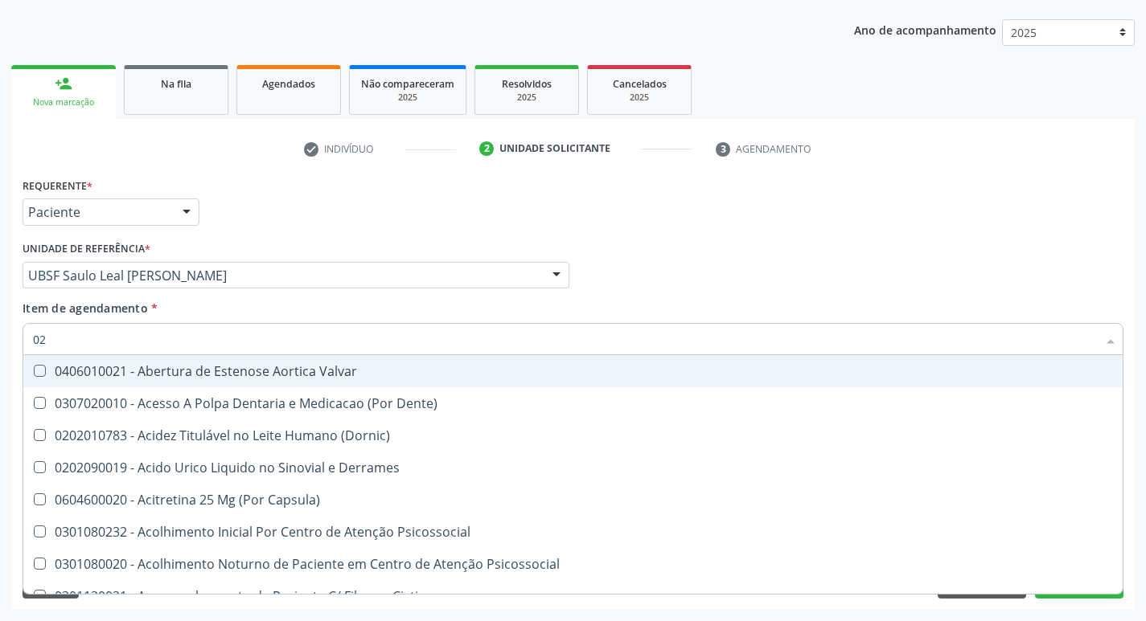
type input "020"
checkbox Alveolar "true"
checkbox Calcio "false"
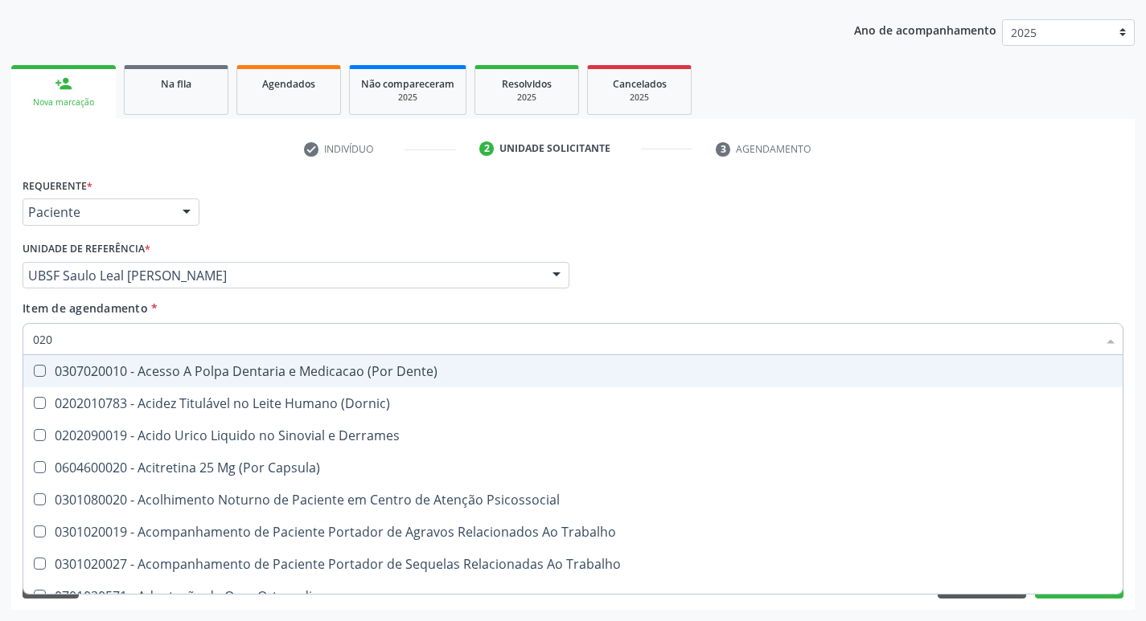
type input "0202"
checkbox Conjuntiva "true"
checkbox Calcio "false"
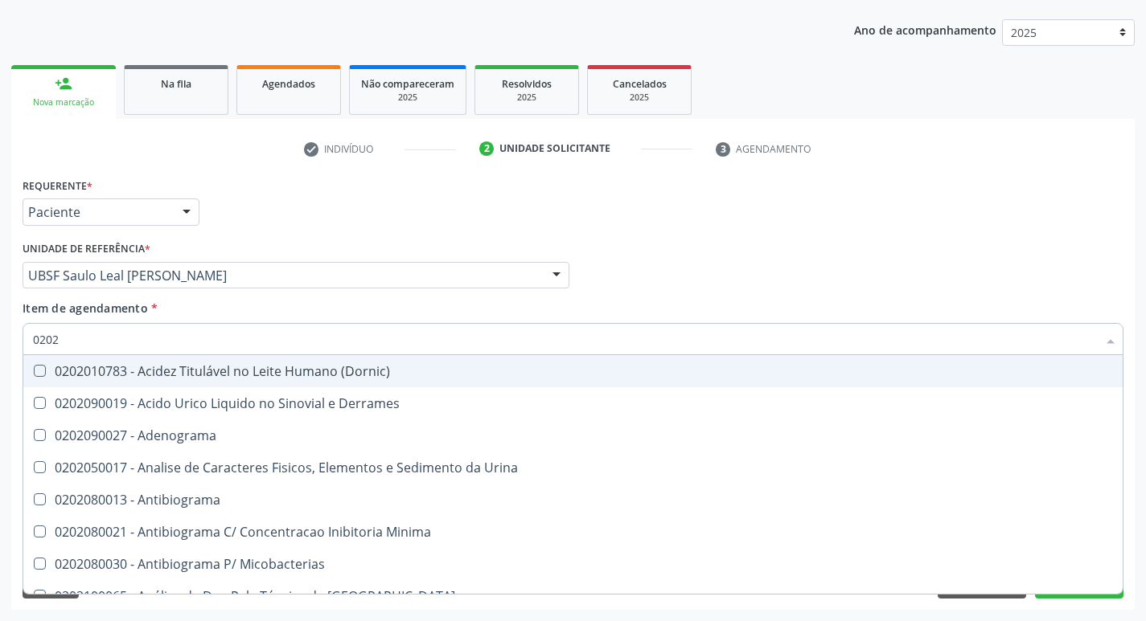
type input "02020"
checkbox Alfa-Fetoproteina "true"
checkbox Calcio "false"
type input "020201"
checkbox Baar "true"
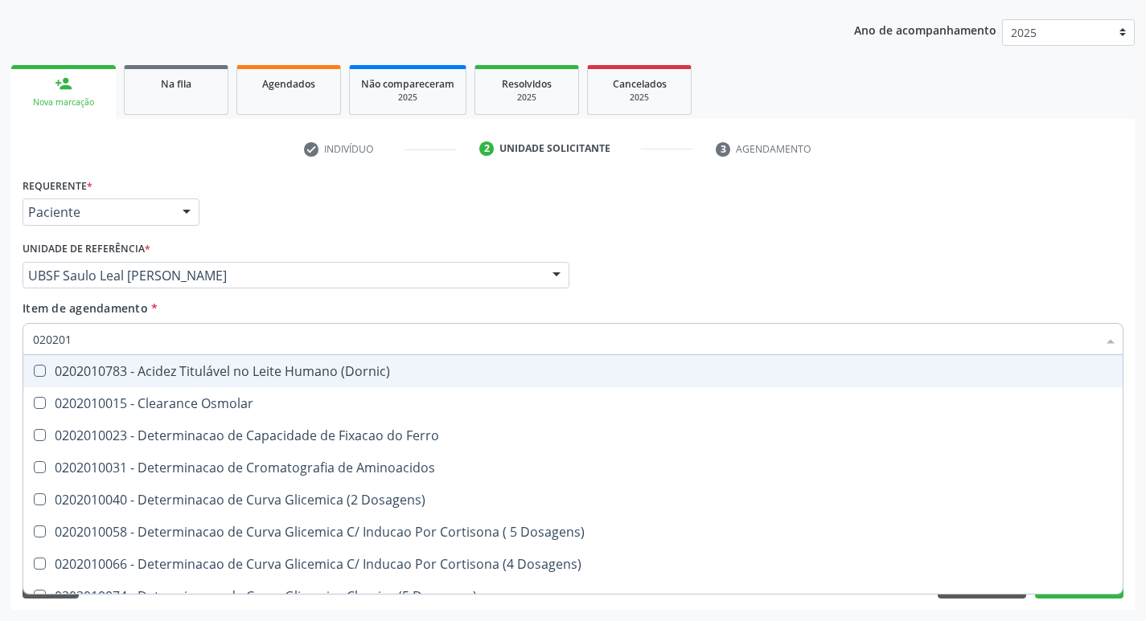
type input "0202010"
checkbox Acida "true"
checkbox Calcio "false"
type input "02020102"
checkbox Osmolar "true"
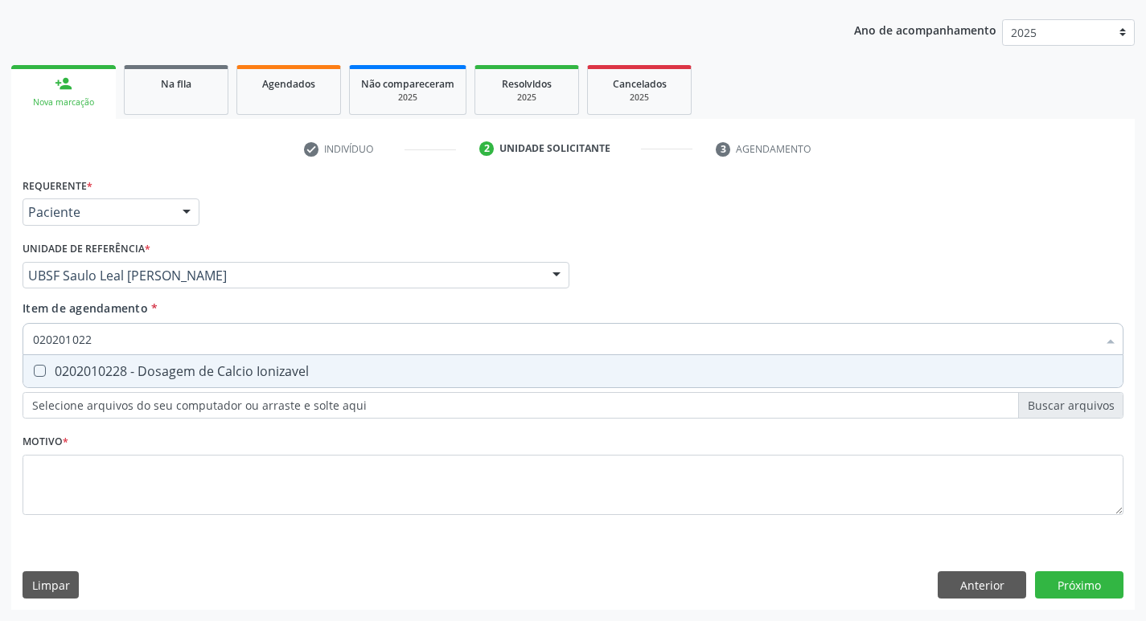
type input "0202010228"
click at [182, 370] on div "0202010228 - Dosagem de Calcio Ionizavel" at bounding box center [573, 371] width 1080 height 13
checkbox Ionizavel "true"
type input "0"
checkbox Ionizavel "false"
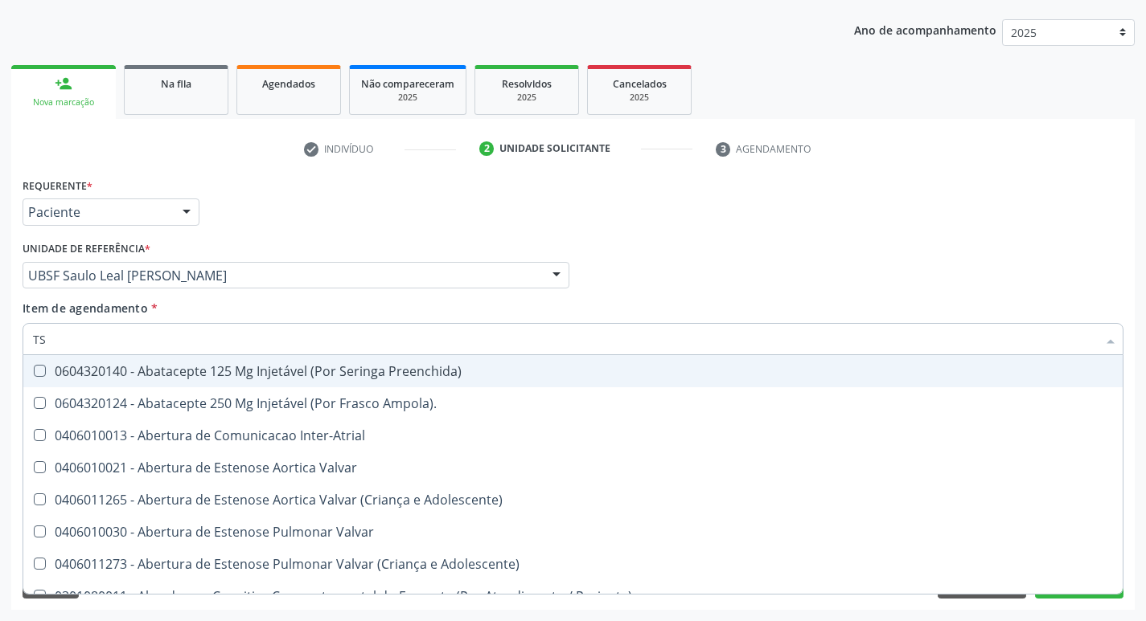
type input "TSH"
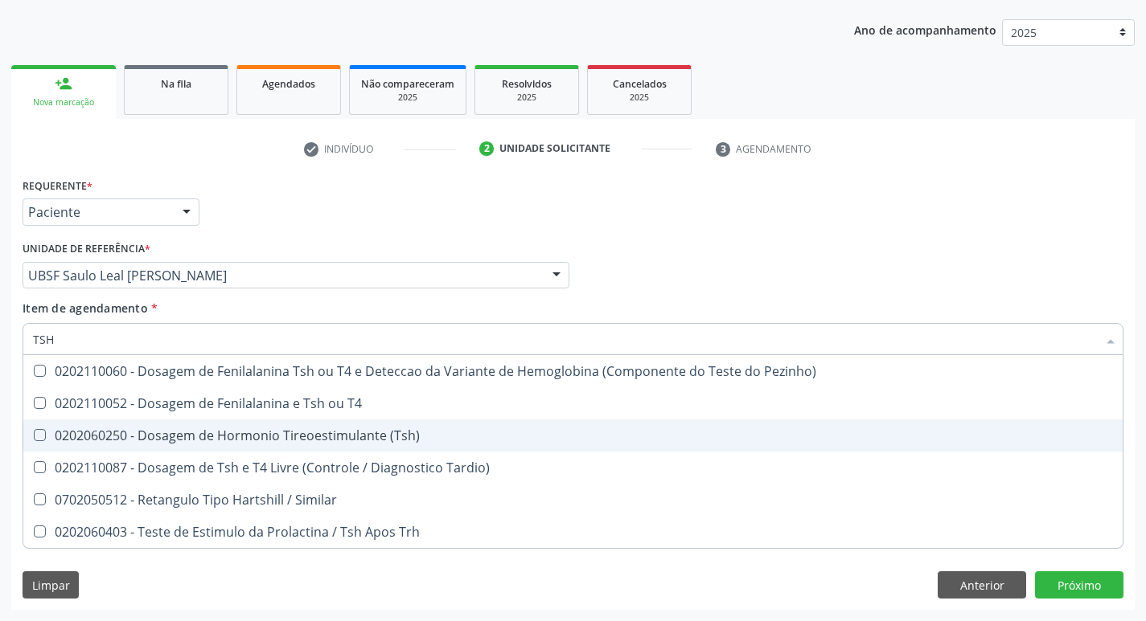
click at [220, 437] on div "0202060250 - Dosagem de Hormonio Tireoestimulante (Tsh)" at bounding box center [573, 435] width 1080 height 13
checkbox \(Tsh\) "true"
type input "TS"
checkbox \(Tsh\) "false"
checkbox Tardio\) "true"
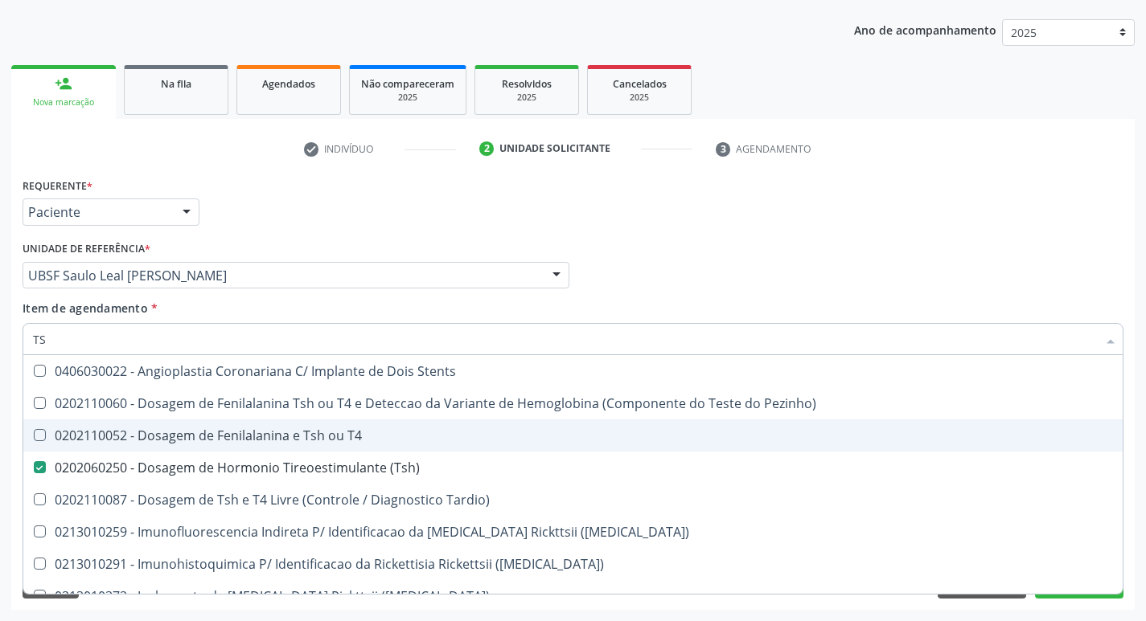
type input "T"
checkbox \(Tsh\) "false"
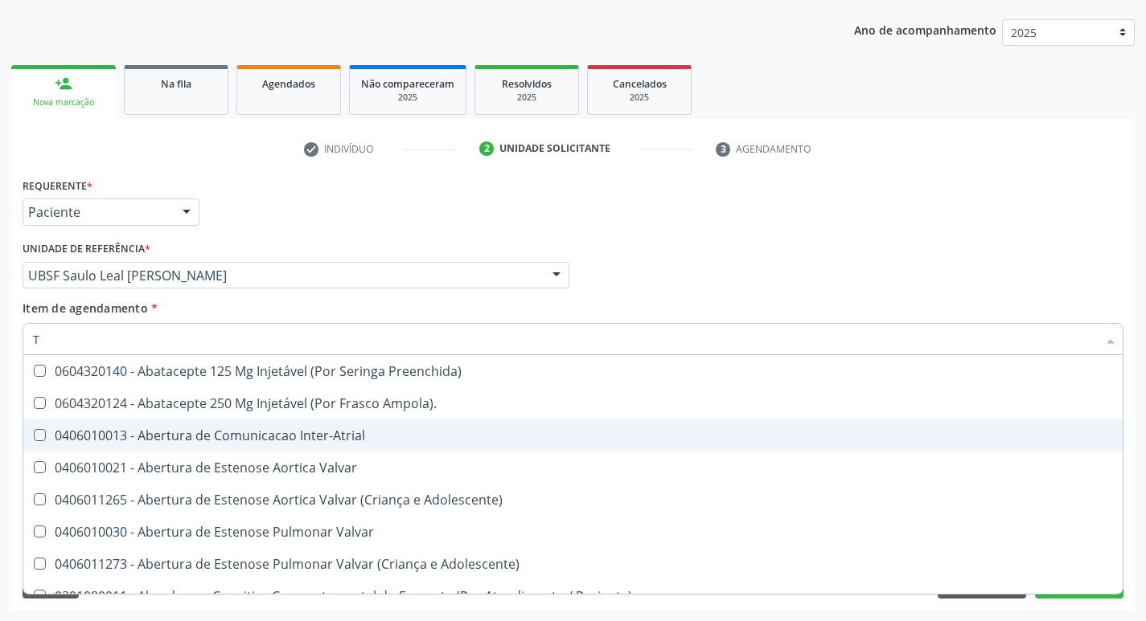
type input "T4"
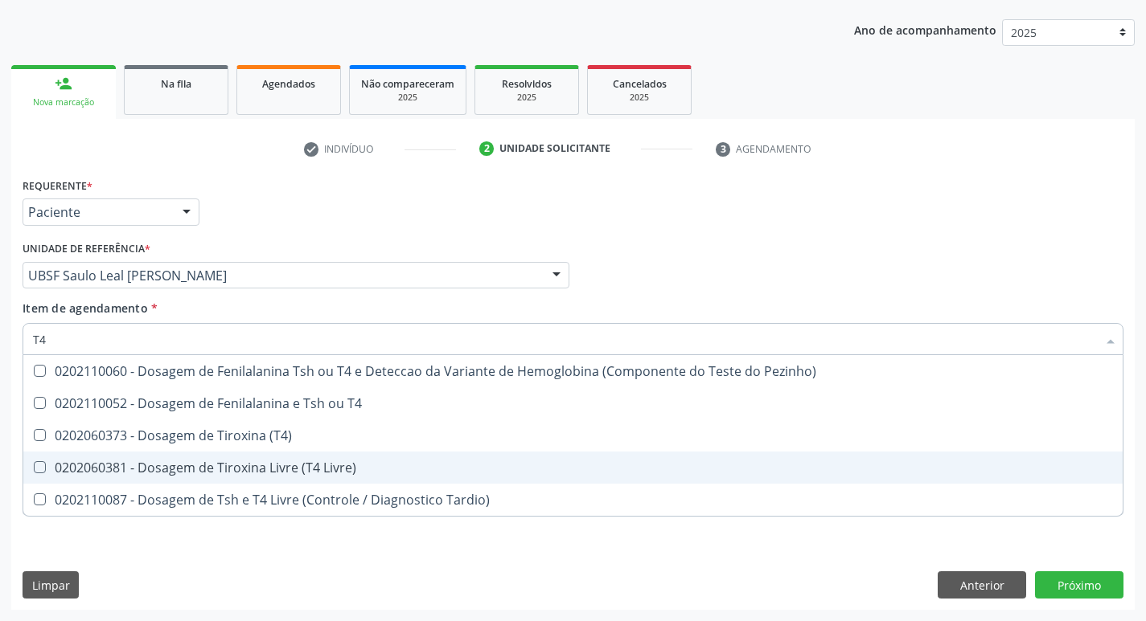
click at [294, 462] on div "0202060381 - Dosagem de Tiroxina Livre (T4 Livre)" at bounding box center [573, 467] width 1080 height 13
checkbox Livre\) "true"
type input "T"
checkbox Livre\) "false"
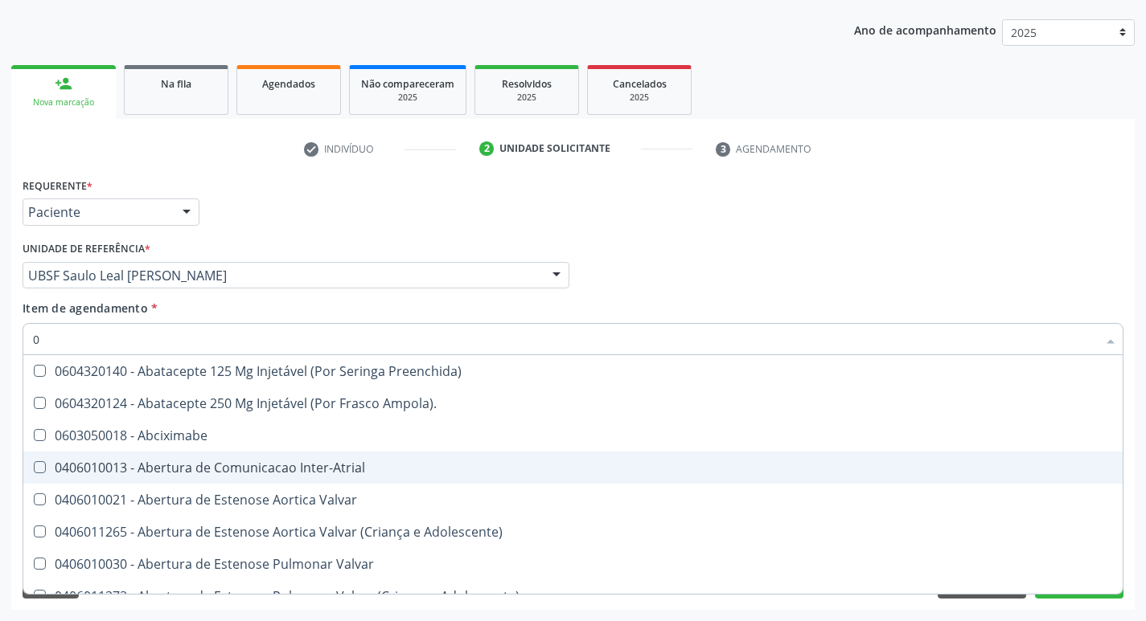
type input "02"
checkbox \(Ventriculografia\) "true"
checkbox Osso "true"
checkbox Per-Operatoria "true"
checkbox Posterior "true"
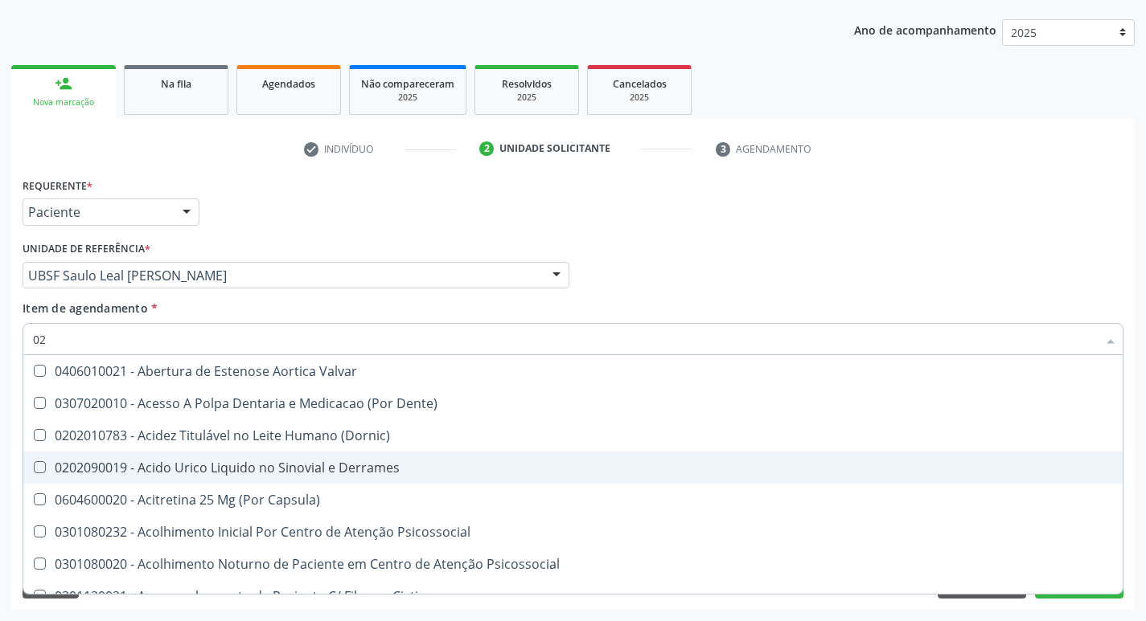
type input "020"
checkbox Alveolar "true"
checkbox Estágios "true"
checkbox \(Vhs\) "true"
checkbox Totais "true"
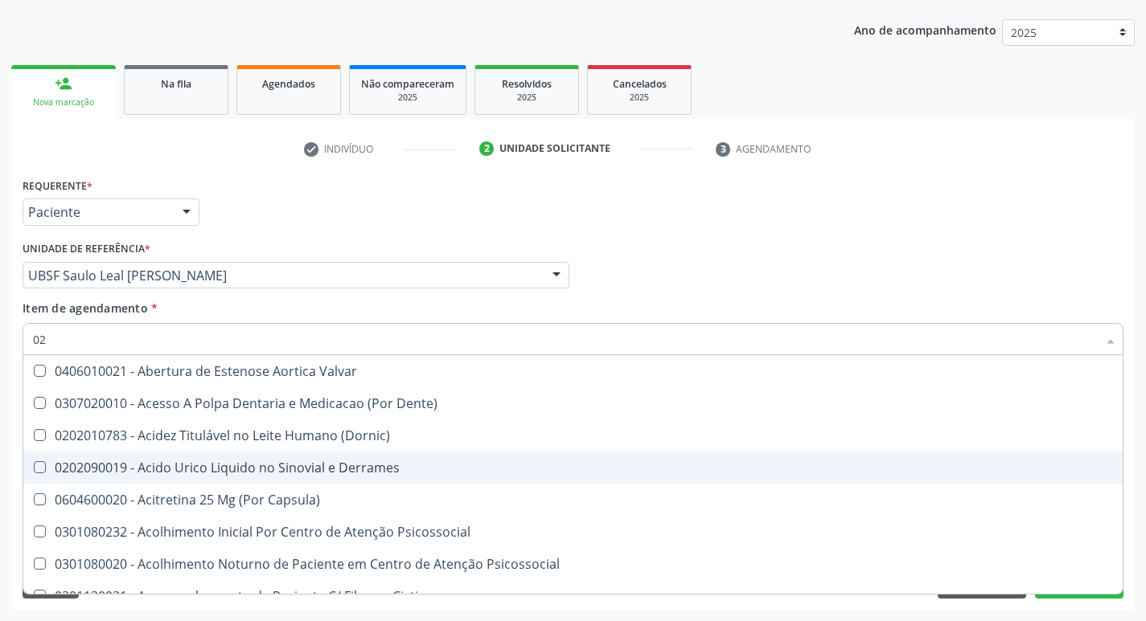
checkbox Calcio "false"
checkbox Ionizavel "false"
checkbox \(Tsh\) "false"
checkbox Livre\) "false"
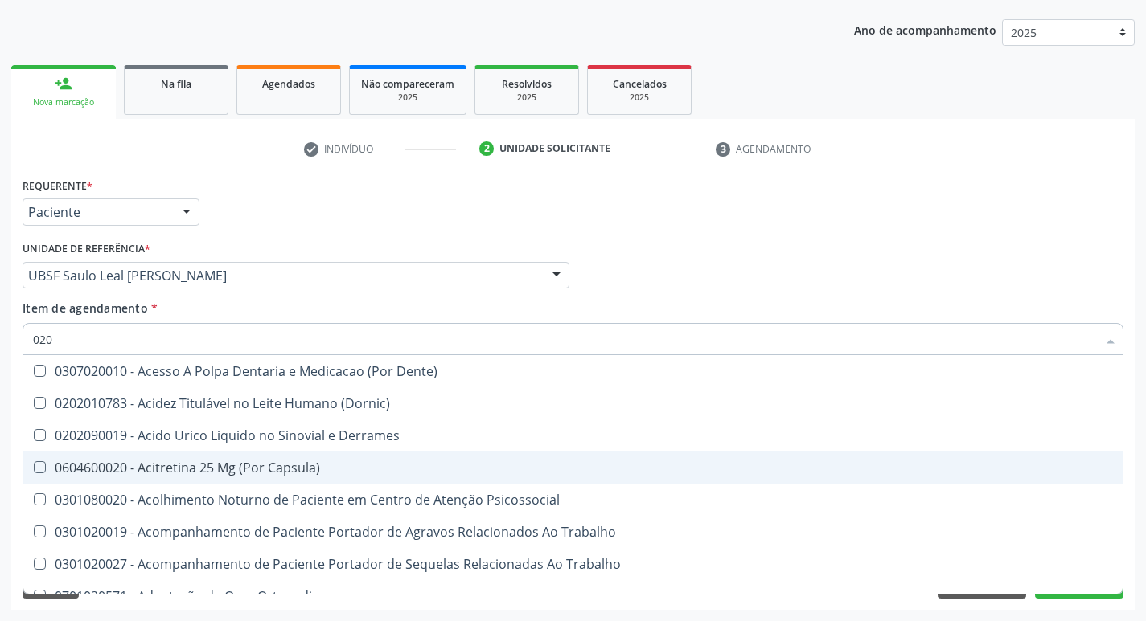
type input "0202"
checkbox Conjuntiva "true"
checkbox \(Unilateral\) "true"
checkbox Reservatorio "true"
checkbox \(Spcto\) "true"
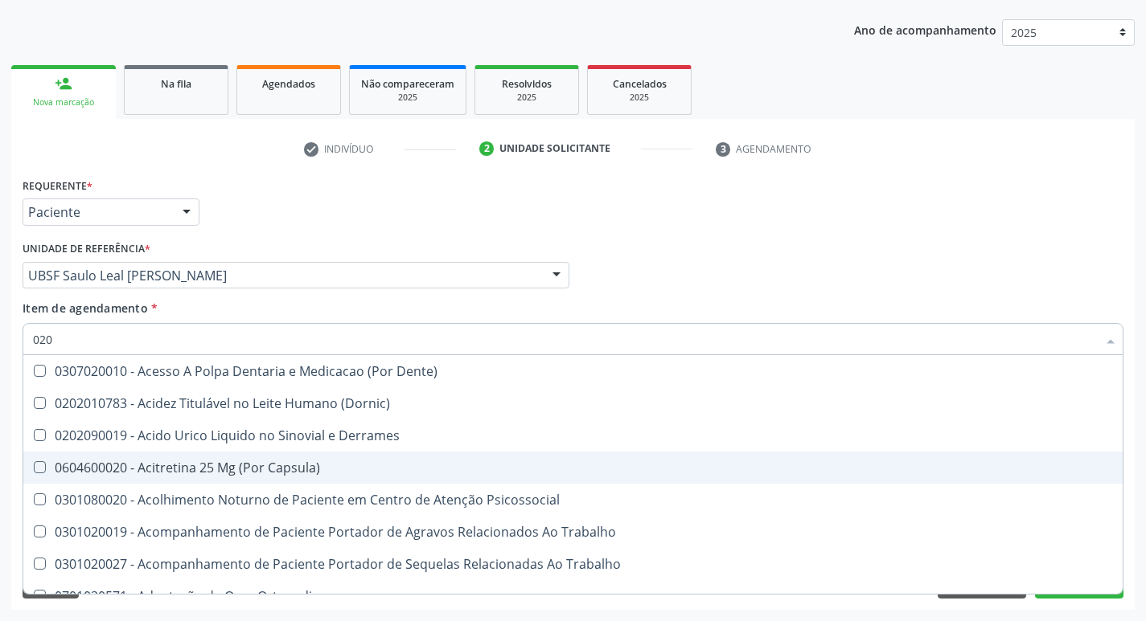
checkbox Calcio "false"
checkbox Ionizavel "false"
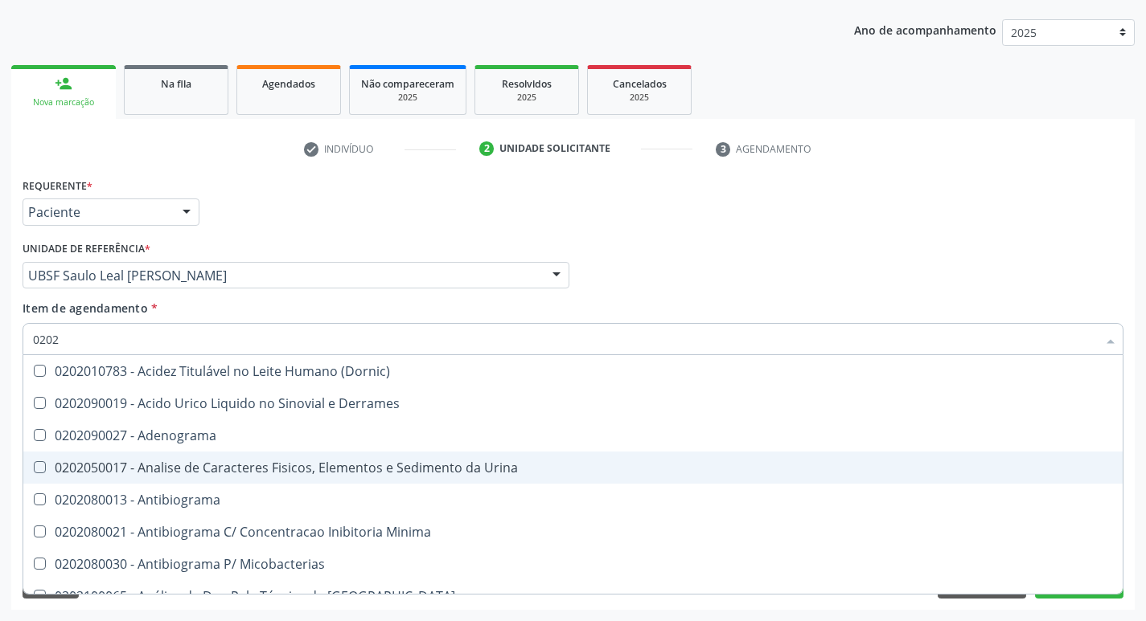
type input "02020"
checkbox Alfa-Fetoproteina "true"
checkbox Aluminio "true"
checkbox Calcio "false"
checkbox Ionizavel "false"
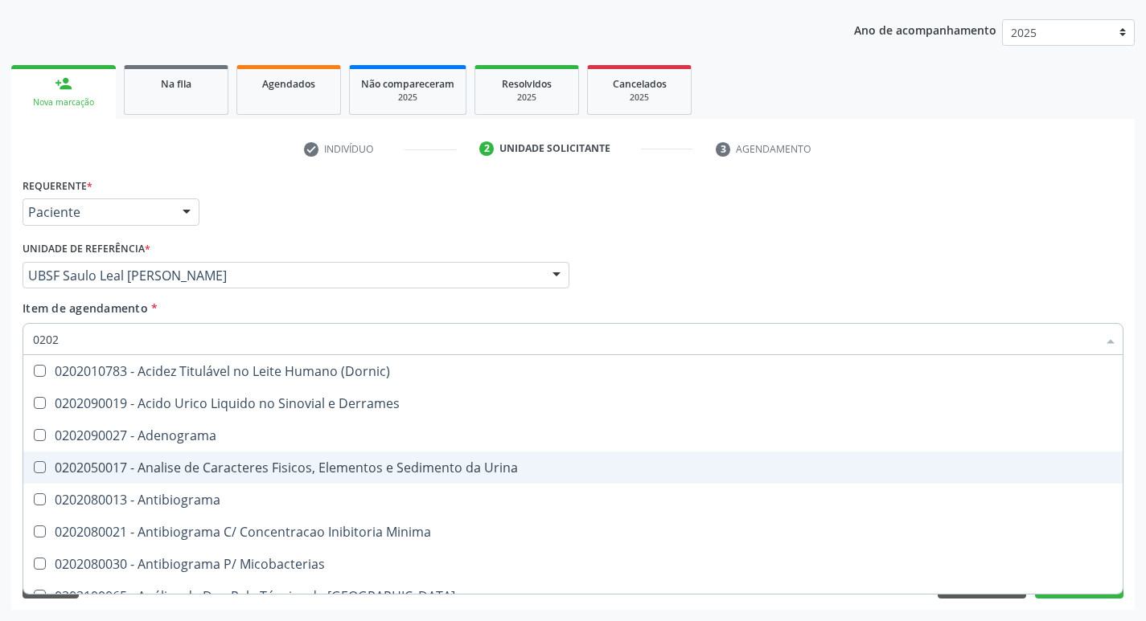
checkbox Fosforo "true"
checkbox \(Tsh\) "false"
checkbox Potassio "true"
checkbox Livre\) "false"
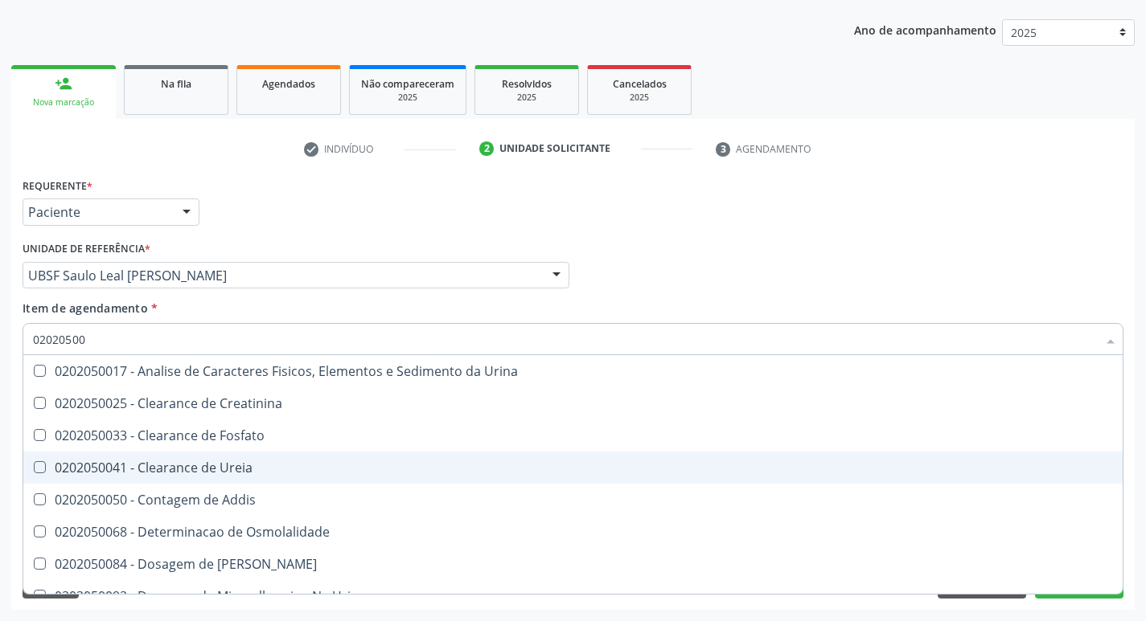
type input "020205009"
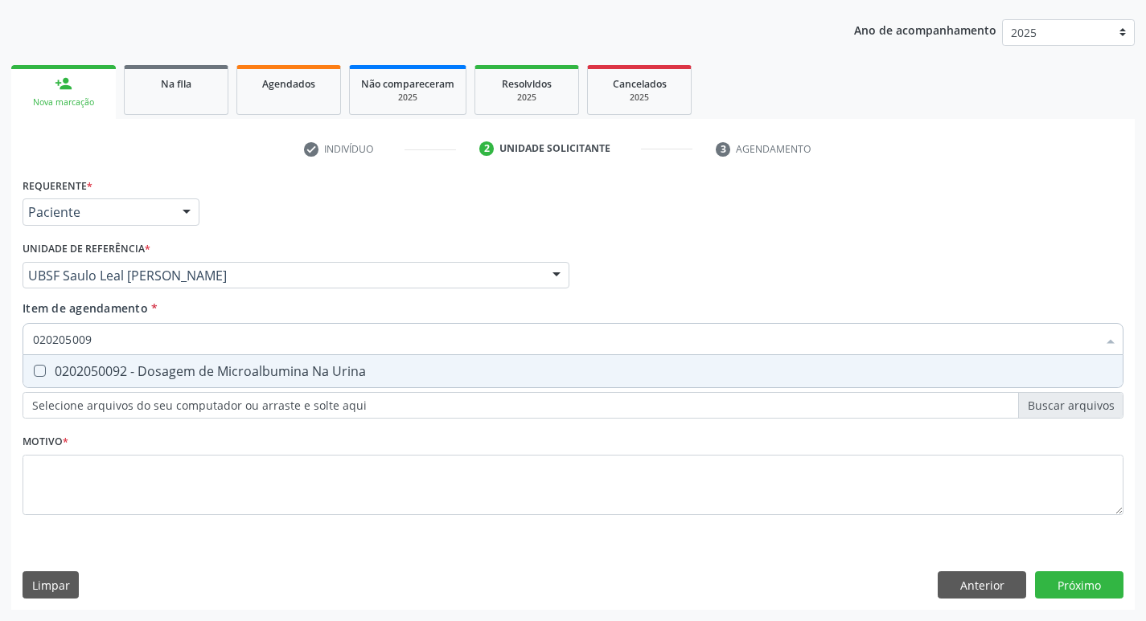
click at [359, 359] on span "0202050092 - Dosagem de Microalbumina Na Urina" at bounding box center [572, 371] width 1099 height 32
checkbox Urina "true"
type input "02020500"
checkbox Urina "false"
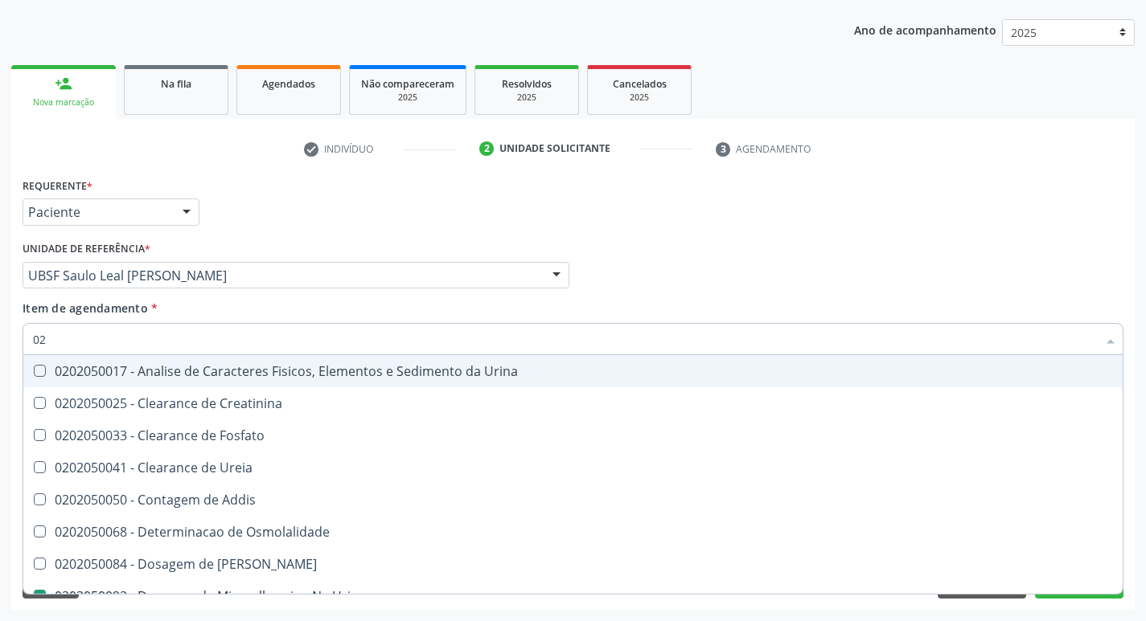
type input "0"
checkbox Urina "false"
checkbox Delgada\) "false"
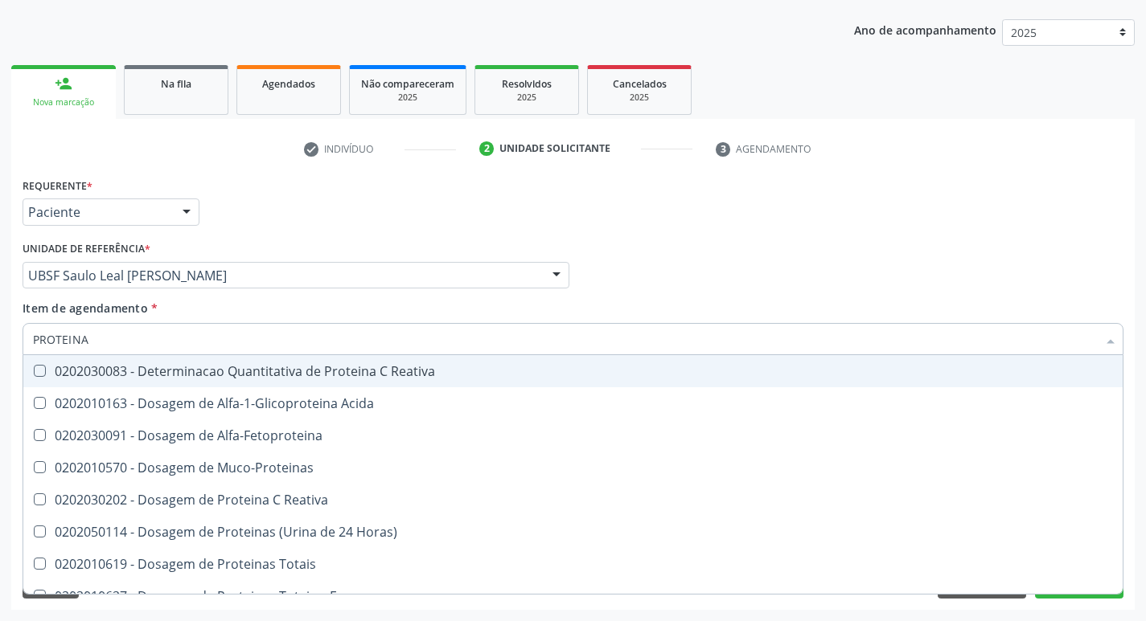
type input "PROTEINAS"
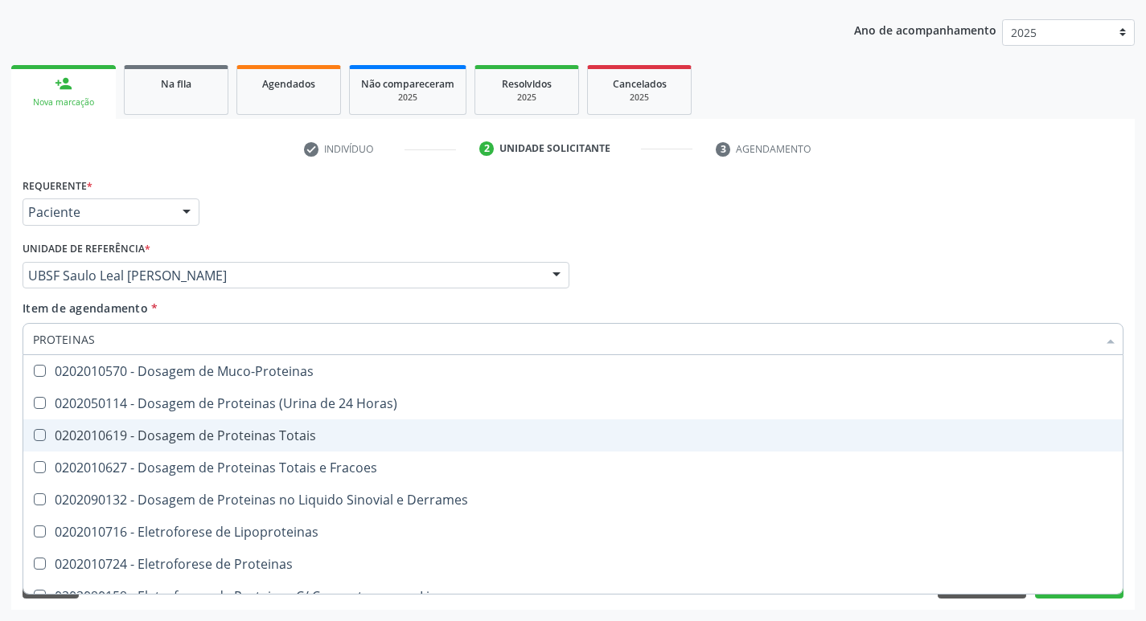
click at [349, 437] on div "0202010619 - Dosagem de Proteinas Totais" at bounding box center [573, 435] width 1080 height 13
checkbox Totais "true"
type input "PROTEINA"
checkbox Totais "false"
checkbox Proteinas "true"
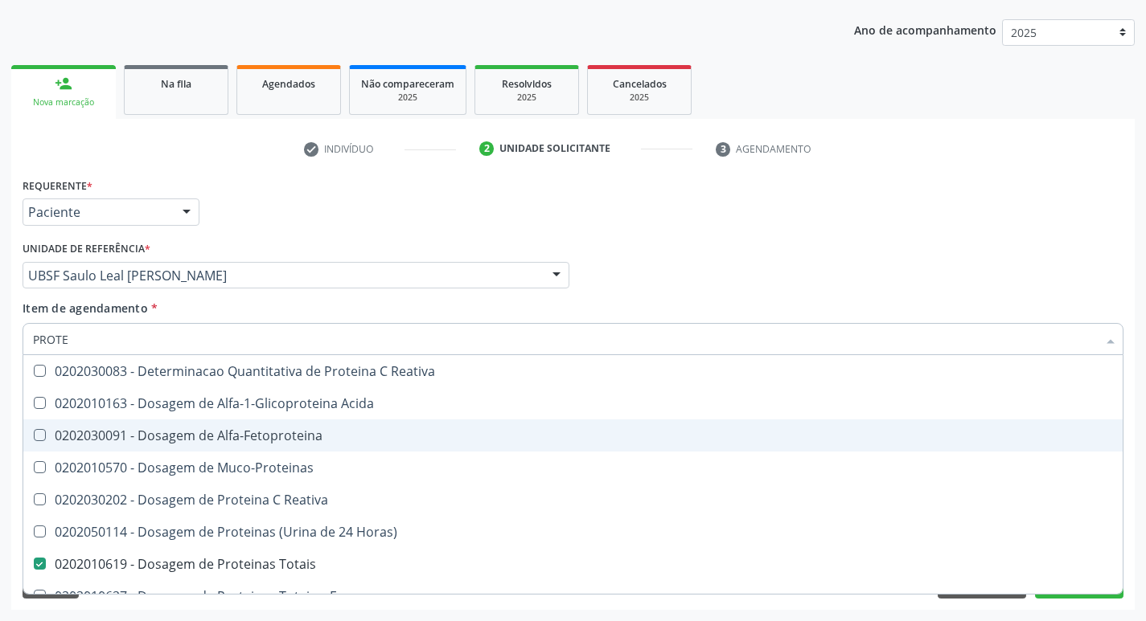
type input "PROT"
checkbox Totais "false"
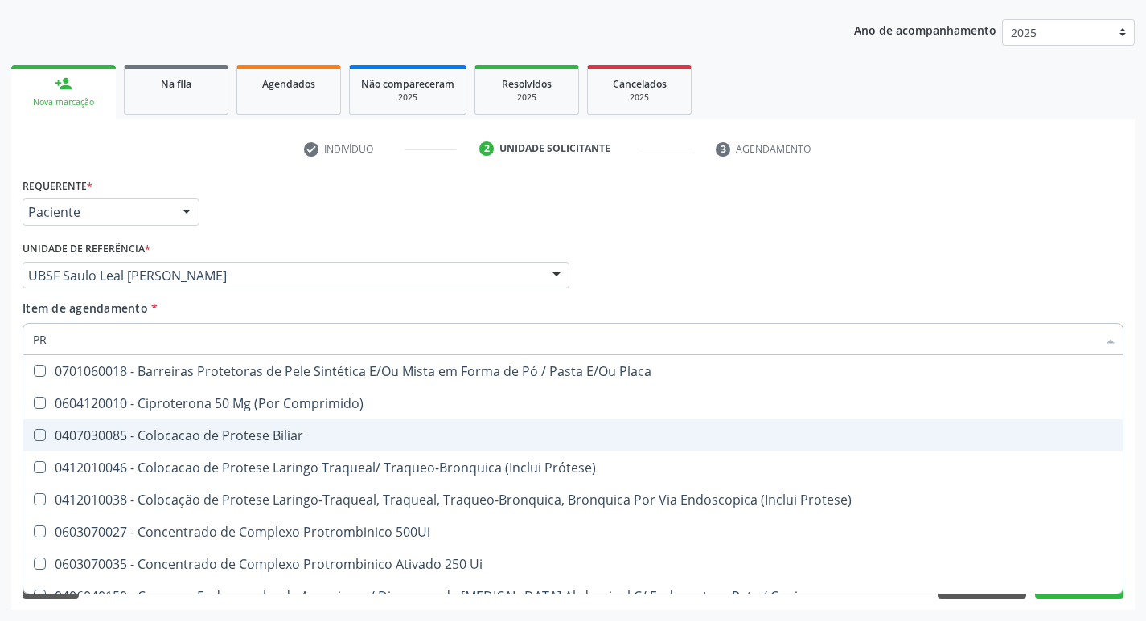
type input "P"
checkbox Totais "false"
checkbox Elemento\) "false"
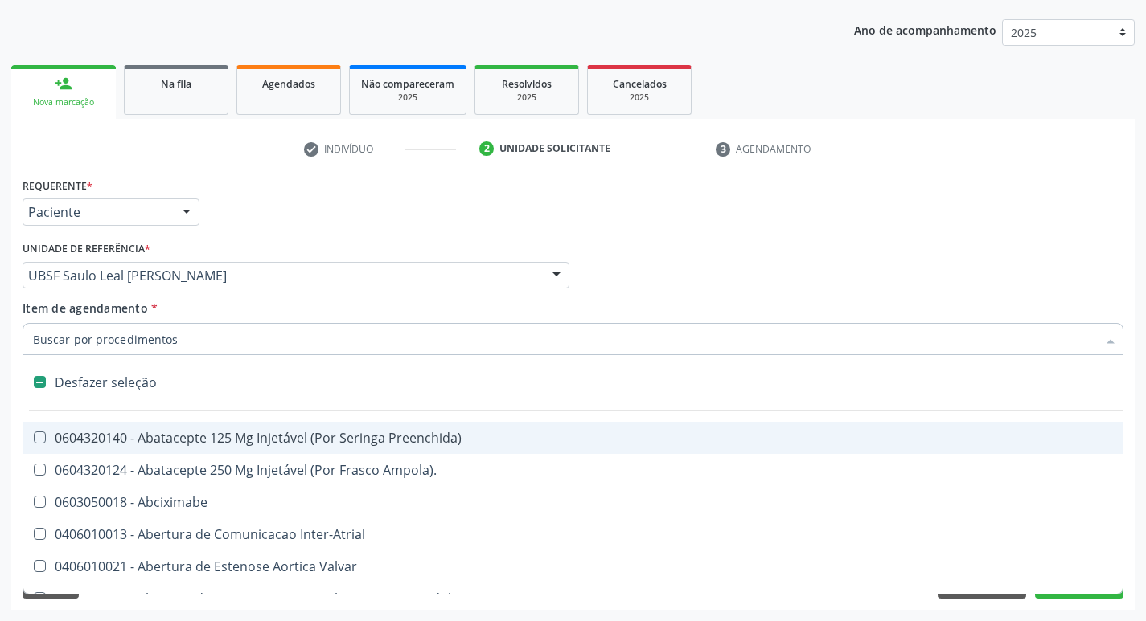
click at [408, 253] on div "Unidade de referência * UBSF Saulo Leal Ernesto de Melo UBSF Ligeiro II UBSF Sa…" at bounding box center [296, 262] width 547 height 51
checkbox Ampola\)\ "true"
checkbox Abciximabe "true"
checkbox Inter-Atrial "true"
checkbox Valvar "true"
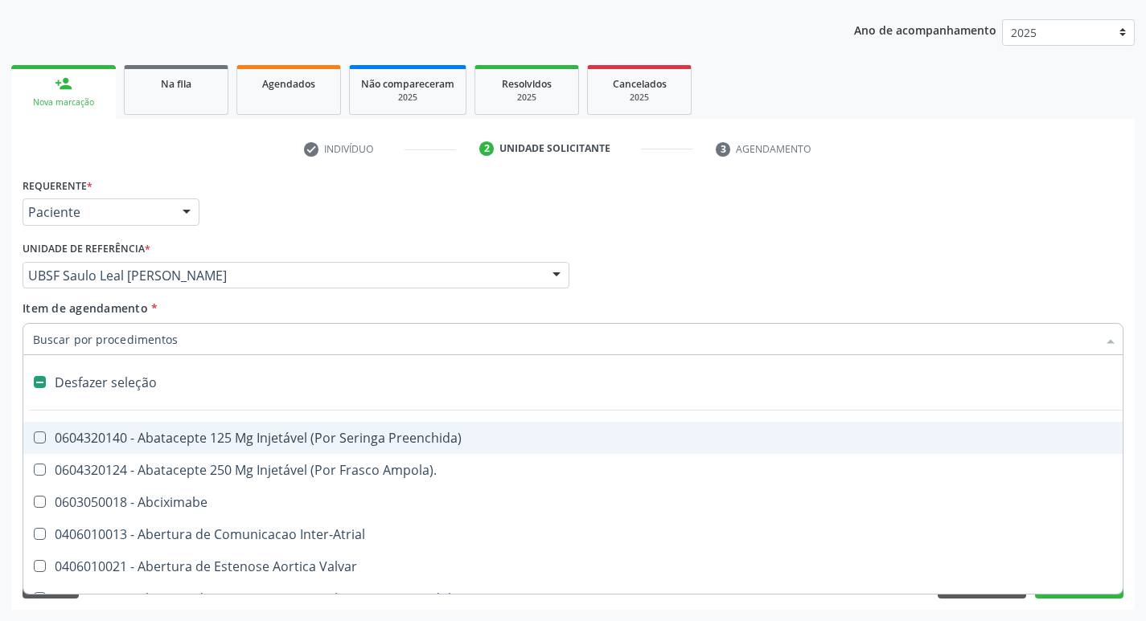
checkbox Adolescente\) "true"
checkbox Valvar "true"
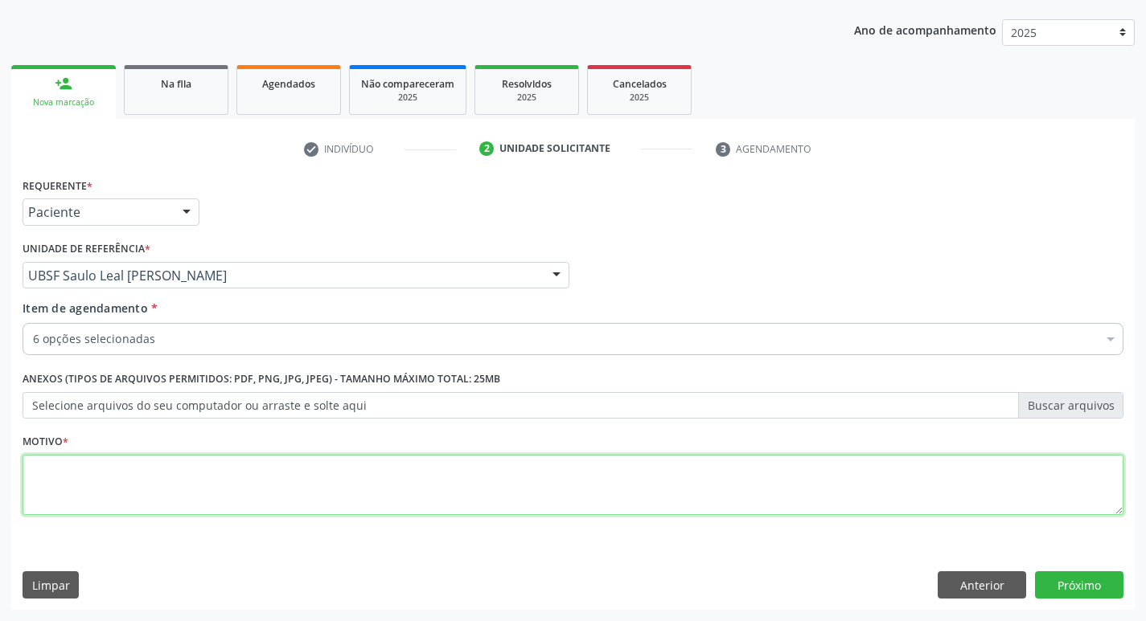
click at [270, 488] on textarea at bounding box center [573, 485] width 1101 height 61
type textarea "ROTINA"
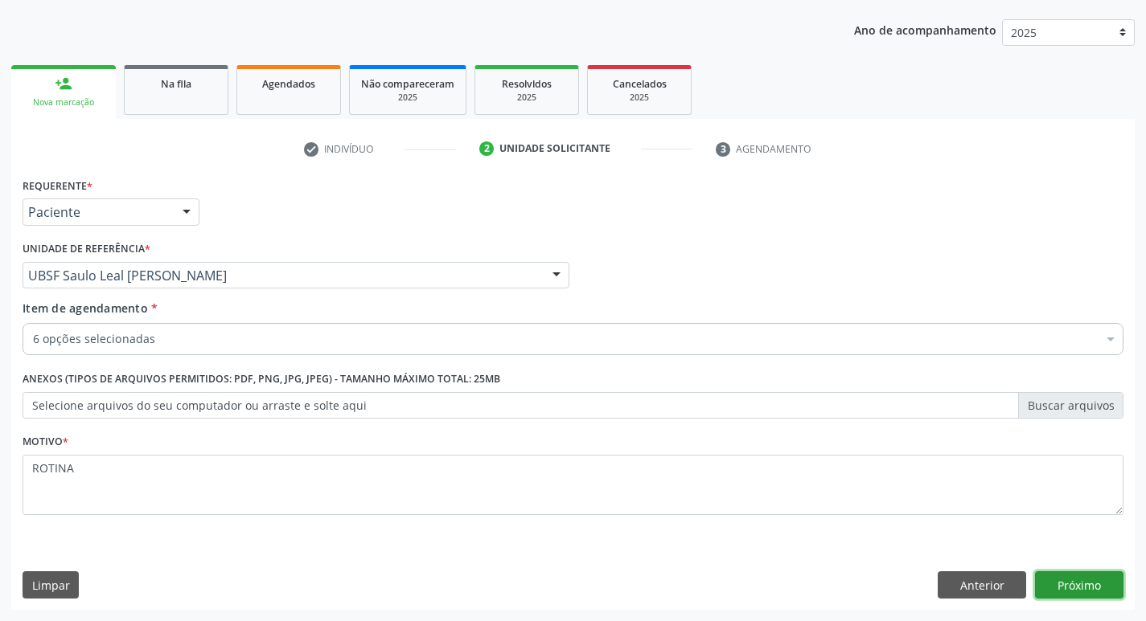
click at [1068, 592] on button "Próximo" at bounding box center [1079, 585] width 88 height 27
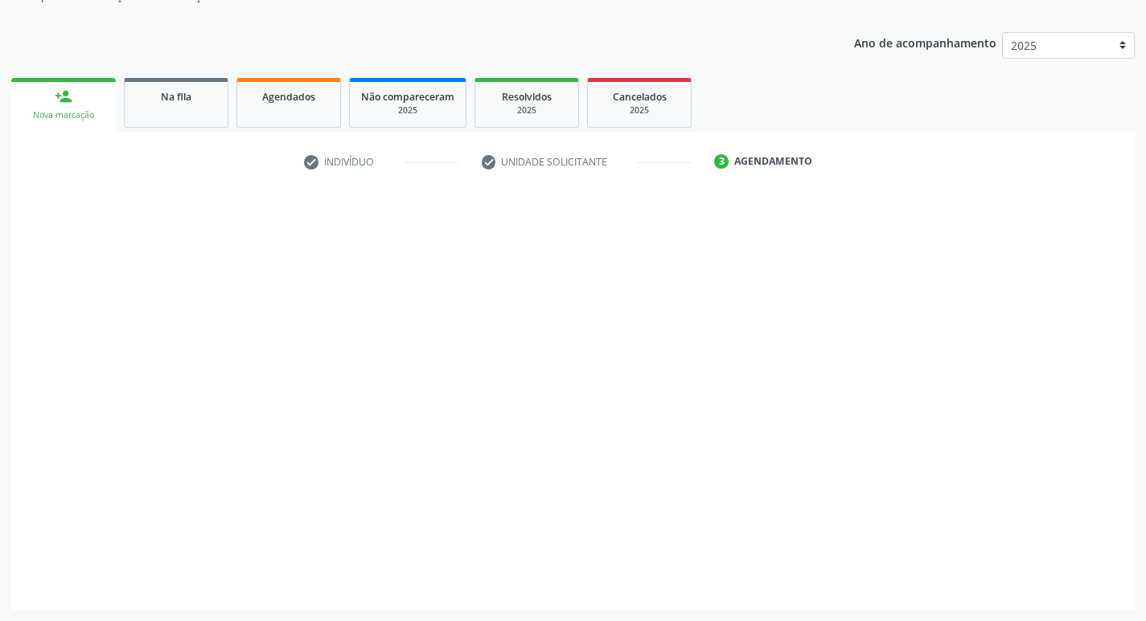
scroll to position [162, 0]
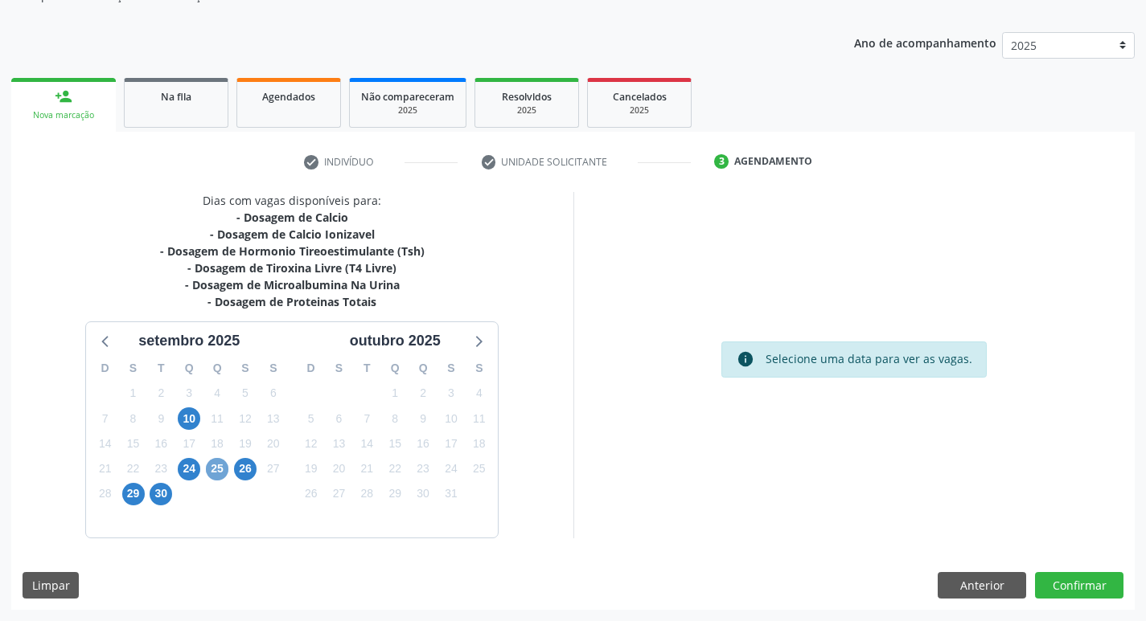
click at [207, 474] on span "25" at bounding box center [217, 469] width 23 height 23
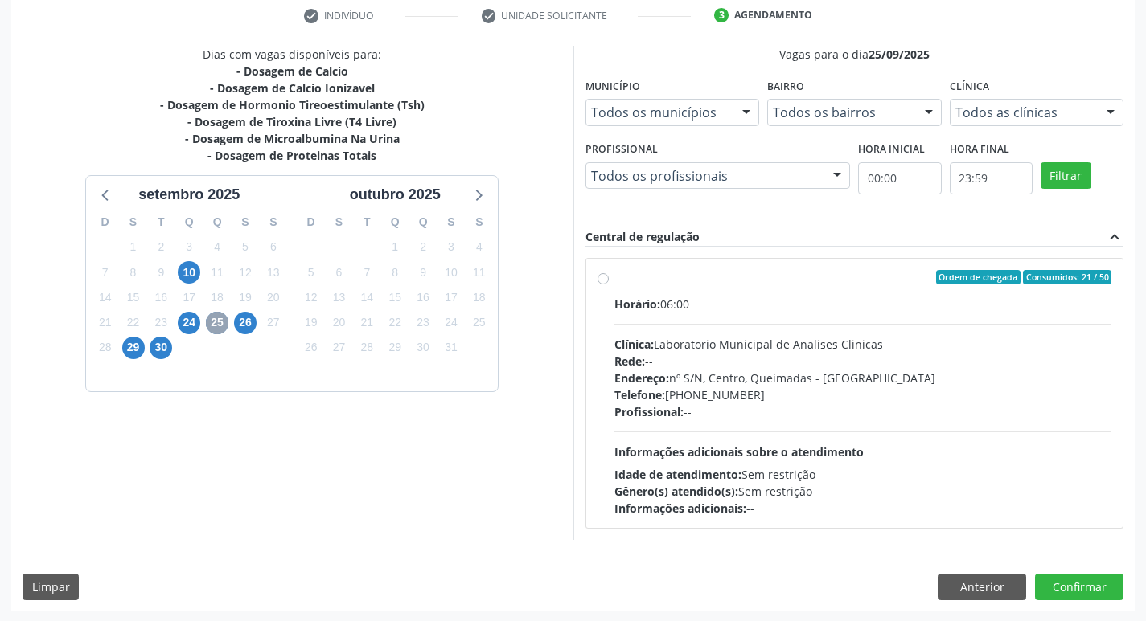
scroll to position [310, 0]
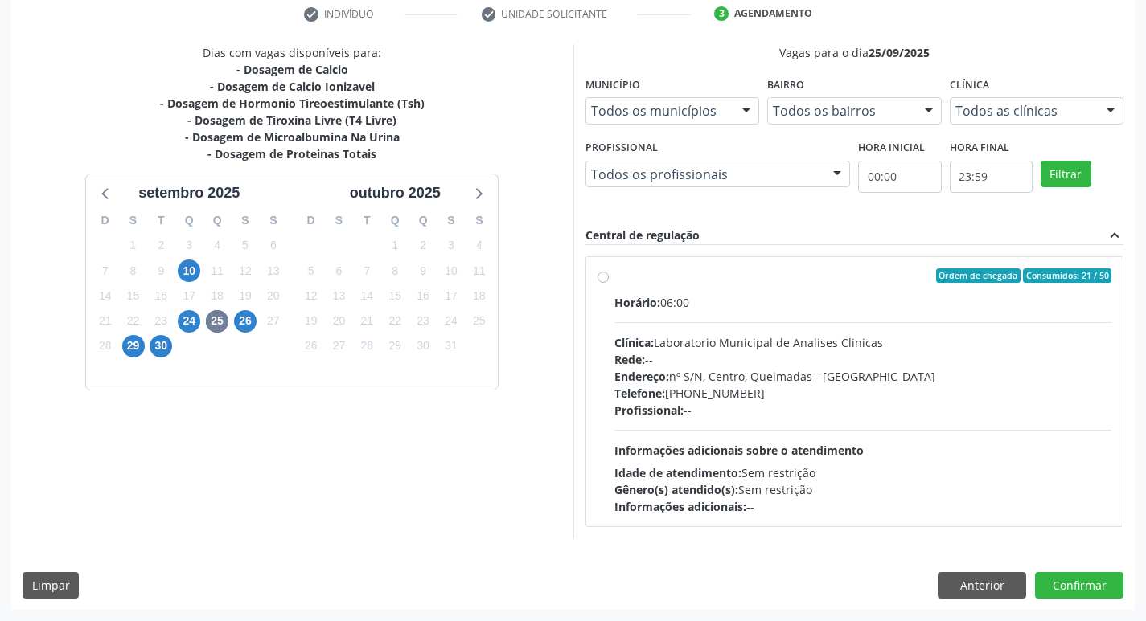
click at [927, 469] on div "Idade de atendimento: Sem restrição" at bounding box center [863, 473] width 498 height 17
click at [609, 283] on input "Ordem de chegada Consumidos: 21 / 50 Horário: 06:00 Clínica: Laboratorio Munici…" at bounding box center [602, 276] width 11 height 14
radio input "true"
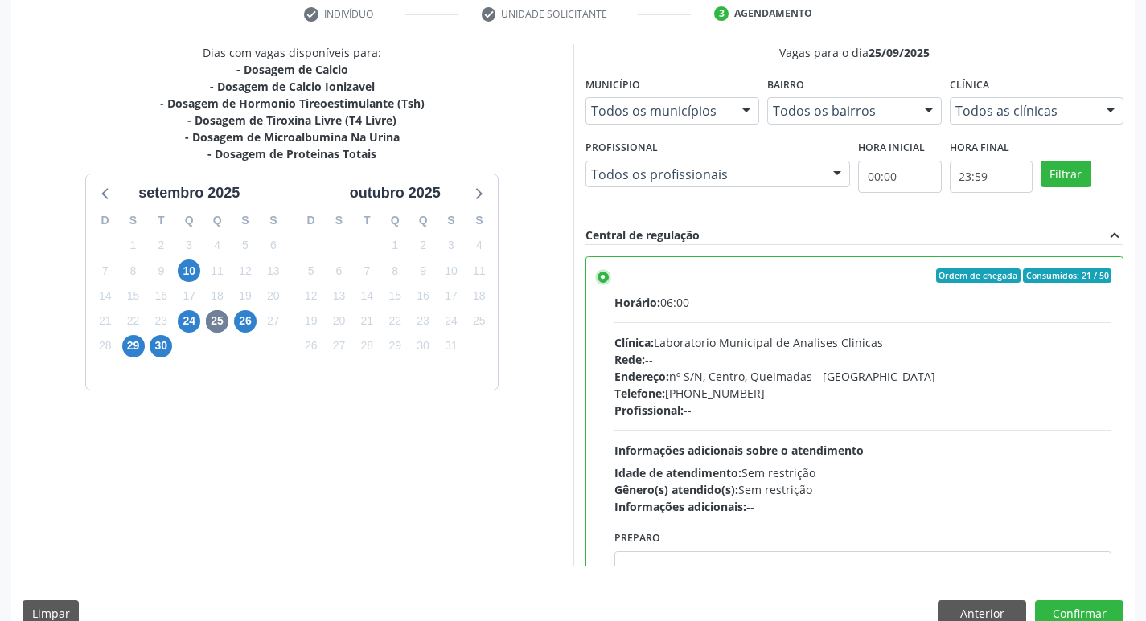
scroll to position [80, 0]
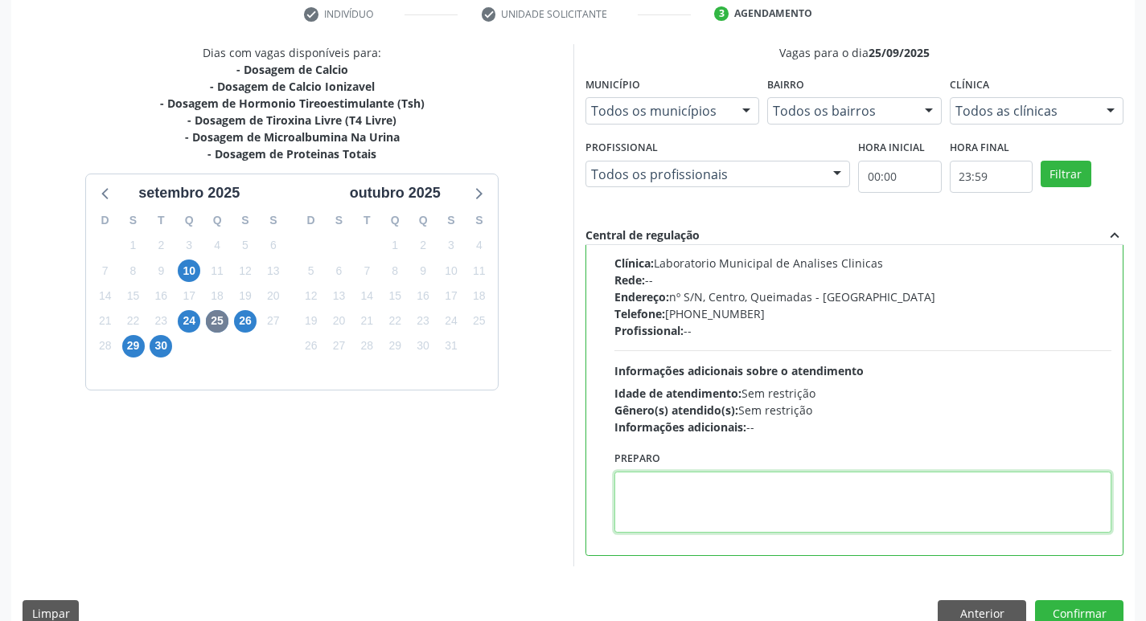
click at [696, 503] on textarea at bounding box center [863, 502] width 498 height 61
type textarea "IR EM [GEOGRAPHIC_DATA]"
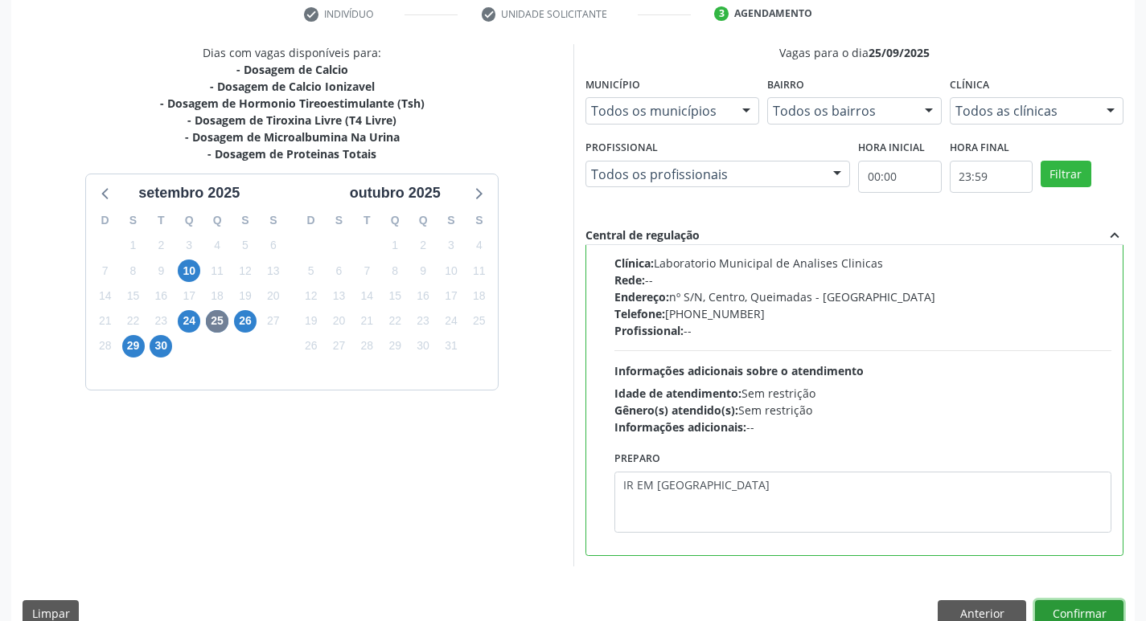
click at [1106, 610] on button "Confirmar" at bounding box center [1079, 614] width 88 height 27
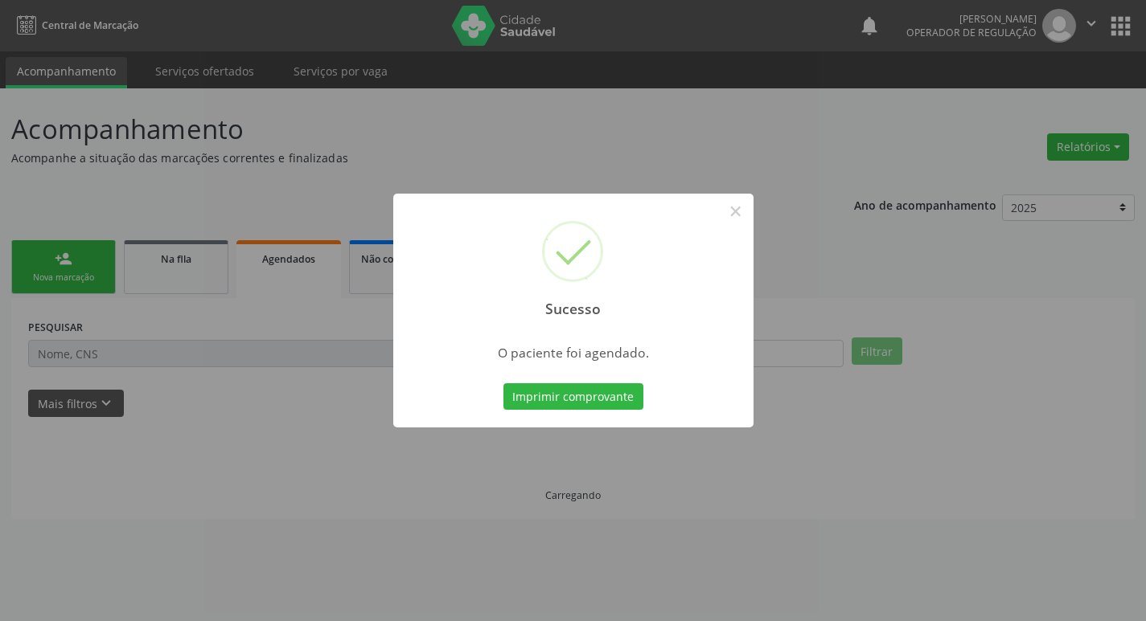
scroll to position [0, 0]
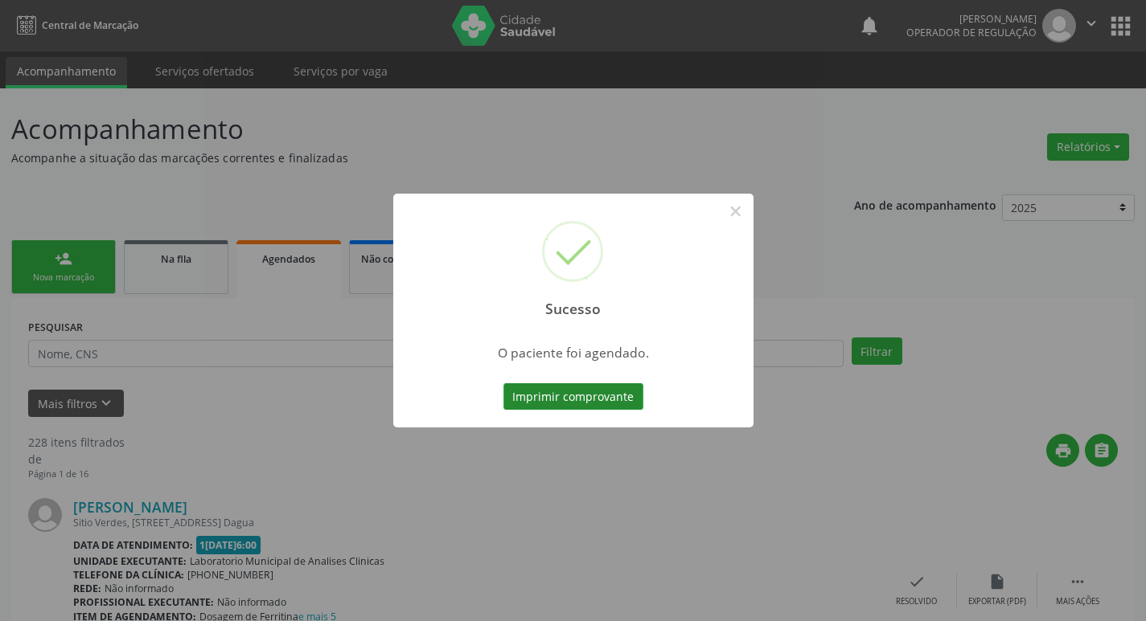
click at [603, 393] on button "Imprimir comprovante" at bounding box center [573, 396] width 140 height 27
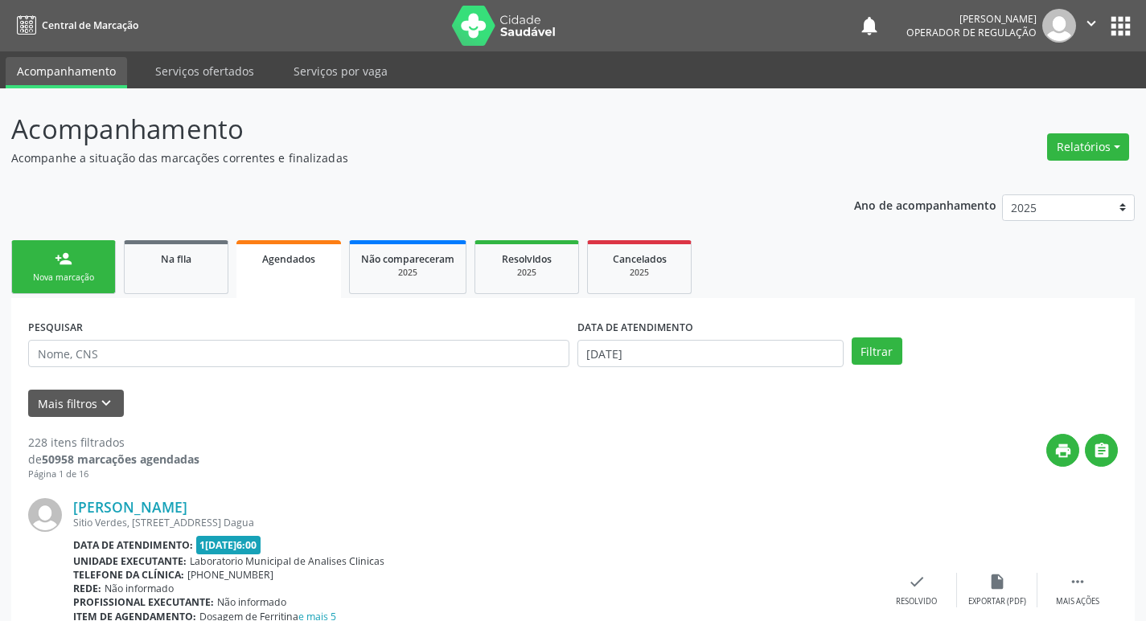
click at [92, 289] on link "person_add Nova marcação" at bounding box center [63, 267] width 105 height 54
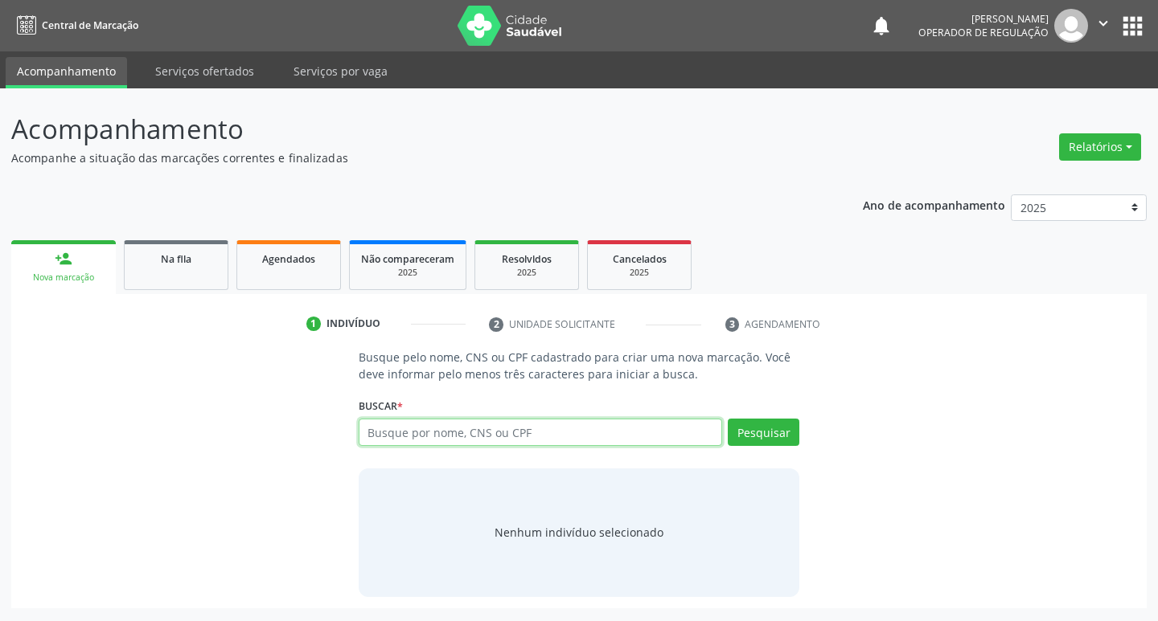
click at [469, 433] on input "text" at bounding box center [541, 432] width 364 height 27
type input "700509118551351"
click at [755, 440] on button "Pesquisar" at bounding box center [764, 432] width 72 height 27
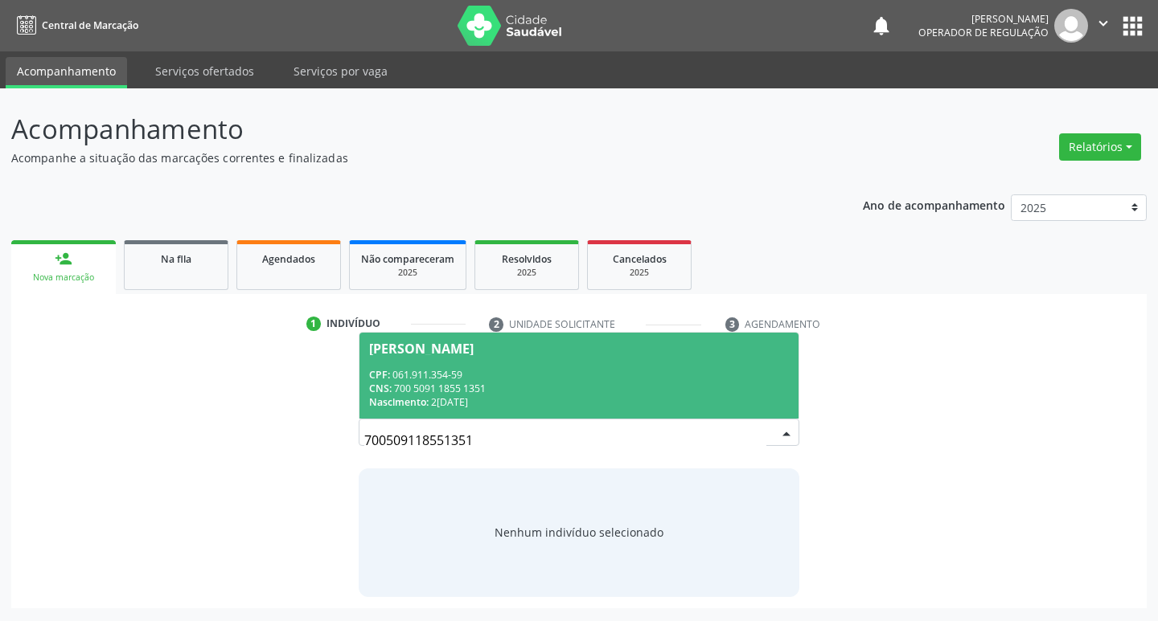
click at [719, 364] on span "Maria Jose da Silva Bezerra CPF: 061.911.354-59 CNS: 700 5091 1855 1351 Nascime…" at bounding box center [579, 376] width 440 height 86
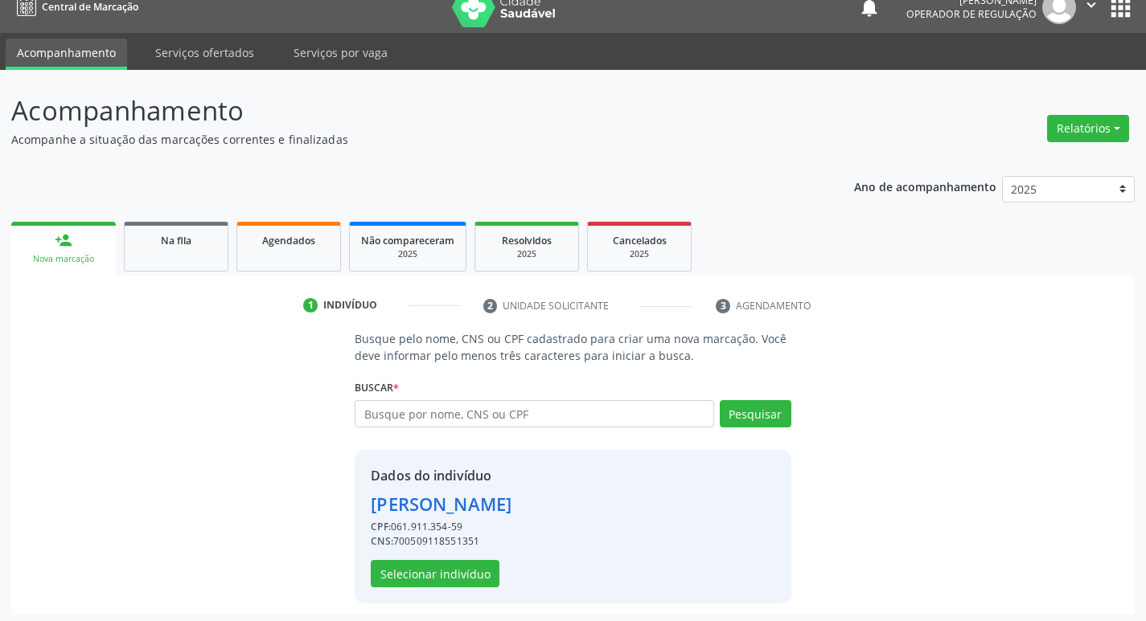
scroll to position [23, 0]
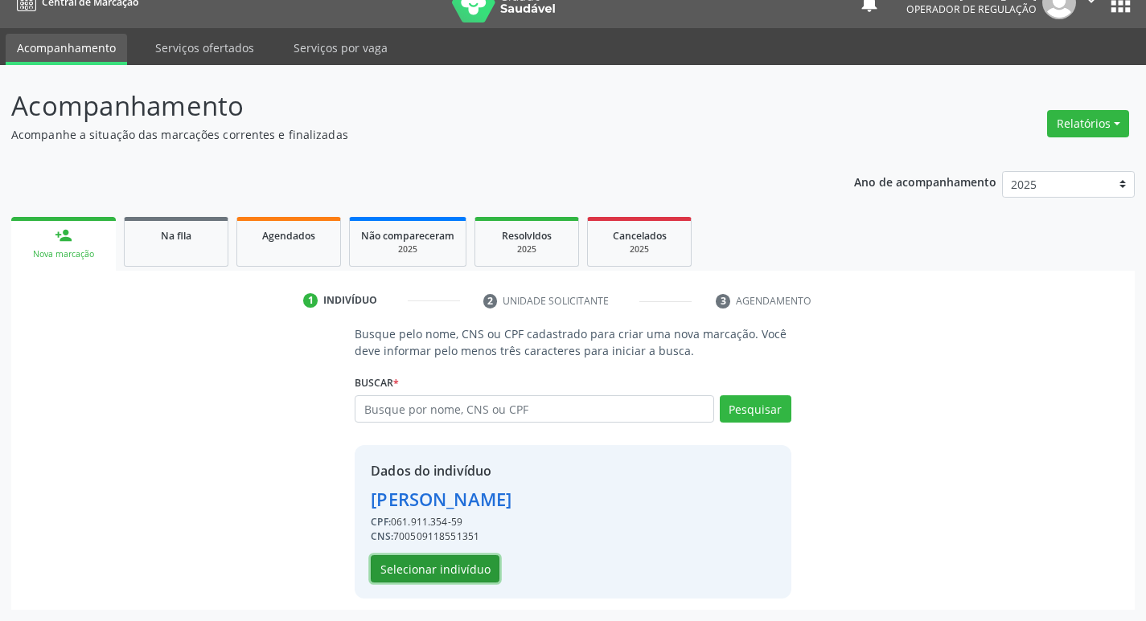
click at [480, 569] on button "Selecionar indivíduo" at bounding box center [435, 569] width 129 height 27
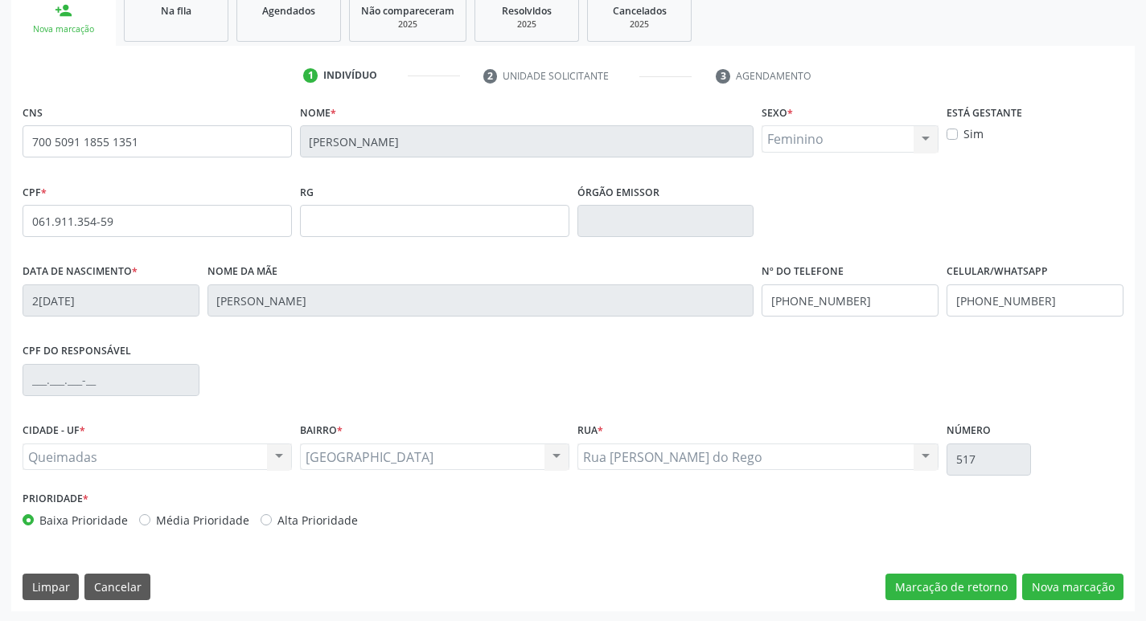
scroll to position [250, 0]
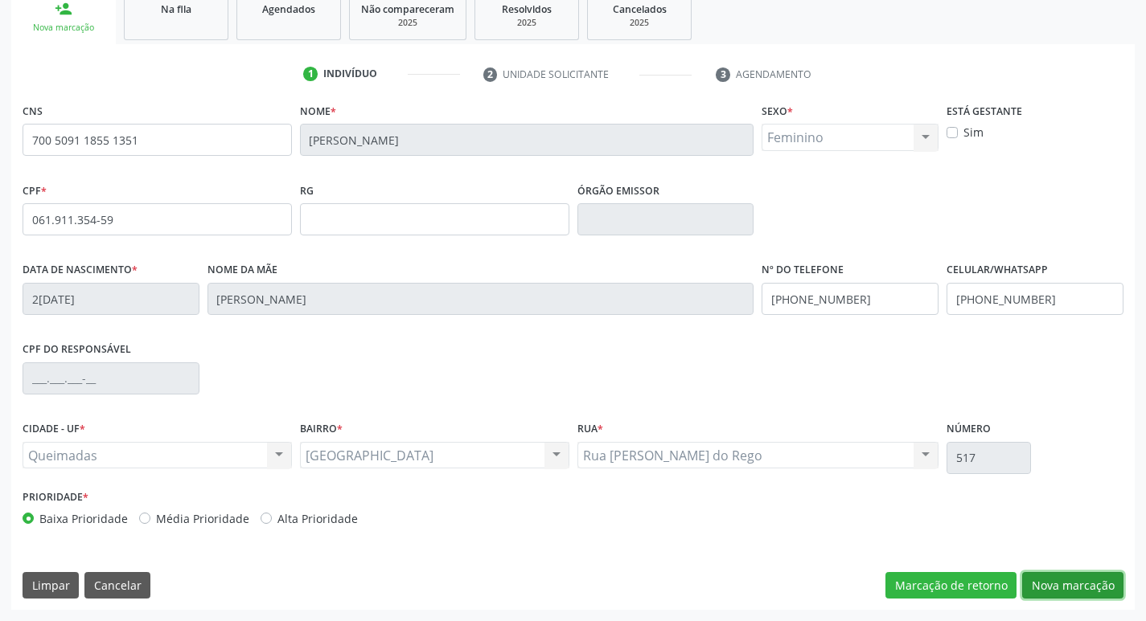
click at [1060, 588] on button "Nova marcação" at bounding box center [1072, 585] width 101 height 27
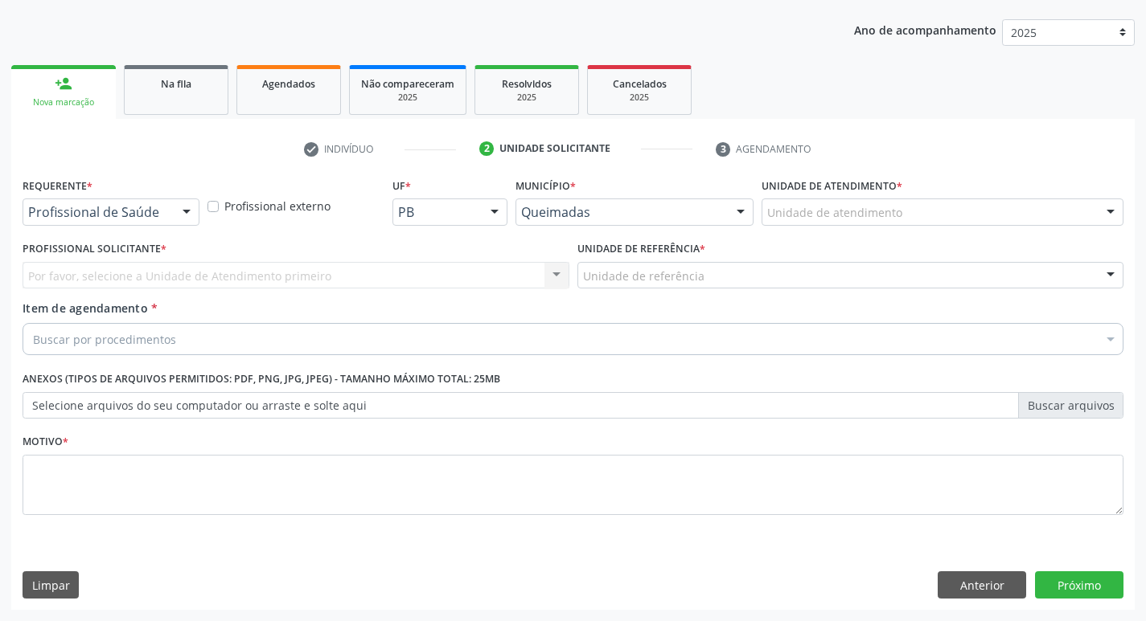
click at [111, 202] on div "Profissional de Saúde" at bounding box center [111, 212] width 177 height 27
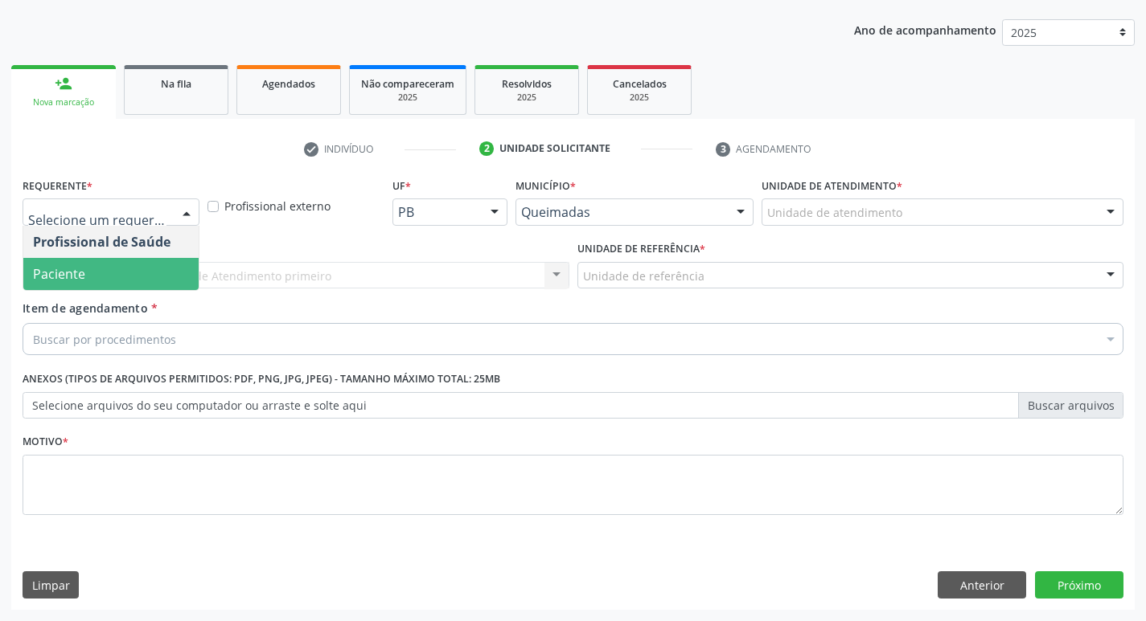
click at [107, 276] on span "Paciente" at bounding box center [110, 274] width 175 height 32
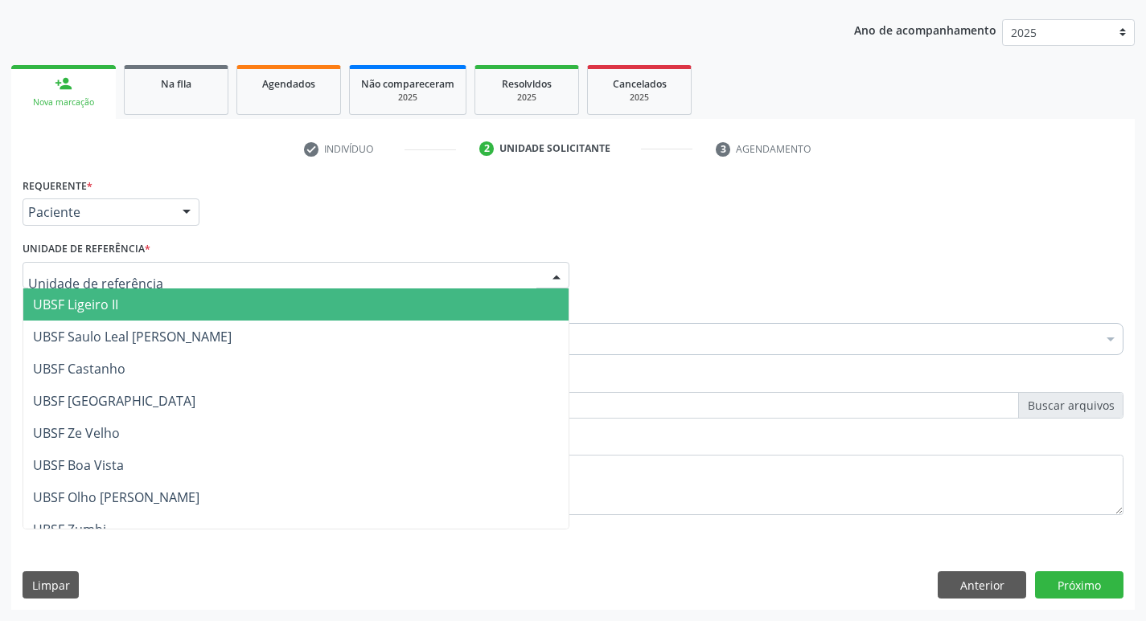
click at [162, 273] on div at bounding box center [296, 275] width 547 height 27
type input "SA"
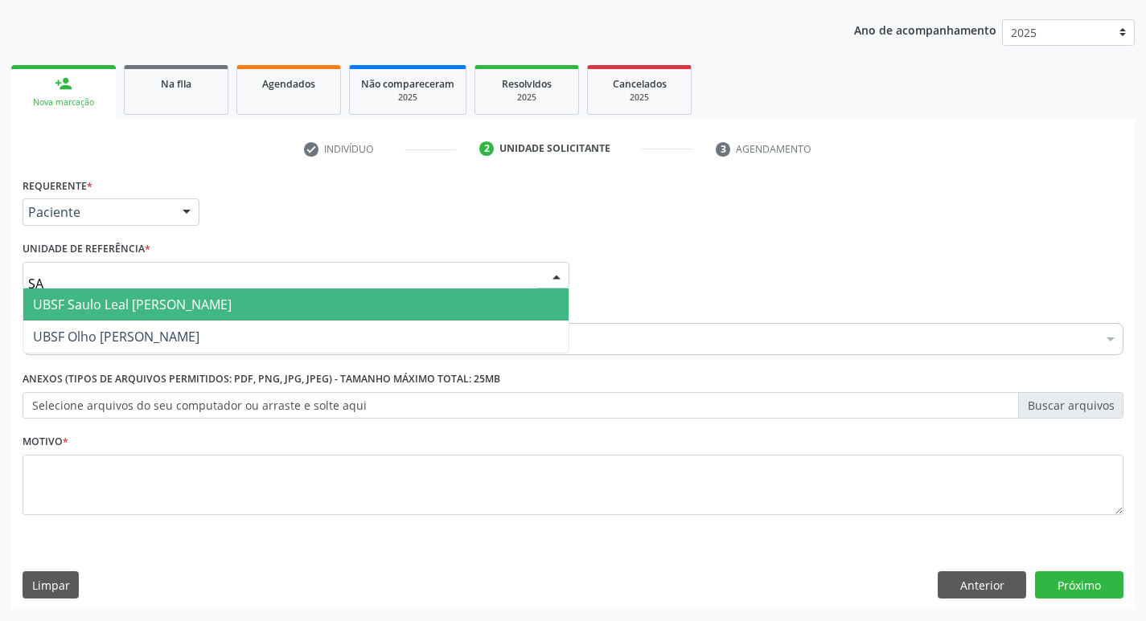
click at [166, 305] on span "UBSF Saulo Leal [PERSON_NAME]" at bounding box center [132, 305] width 199 height 18
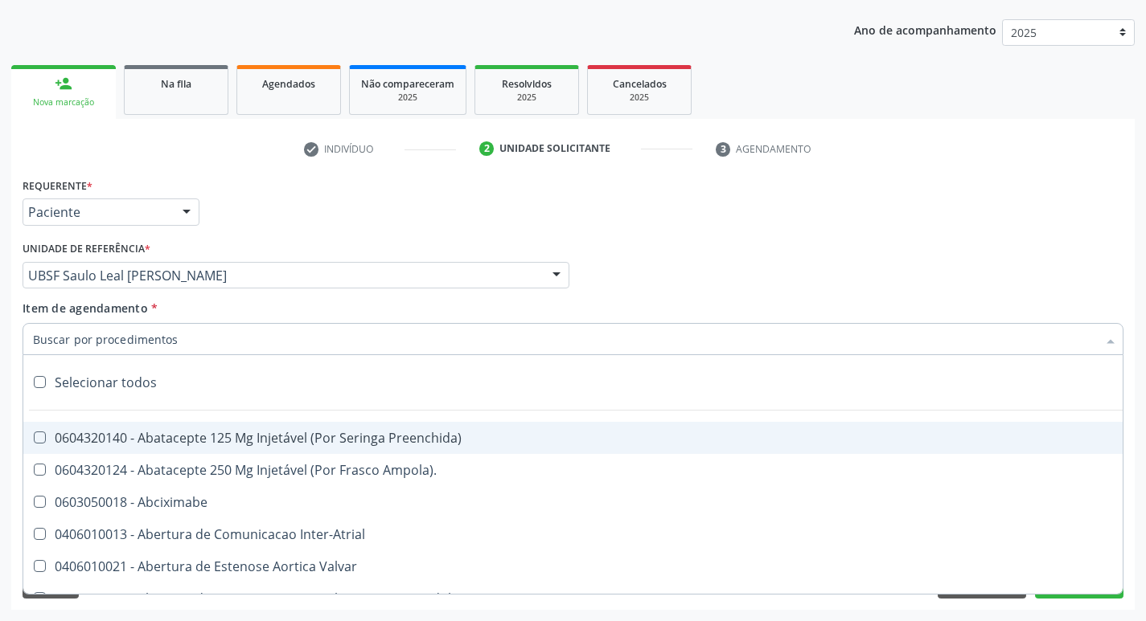
click at [187, 351] on div at bounding box center [573, 339] width 1101 height 32
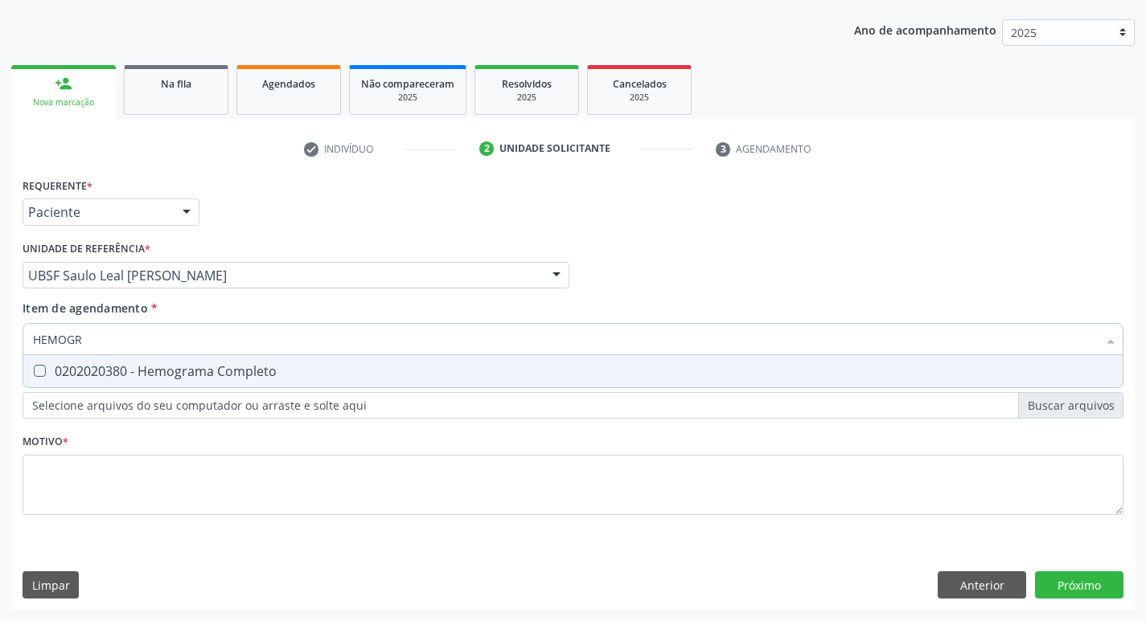
type input "HEMOGRA"
click at [185, 377] on div "0202020380 - Hemograma Completo" at bounding box center [573, 371] width 1080 height 13
checkbox Completo "true"
type input "H"
checkbox Completo "false"
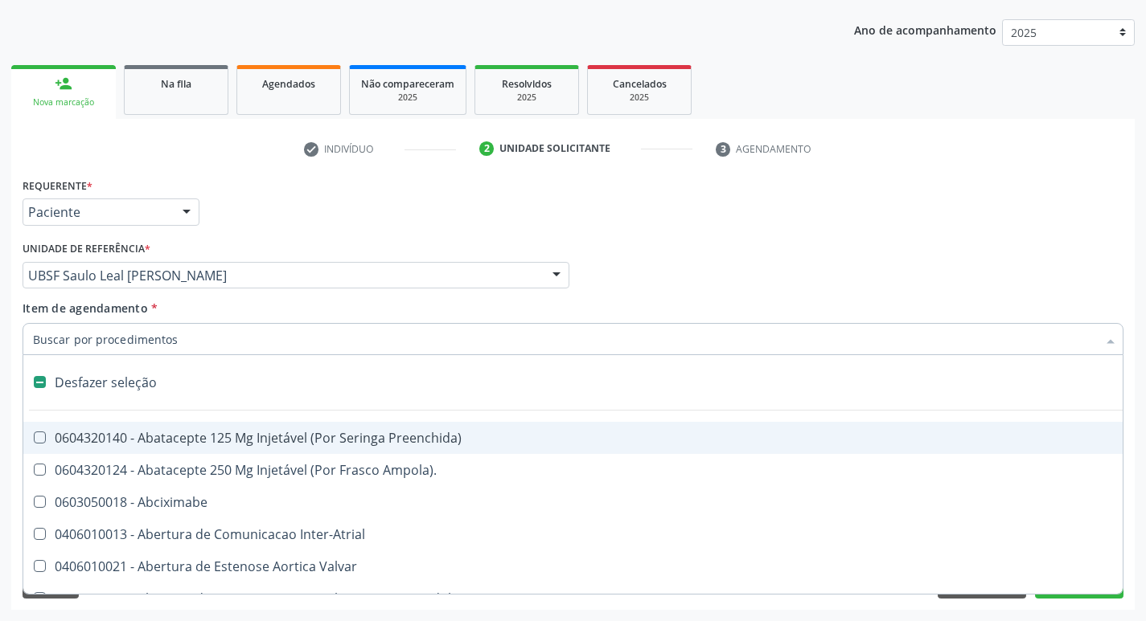
type input "G"
checkbox Persistente "true"
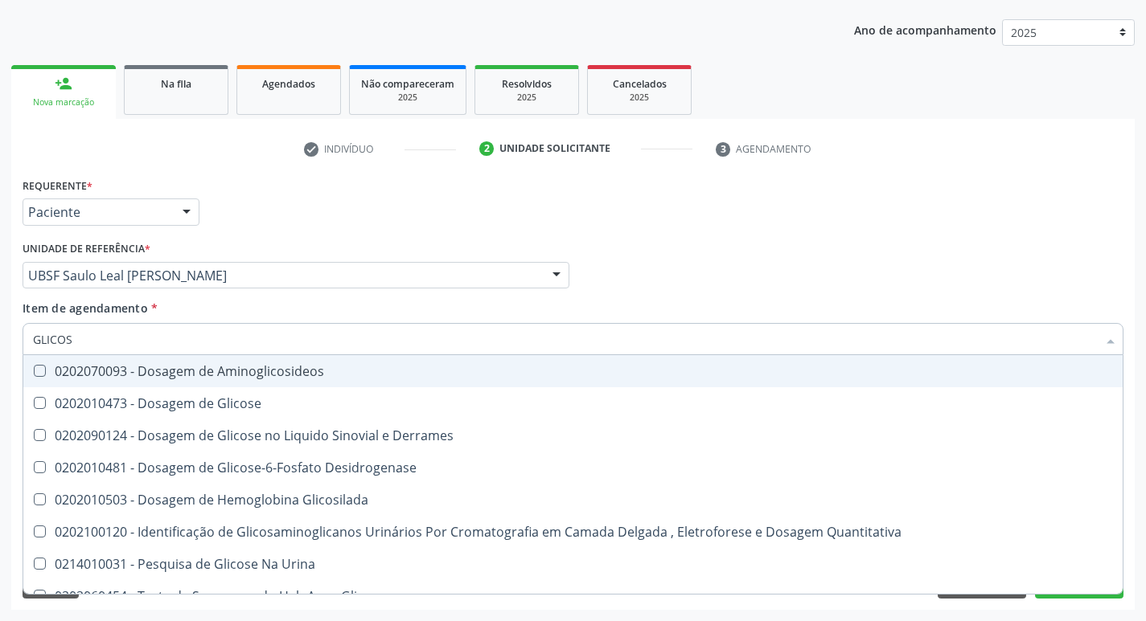
type input "GLICOSE"
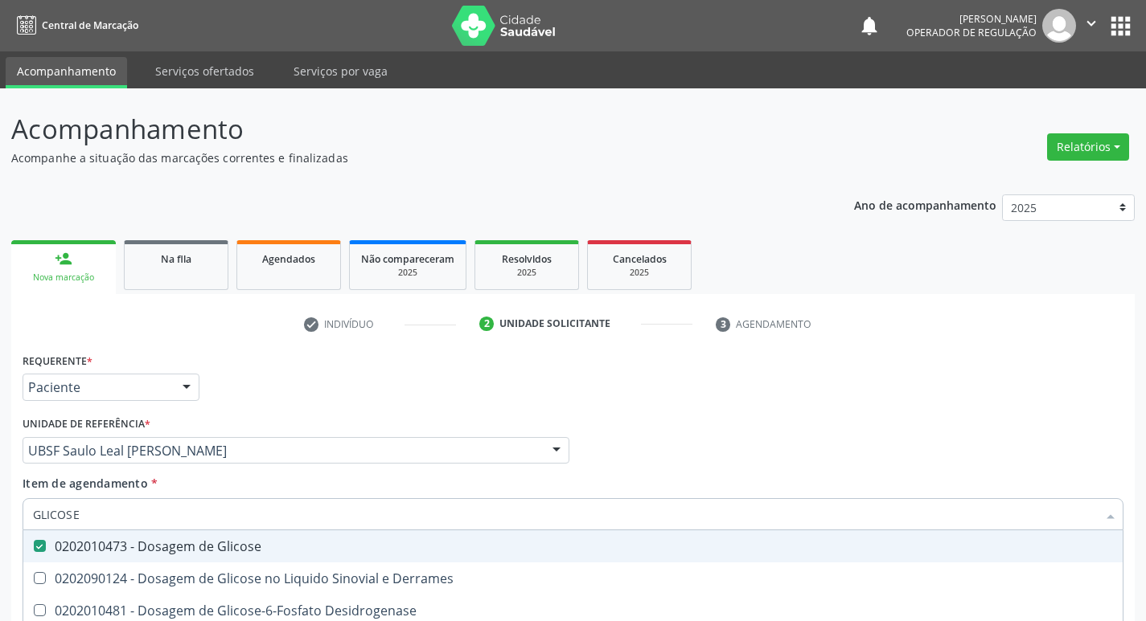
scroll to position [175, 0]
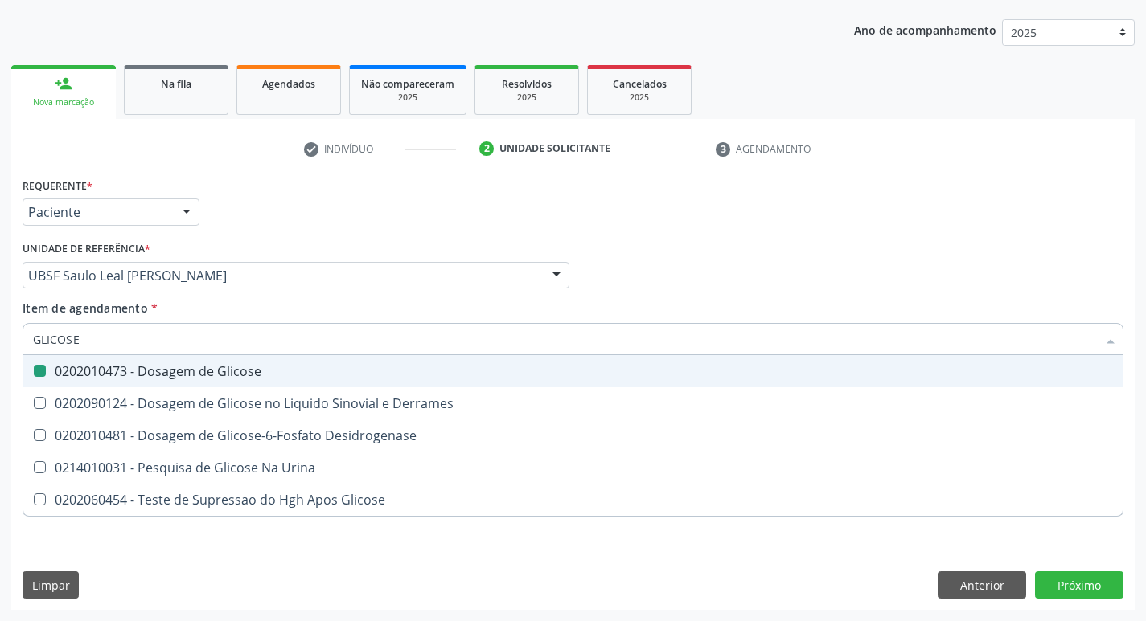
type input "GLICOS"
checkbox Glicose "false"
checkbox Derrames "true"
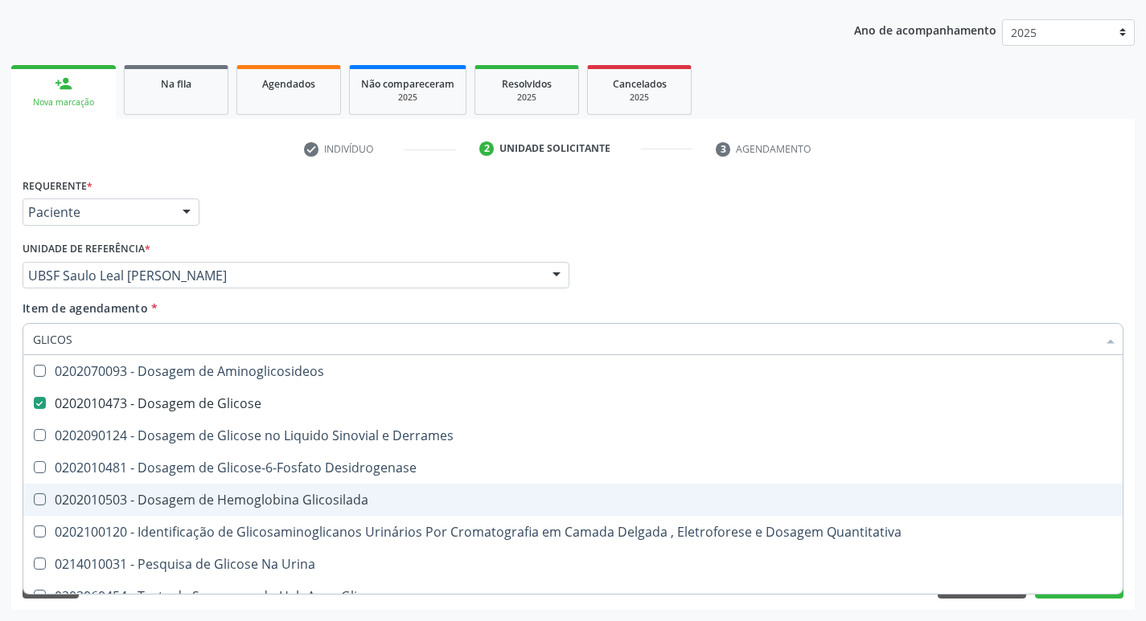
click at [228, 494] on div "0202010503 - Dosagem de Hemoglobina Glicosilada" at bounding box center [573, 500] width 1080 height 13
checkbox Glicosilada "true"
type input "GLICO"
checkbox Glicose "false"
checkbox Derrames "true"
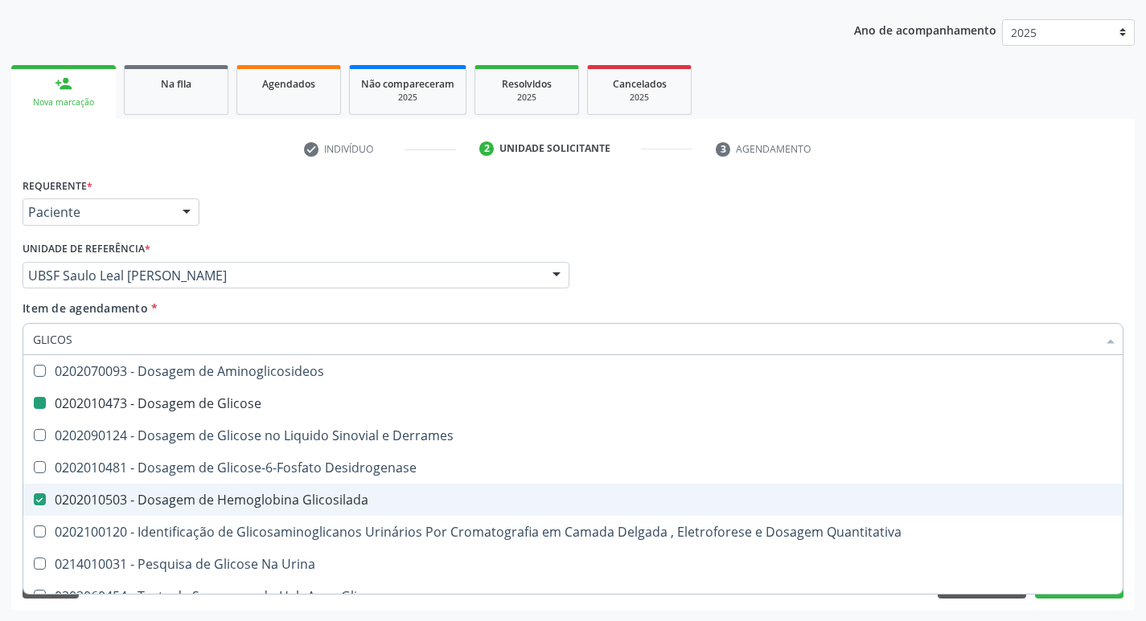
checkbox Glicosilada "false"
checkbox Quantitativa "true"
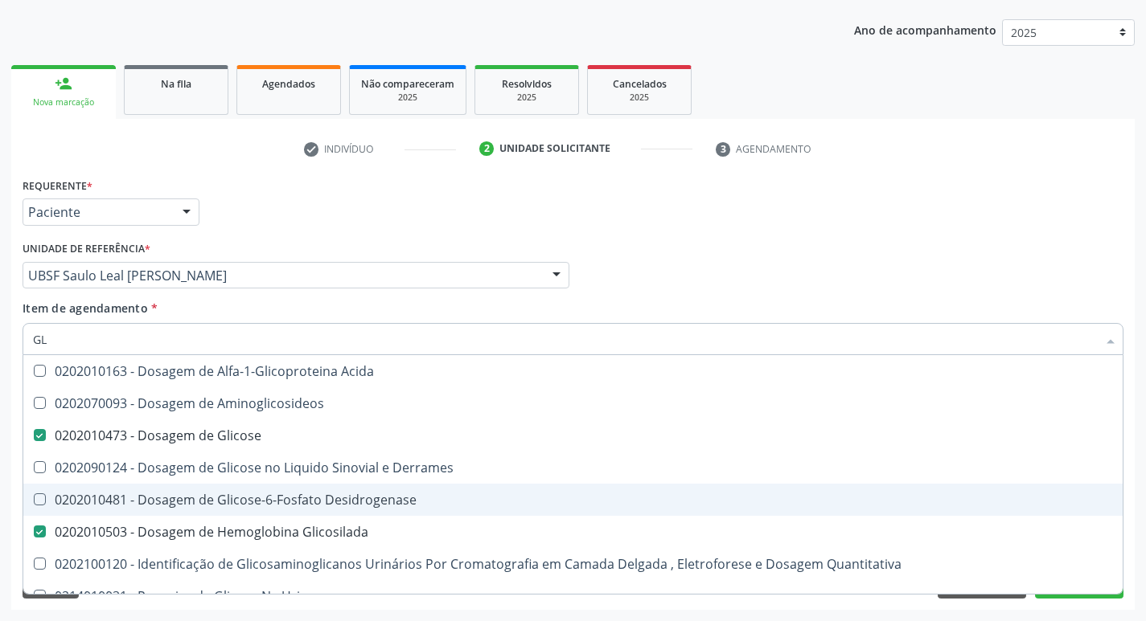
type input "G"
checkbox Glicose "false"
checkbox Glicosilada "false"
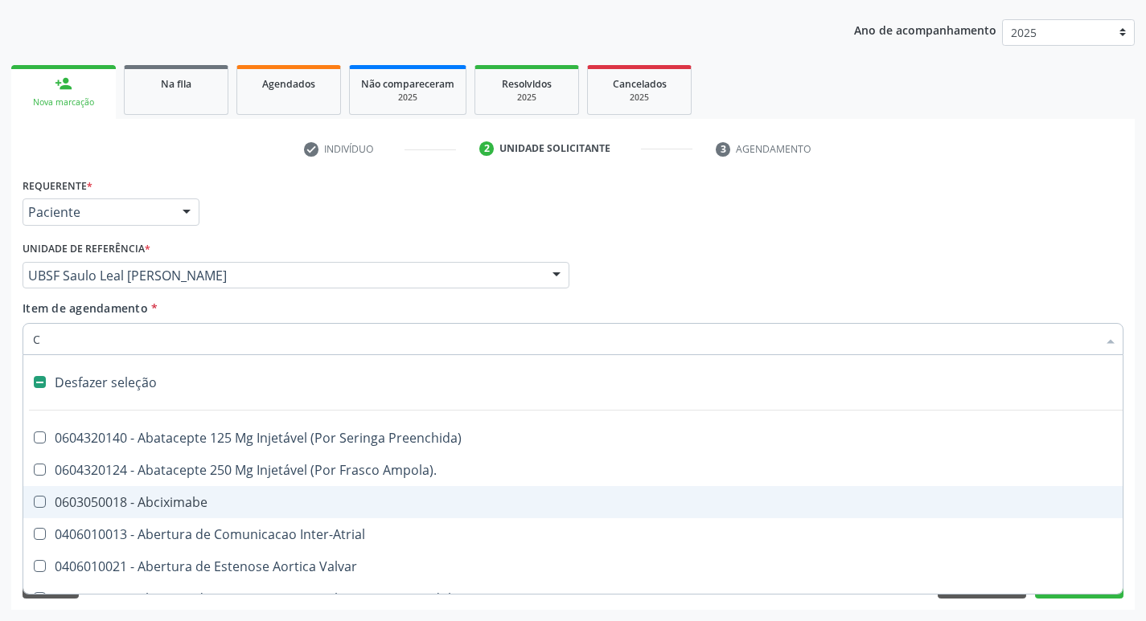
type input "CO"
checkbox Ossea\) "true"
checkbox Comprimido\) "true"
checkbox Direito "true"
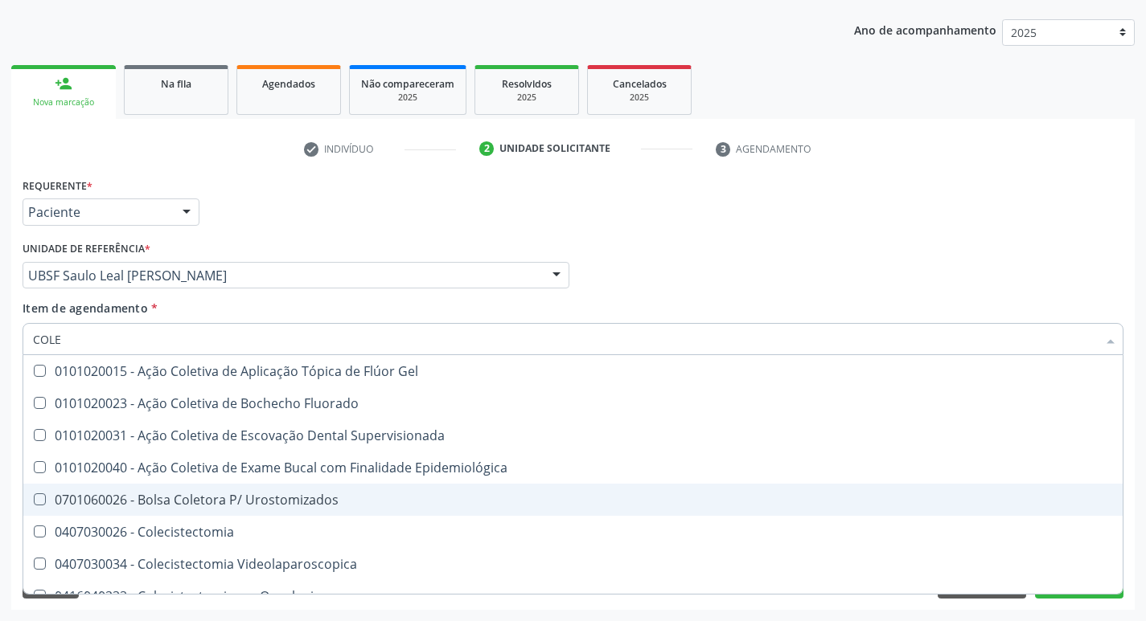
type input "COLES"
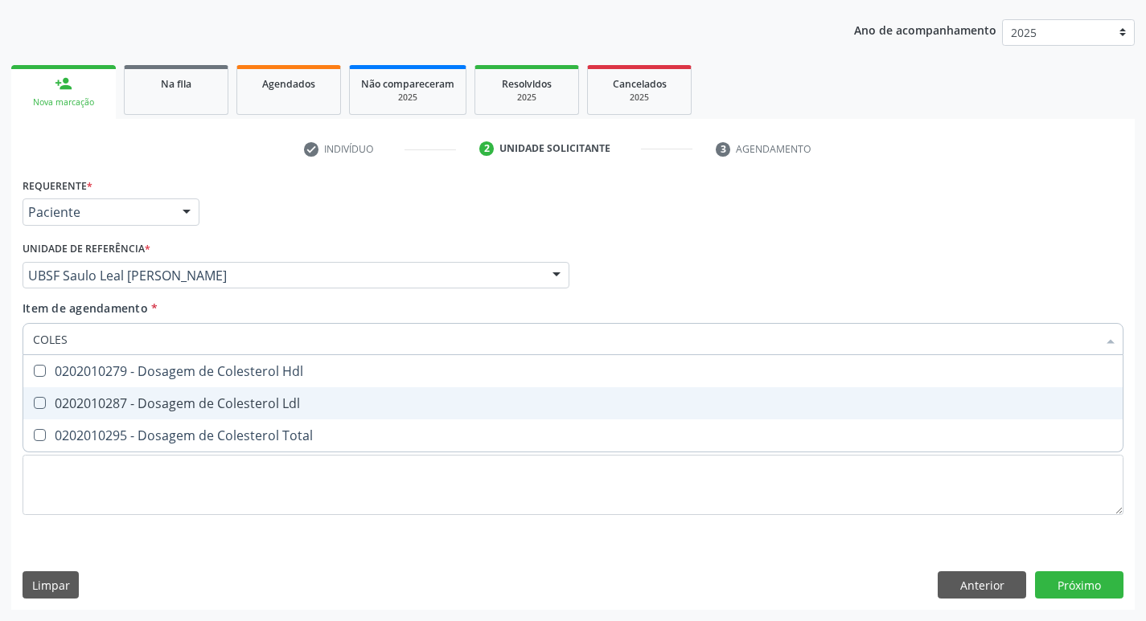
click at [231, 397] on div "0202010287 - Dosagem de Colesterol Ldl" at bounding box center [573, 403] width 1080 height 13
checkbox Ldl "true"
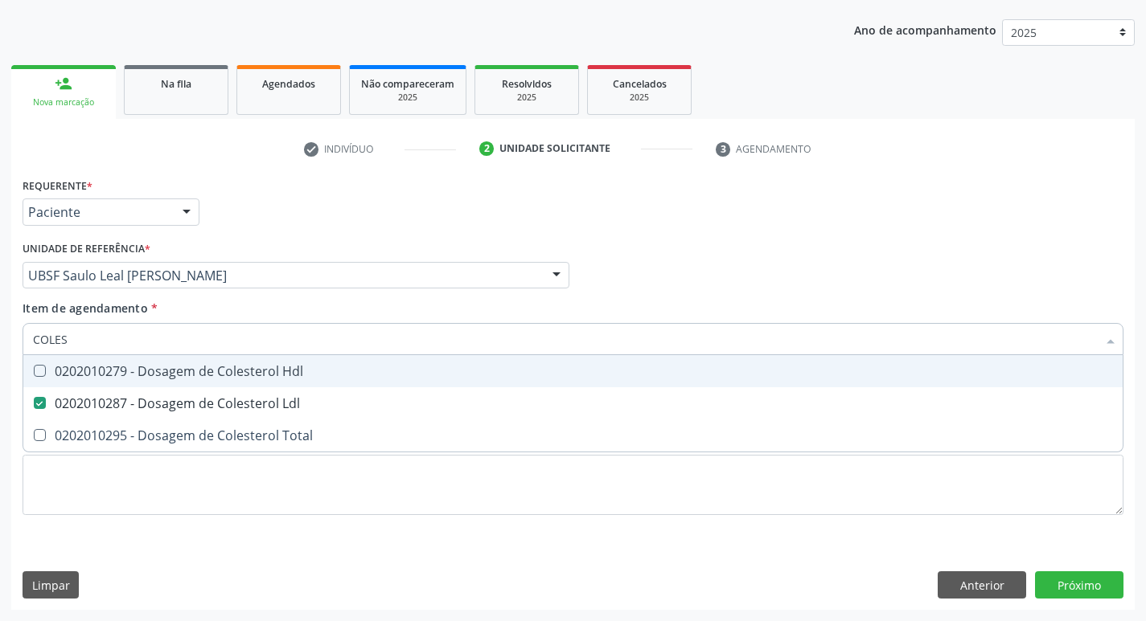
click at [234, 369] on div "0202010279 - Dosagem de Colesterol Hdl" at bounding box center [573, 371] width 1080 height 13
checkbox Hdl "true"
type input "COLE"
checkbox Hdl "false"
checkbox Ldl "false"
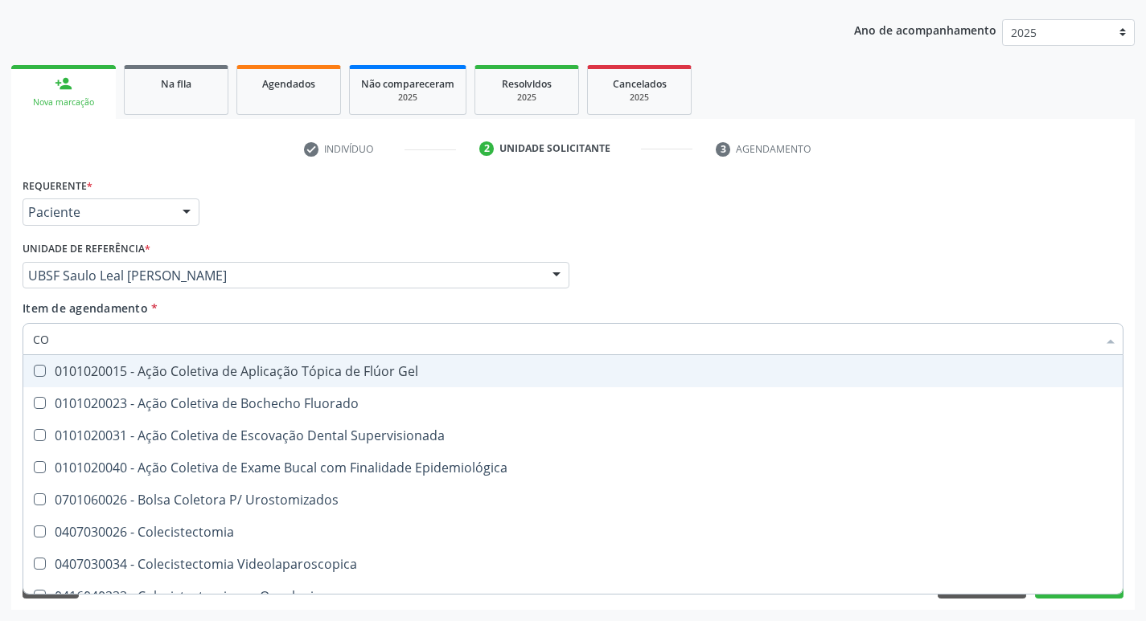
type input "C"
checkbox Hdl "false"
checkbox Ldl "false"
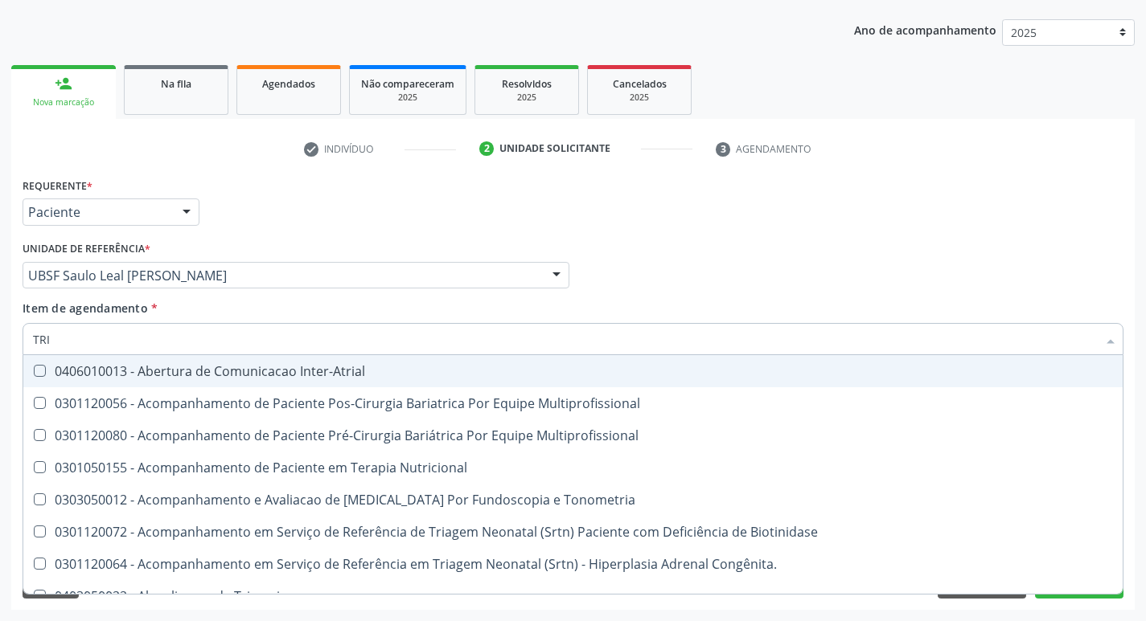
type input "TRIG"
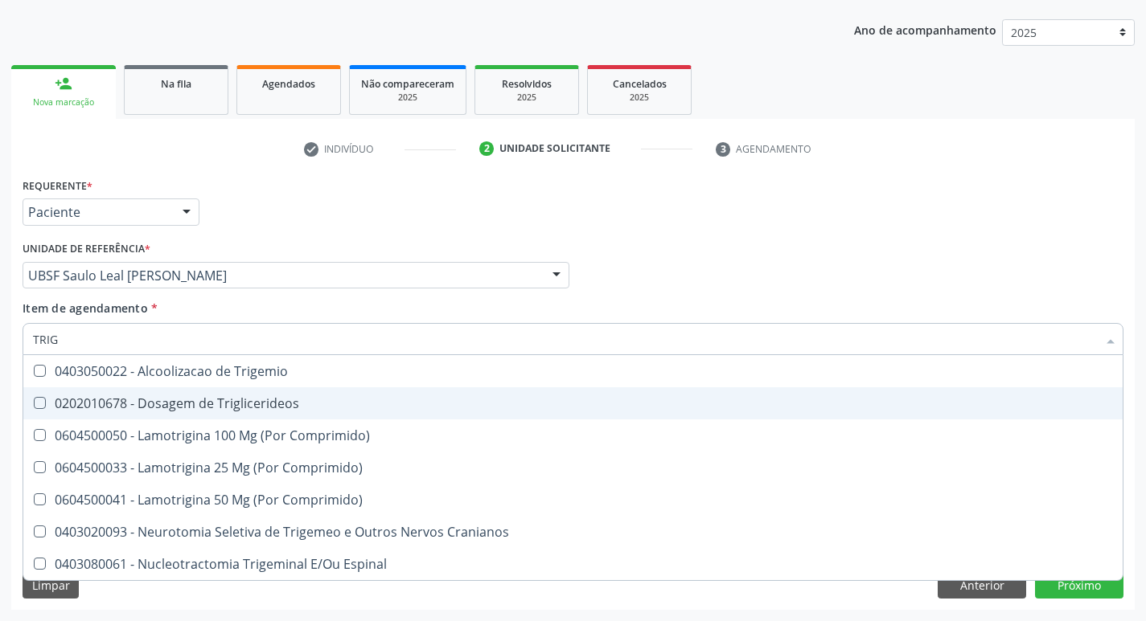
click at [247, 406] on div "0202010678 - Dosagem de Triglicerideos" at bounding box center [573, 403] width 1080 height 13
checkbox Triglicerideos "true"
type input "TRI"
checkbox Triglicerideos "false"
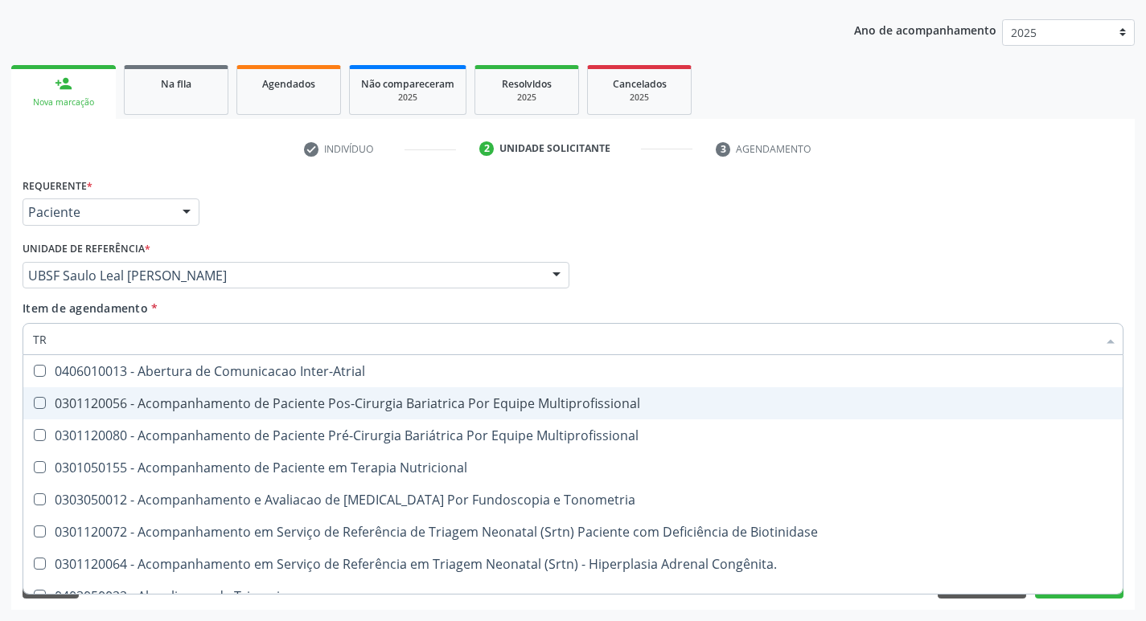
type input "T"
checkbox Triglicerideos "false"
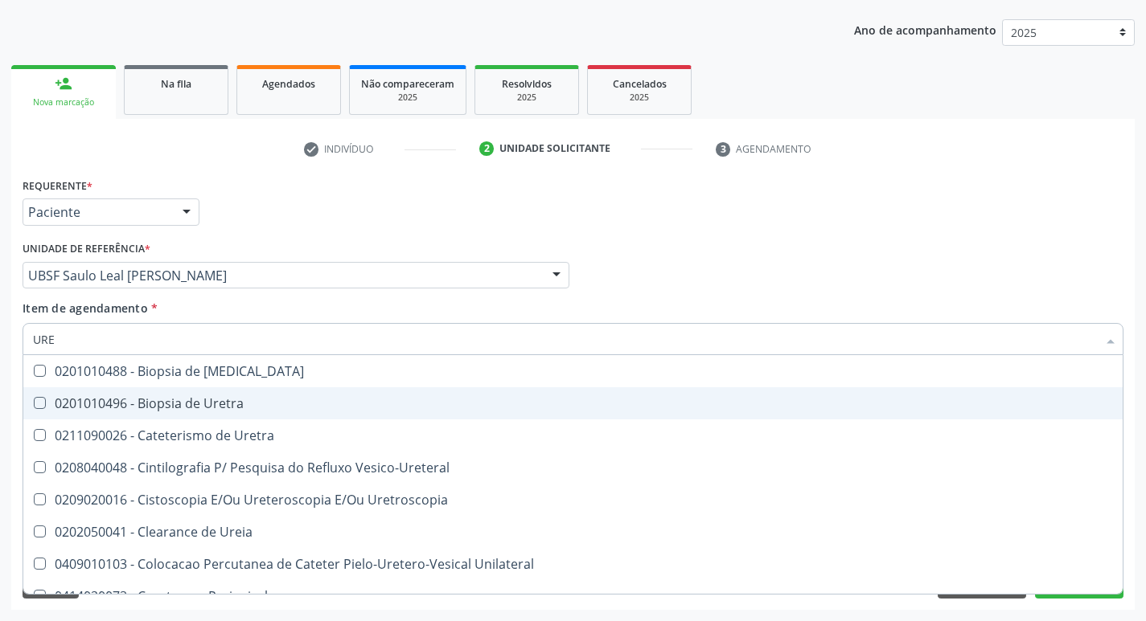
type input "UREI"
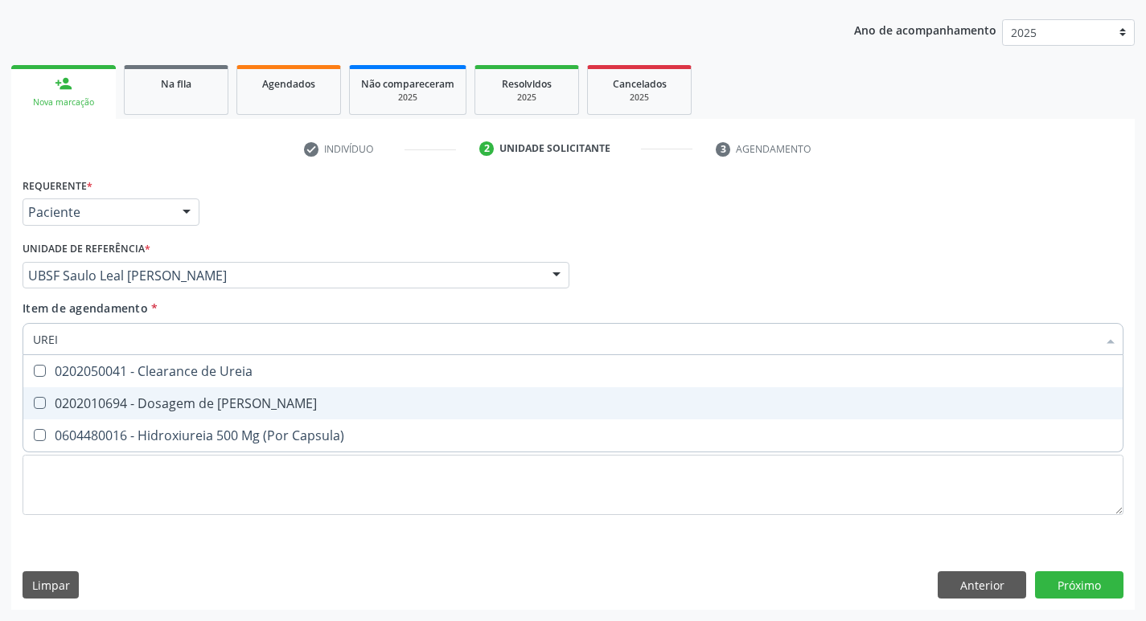
click at [247, 406] on div "0202010694 - Dosagem de [PERSON_NAME]" at bounding box center [573, 403] width 1080 height 13
checkbox Ureia "true"
type input "URE"
checkbox Ureia "false"
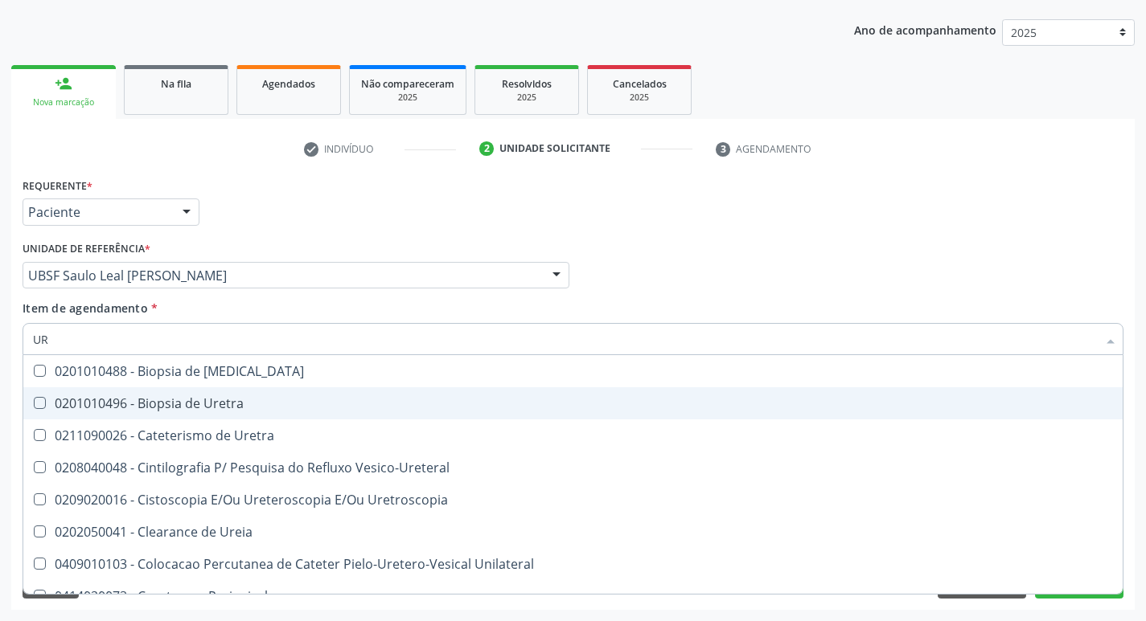
type input "U"
checkbox Ureia "false"
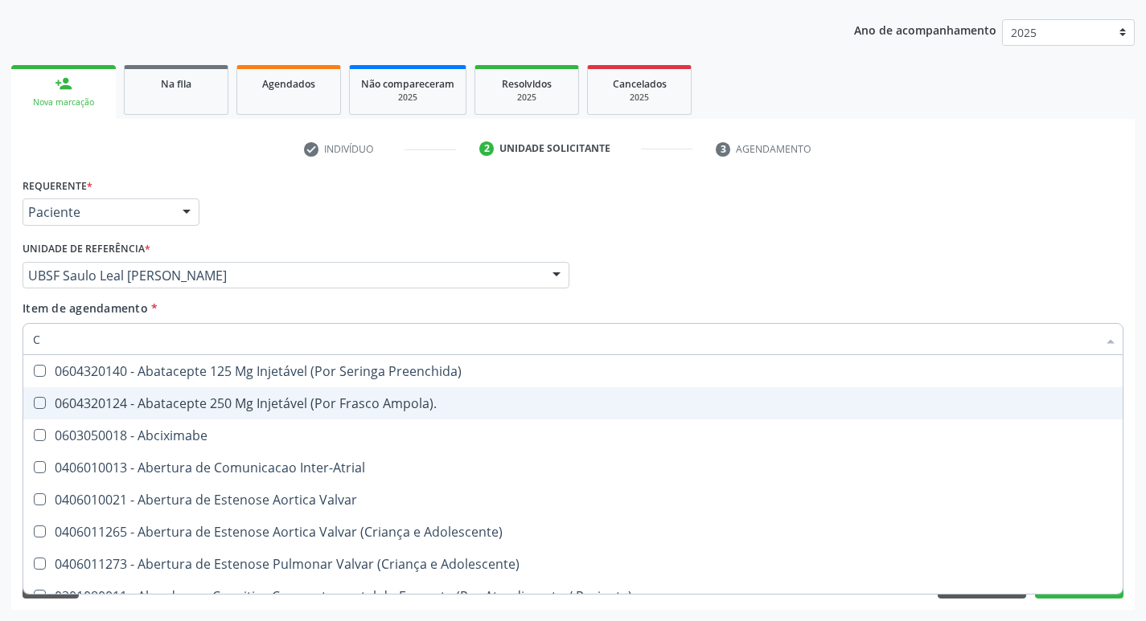
type input "CE"
checkbox C "true"
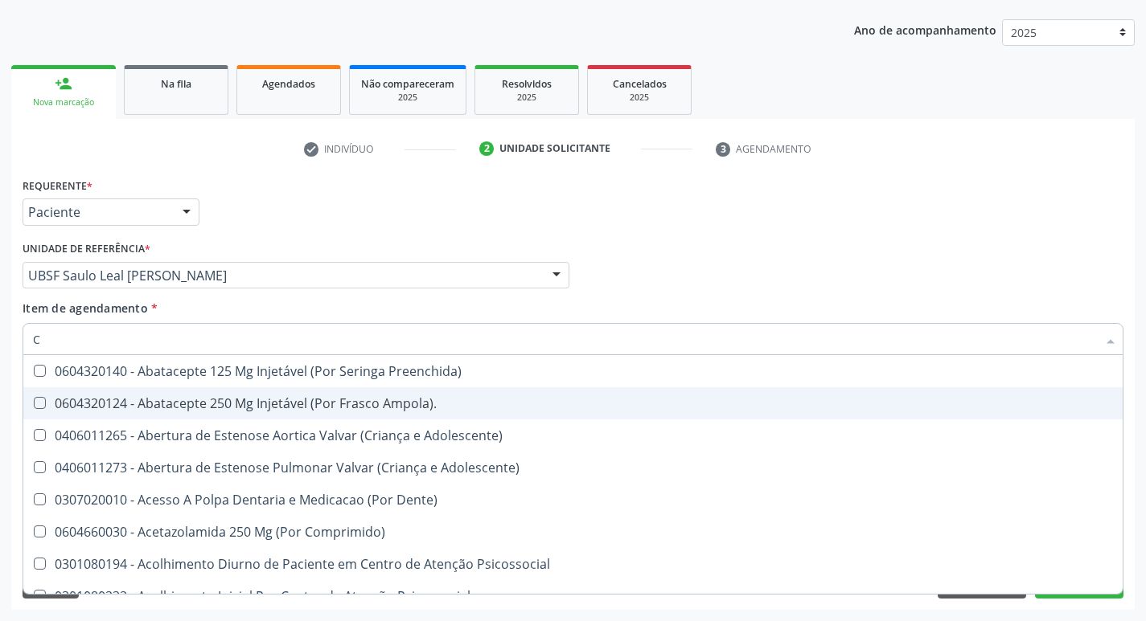
type input "CR"
checkbox Triglicerideos "false"
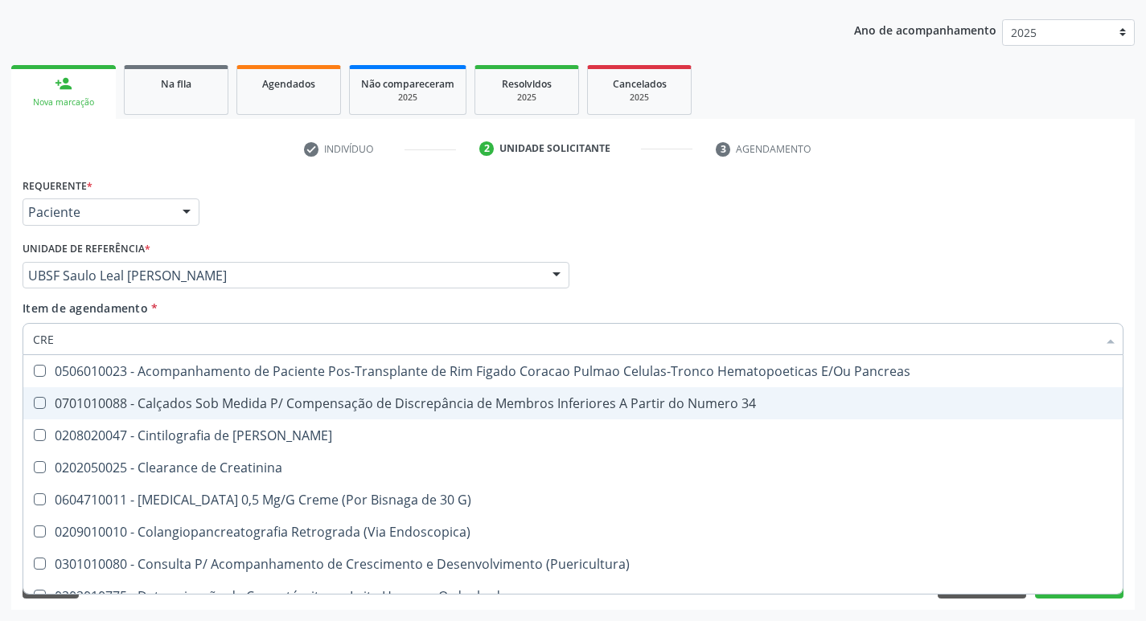
type input "CREA"
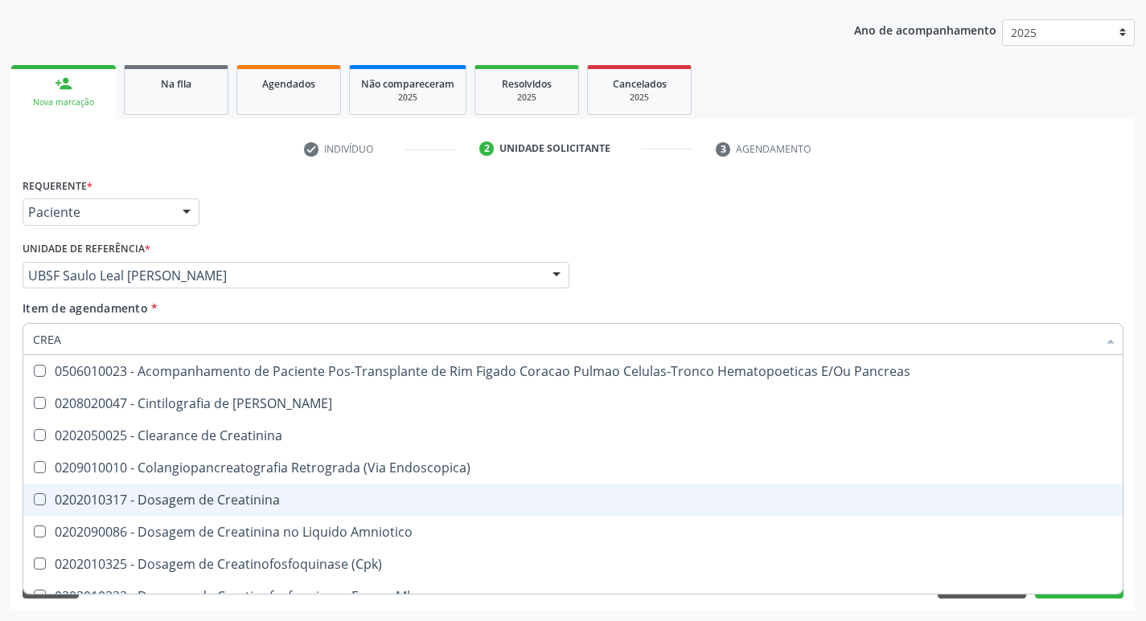
click at [232, 494] on div "0202010317 - Dosagem de Creatinina" at bounding box center [573, 500] width 1080 height 13
checkbox Creatinina "true"
type input "CRE"
checkbox Creatinina "false"
checkbox Oncologia "true"
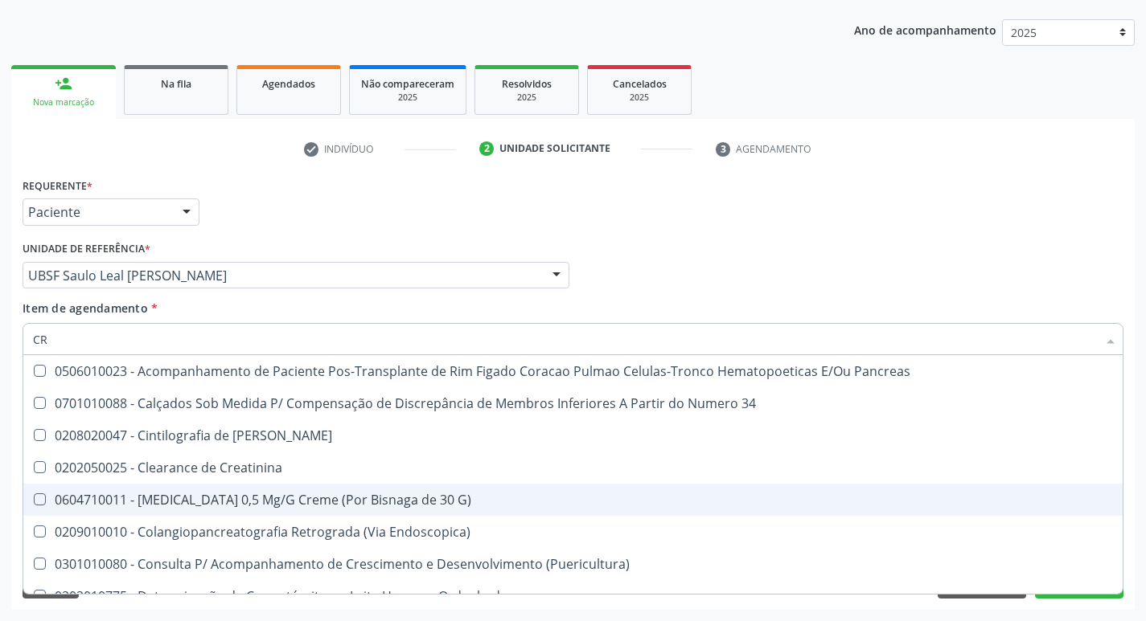
type input "C"
checkbox Creatinina "false"
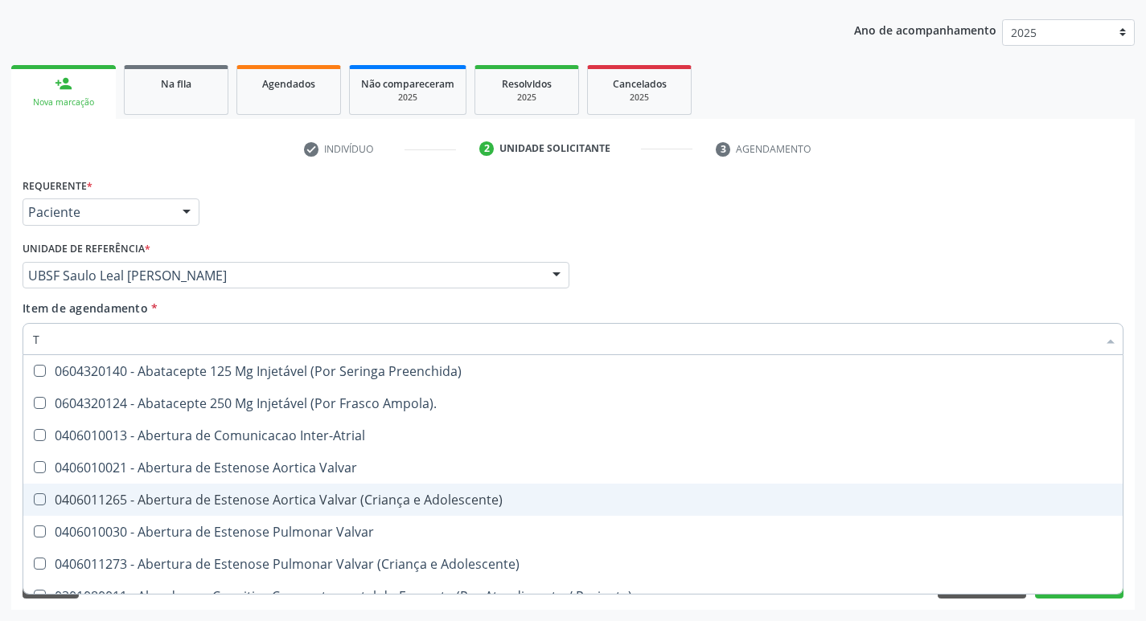
type input "TG"
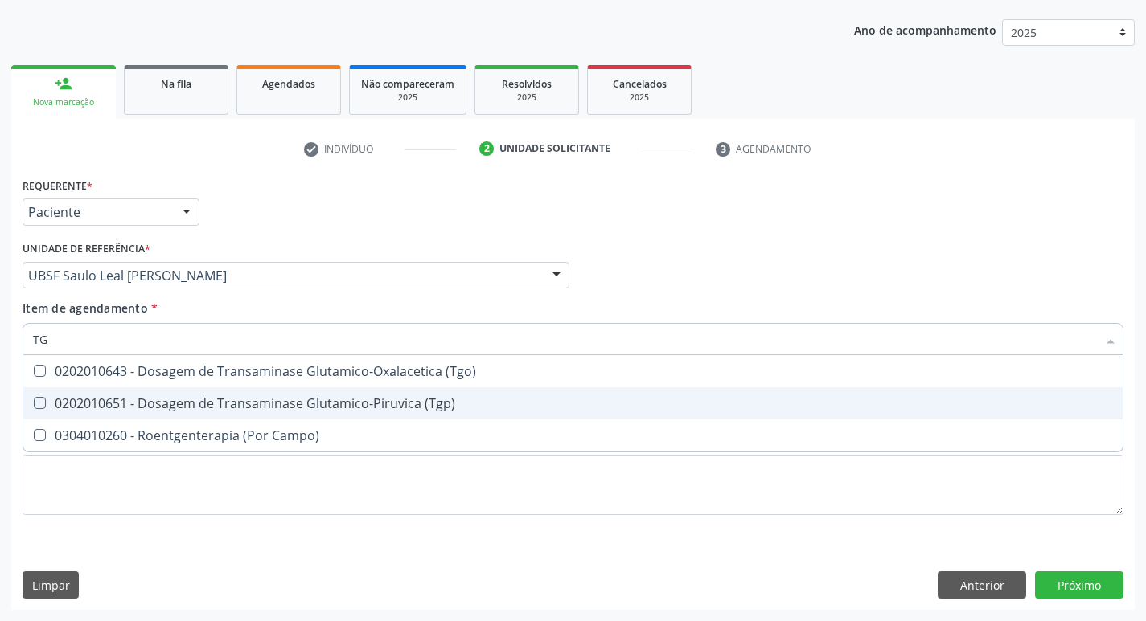
click at [274, 407] on div "0202010651 - Dosagem de Transaminase Glutamico-Piruvica (Tgp)" at bounding box center [573, 403] width 1080 height 13
checkbox \(Tgp\) "true"
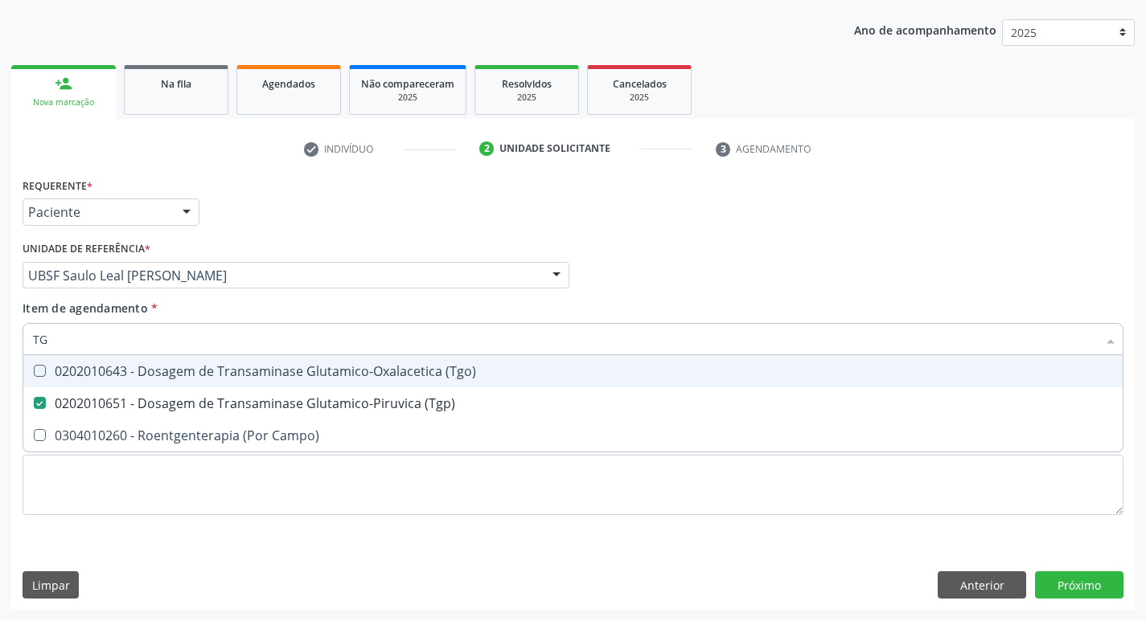
click at [288, 377] on div "0202010643 - Dosagem de Transaminase Glutamico-Oxalacetica (Tgo)" at bounding box center [573, 371] width 1080 height 13
checkbox \(Tgo\) "true"
type input "T"
checkbox \(Tgo\) "false"
checkbox \(Tgp\) "false"
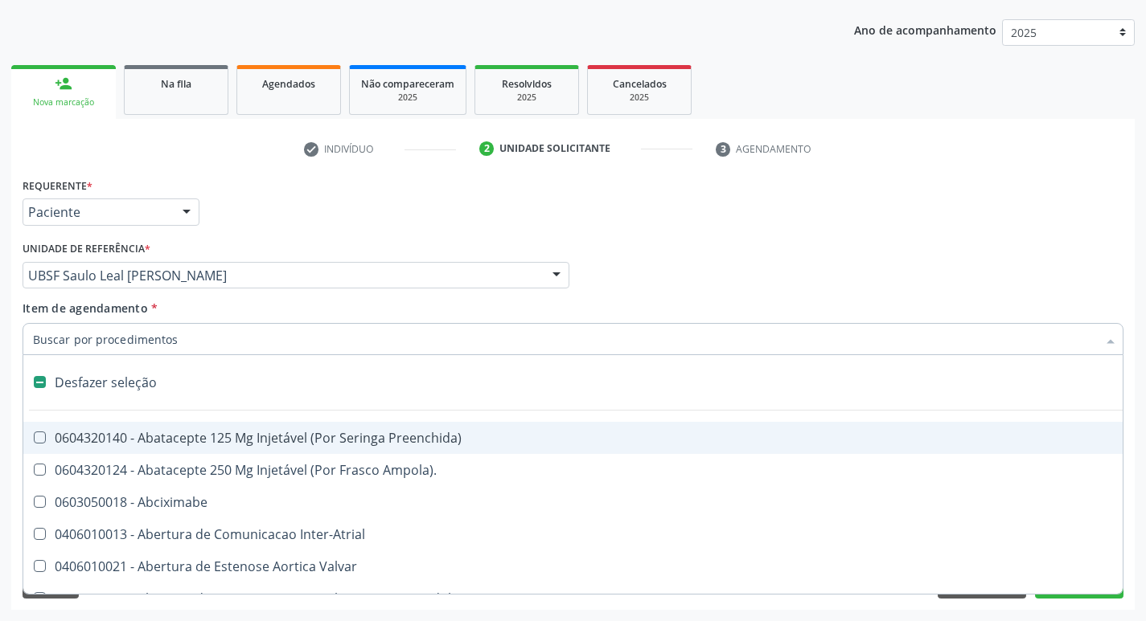
type input "B"
checkbox Imagem\) "true"
type input "BI"
checkbox Solo "true"
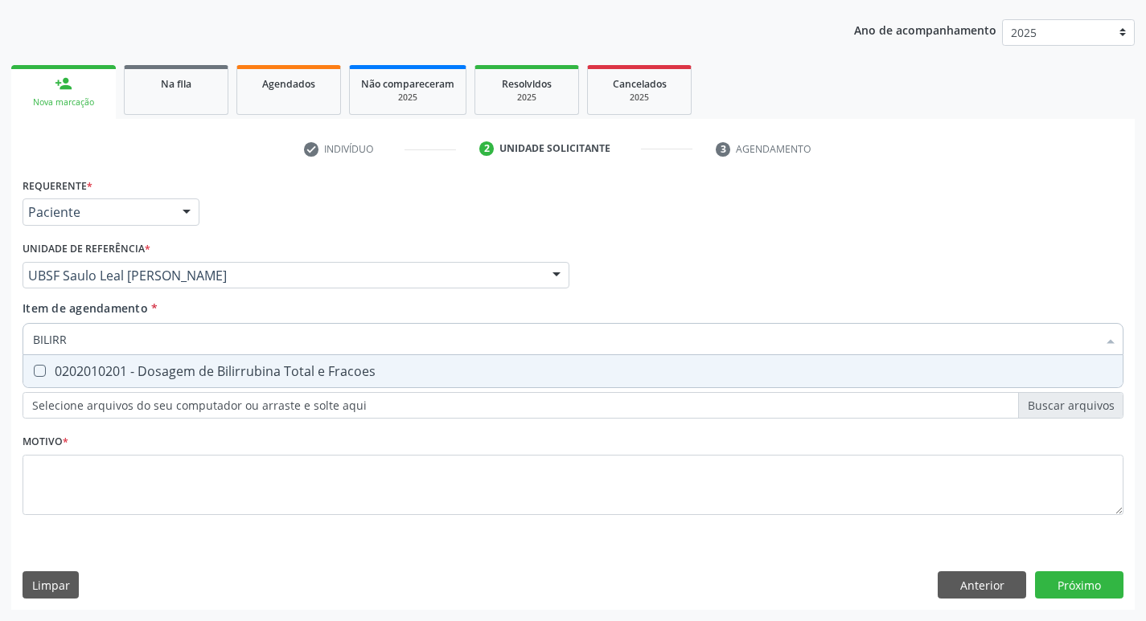
type input "BILIRRU"
click at [288, 377] on div "0202010201 - Dosagem de Bilirrubina Total e Fracoes" at bounding box center [573, 371] width 1080 height 13
checkbox Fracoes "true"
type input "B"
checkbox Fracoes "false"
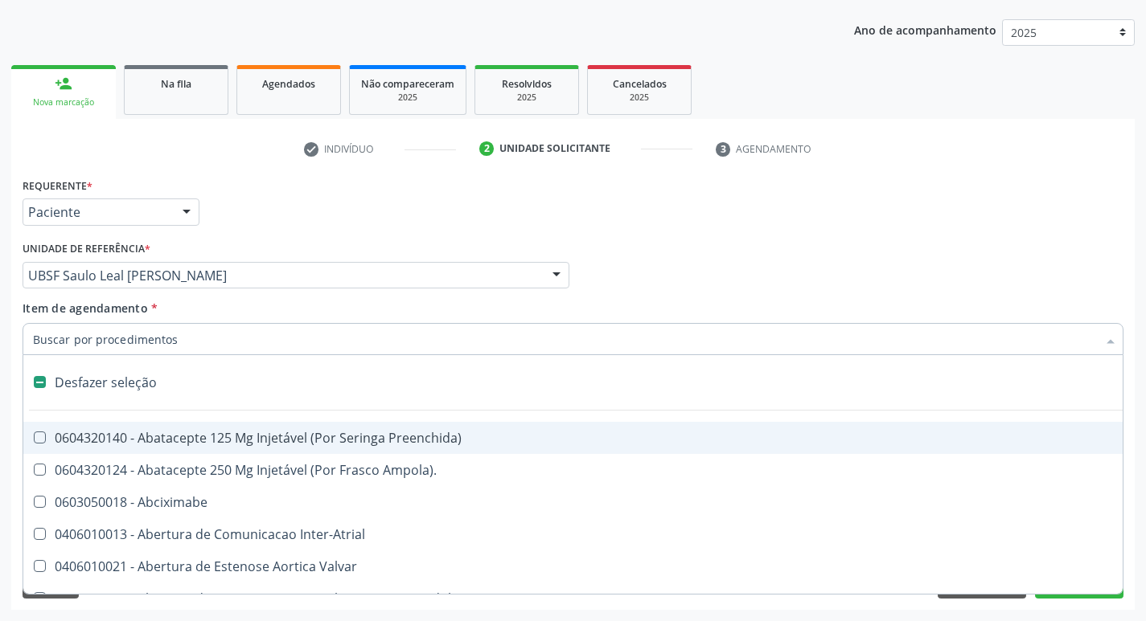
type input "V"
checkbox Cornea "true"
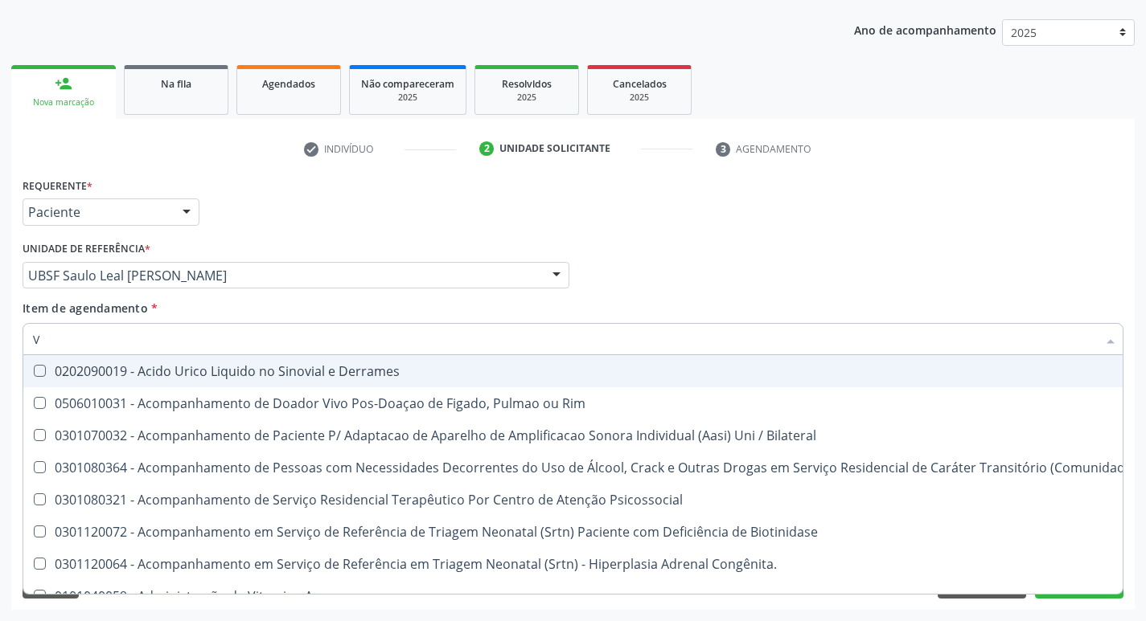
type input "VI"
checkbox \(Tgp\) "true"
checkbox B64\) "false"
type input "VITA"
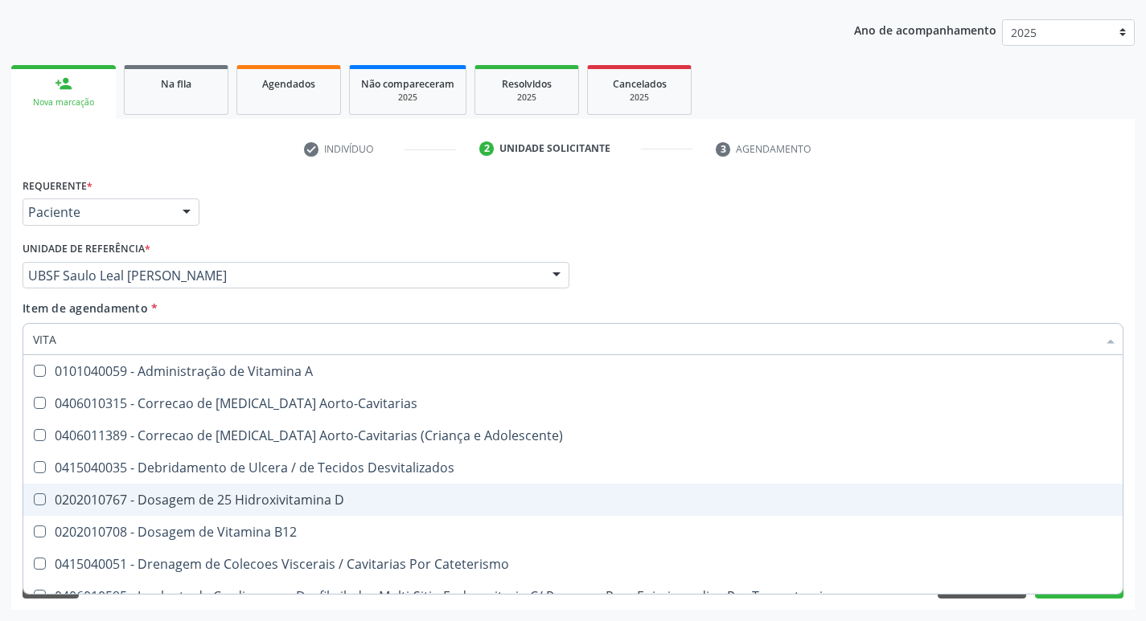
click at [291, 490] on span "0202010767 - Dosagem de 25 Hidroxivitamina D" at bounding box center [572, 500] width 1099 height 32
checkbox D "true"
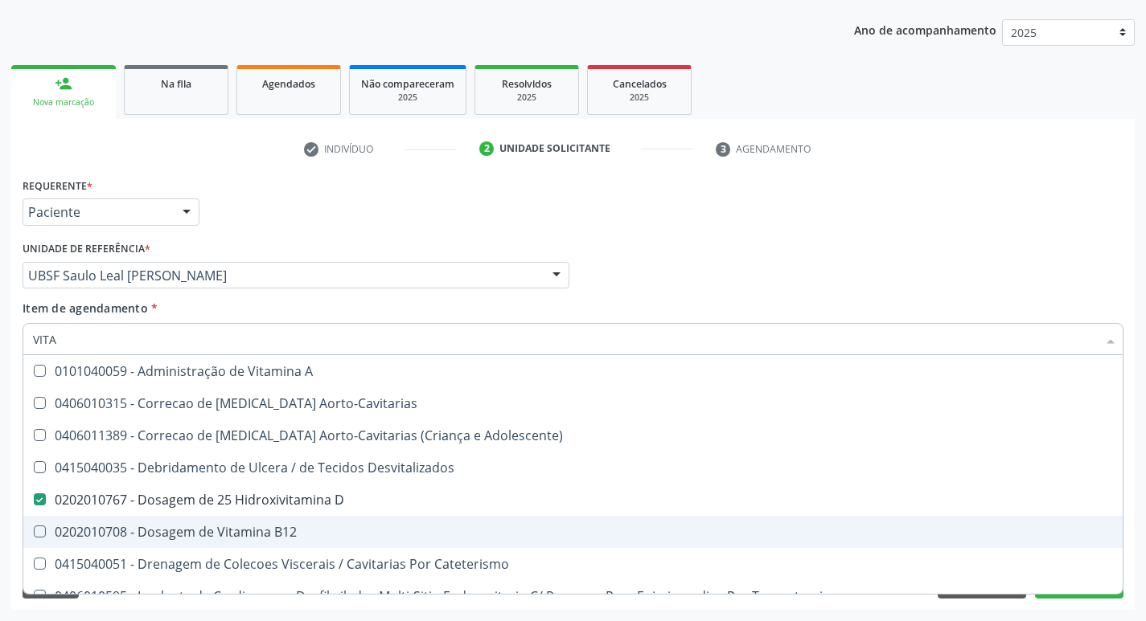
click at [291, 530] on div "0202010708 - Dosagem de Vitamina B12" at bounding box center [573, 532] width 1080 height 13
checkbox B12 "true"
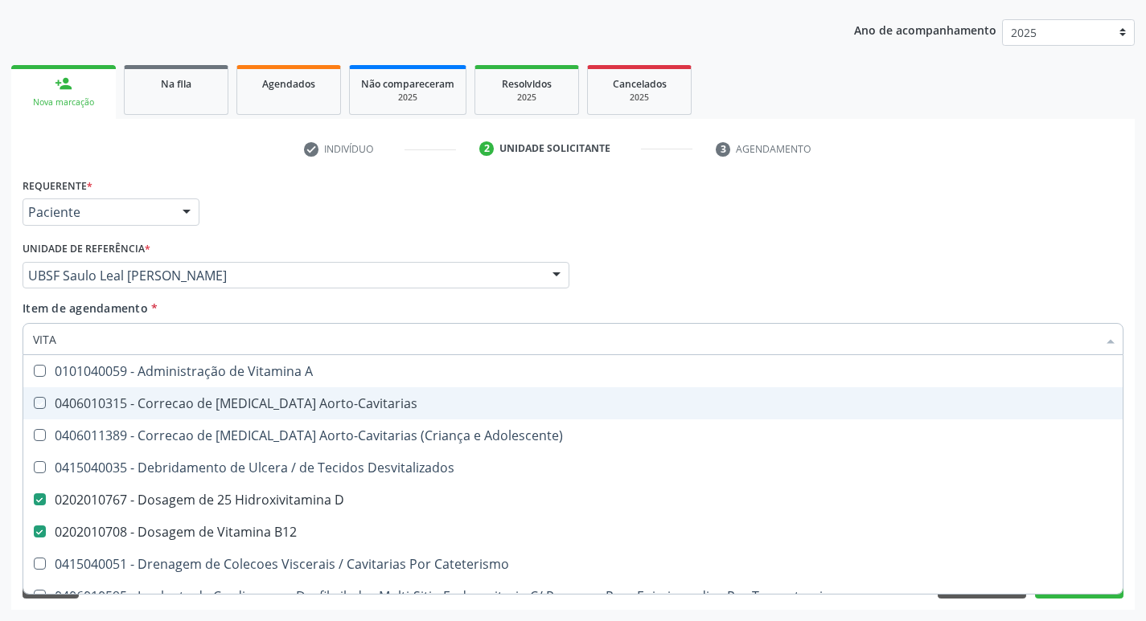
click at [462, 201] on div "Requerente * Paciente Profissional de Saúde Paciente Nenhum resultado encontrad…" at bounding box center [572, 205] width 1109 height 63
checkbox Aorto-Cavitarias "true"
checkbox Adolescente\) "true"
checkbox Desvitalizados "true"
checkbox Cateterismo "true"
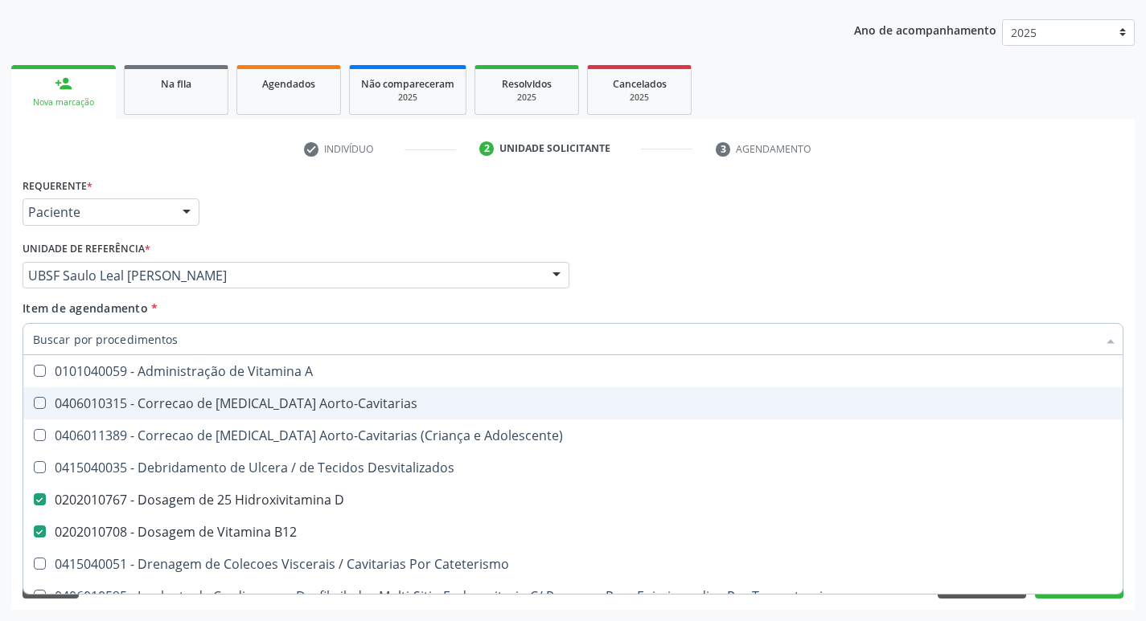
checkbox Toracotomia "true"
checkbox Toracotomia\) "true"
checkbox Estranho "true"
checkbox Intracavitaria "true"
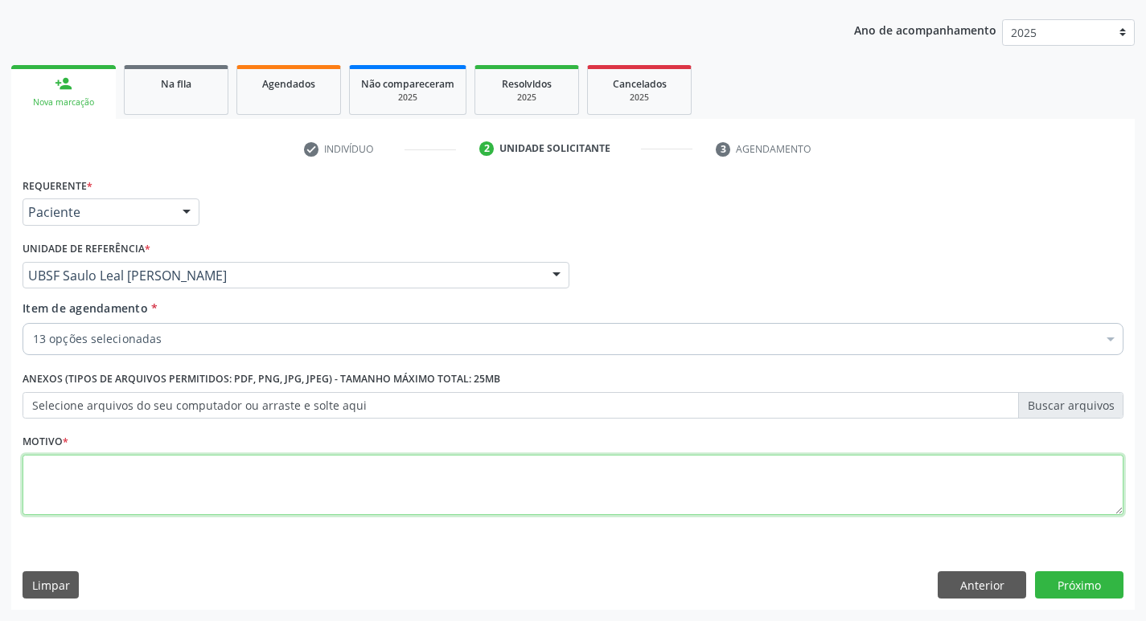
click at [425, 461] on textarea at bounding box center [573, 485] width 1101 height 61
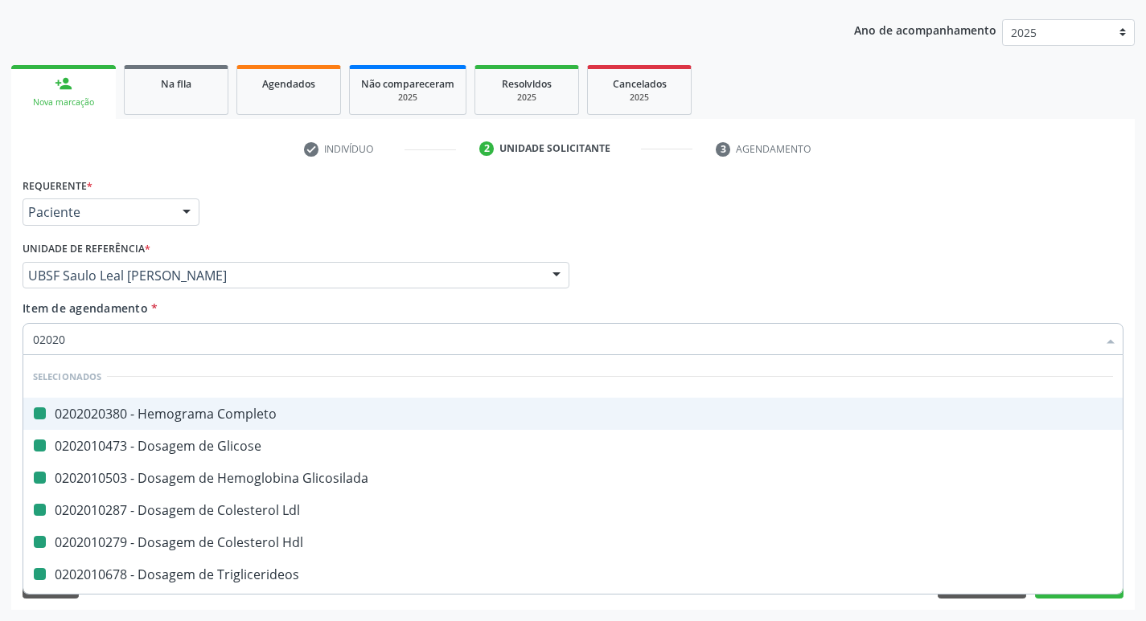
type input "020205"
checkbox Completo "false"
checkbox Glicose "false"
checkbox Glicosilada "false"
checkbox Ldl "false"
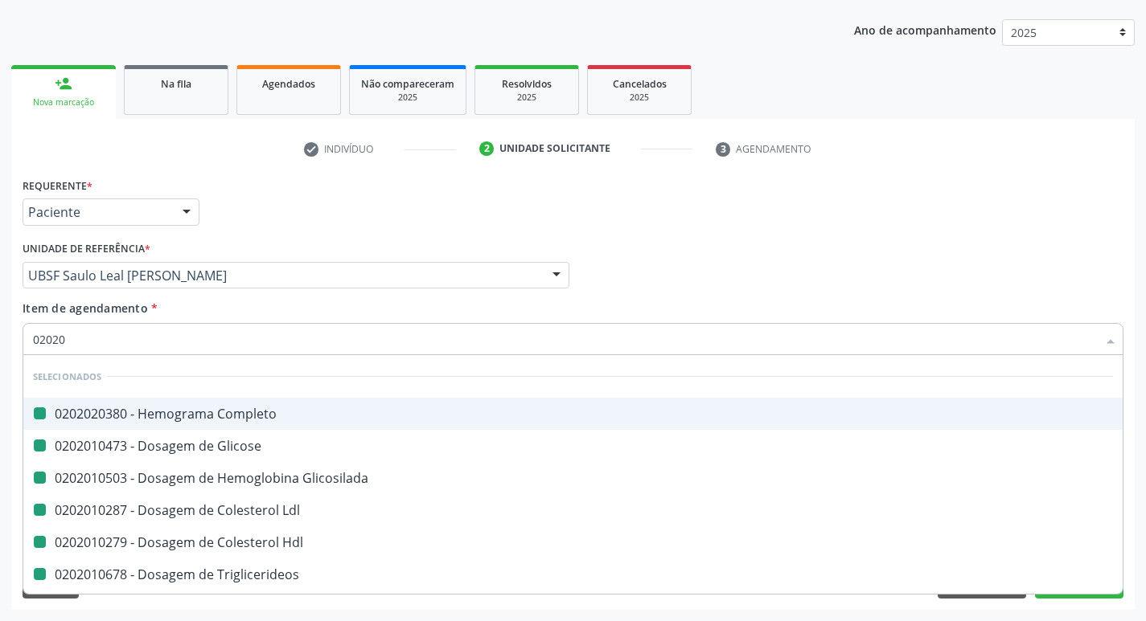
checkbox Hdl "false"
checkbox Triglicerideos "false"
checkbox Ureia "false"
checkbox Creatinina "false"
checkbox \(Tgp\) "false"
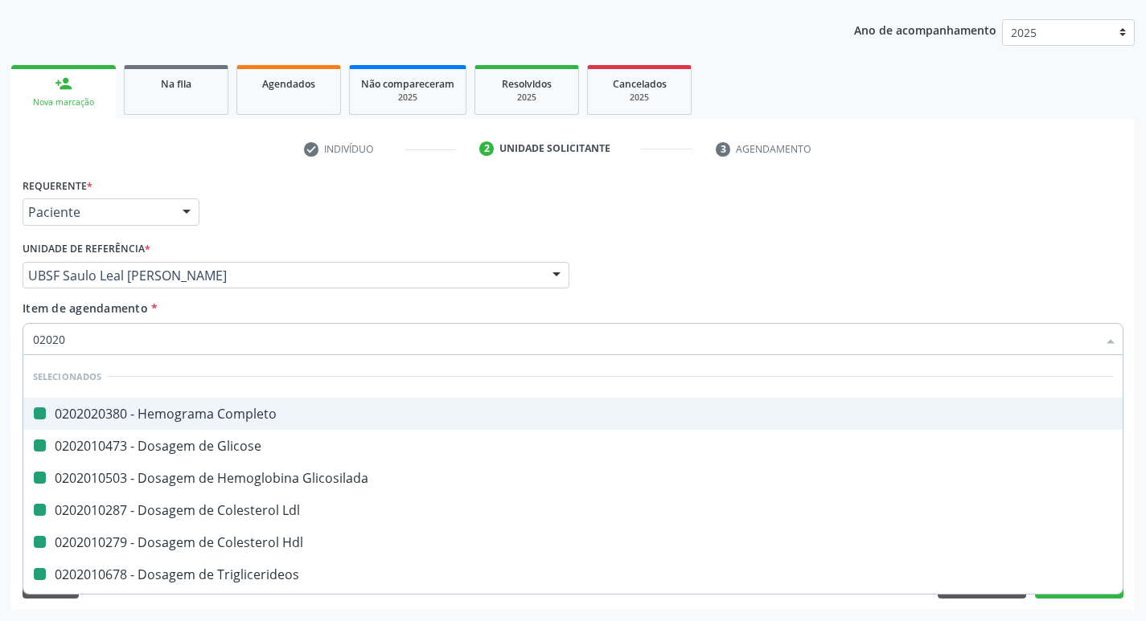
checkbox \(Tgo\) "false"
checkbox Fracoes "false"
checkbox D "false"
checkbox B12 "false"
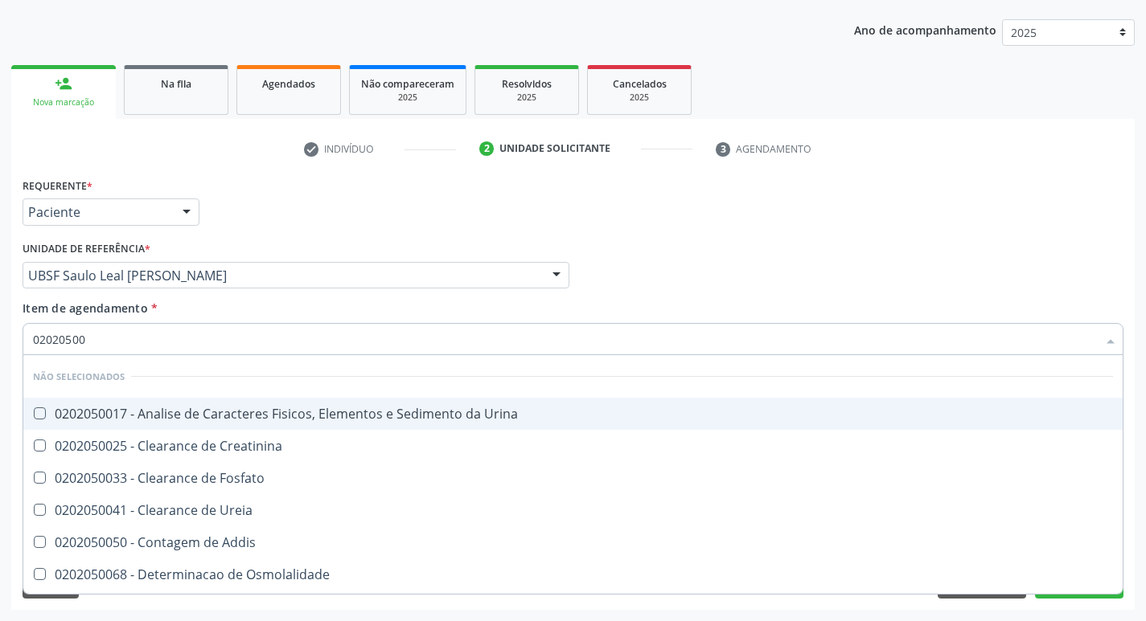
type input "020205001"
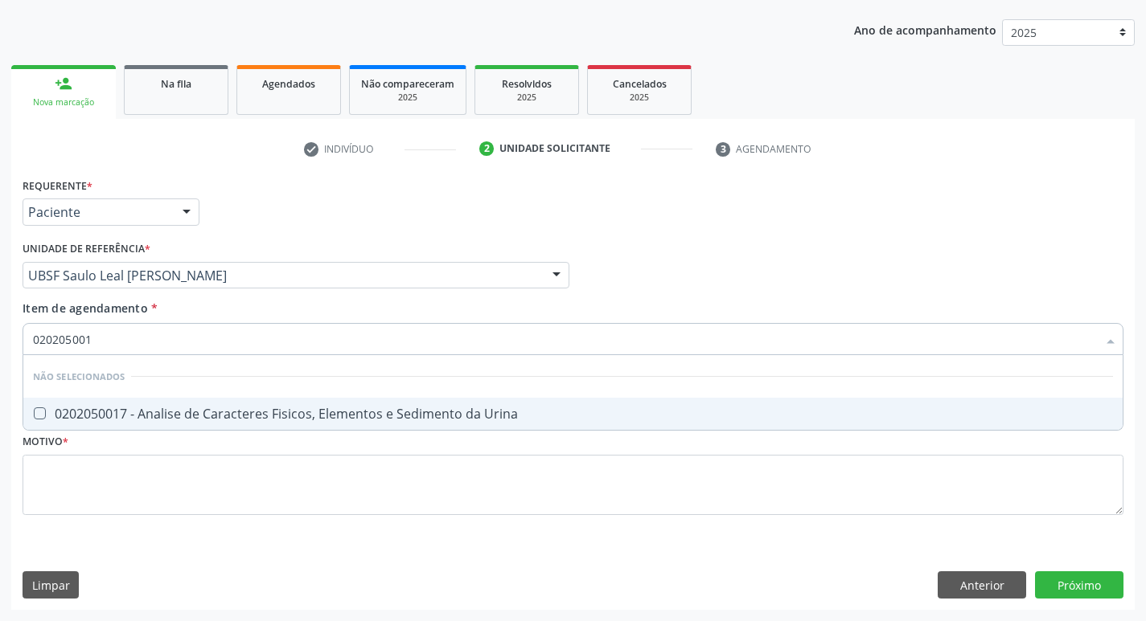
click at [376, 426] on span "0202050017 - Analise de Caracteres Fisicos, Elementos e Sedimento da Urina" at bounding box center [572, 414] width 1099 height 32
checkbox Urina "true"
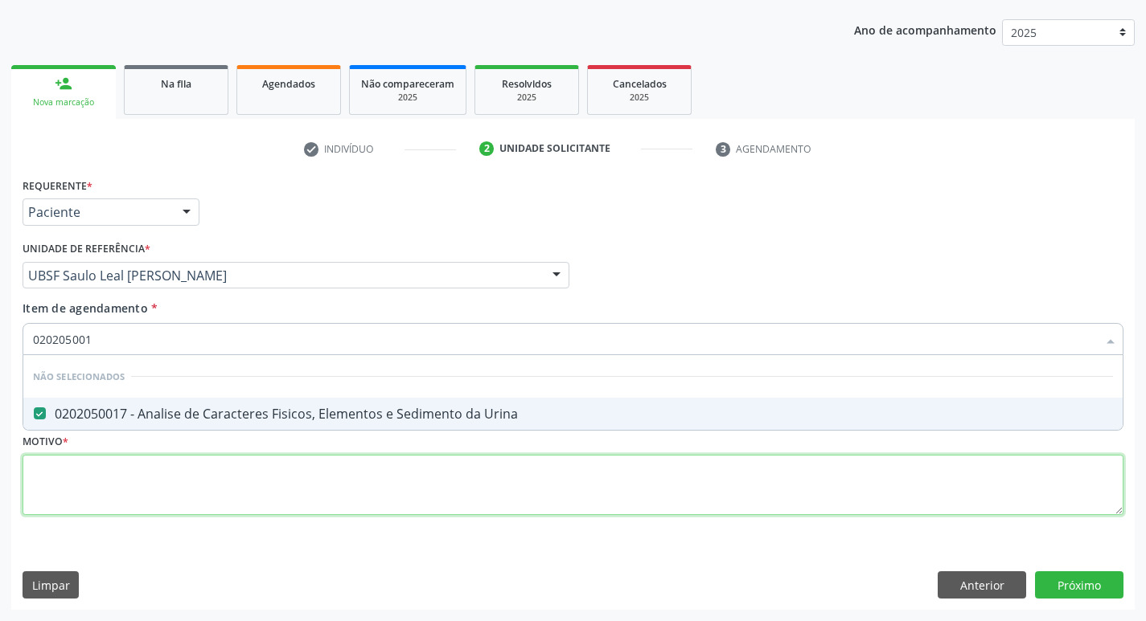
click at [376, 480] on div "Requerente * Paciente Profissional de Saúde Paciente Nenhum resultado encontrad…" at bounding box center [573, 356] width 1101 height 364
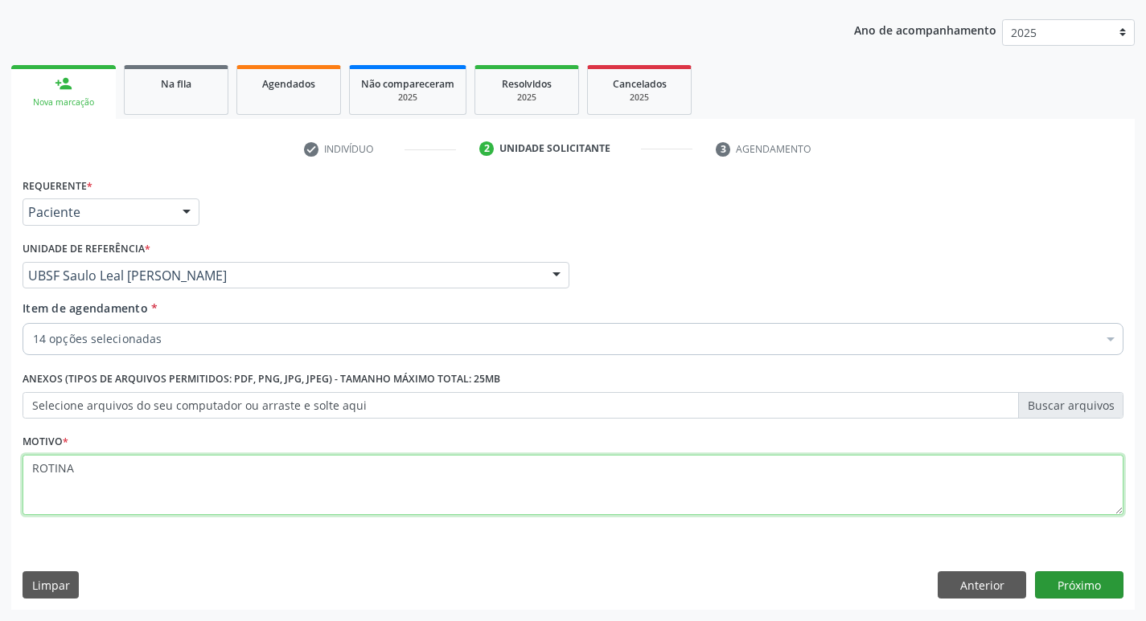
type textarea "ROTINA"
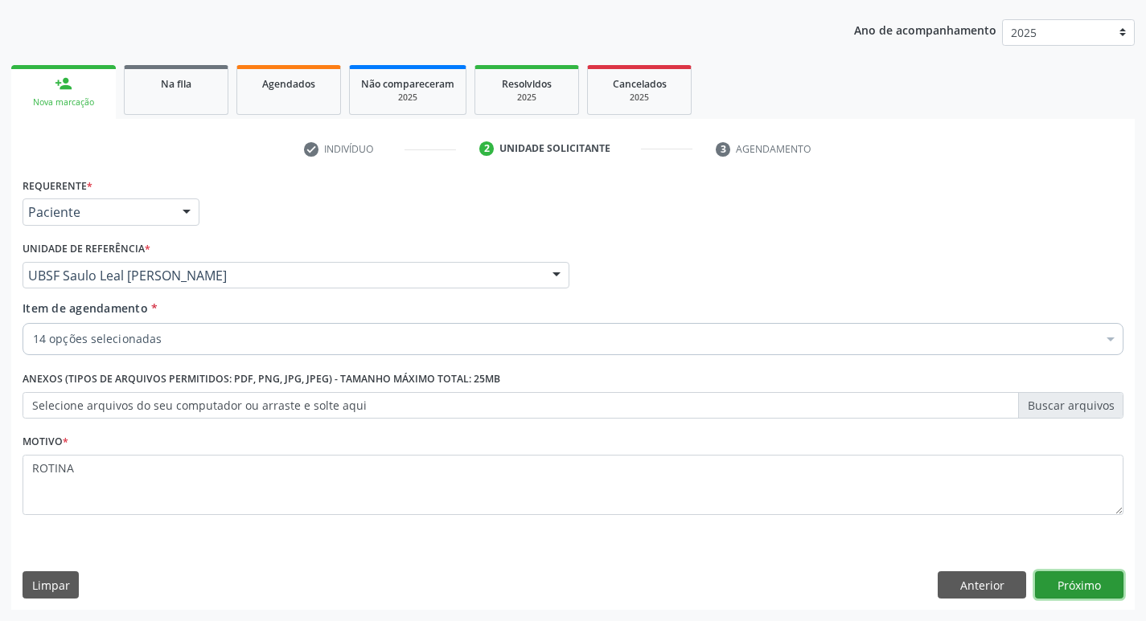
click at [1062, 580] on button "Próximo" at bounding box center [1079, 585] width 88 height 27
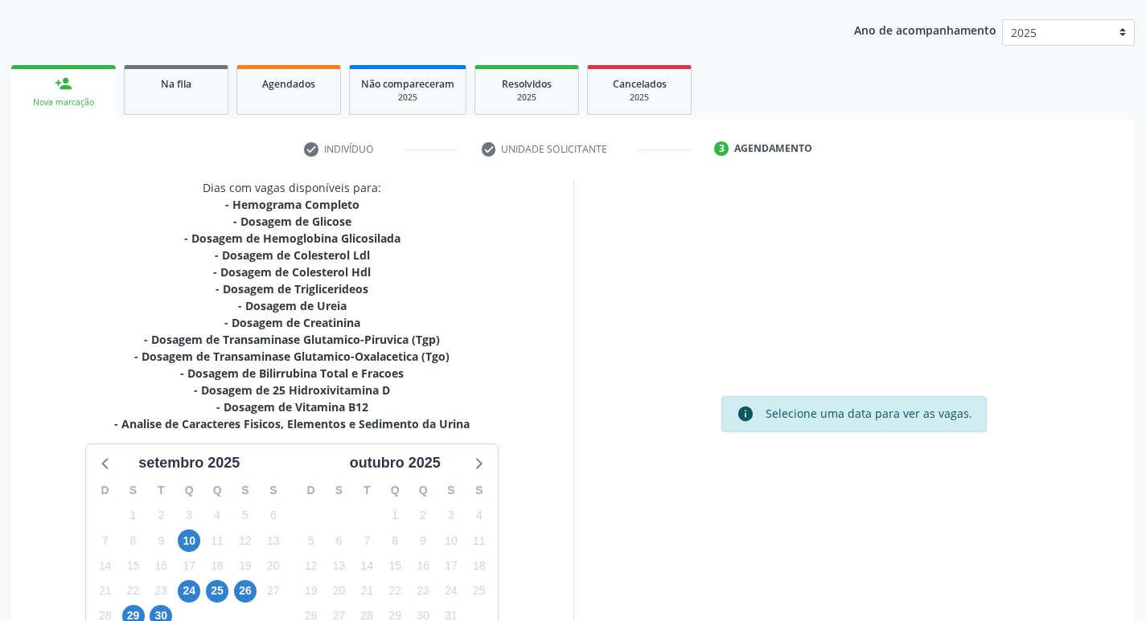
scroll to position [297, 0]
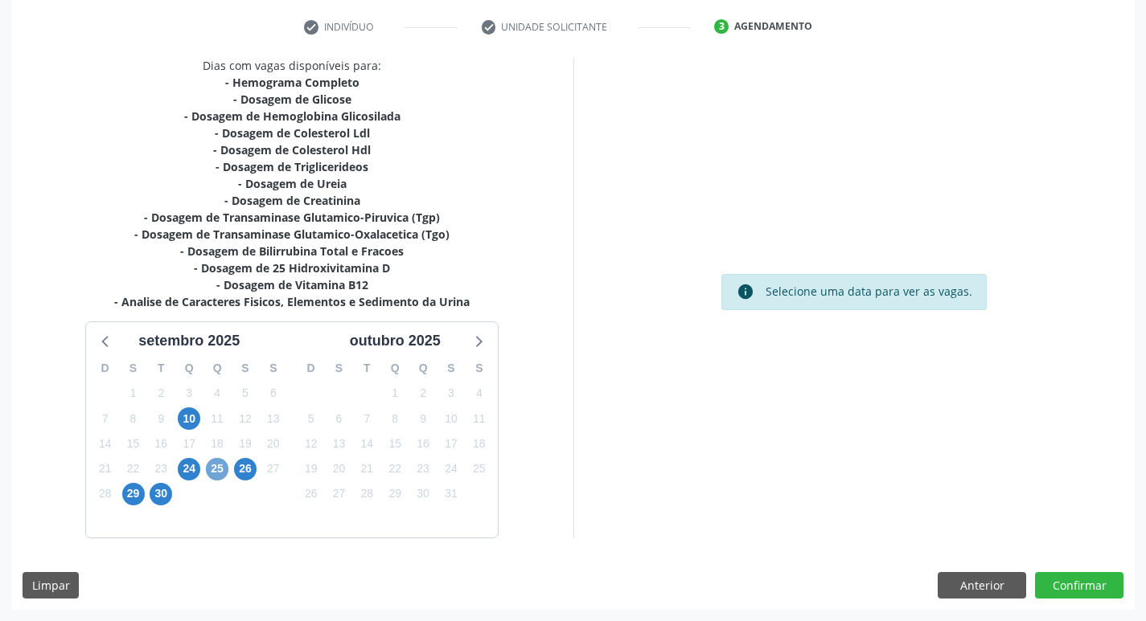
click at [219, 471] on span "25" at bounding box center [217, 469] width 23 height 23
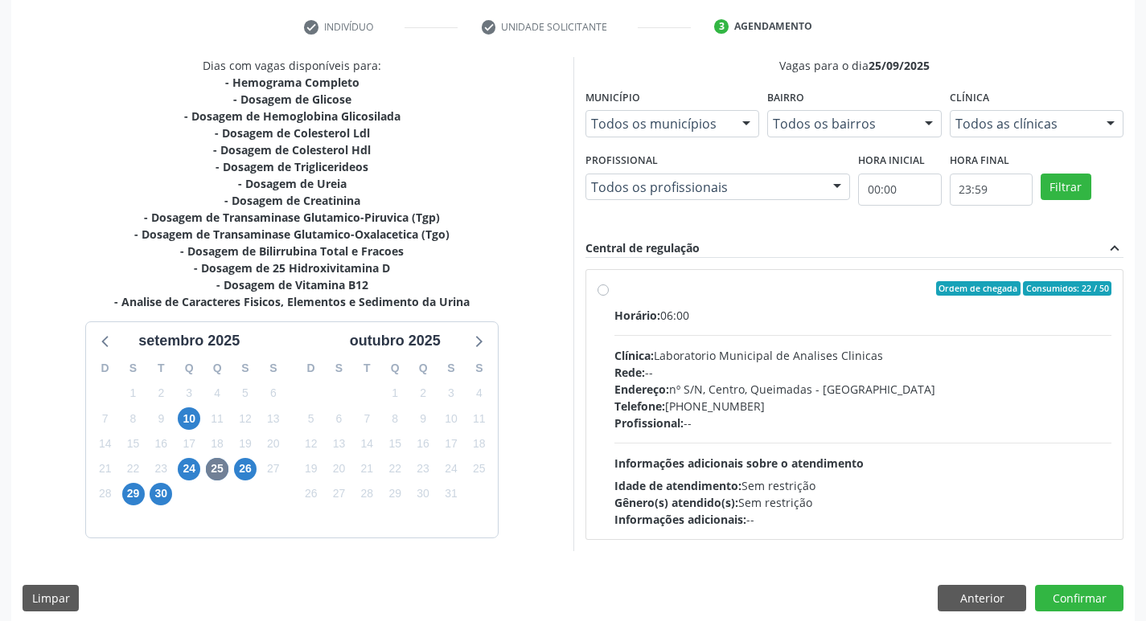
click at [871, 433] on div "Horário: 06:00 Clínica: Laboratorio Municipal de Analises Clinicas Rede: -- End…" at bounding box center [863, 417] width 498 height 221
click at [609, 296] on input "Ordem de chegada Consumidos: 22 / 50 Horário: 06:00 Clínica: Laboratorio Munici…" at bounding box center [602, 288] width 11 height 14
radio input "true"
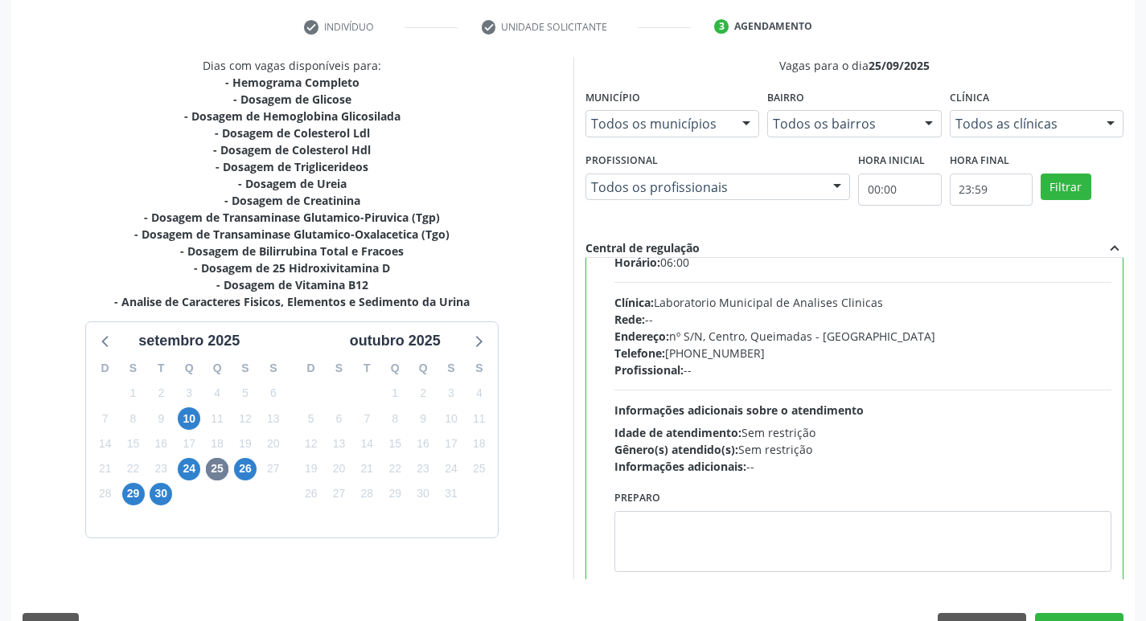
scroll to position [80, 0]
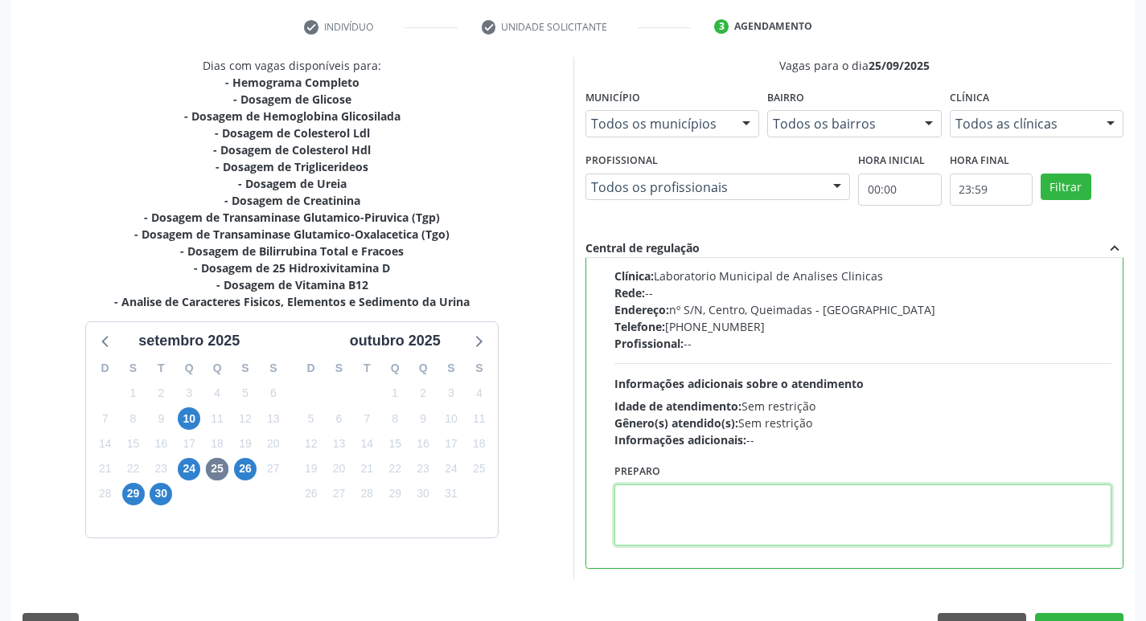
click at [778, 519] on textarea at bounding box center [863, 515] width 498 height 61
type textarea "IR EM [GEOGRAPHIC_DATA]"
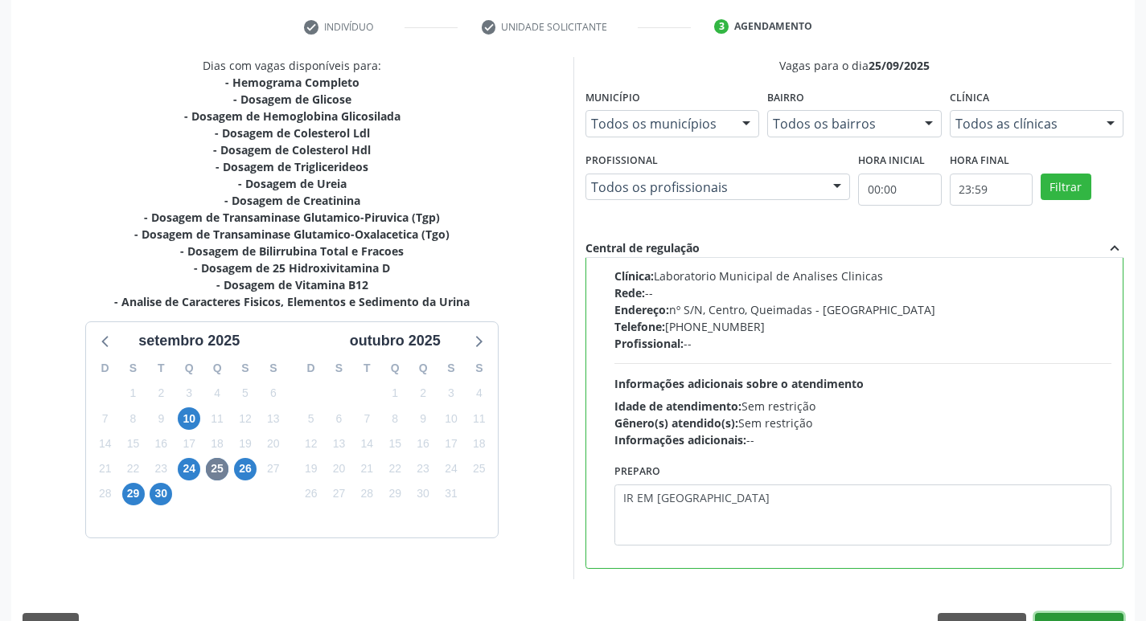
click at [1043, 613] on button "Confirmar" at bounding box center [1079, 626] width 88 height 27
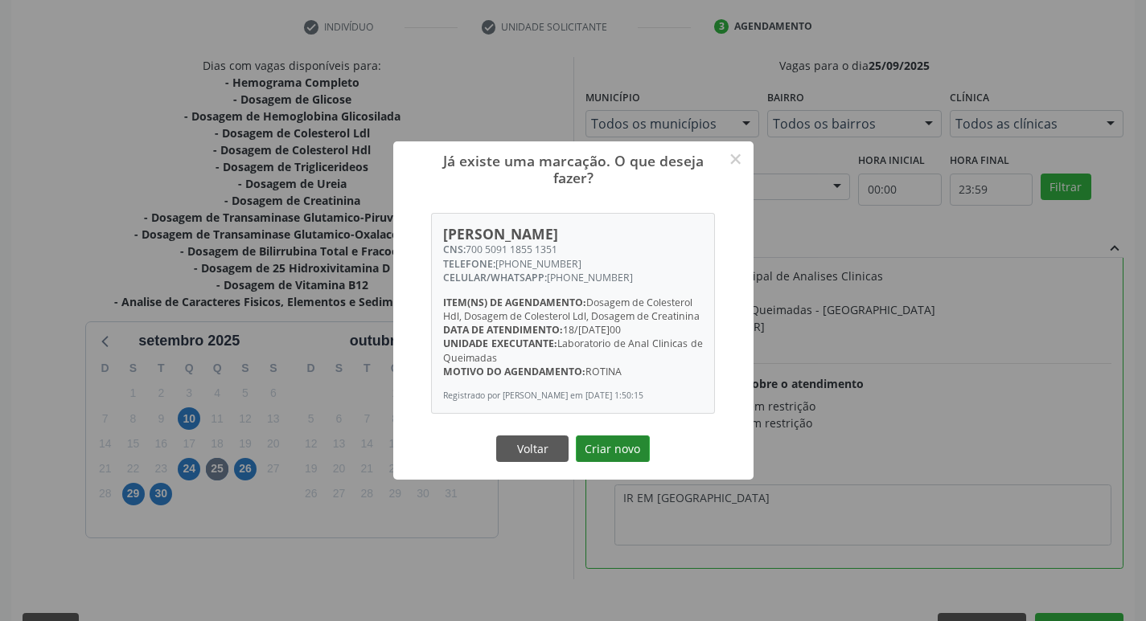
click at [611, 447] on button "Criar novo" at bounding box center [613, 449] width 74 height 27
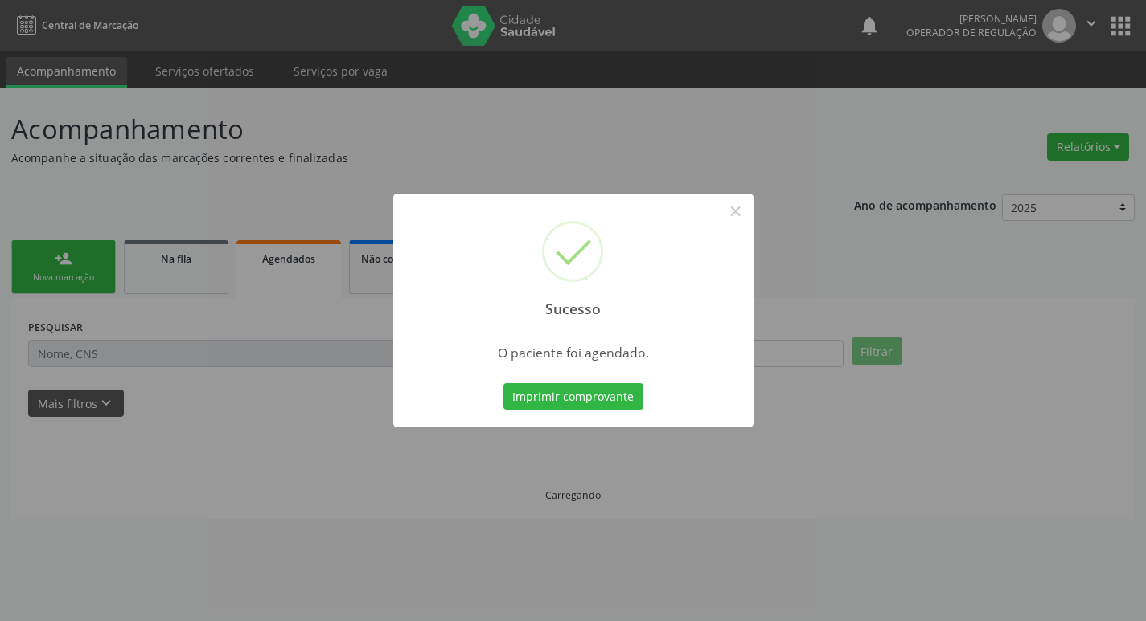
scroll to position [0, 0]
click at [617, 395] on button "Imprimir comprovante" at bounding box center [579, 396] width 140 height 27
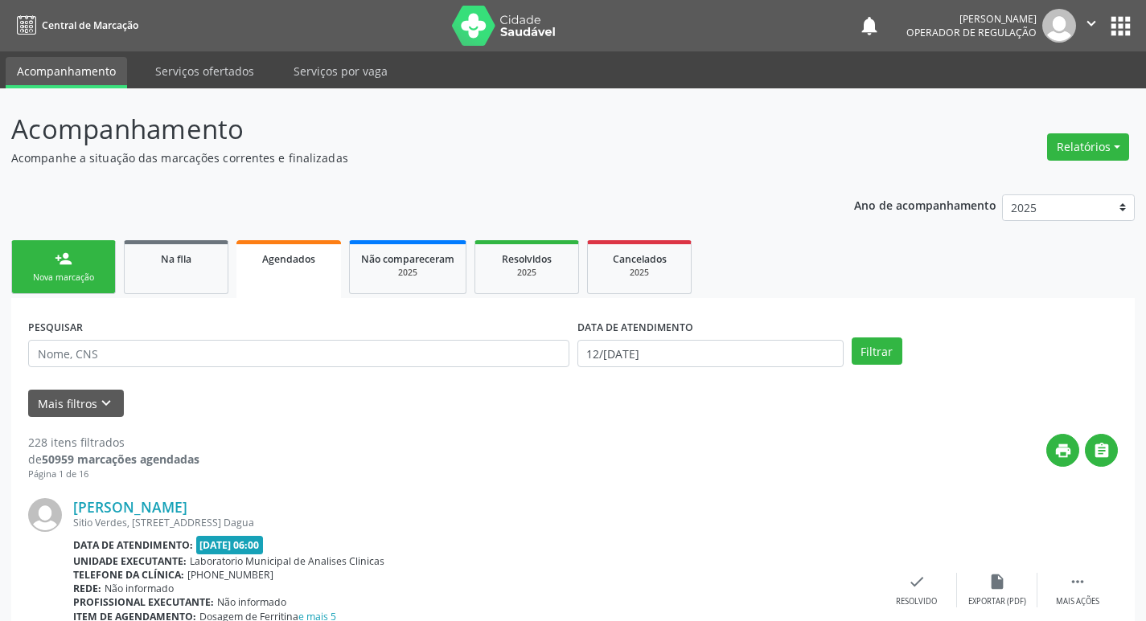
click at [106, 270] on link "person_add Nova marcação" at bounding box center [63, 267] width 105 height 54
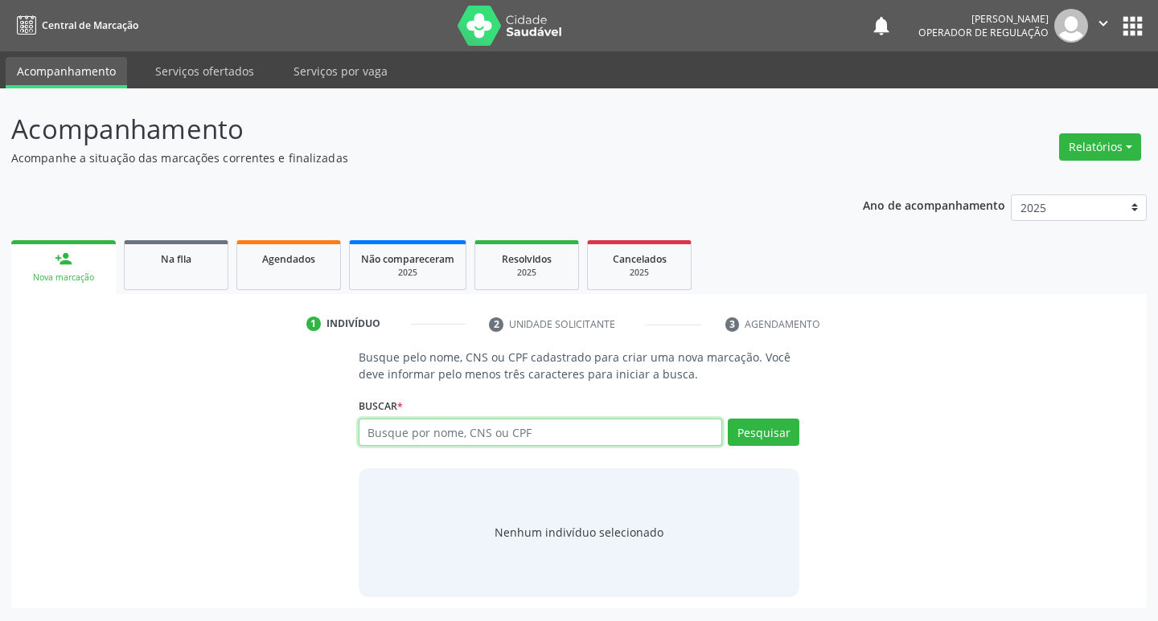
click at [416, 441] on input "text" at bounding box center [541, 432] width 364 height 27
type input "702307104842819"
click at [753, 435] on button "Pesquisar" at bounding box center [764, 432] width 72 height 27
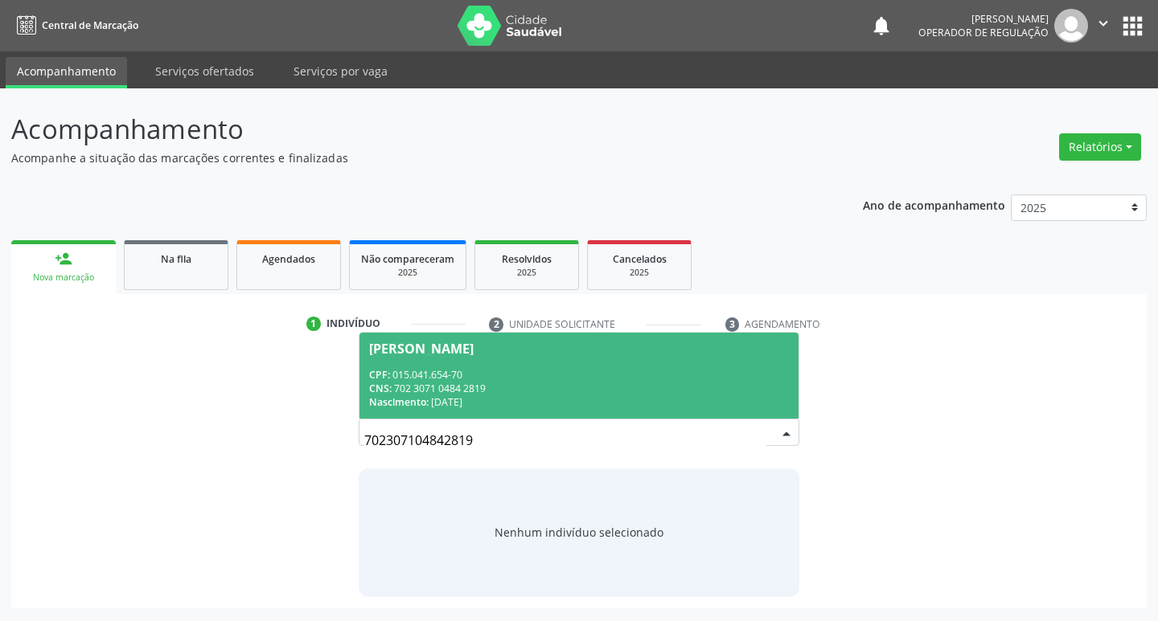
click at [651, 382] on div "CNS: 702 3071 0484 2819" at bounding box center [579, 389] width 420 height 14
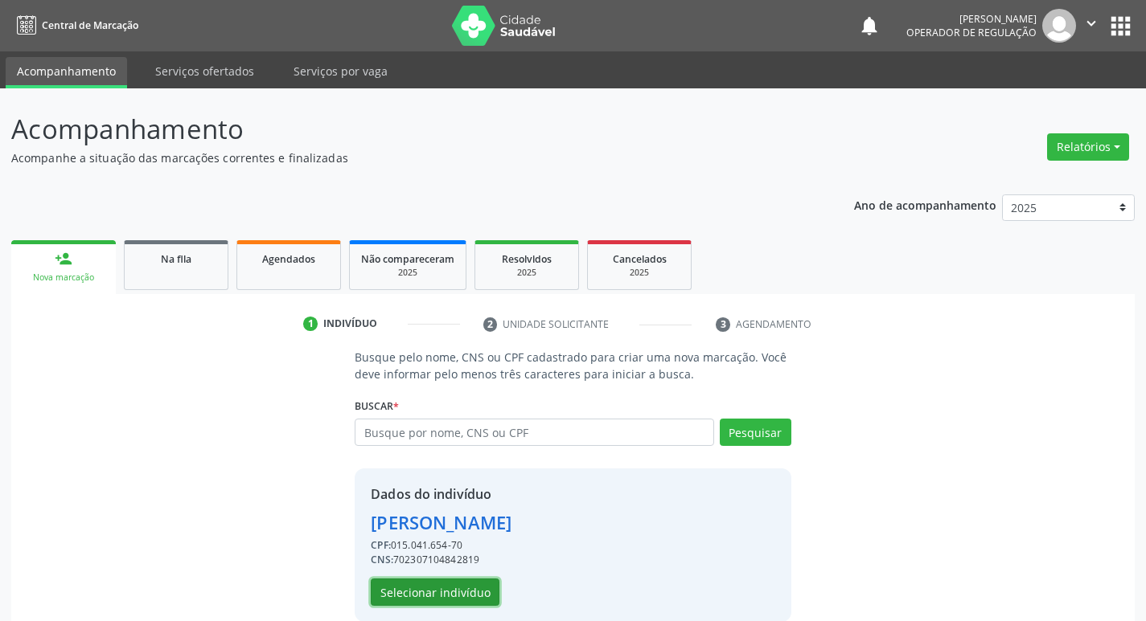
click at [437, 588] on button "Selecionar indivíduo" at bounding box center [435, 592] width 129 height 27
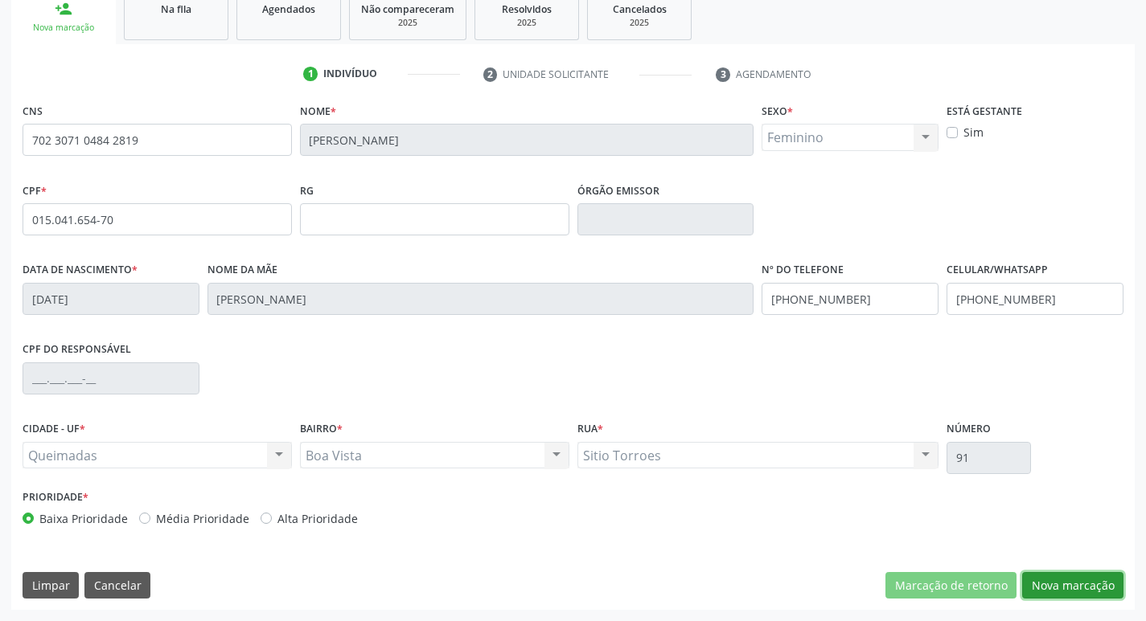
click at [1081, 586] on button "Nova marcação" at bounding box center [1072, 585] width 101 height 27
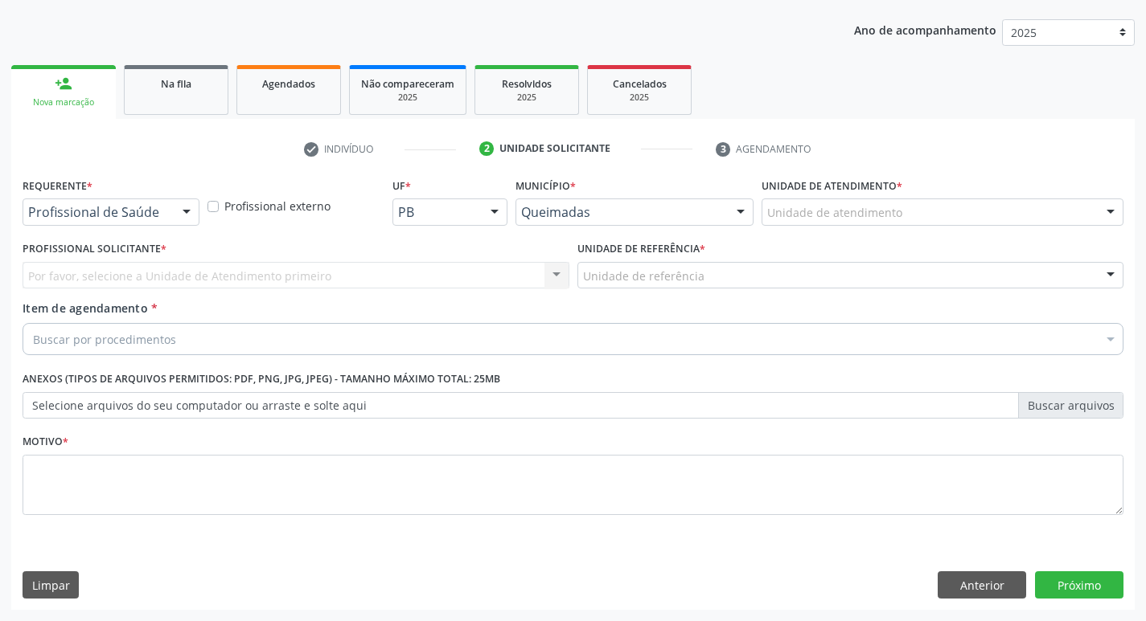
scroll to position [175, 0]
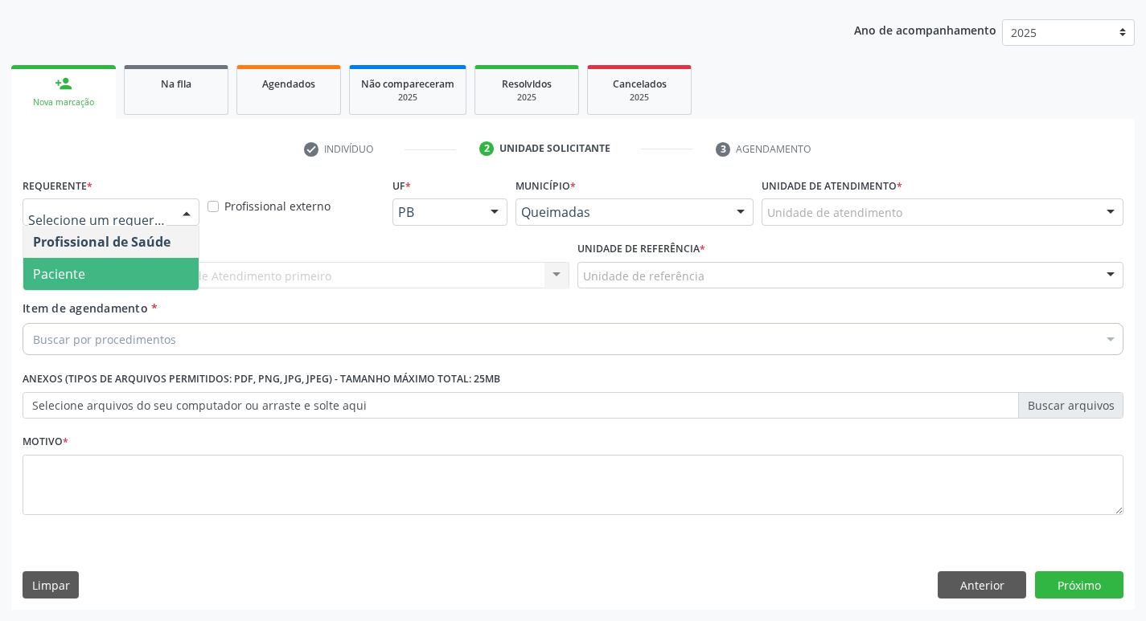
click at [168, 275] on span "Paciente" at bounding box center [110, 274] width 175 height 32
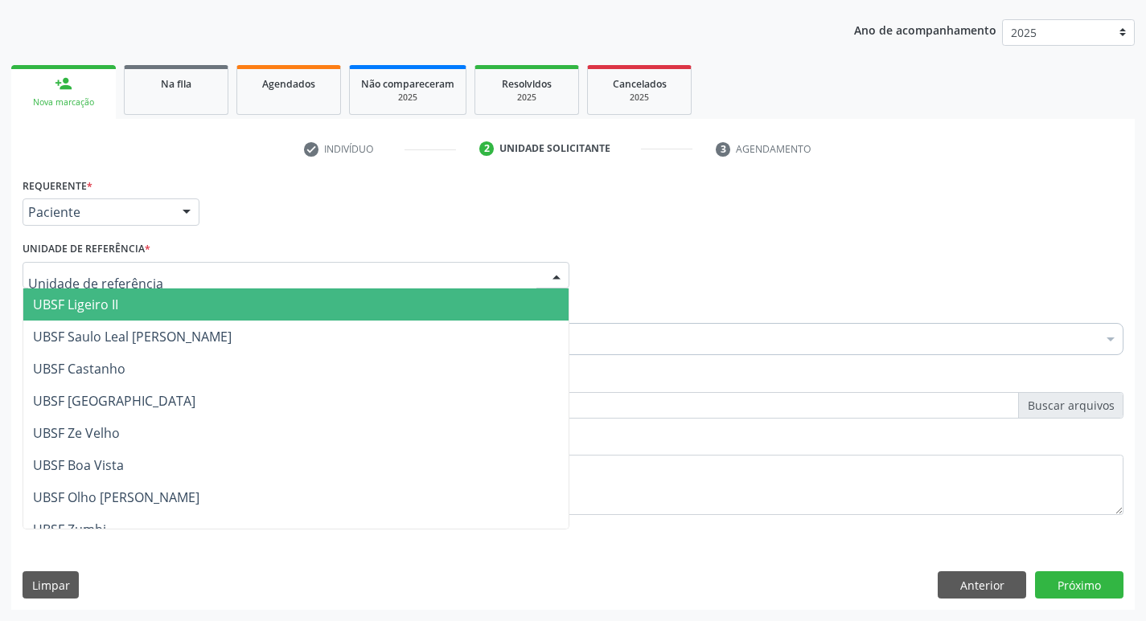
click at [199, 277] on div at bounding box center [296, 275] width 547 height 27
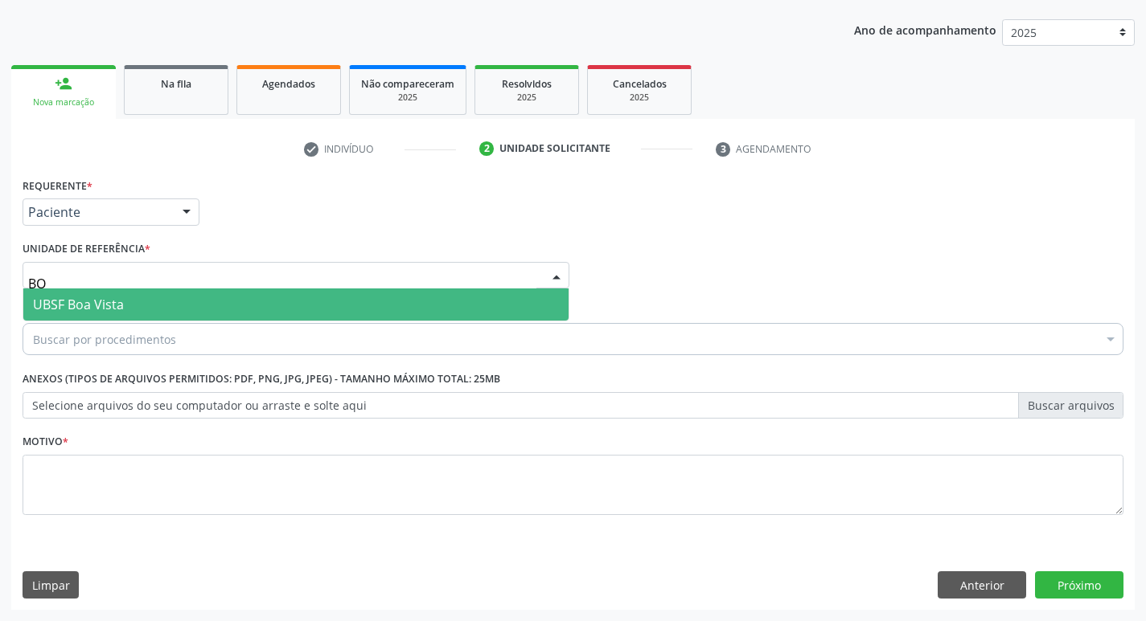
type input "BOA"
click at [196, 300] on span "UBSF Boa Vista" at bounding box center [295, 305] width 545 height 32
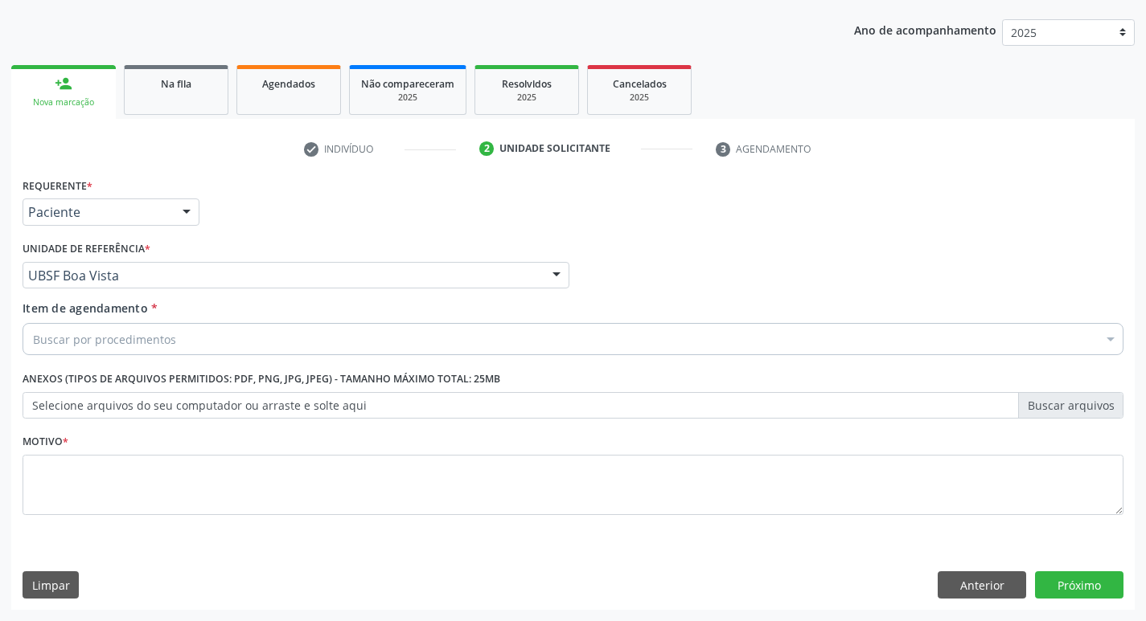
click at [195, 336] on div "Buscar por procedimentos" at bounding box center [573, 339] width 1101 height 32
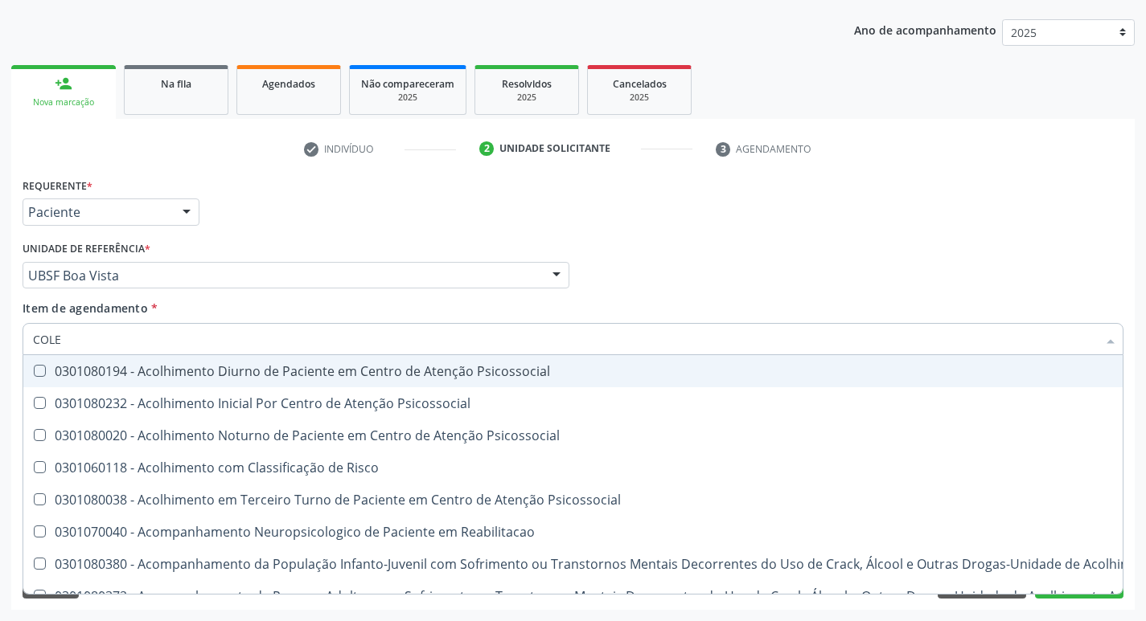
type input "COLES"
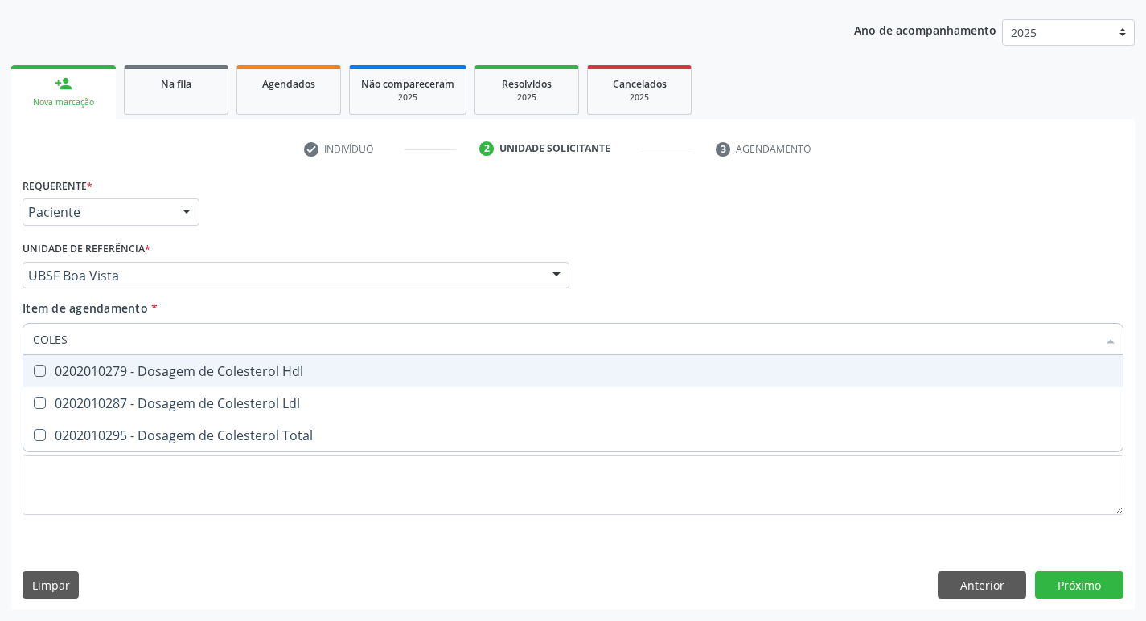
click at [198, 362] on span "0202010279 - Dosagem de Colesterol Hdl" at bounding box center [572, 371] width 1099 height 32
checkbox Hdl "true"
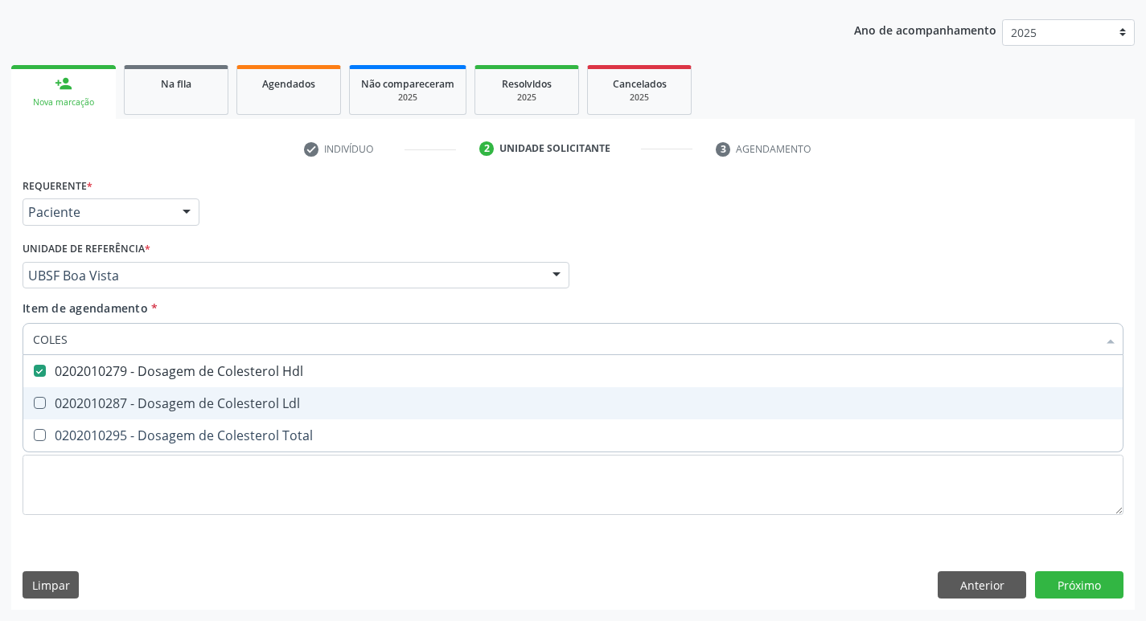
click at [199, 400] on div "0202010287 - Dosagem de Colesterol Ldl" at bounding box center [573, 403] width 1080 height 13
checkbox Ldl "true"
type input "COLE"
checkbox Hdl "false"
checkbox Ldl "false"
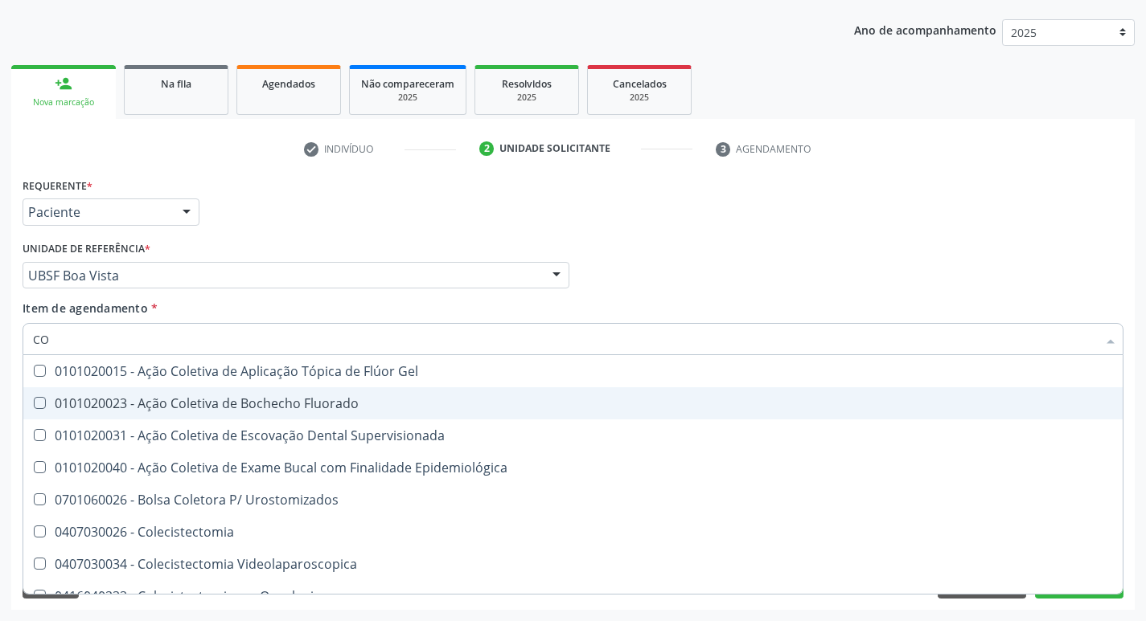
type input "C"
checkbox Hdl "false"
checkbox Ldl "false"
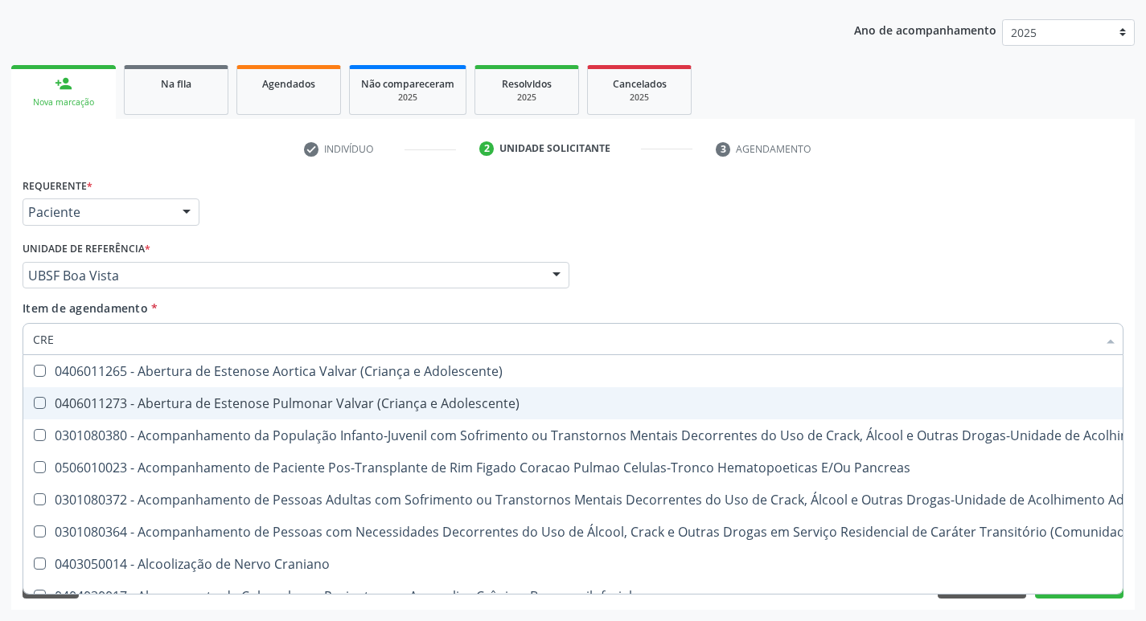
type input "CREA"
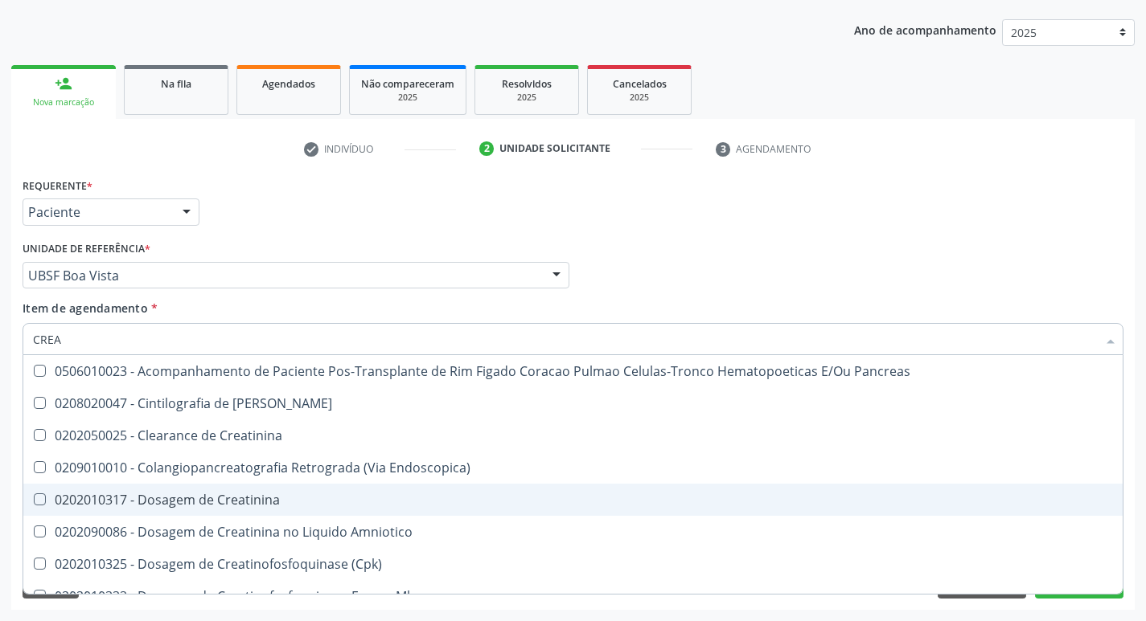
click at [230, 498] on div "0202010317 - Dosagem de Creatinina" at bounding box center [573, 500] width 1080 height 13
checkbox Creatinina "true"
type input "CRE"
checkbox Creatinina "false"
checkbox Oncologia "true"
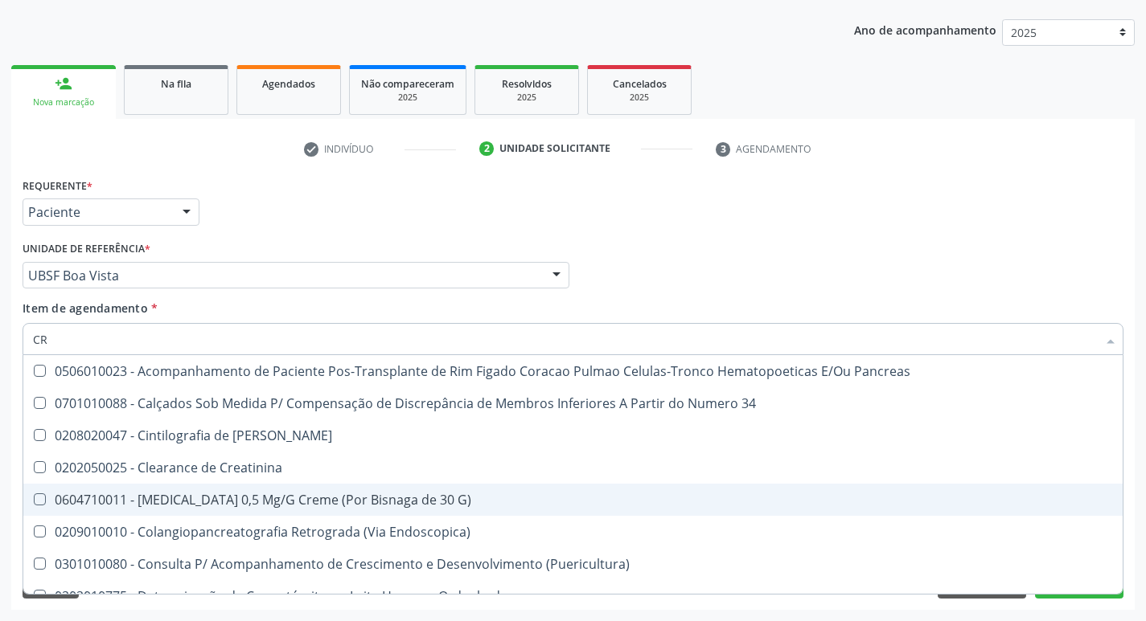
type input "C"
checkbox Creatinina "false"
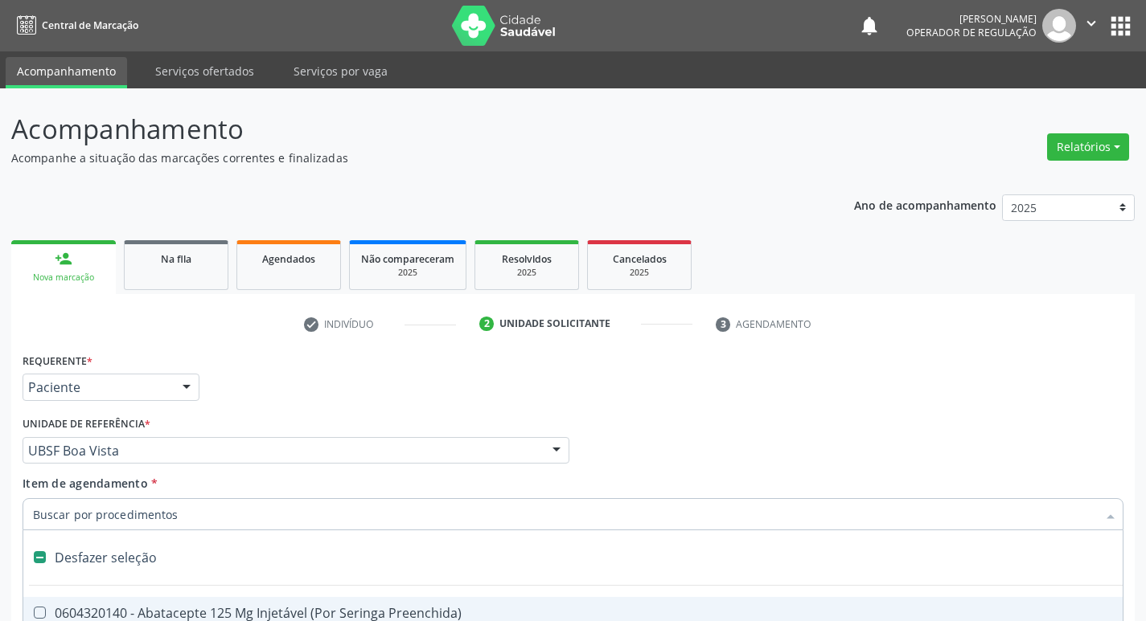
scroll to position [175, 0]
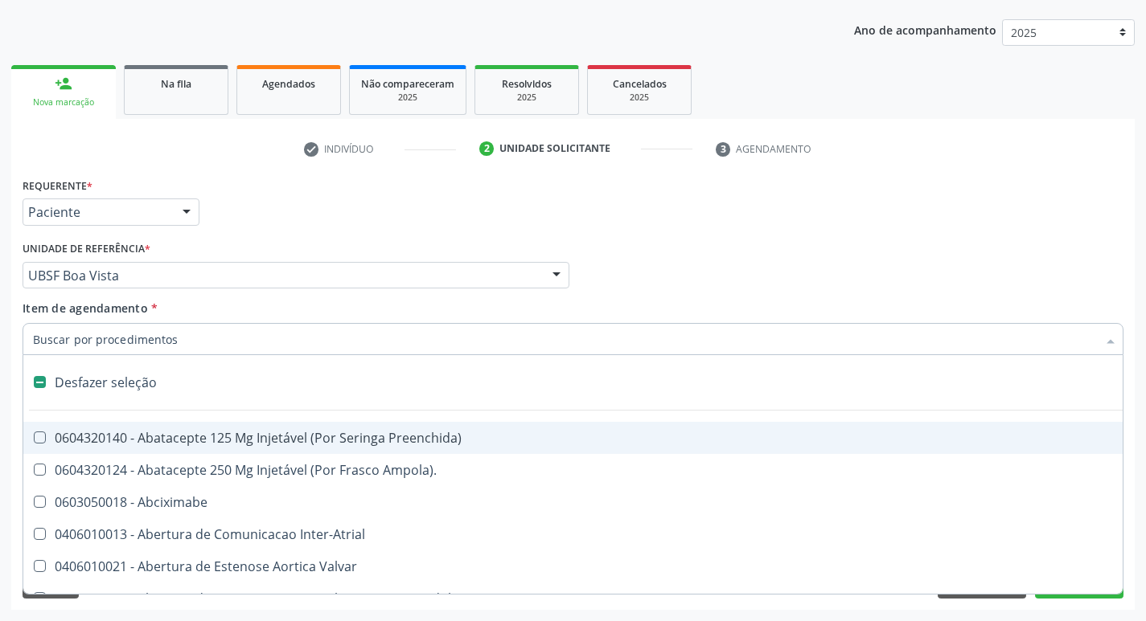
type input "G"
checkbox Urina "false"
checkbox Comprimido\) "true"
checkbox Sanitária "true"
checkbox Criança "true"
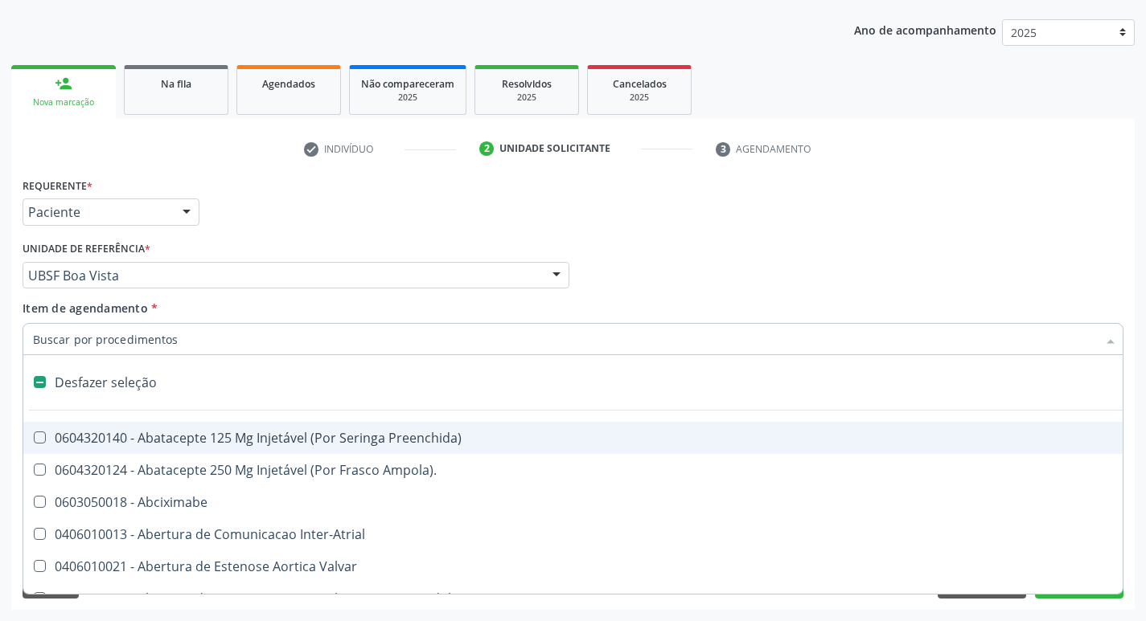
checkbox Capsula\) "true"
checkbox Osso "true"
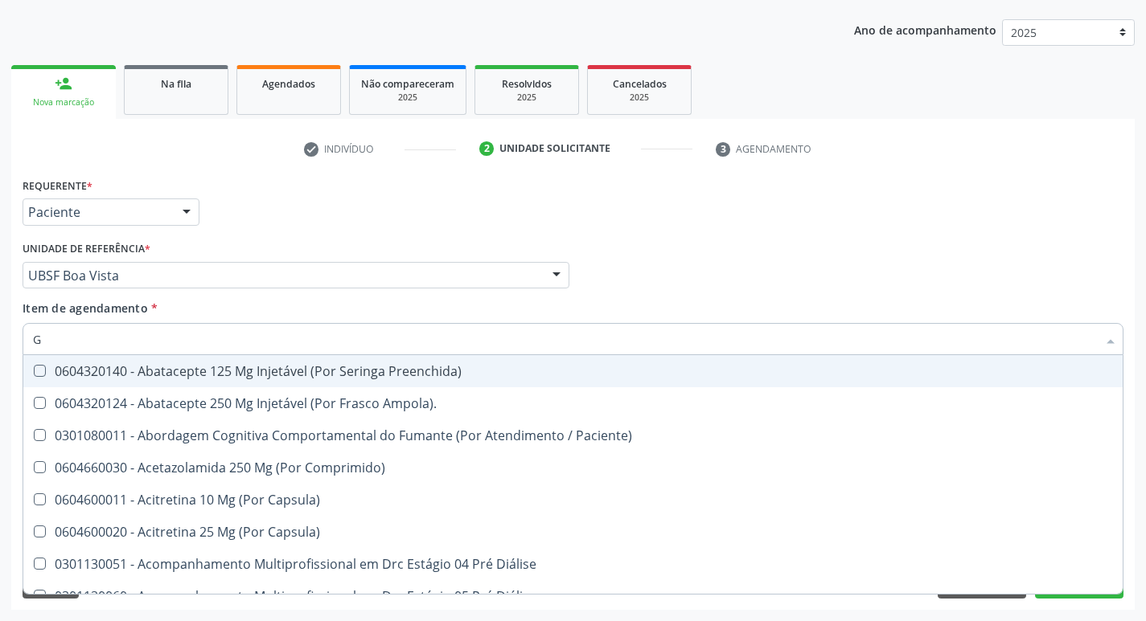
type input "GL"
checkbox Bucomaxilofacial "true"
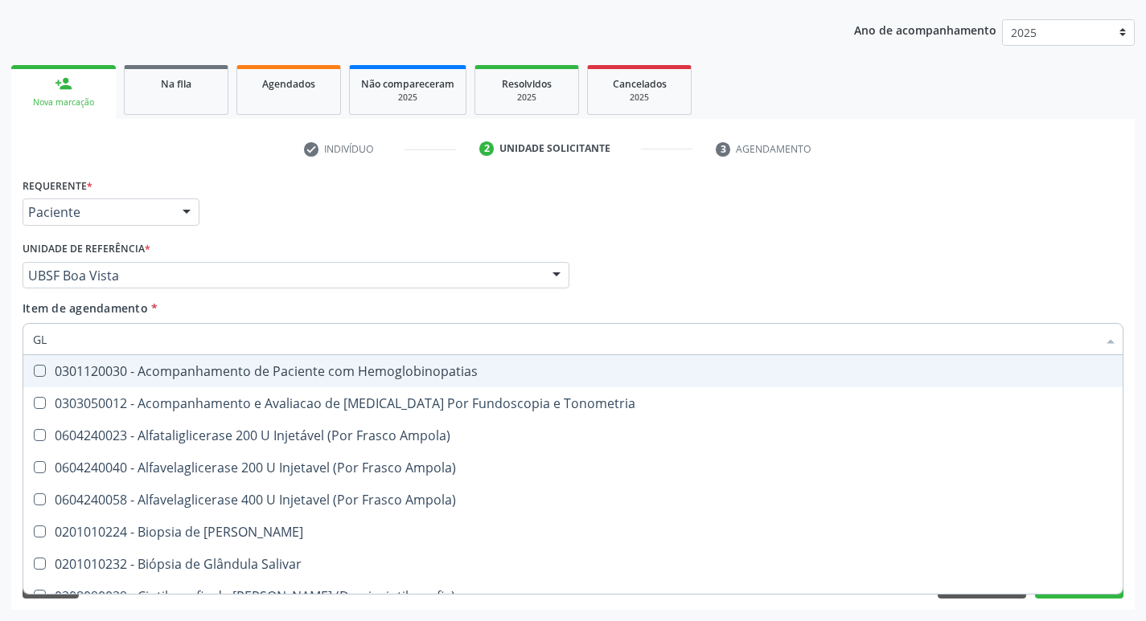
type input "GLI"
checkbox Dosagens\) "true"
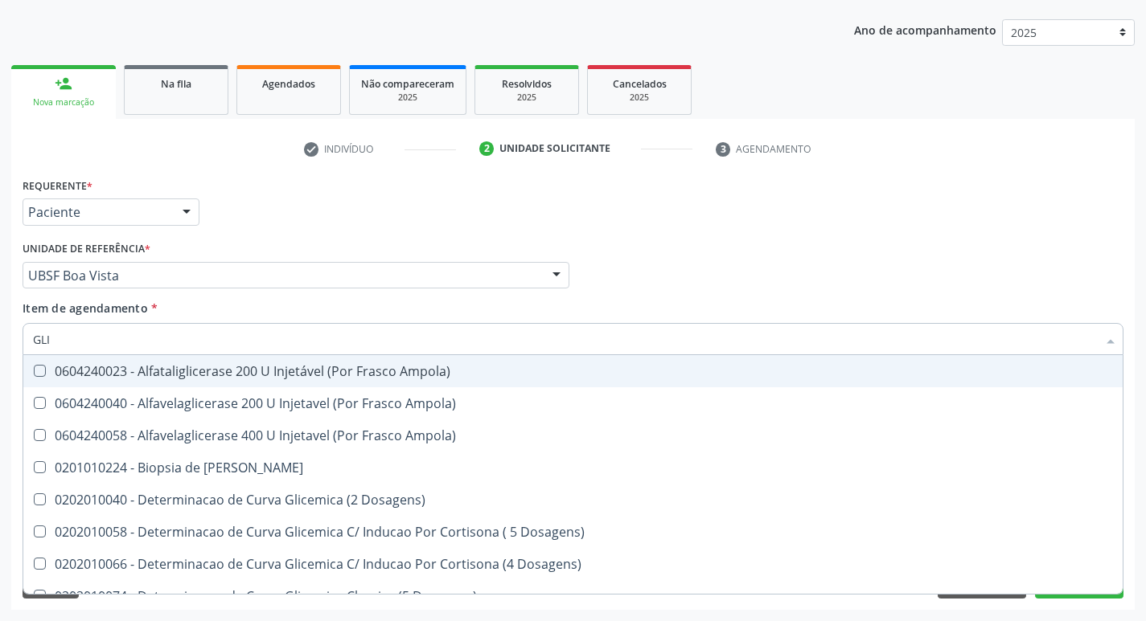
type input "GLIC"
checkbox Glicosilada "true"
checkbox Triglicerideos "false"
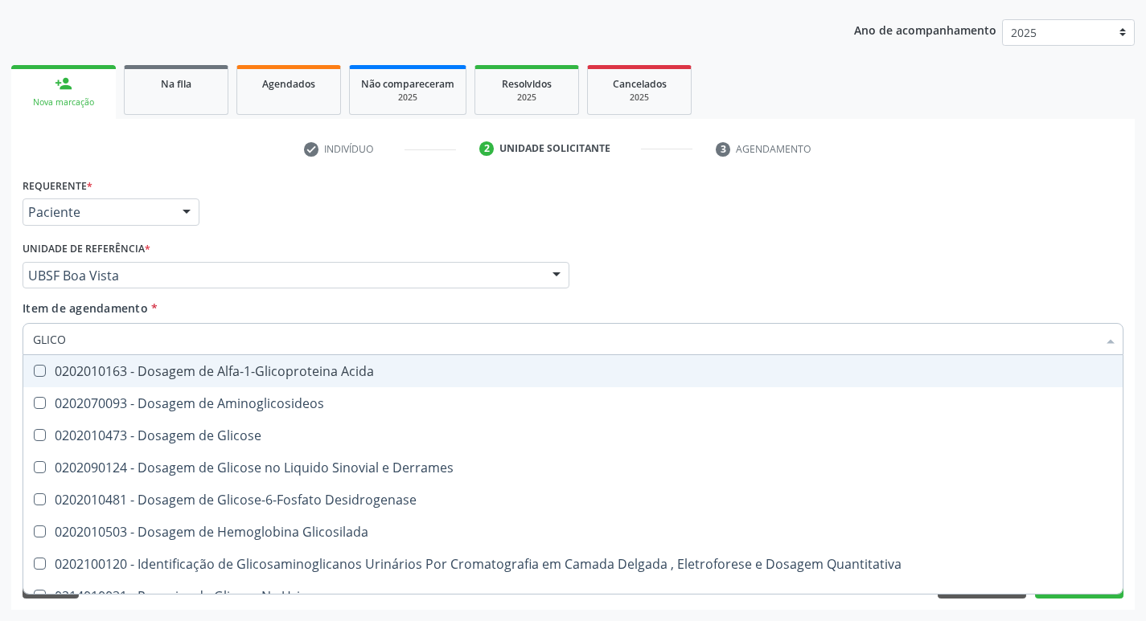
type input "GLICOS"
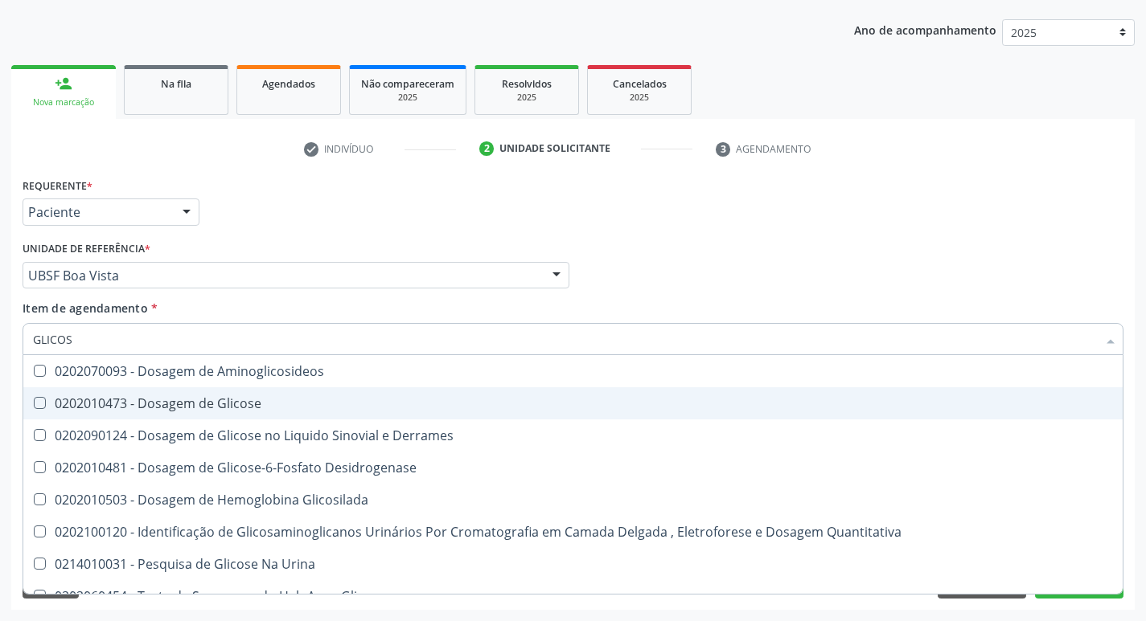
click at [310, 406] on div "0202010473 - Dosagem de Glicose" at bounding box center [573, 403] width 1080 height 13
checkbox Glicose "true"
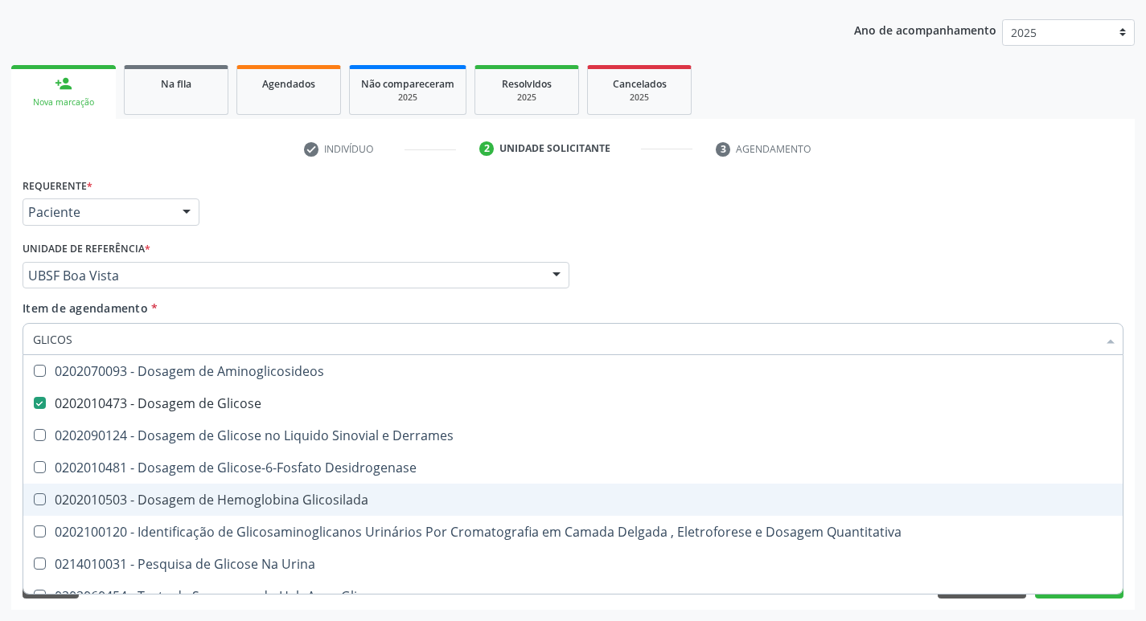
click at [323, 490] on span "0202010503 - Dosagem de Hemoglobina Glicosilada" at bounding box center [572, 500] width 1099 height 32
checkbox Glicosilada "true"
type input "GLICO"
checkbox Glicose "false"
checkbox Derrames "true"
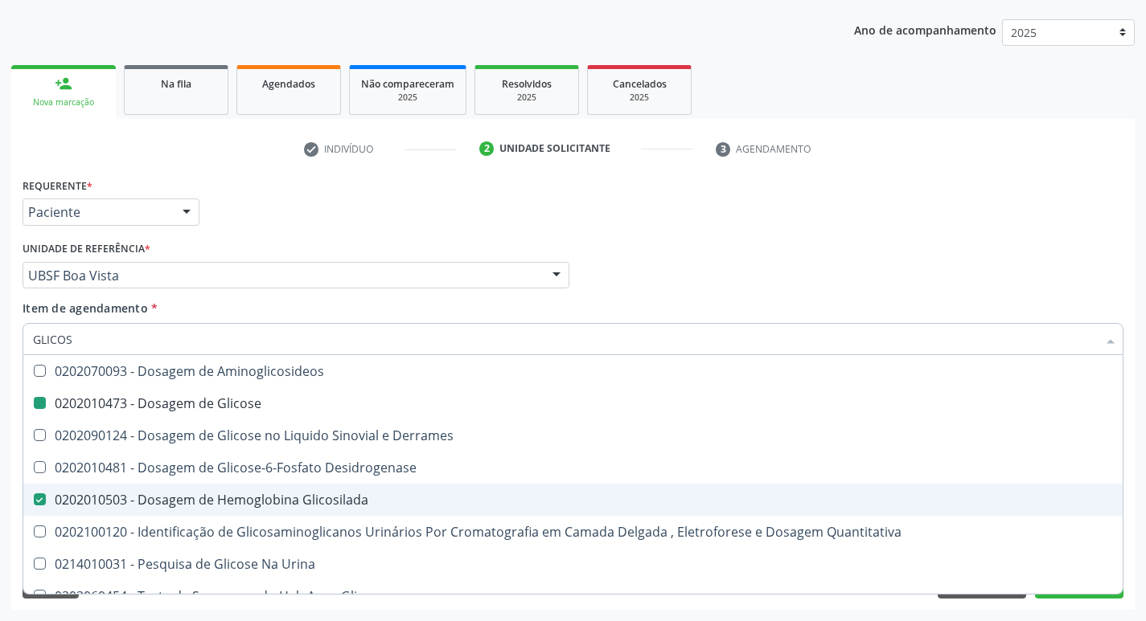
checkbox Glicosilada "false"
checkbox Quantitativa "true"
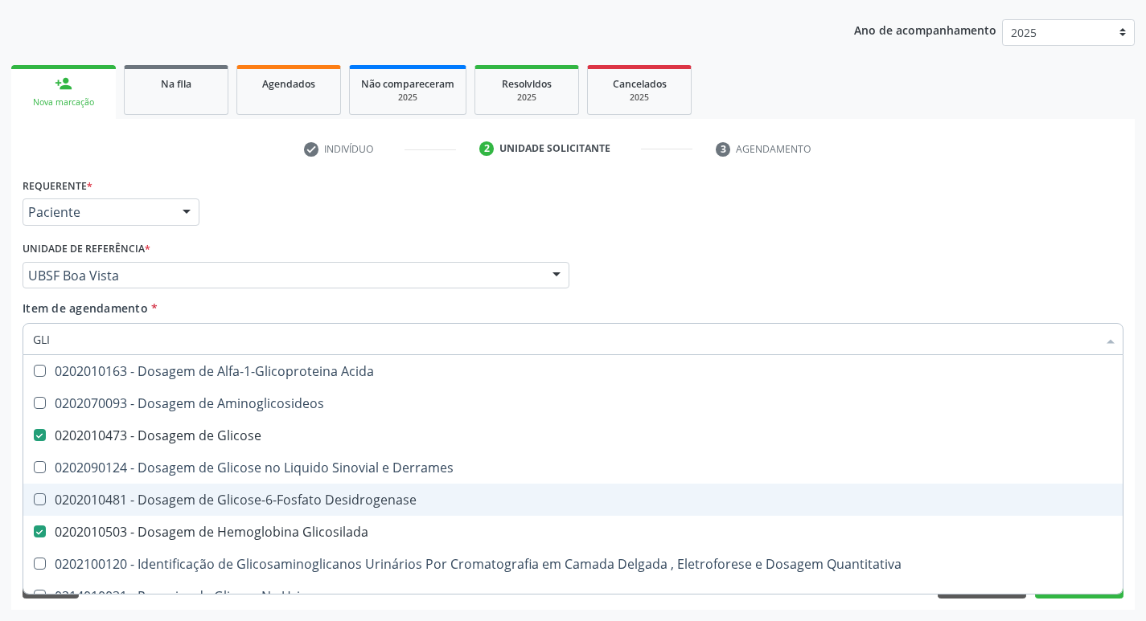
type input "GL"
checkbox Glicose "false"
checkbox Glicosilada "false"
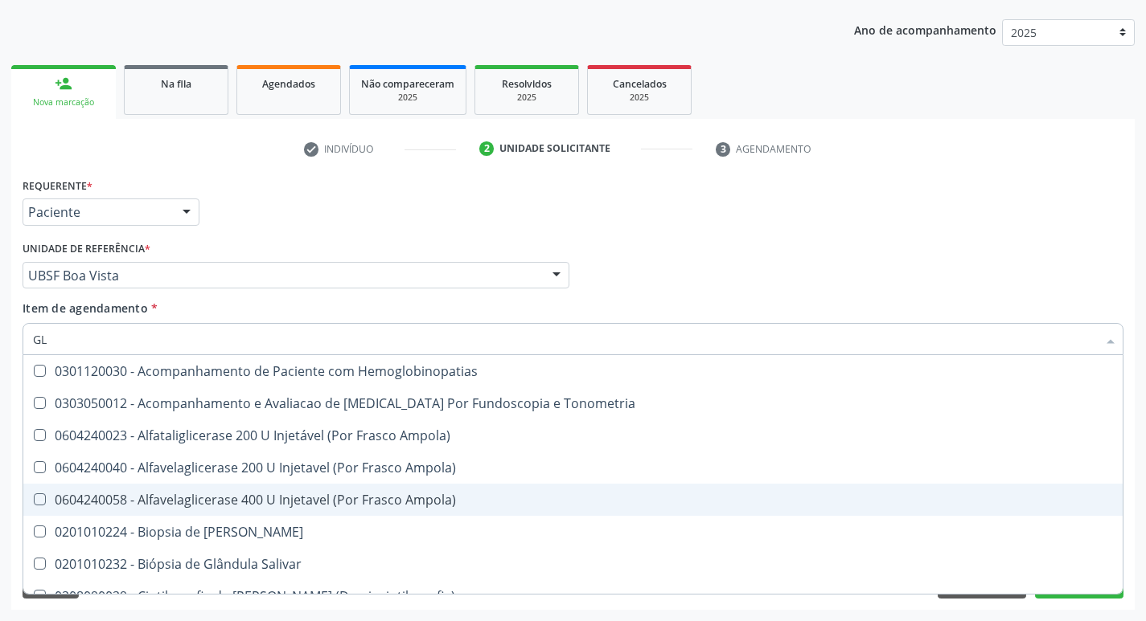
type input "G"
checkbox Glicose "false"
checkbox Glicosilada "false"
checkbox Triglicerideos "false"
checkbox Binocular "true"
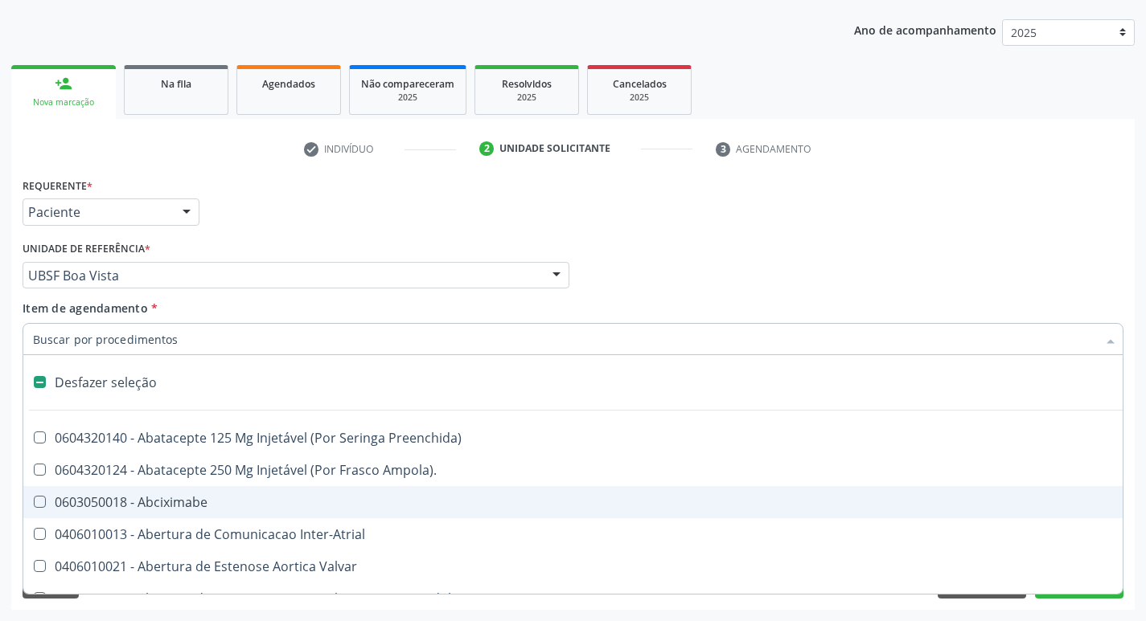
type input "T"
checkbox Dedo "true"
checkbox Urina "false"
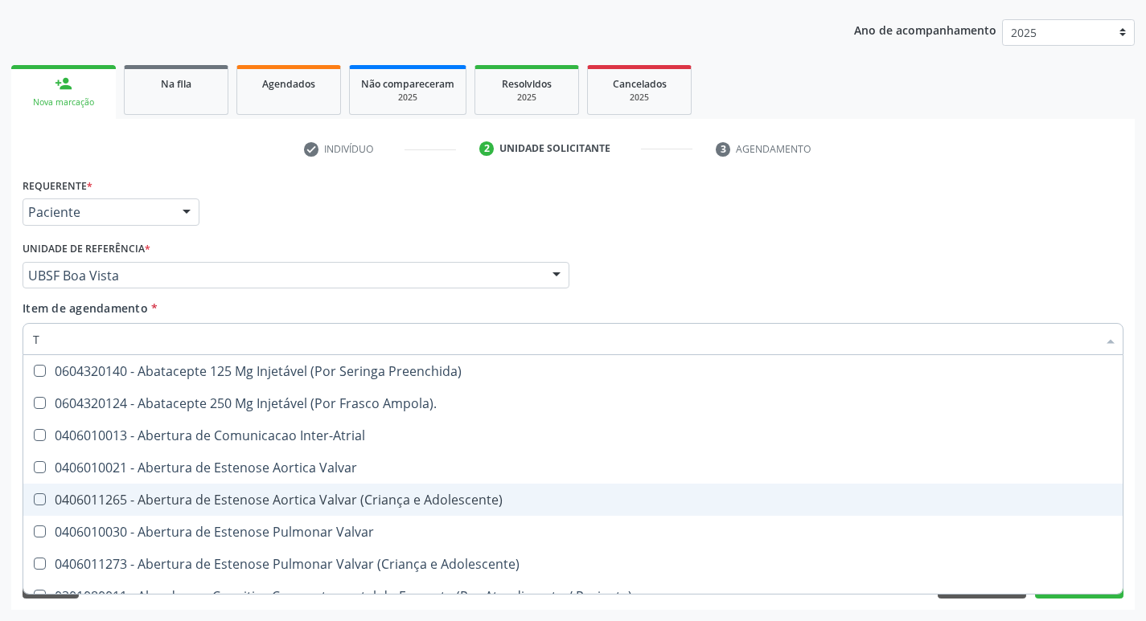
type input "TG"
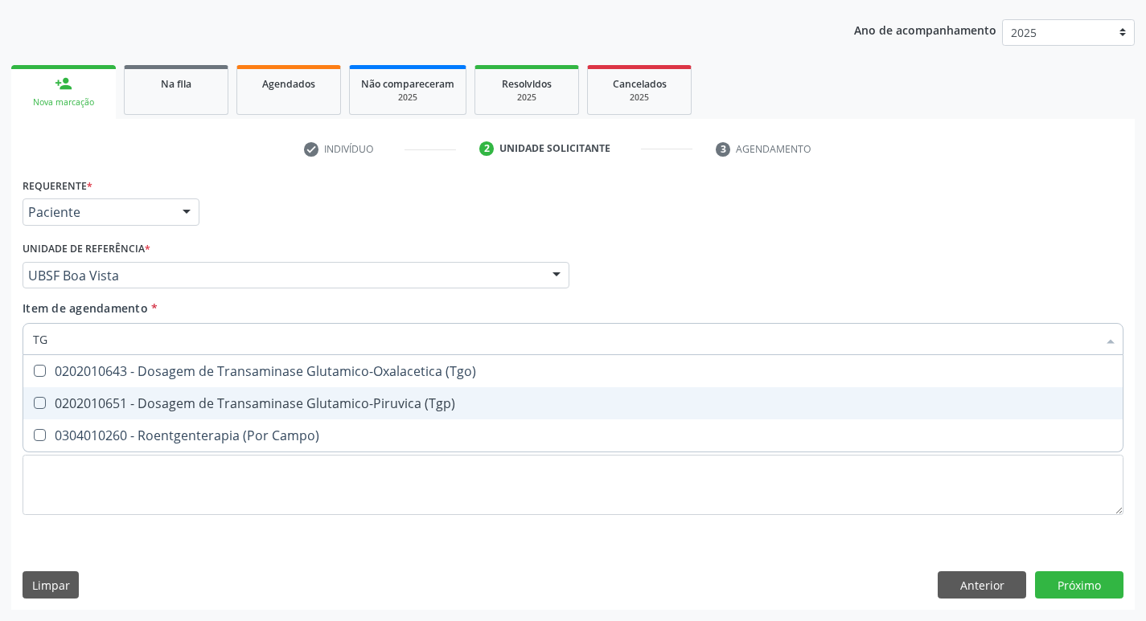
click at [384, 407] on div "0202010651 - Dosagem de Transaminase Glutamico-Piruvica (Tgp)" at bounding box center [573, 403] width 1080 height 13
checkbox \(Tgp\) "true"
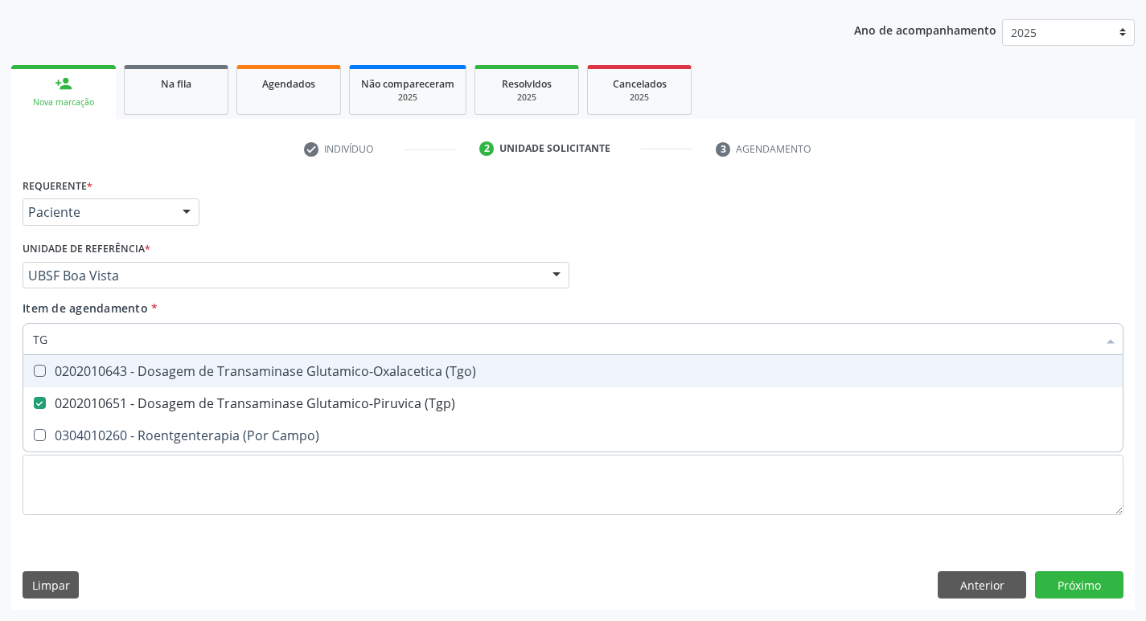
click at [400, 359] on span "0202010643 - Dosagem de Transaminase Glutamico-Oxalacetica (Tgo)" at bounding box center [572, 371] width 1099 height 32
checkbox \(Tgo\) "true"
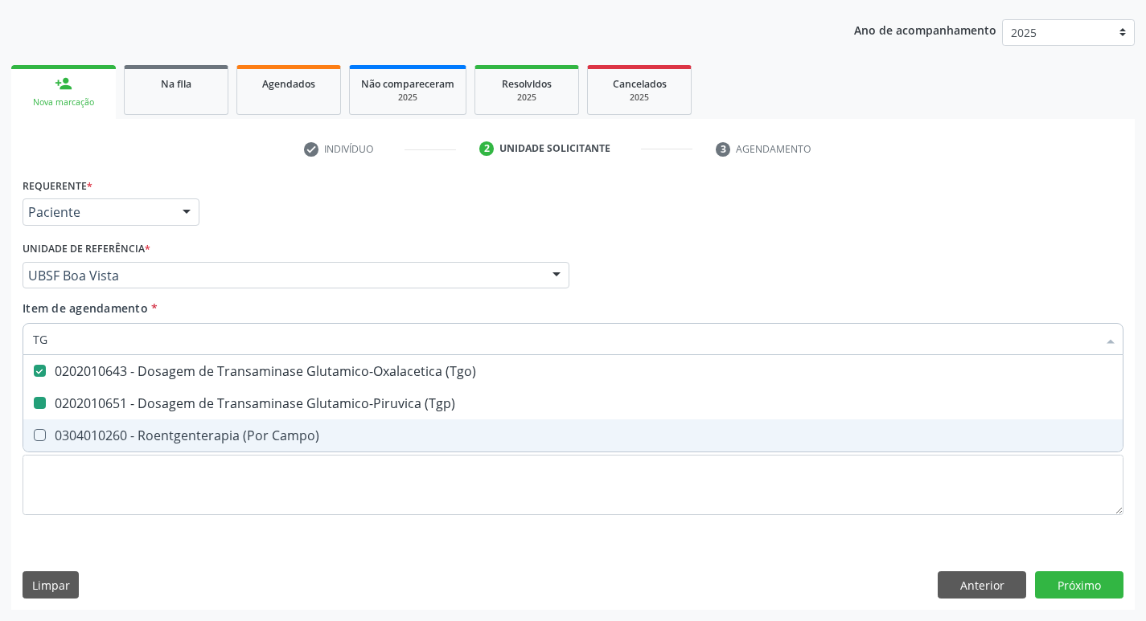
type input "T"
checkbox \(Tgo\) "false"
checkbox \(Tgp\) "false"
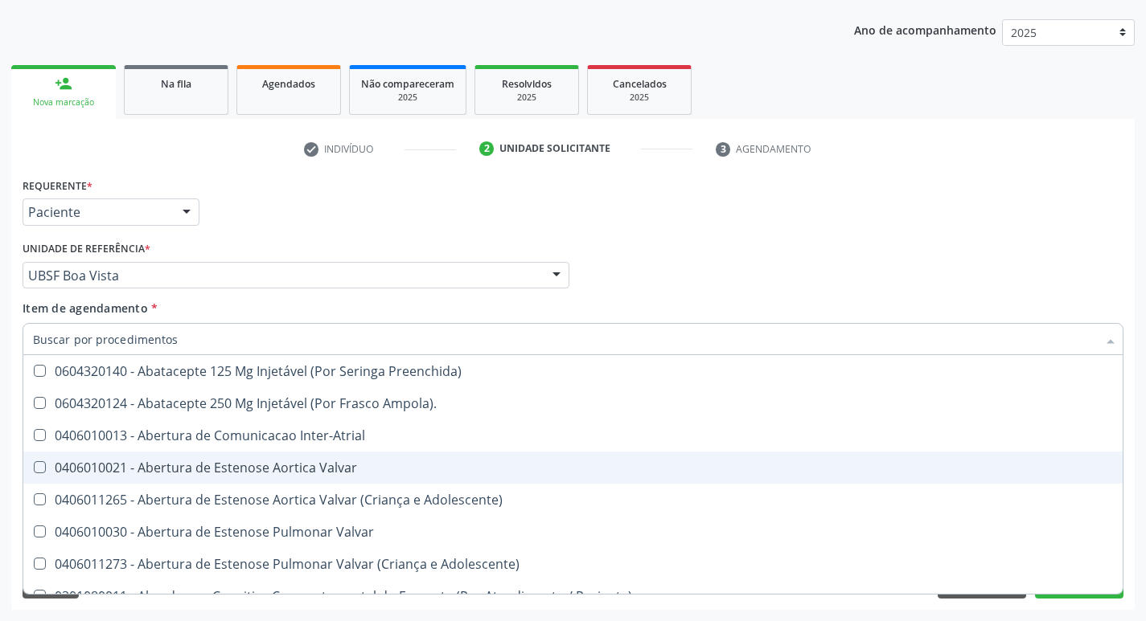
checkbox Urina "false"
checkbox Central "true"
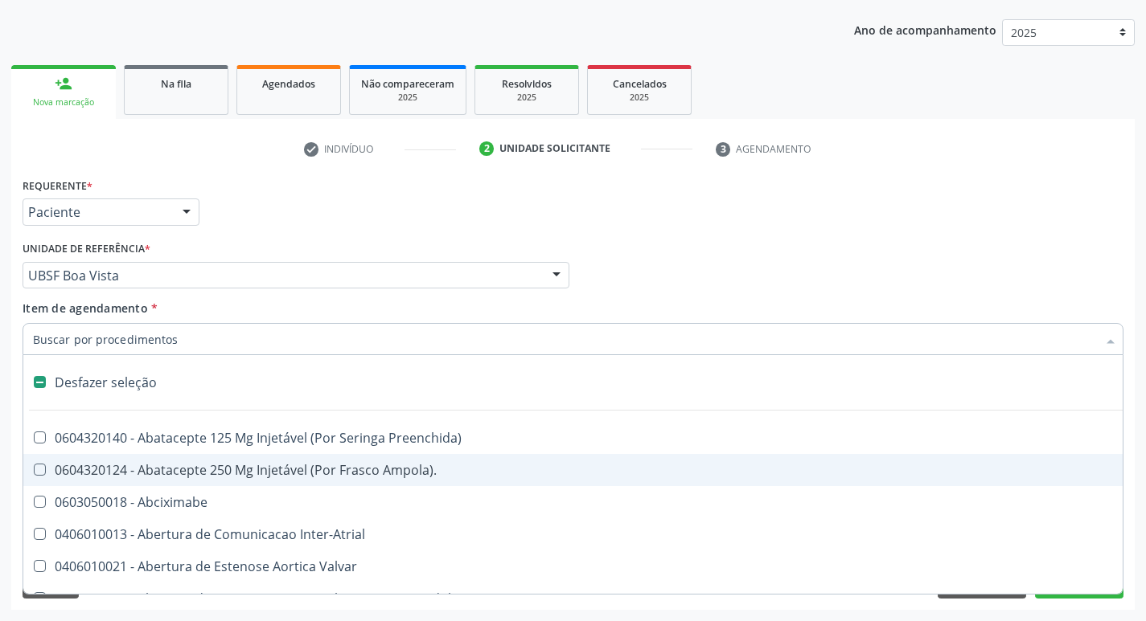
type input "U"
checkbox Frasco-Ampola\) "true"
checkbox Urina "false"
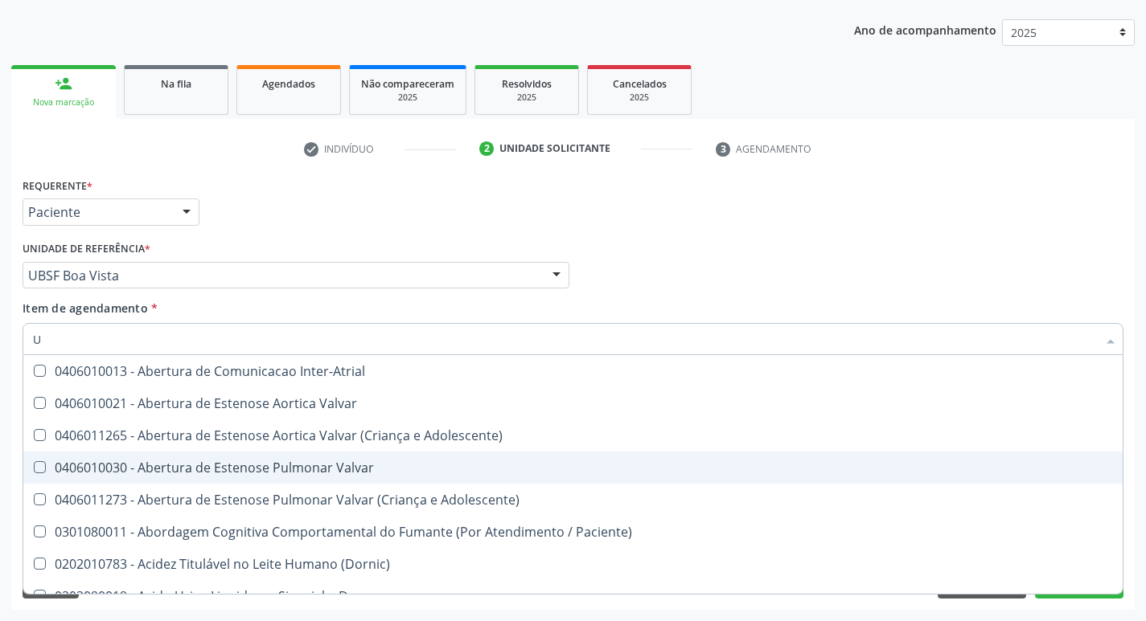
type input "UR"
checkbox Reabilitacao "true"
checkbox Urina "false"
type input "URE"
checkbox Urina "false"
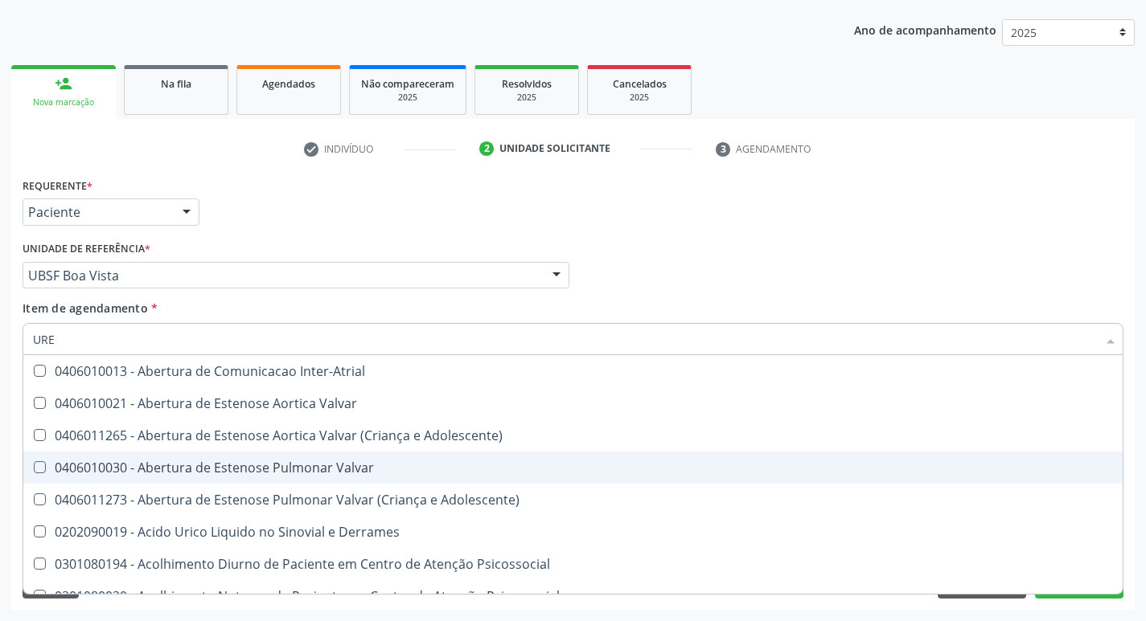
type input "UREI"
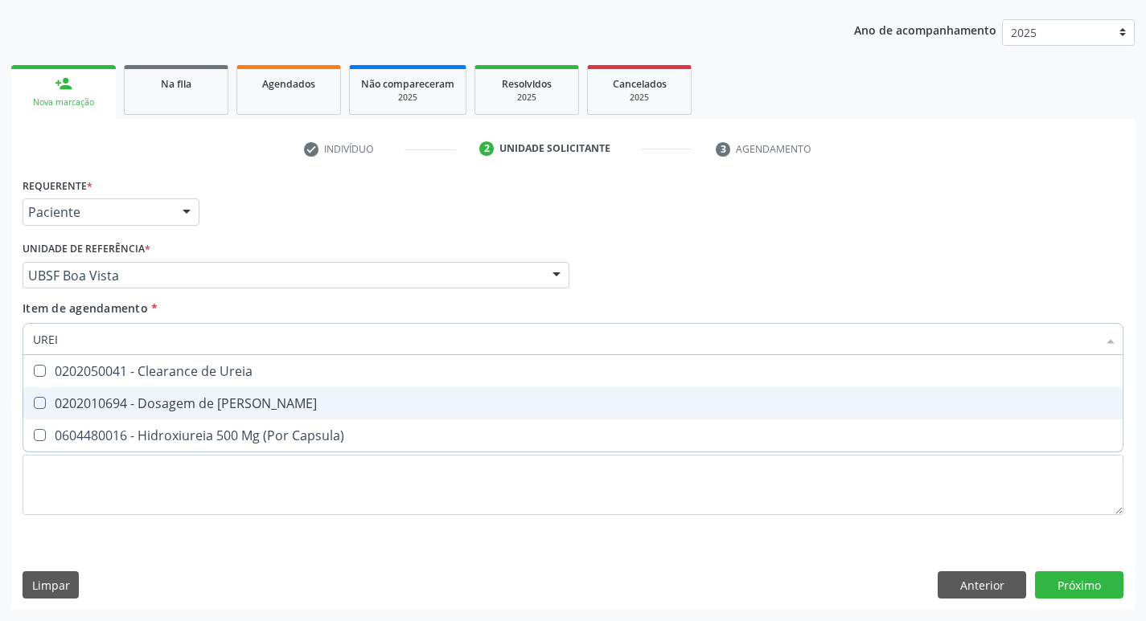
click at [295, 390] on span "0202010694 - Dosagem de [PERSON_NAME]" at bounding box center [572, 403] width 1099 height 32
checkbox Ureia "true"
type input "URE"
checkbox Ureia "false"
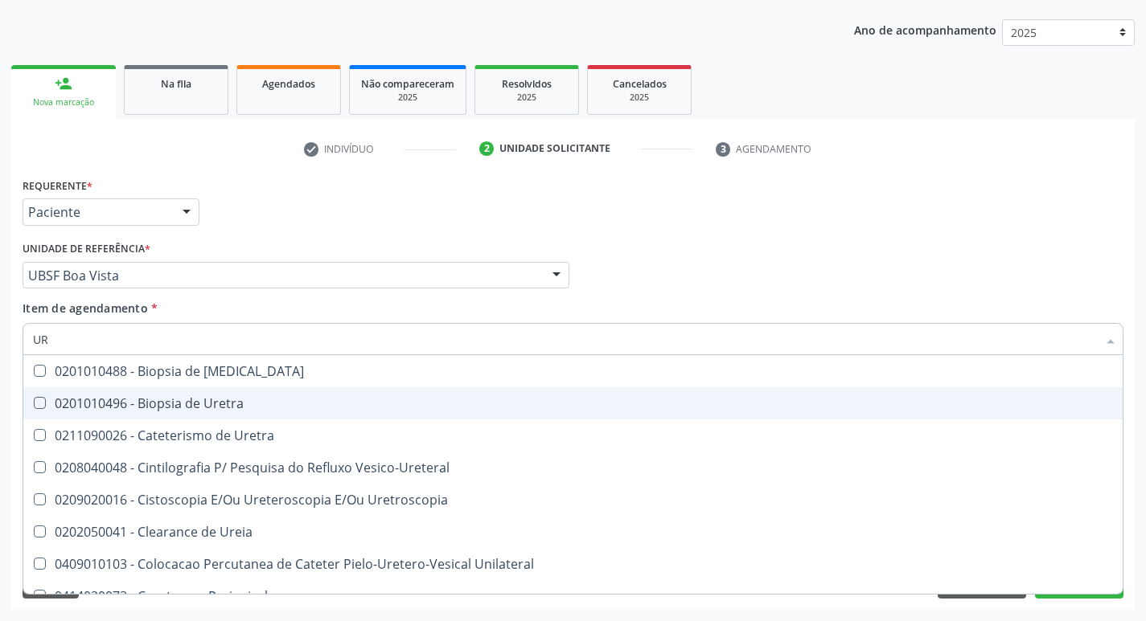
type input "U"
checkbox Ureia "false"
checkbox Bubonica\) "false"
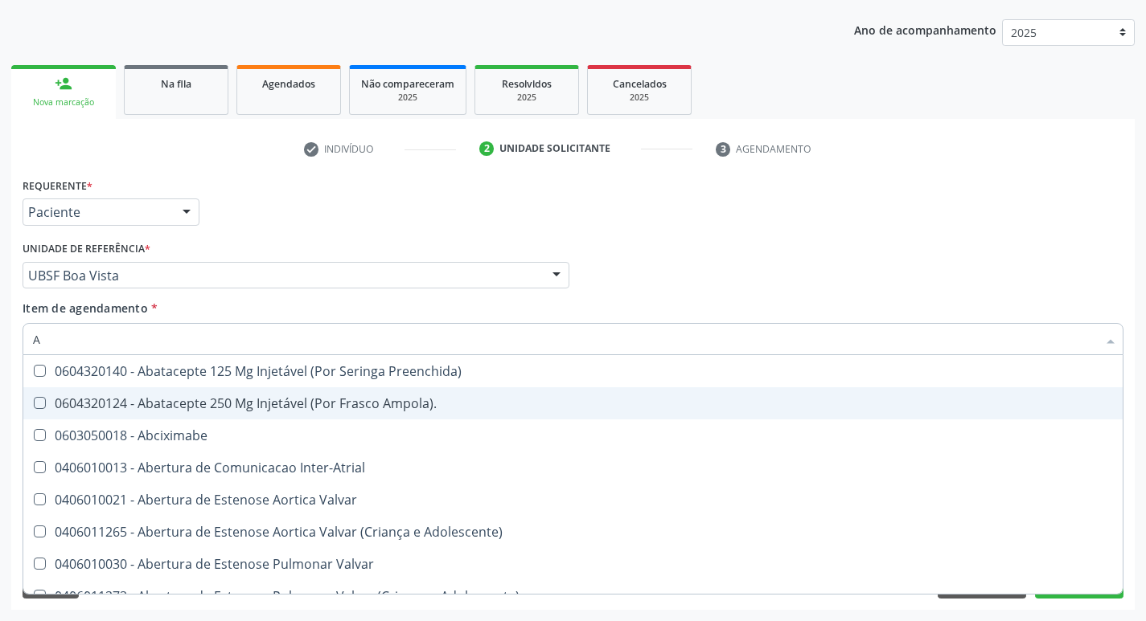
type input "AC"
checkbox Cnrac\) "true"
checkbox Urina "false"
checkbox Comprimido\) "true"
type input "ACI"
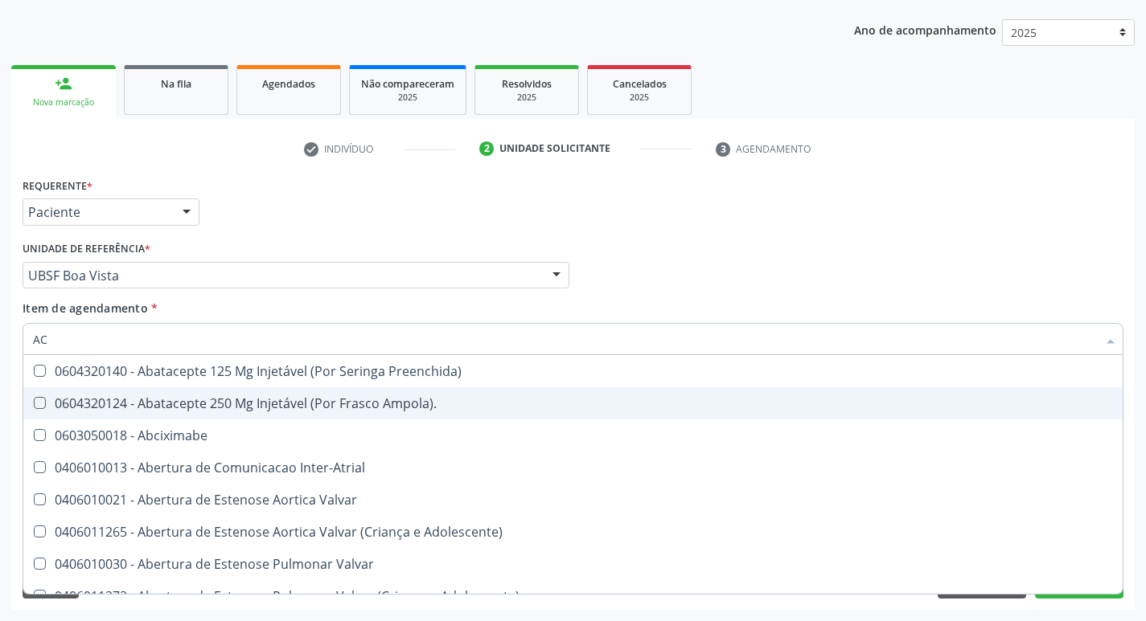
checkbox Cnrac\) "false"
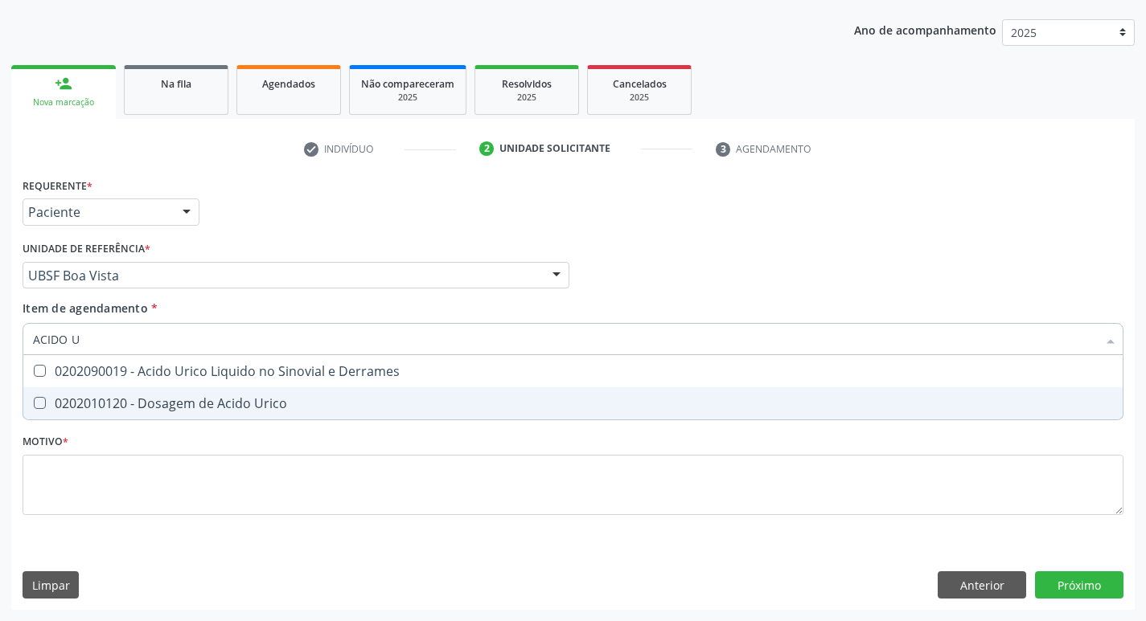
type input "ACIDO UR"
click at [295, 390] on span "0202010120 - Dosagem de Acido Urico" at bounding box center [572, 403] width 1099 height 32
checkbox Urico "true"
type input "ACID"
checkbox Urico "false"
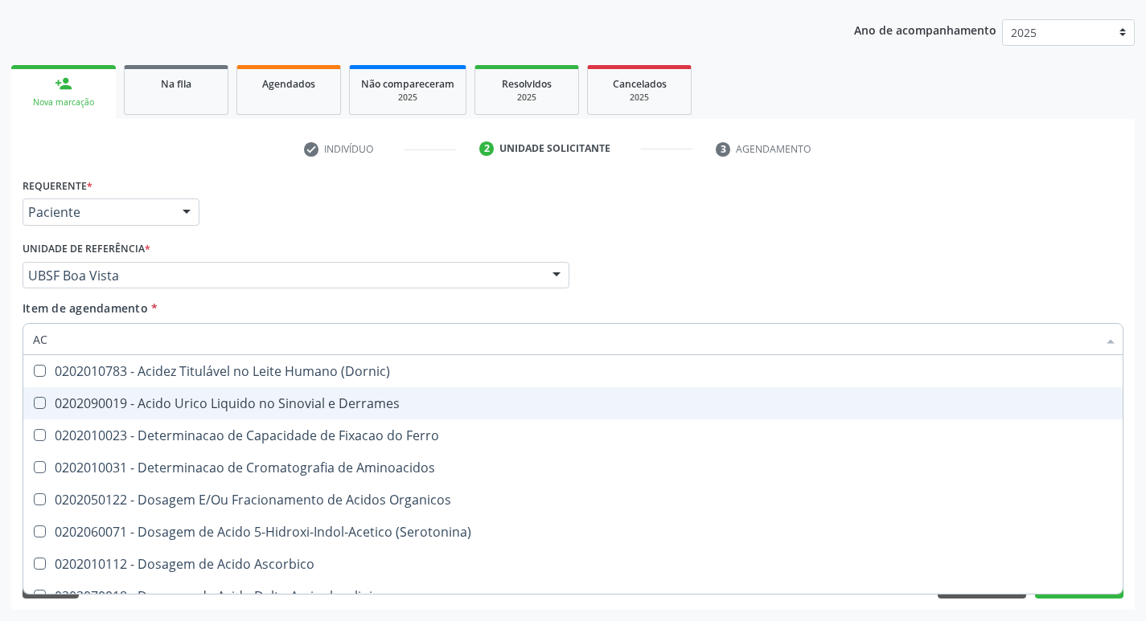
type input "A"
checkbox Urico "false"
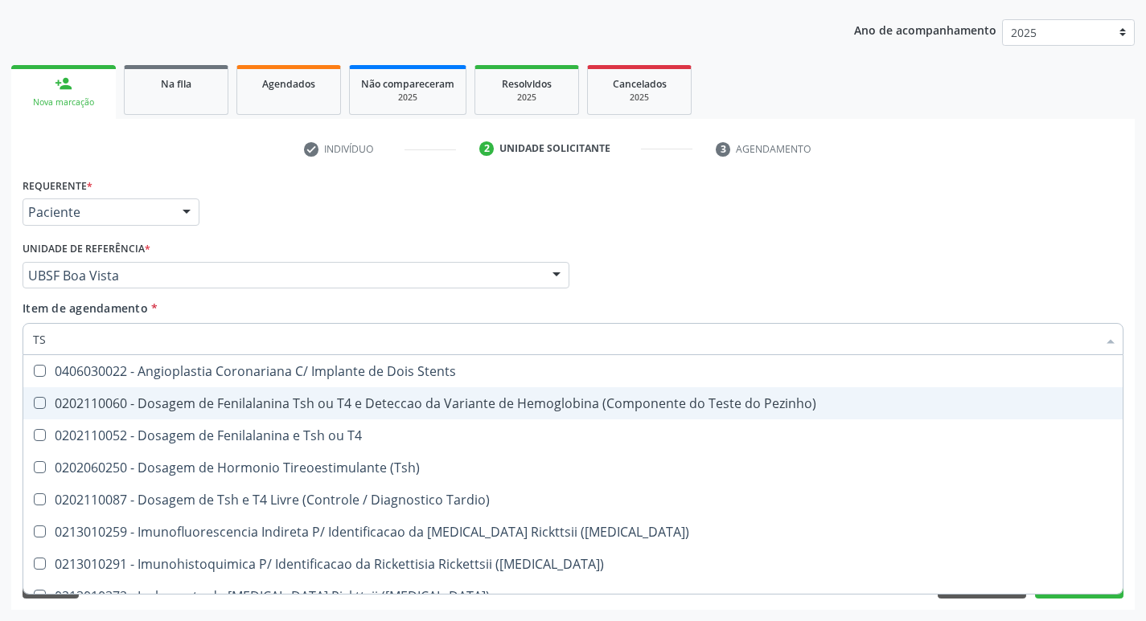
type input "TSH"
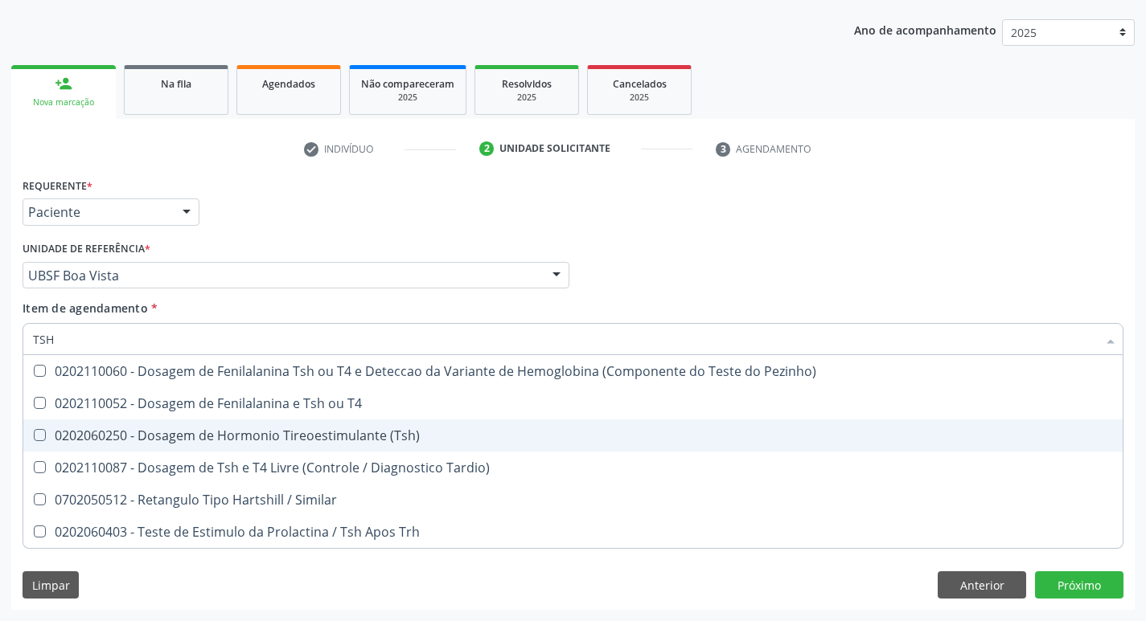
click at [299, 429] on div "0202060250 - Dosagem de Hormonio Tireoestimulante (Tsh)" at bounding box center [573, 435] width 1080 height 13
checkbox \(Tsh\) "true"
type input "TS"
checkbox \(Tsh\) "false"
checkbox Tardio\) "true"
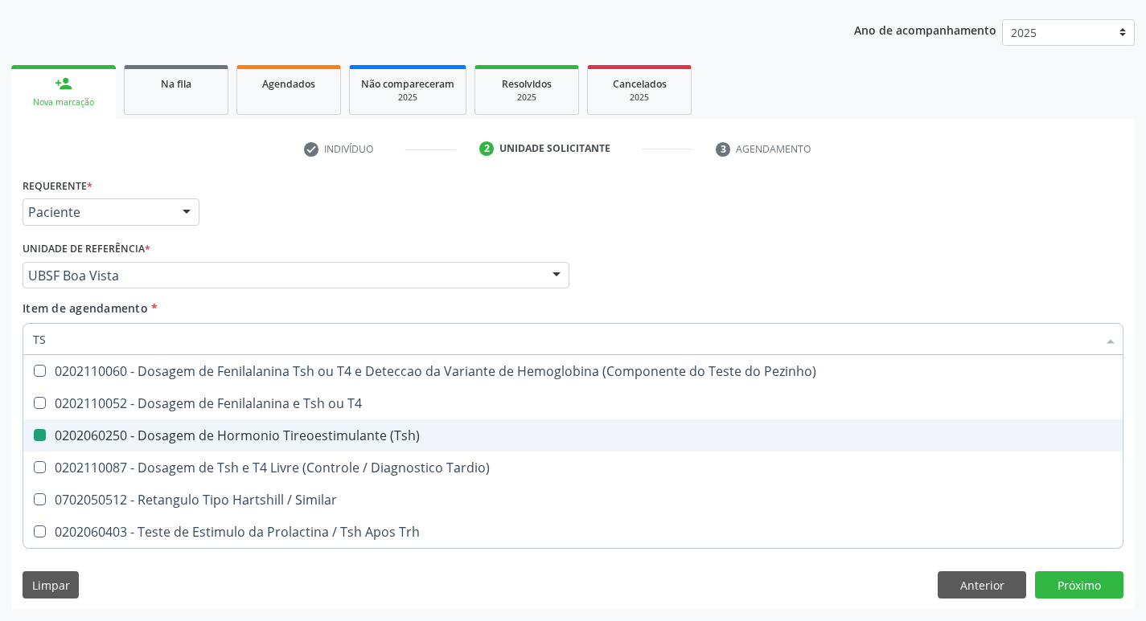
type input "T"
checkbox Tardio\) "false"
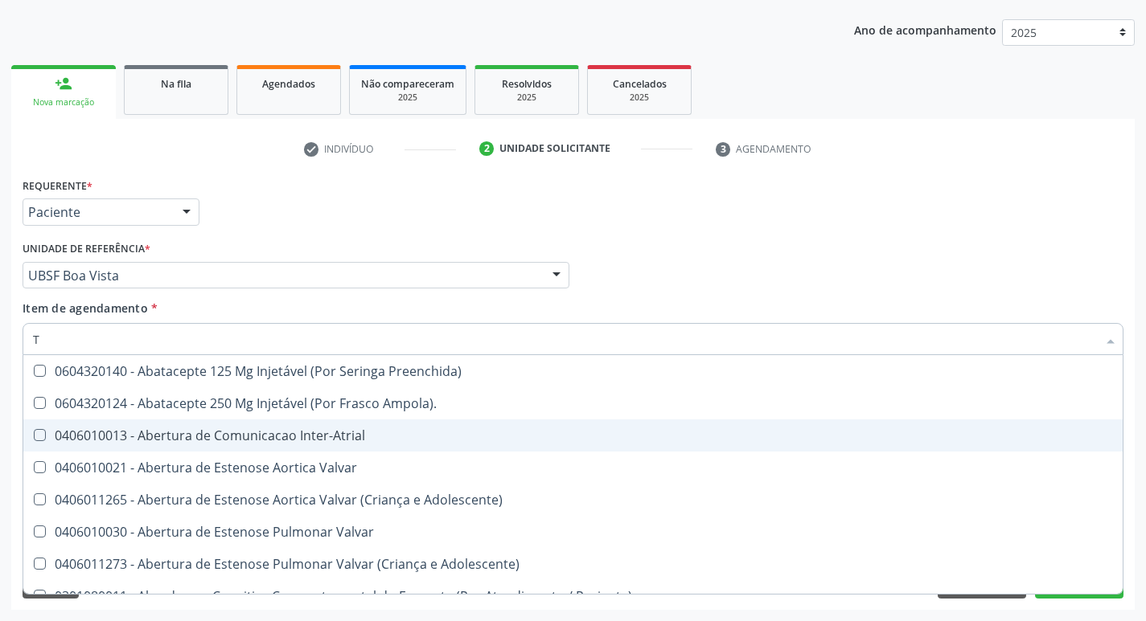
type input "T4"
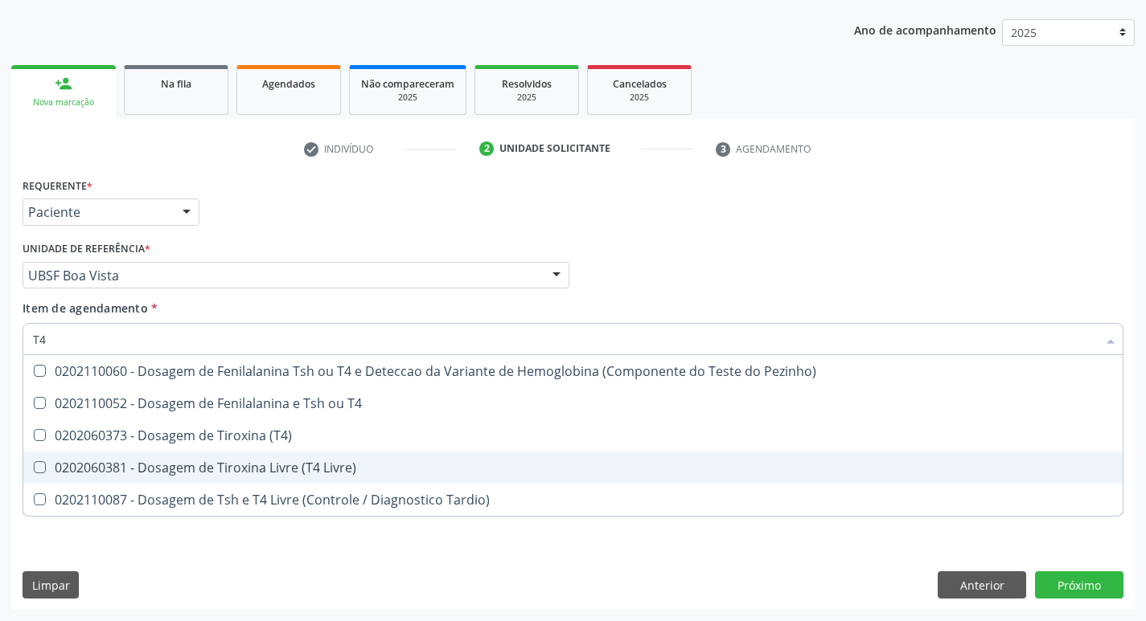
click at [297, 473] on div "0202060381 - Dosagem de Tiroxina Livre (T4 Livre)" at bounding box center [573, 467] width 1080 height 13
checkbox Livre\) "true"
type input "T"
checkbox Livre\) "false"
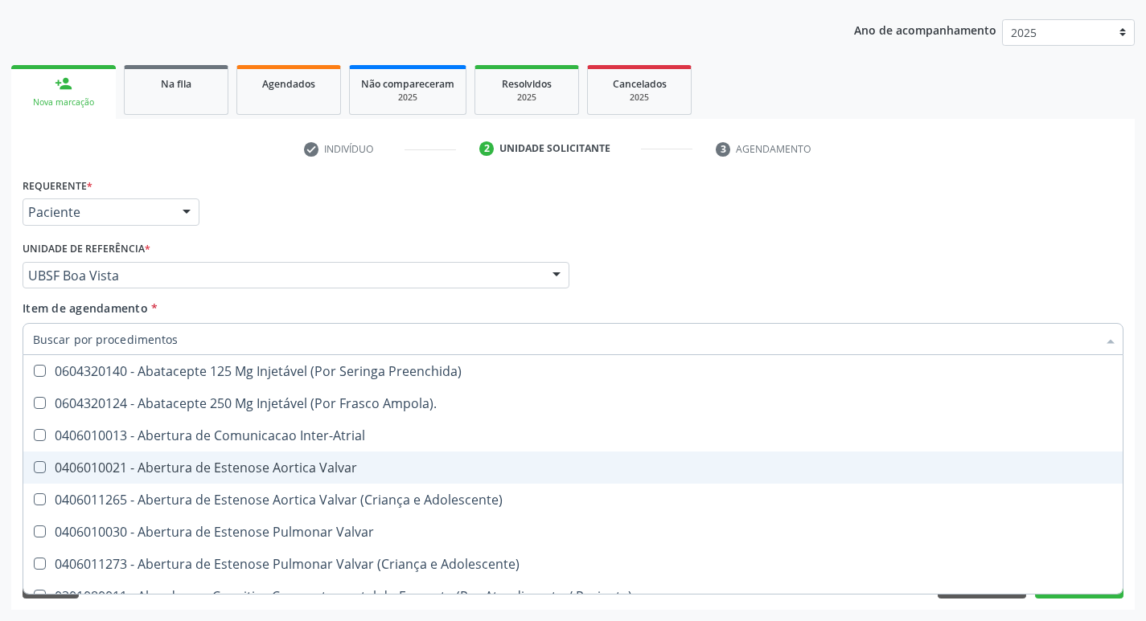
checkbox Urina "false"
checkbox Central "true"
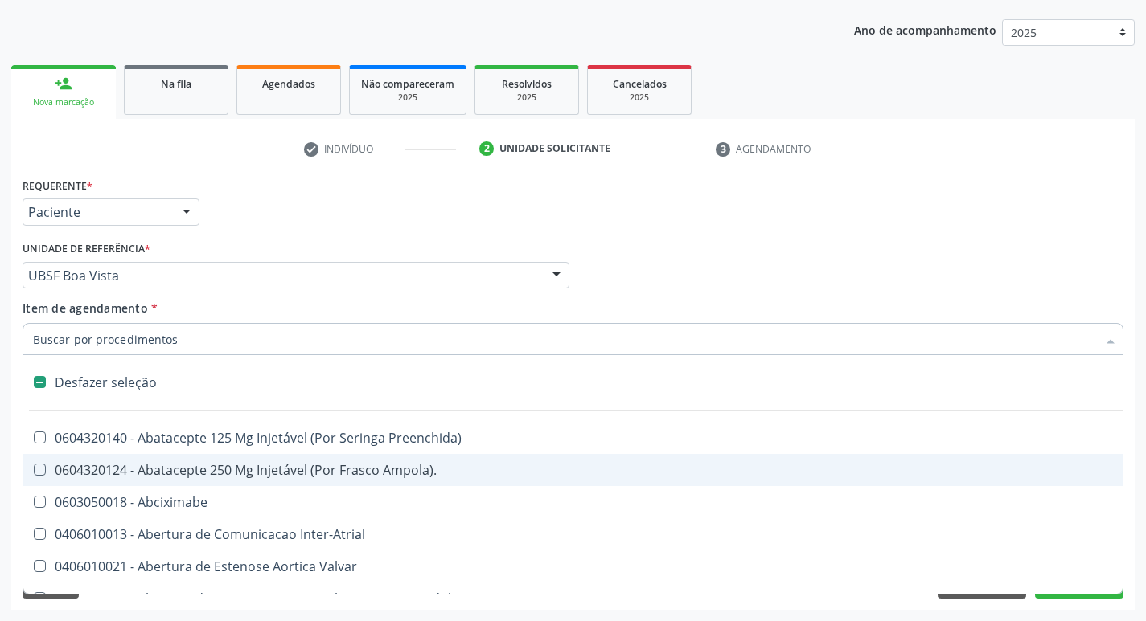
type input "V"
checkbox Urina "false"
checkbox \(Unilateral\) "true"
checkbox Cornea "true"
type input "VI"
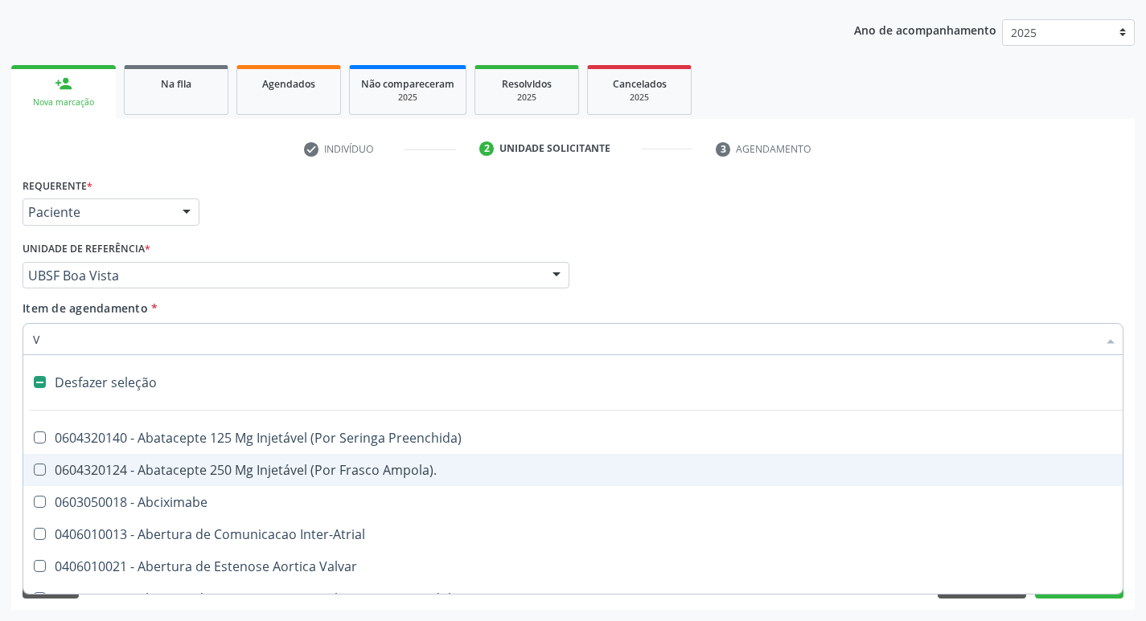
checkbox Ancora "true"
checkbox \(Unilateral\) "false"
checkbox Cornea "false"
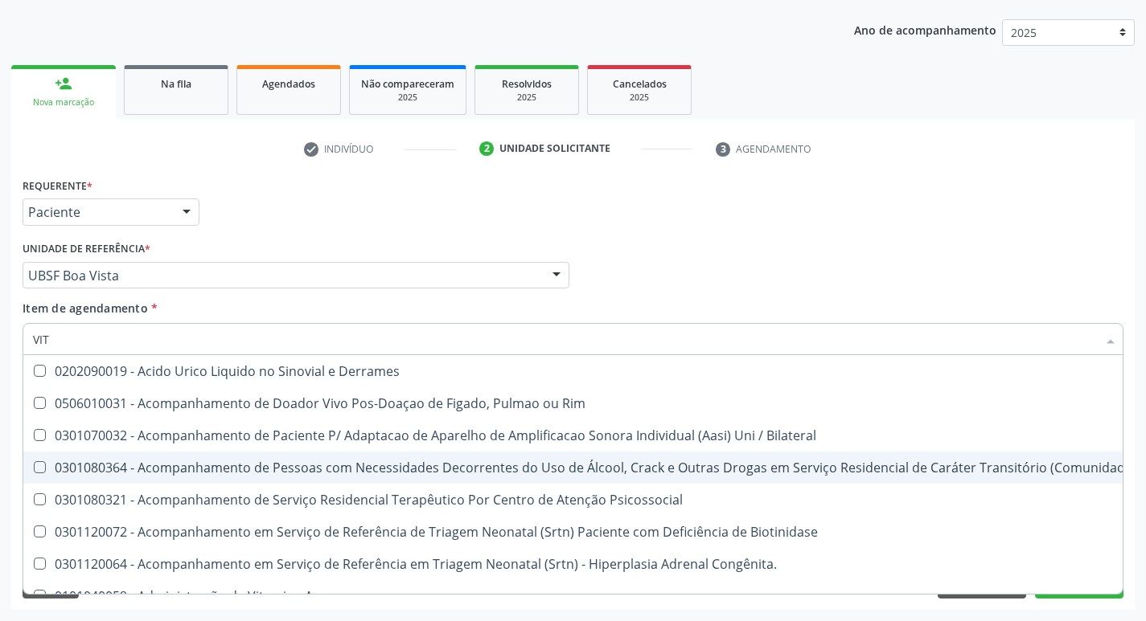
type input "VITA"
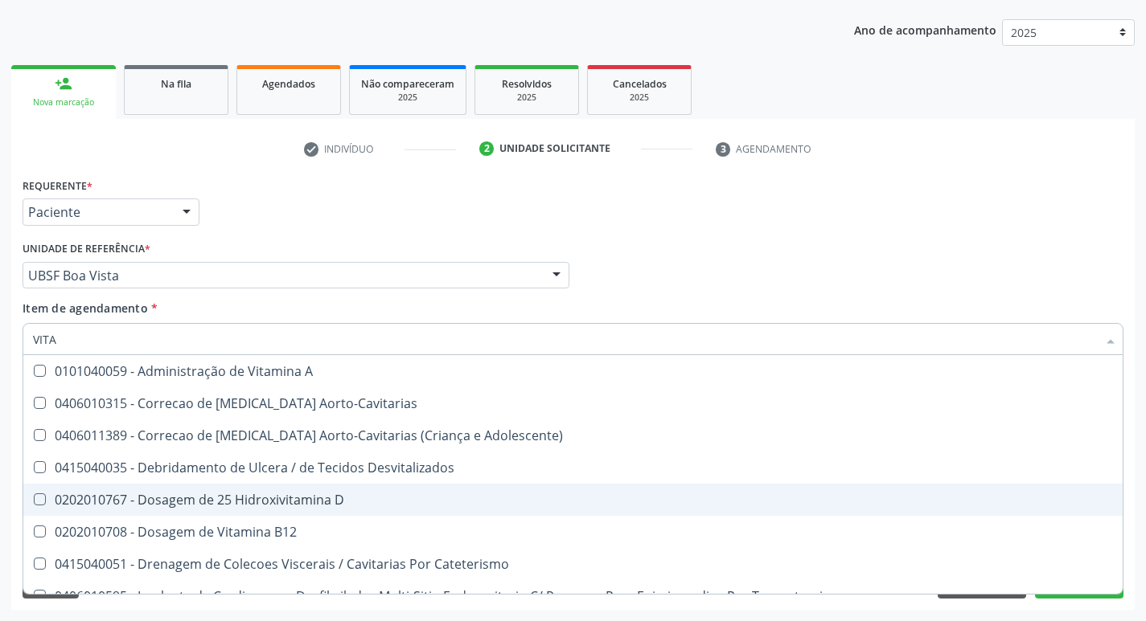
click at [281, 490] on span "0202010767 - Dosagem de 25 Hidroxivitamina D" at bounding box center [572, 500] width 1099 height 32
checkbox D "true"
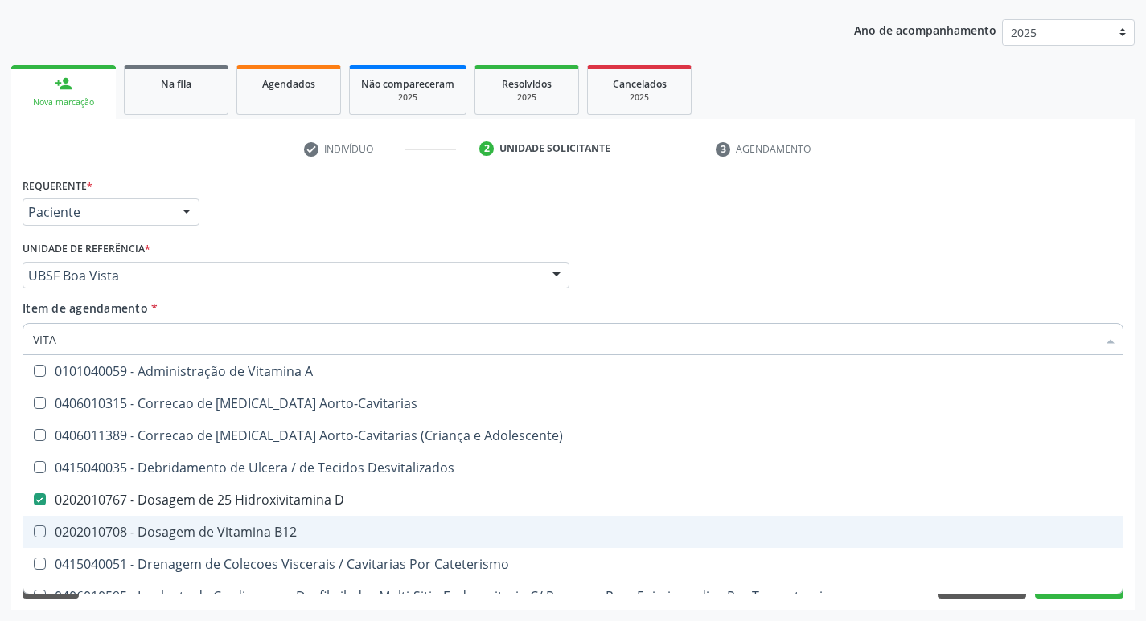
click at [264, 533] on div "0202010708 - Dosagem de Vitamina B12" at bounding box center [573, 532] width 1080 height 13
checkbox B12 "true"
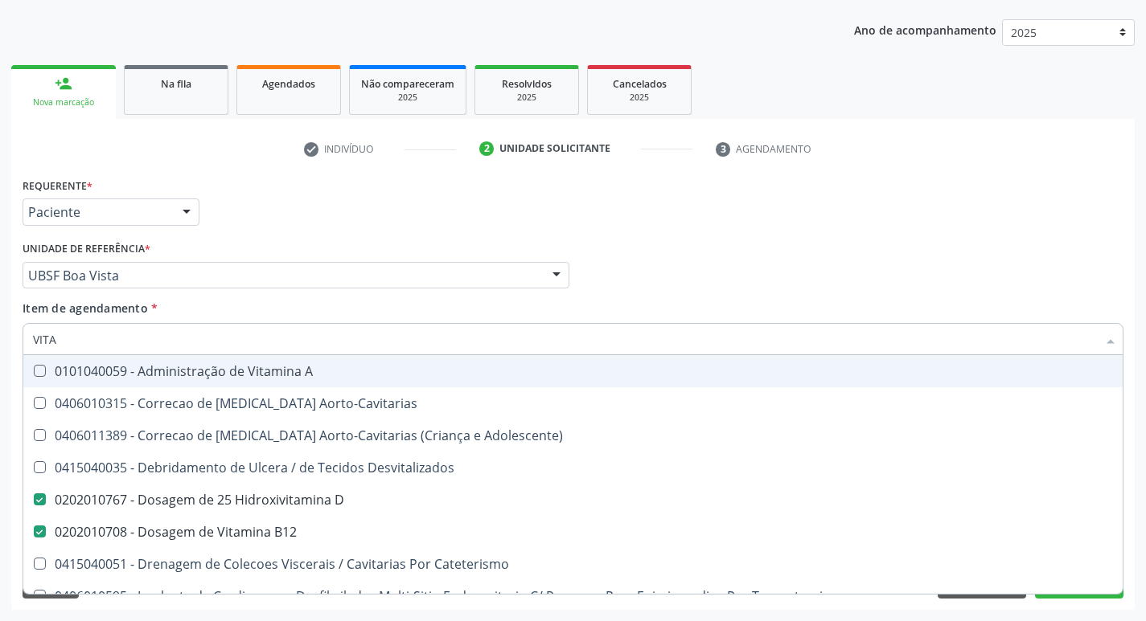
click at [626, 263] on div "Profissional Solicitante Por favor, selecione a Unidade de Atendimento primeiro…" at bounding box center [572, 268] width 1109 height 63
checkbox Aorto-Cavitarias "true"
checkbox Adolescente\) "true"
checkbox Desvitalizados "true"
checkbox Cateterismo "true"
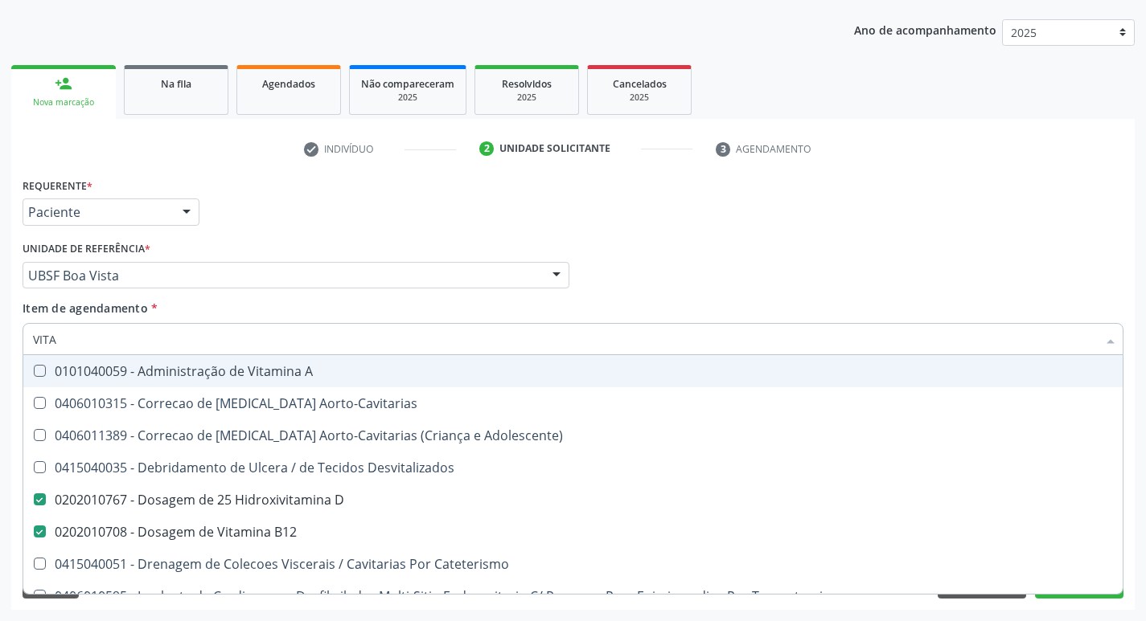
checkbox Toracotomia "true"
checkbox Toracotomia\) "true"
checkbox Estranho "true"
checkbox Intracavitaria "true"
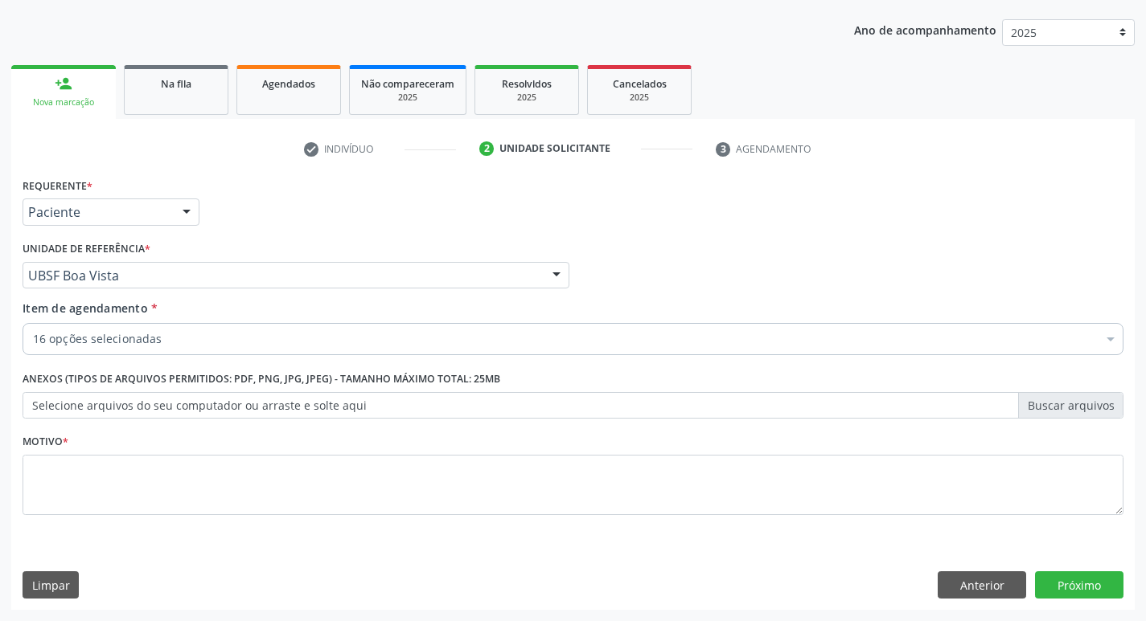
scroll to position [0, 0]
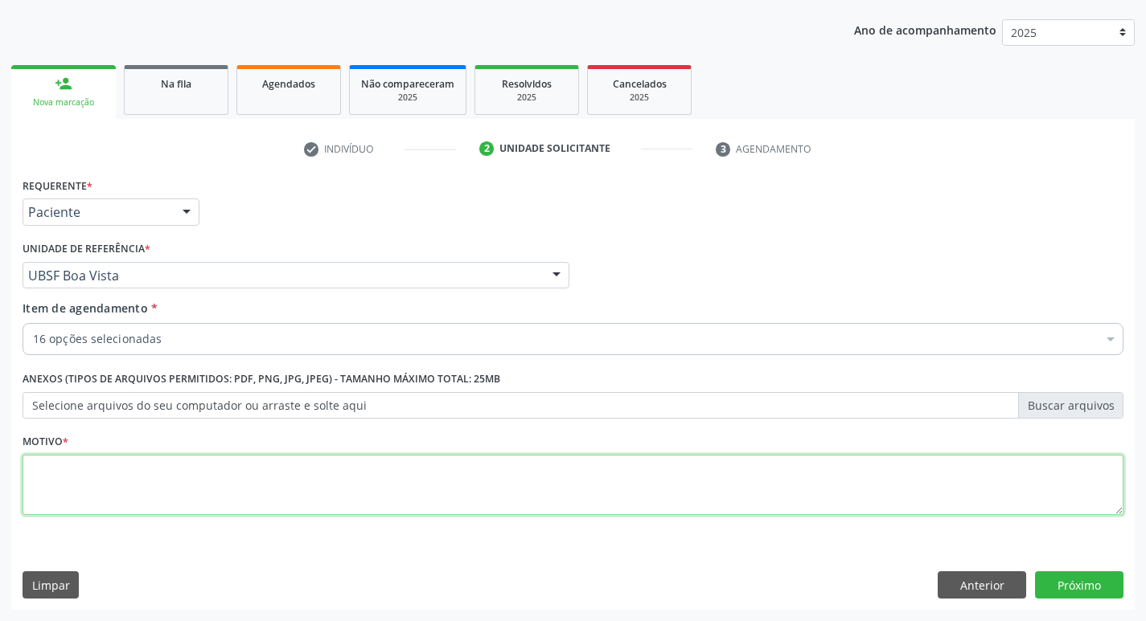
click at [457, 478] on textarea at bounding box center [573, 485] width 1101 height 61
type textarea "ROTINA"
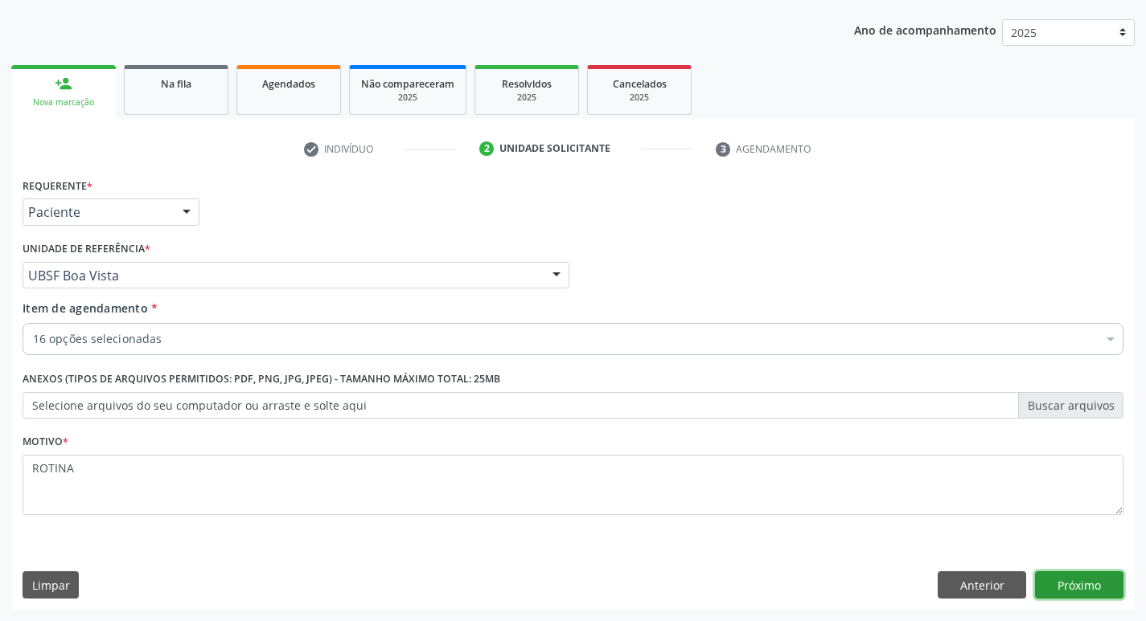
click at [1073, 572] on button "Próximo" at bounding box center [1079, 585] width 88 height 27
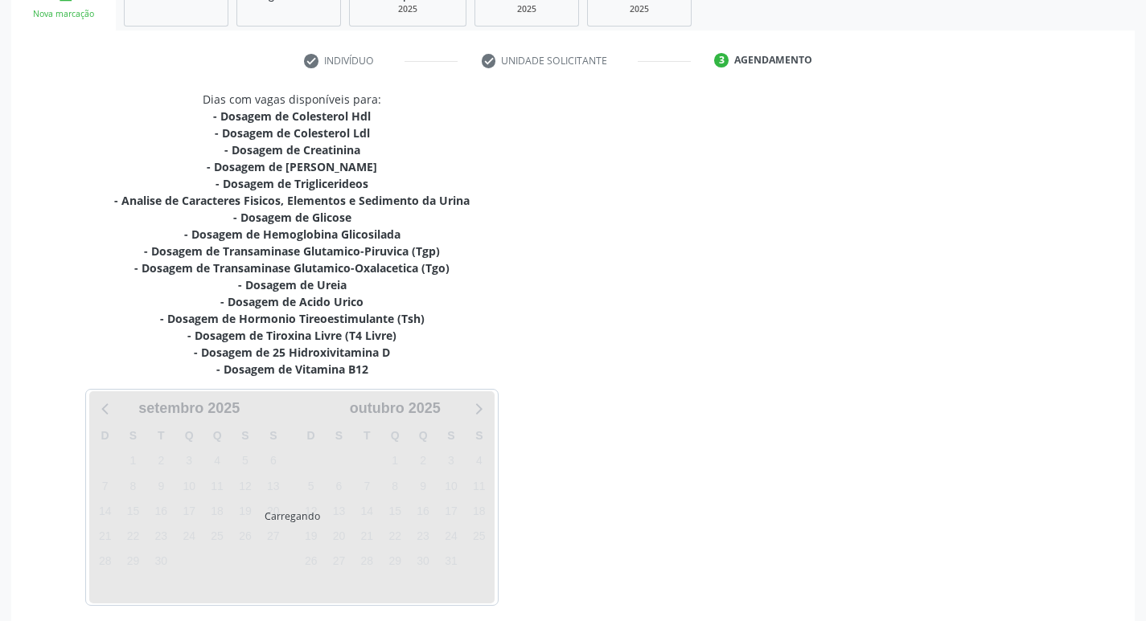
scroll to position [331, 0]
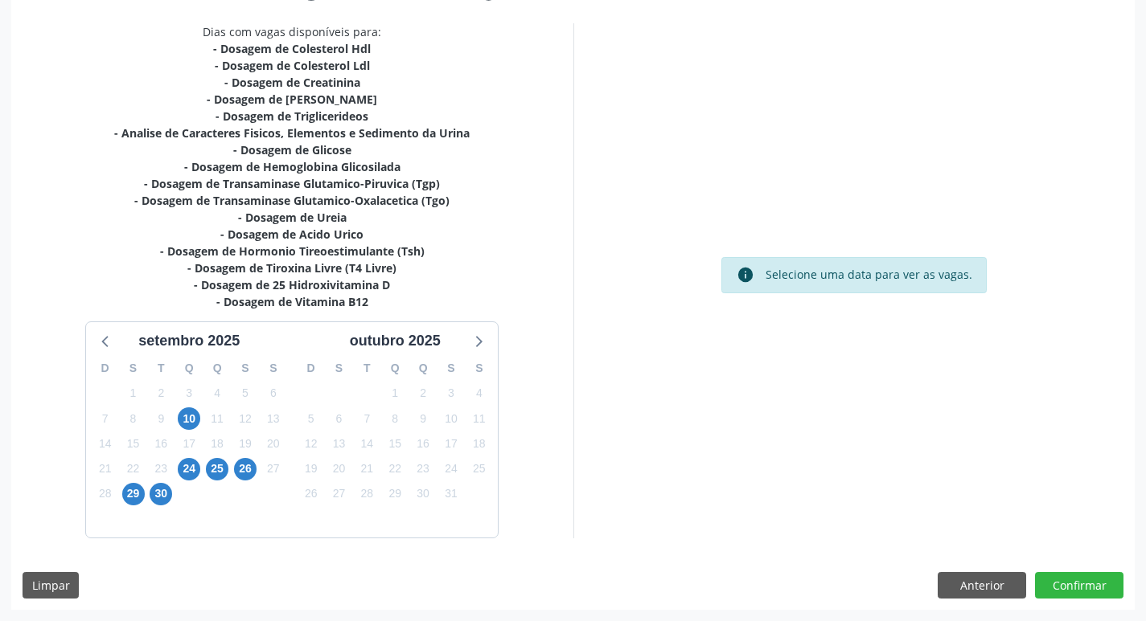
click at [228, 476] on div "25" at bounding box center [217, 469] width 23 height 25
click at [214, 476] on span "25" at bounding box center [217, 469] width 23 height 23
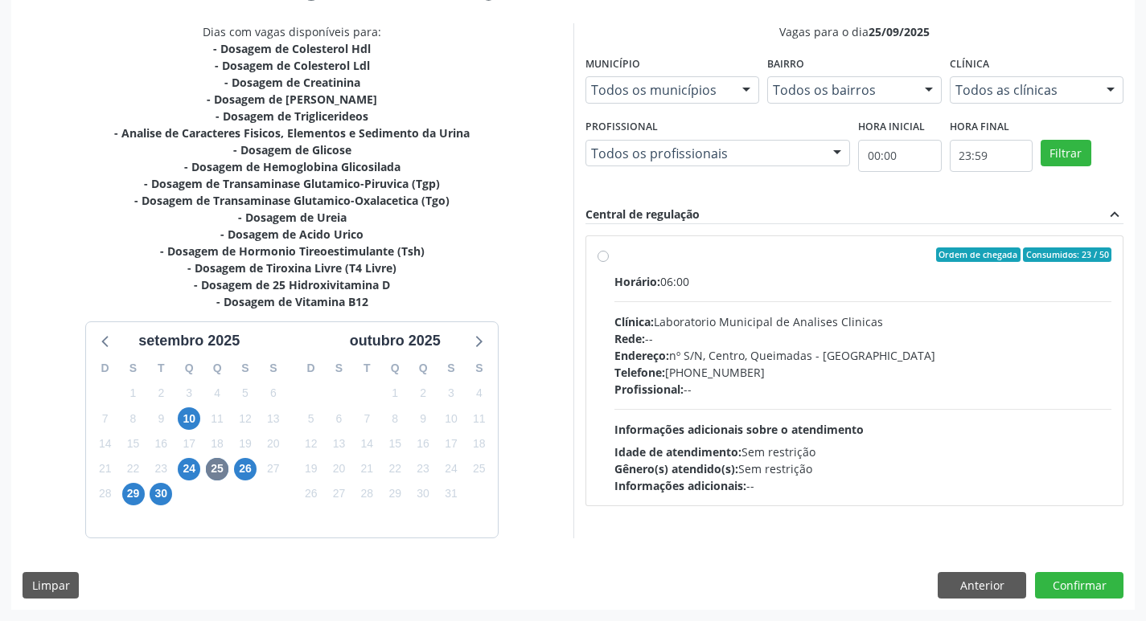
click at [834, 438] on div "Horário: 06:00 Clínica: Laboratorio Municipal de Analises Clinicas Rede: -- End…" at bounding box center [863, 383] width 498 height 221
click at [609, 262] on input "Ordem de chegada Consumidos: 23 / 50 Horário: 06:00 Clínica: Laboratorio Munici…" at bounding box center [602, 255] width 11 height 14
radio input "true"
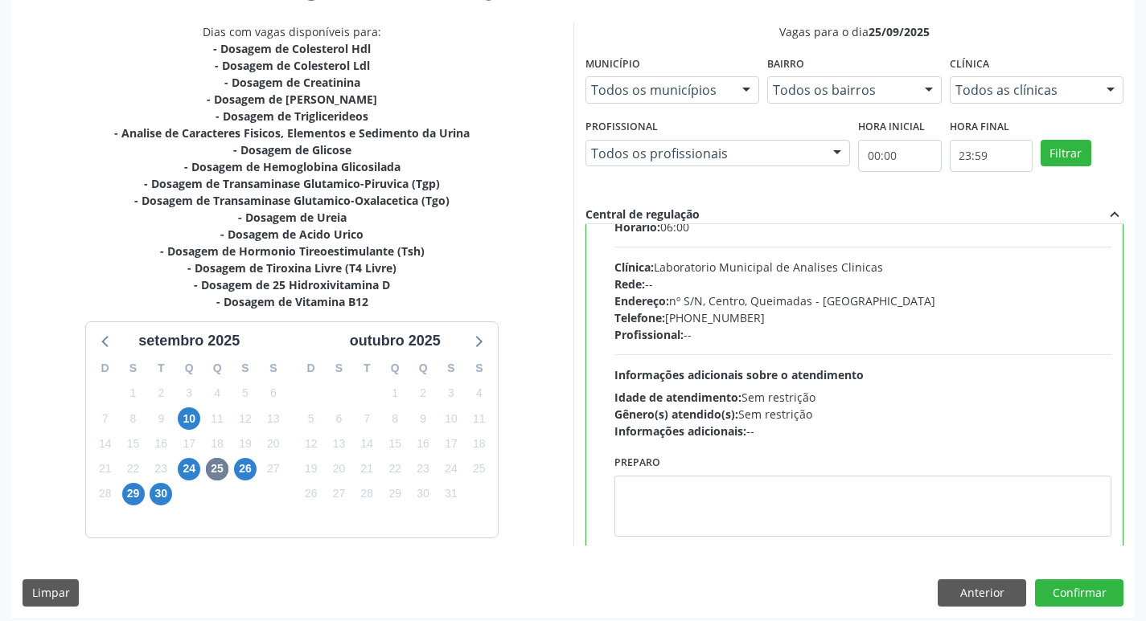
scroll to position [80, 0]
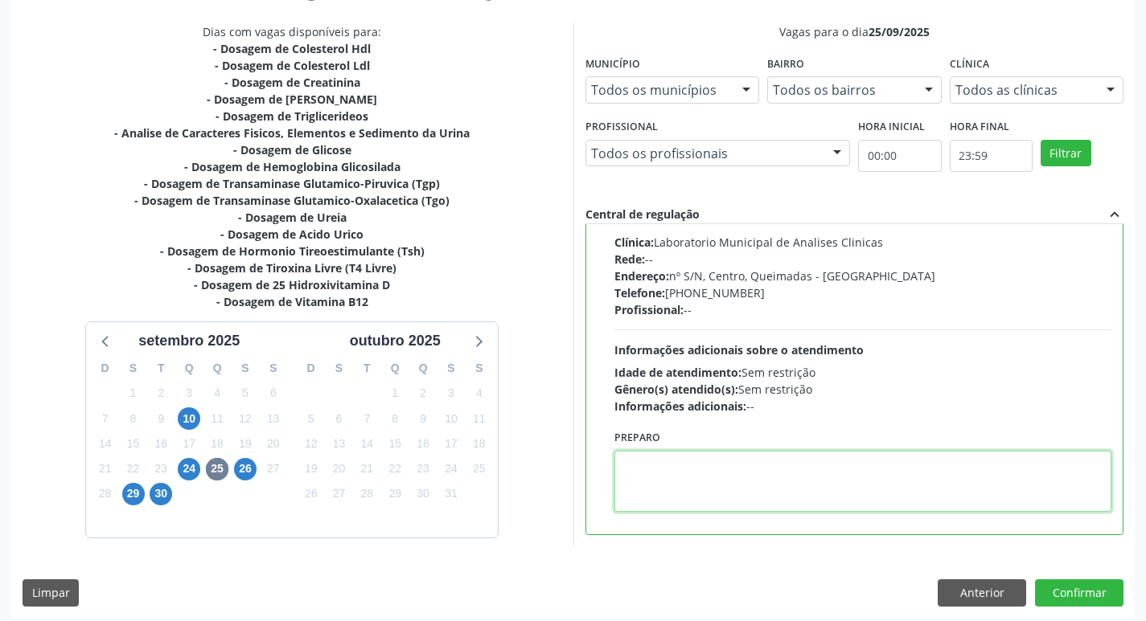
click at [748, 511] on textarea at bounding box center [863, 481] width 498 height 61
type textarea "IR EM [GEOGRAPHIC_DATA]"
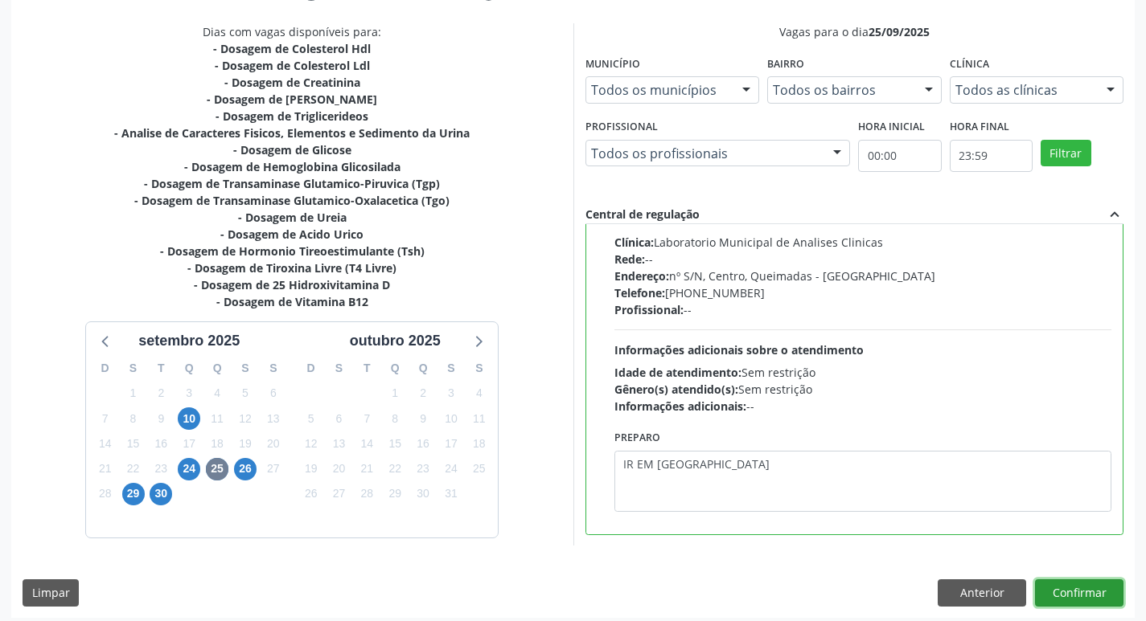
click at [1063, 592] on button "Confirmar" at bounding box center [1079, 593] width 88 height 27
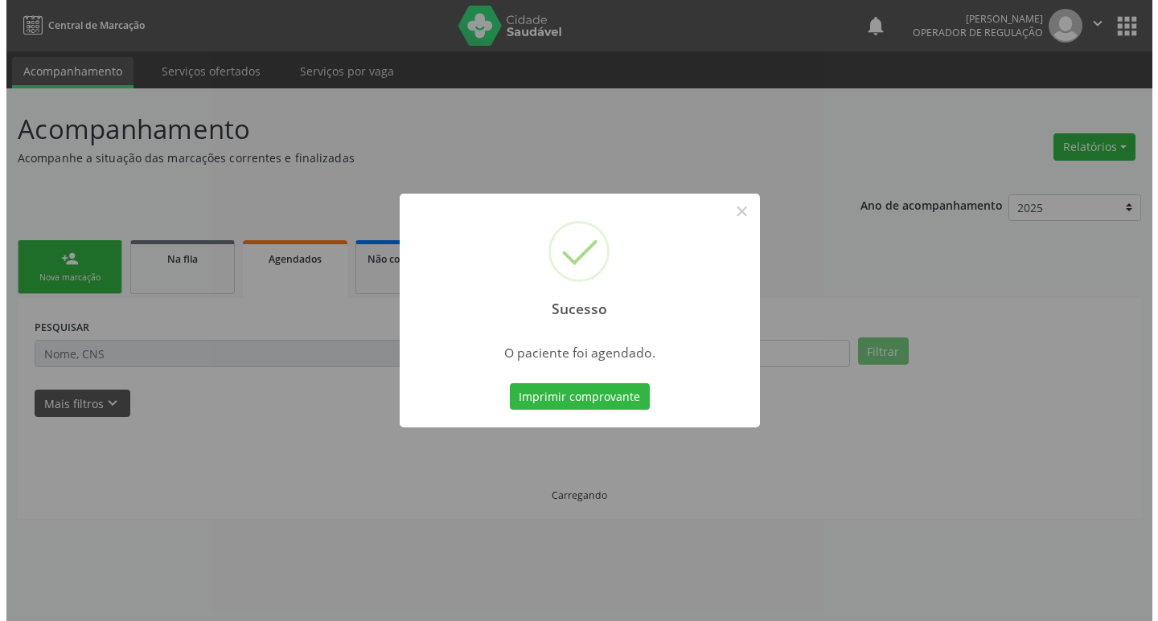
scroll to position [0, 0]
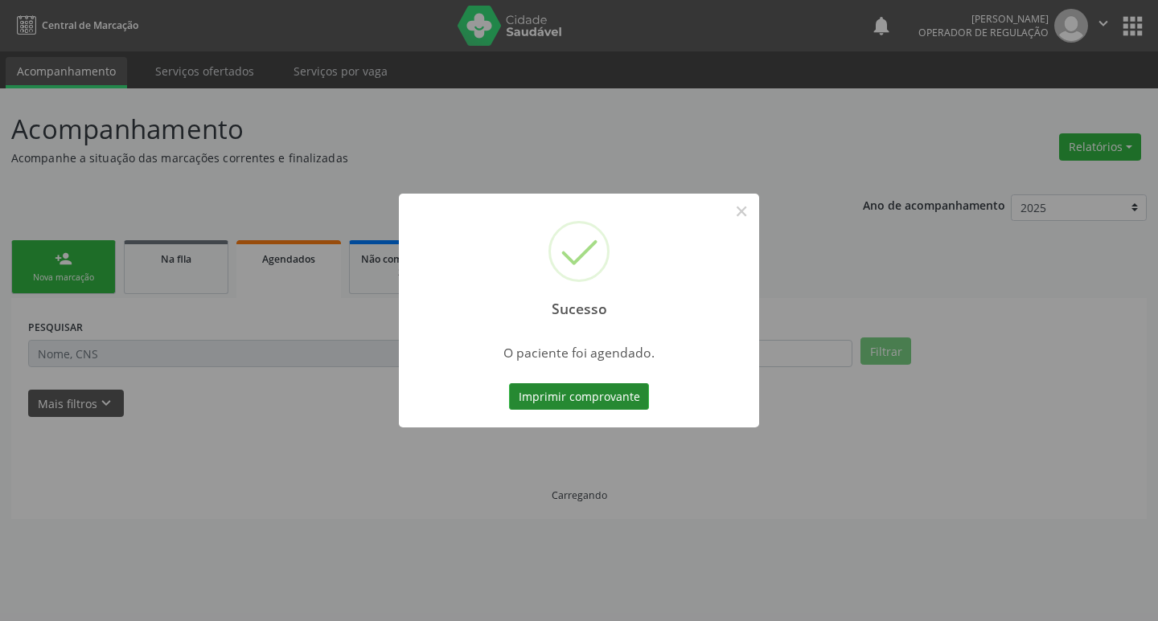
click at [619, 404] on button "Imprimir comprovante" at bounding box center [579, 396] width 140 height 27
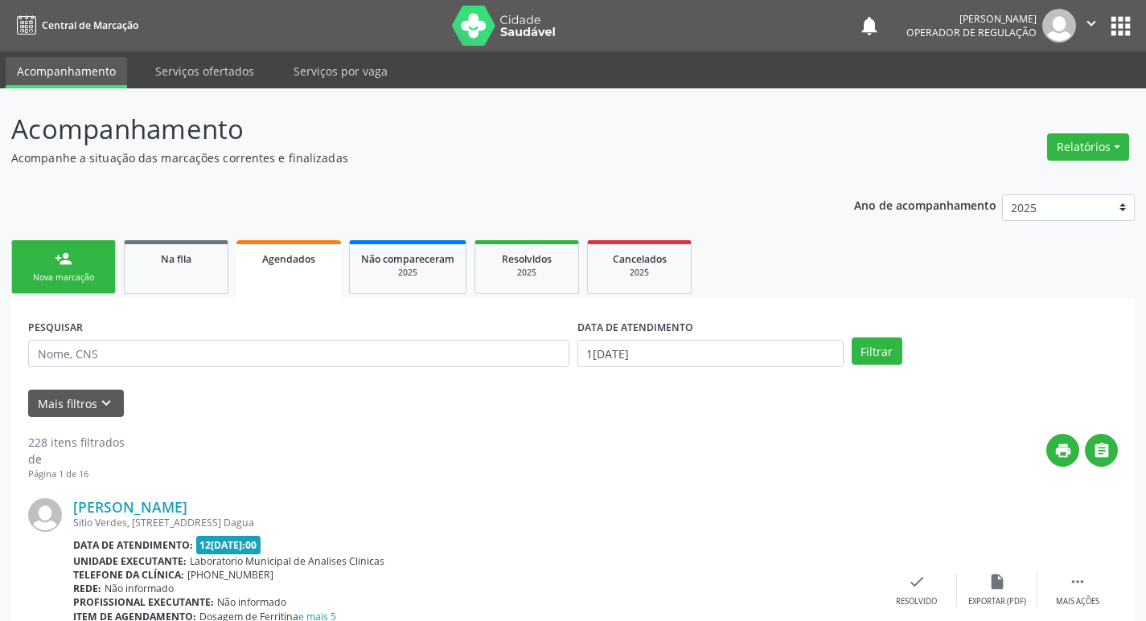
click at [88, 281] on div "Nova marcação" at bounding box center [63, 278] width 80 height 12
